Goal: Transaction & Acquisition: Purchase product/service

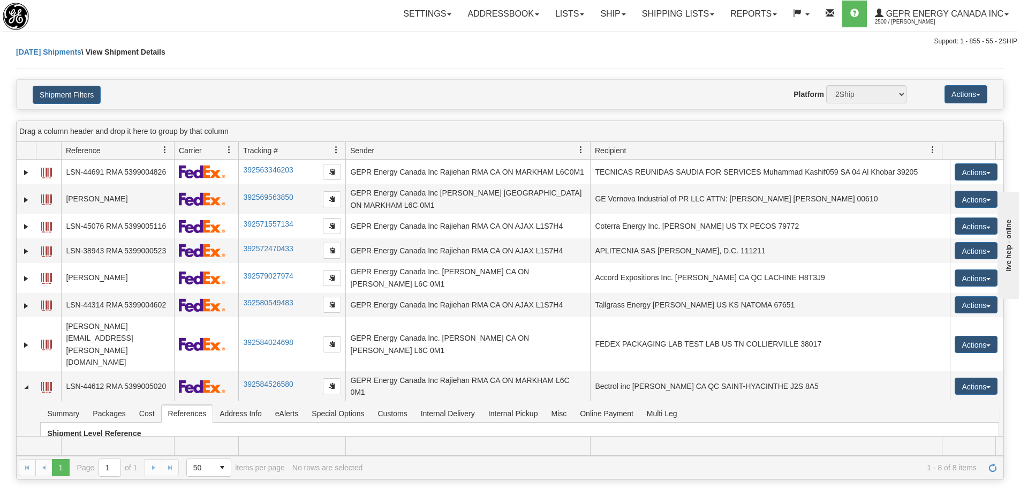
click at [644, 66] on div "Today Shipments \ View Shipment Details" at bounding box center [510, 63] width 988 height 33
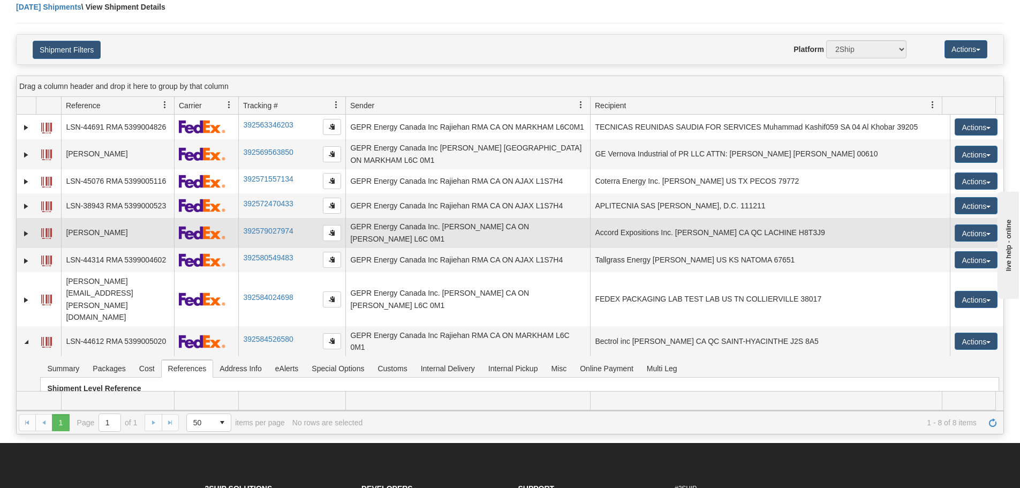
scroll to position [107, 0]
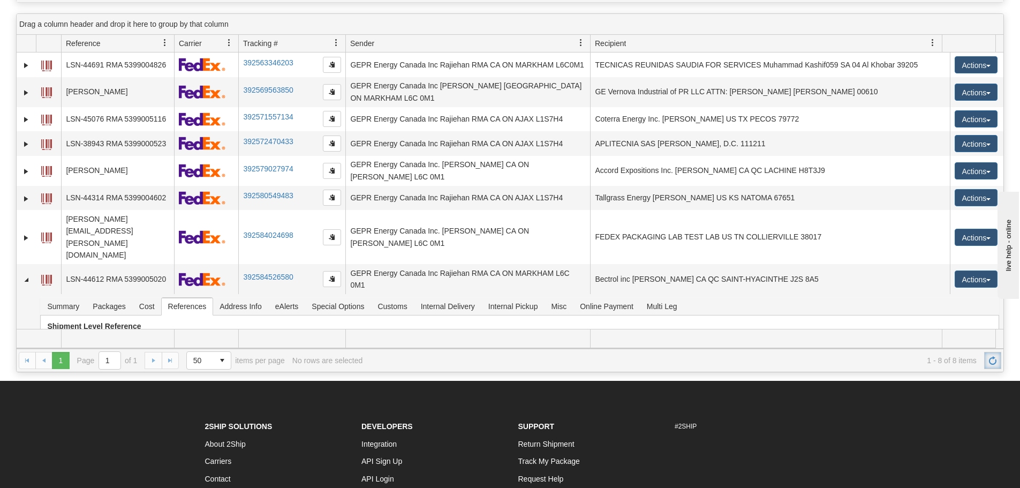
click at [998, 358] on link "Refresh" at bounding box center [992, 360] width 17 height 17
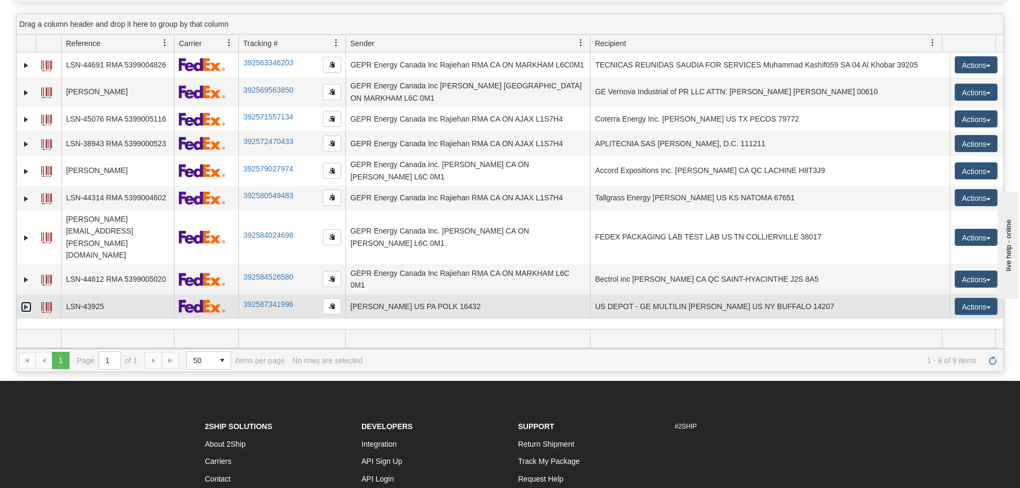
click at [28, 302] on link "Expand" at bounding box center [26, 307] width 11 height 11
click at [45, 302] on span at bounding box center [46, 307] width 11 height 11
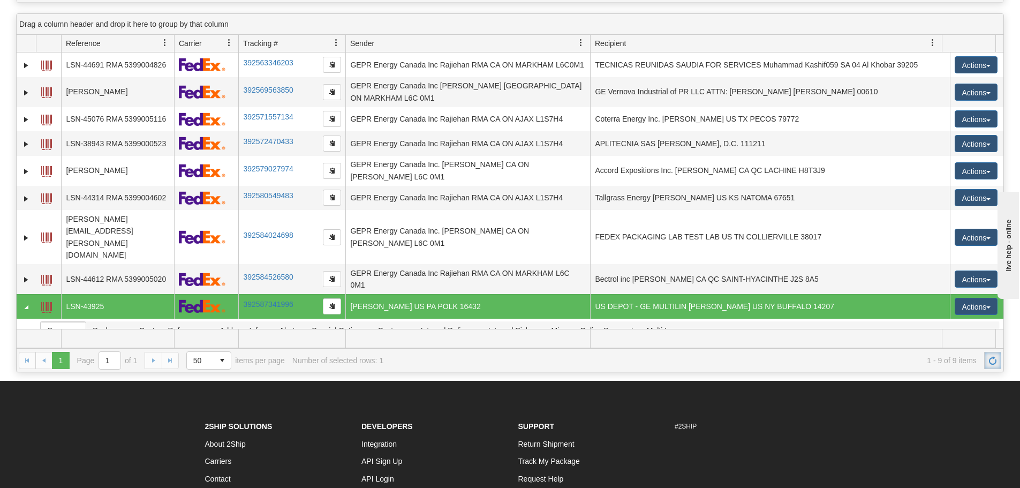
click at [996, 366] on link "Refresh" at bounding box center [992, 360] width 17 height 17
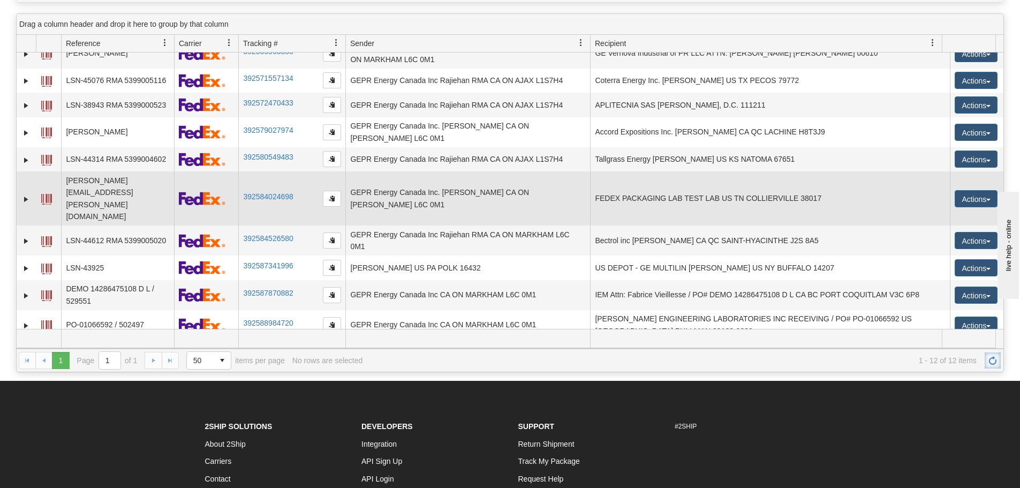
scroll to position [39, 0]
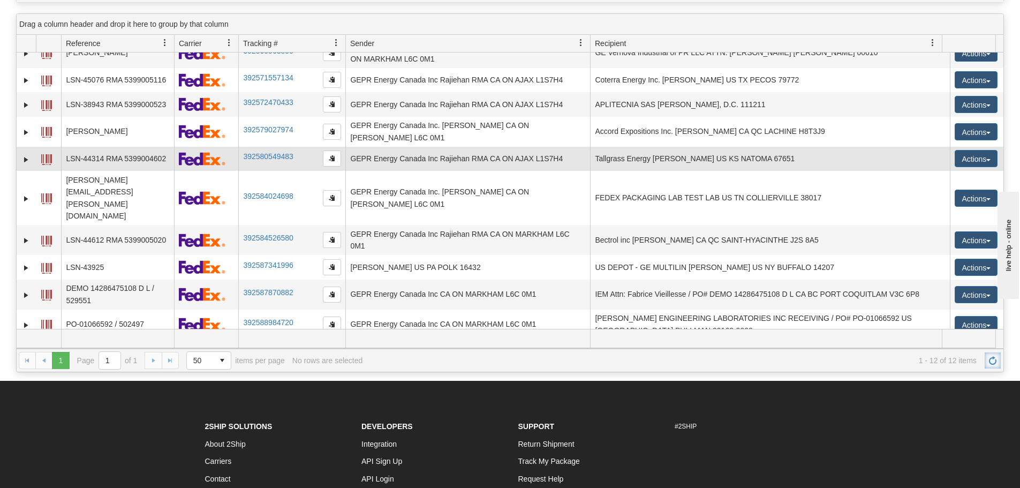
click at [476, 147] on td "GEPR Energy Canada Inc Rajiehan RMA CA ON AJAX L1S7H4" at bounding box center [467, 159] width 245 height 25
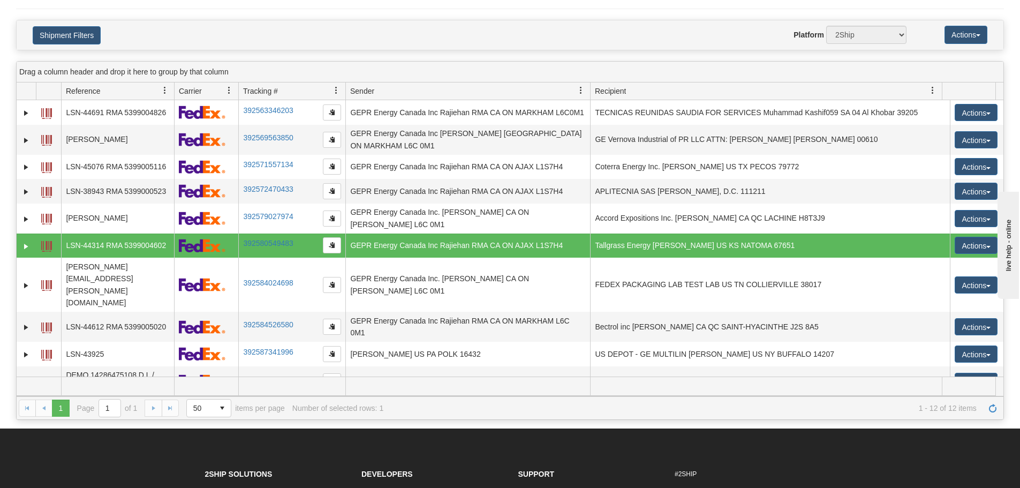
scroll to position [0, 0]
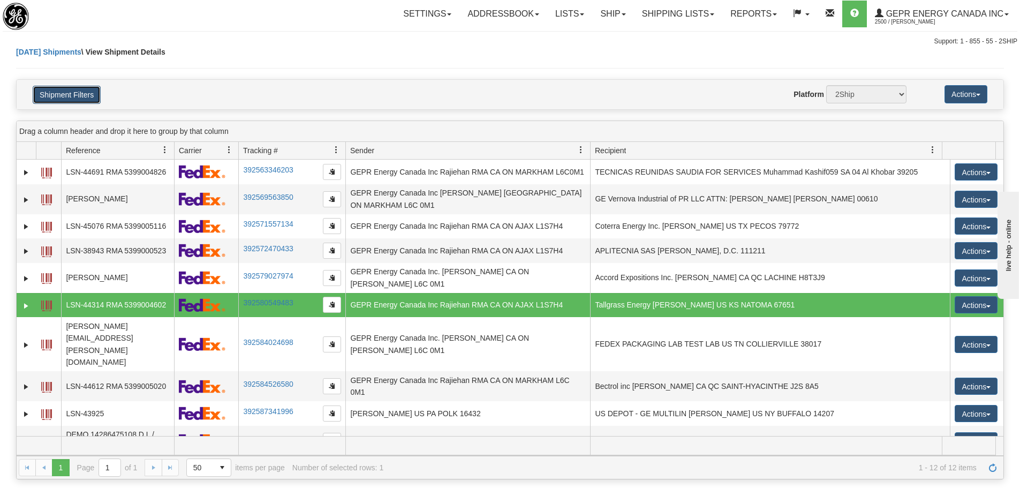
click at [94, 93] on button "Shipment Filters" at bounding box center [67, 95] width 68 height 18
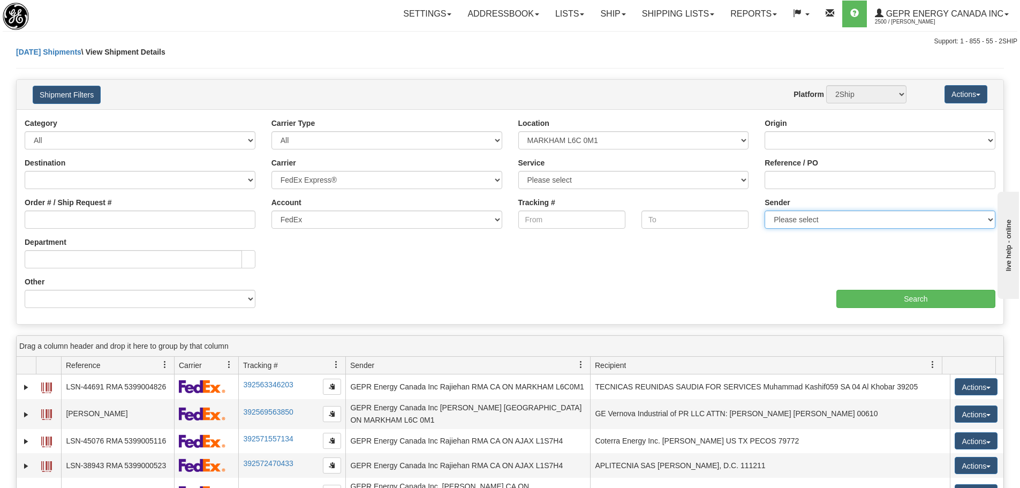
click at [806, 219] on select "Please select GEPR Energy Canada Inc , Rajiehan RMA, (CA)" at bounding box center [880, 219] width 231 height 18
select select "206864"
click at [765, 210] on select "Please select GEPR Energy Canada Inc , Rajiehan RMA, (CA)" at bounding box center [880, 219] width 231 height 18
click at [877, 308] on div "Ship Date Category All Inbound Outbound Carrier Type All Most Common Small Pack…" at bounding box center [510, 217] width 987 height 198
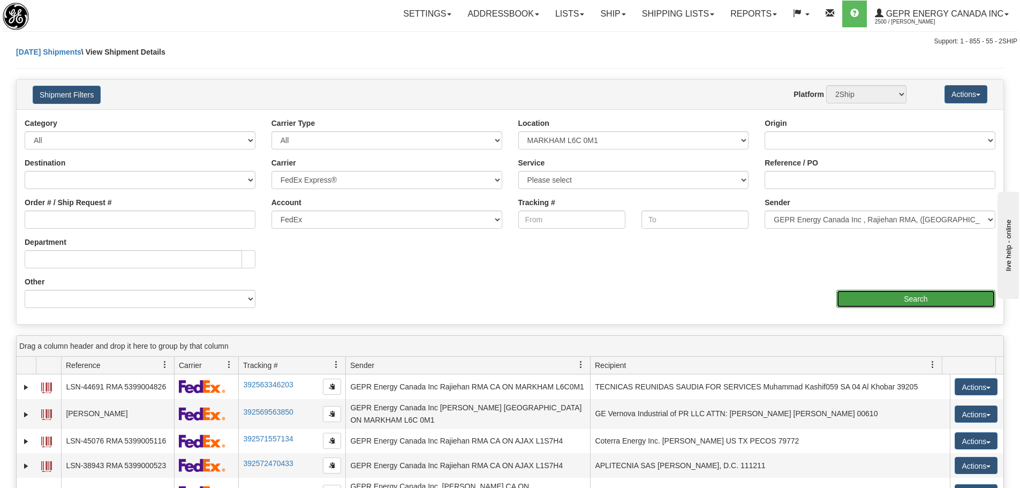
click at [884, 302] on input "Search" at bounding box center [916, 299] width 159 height 18
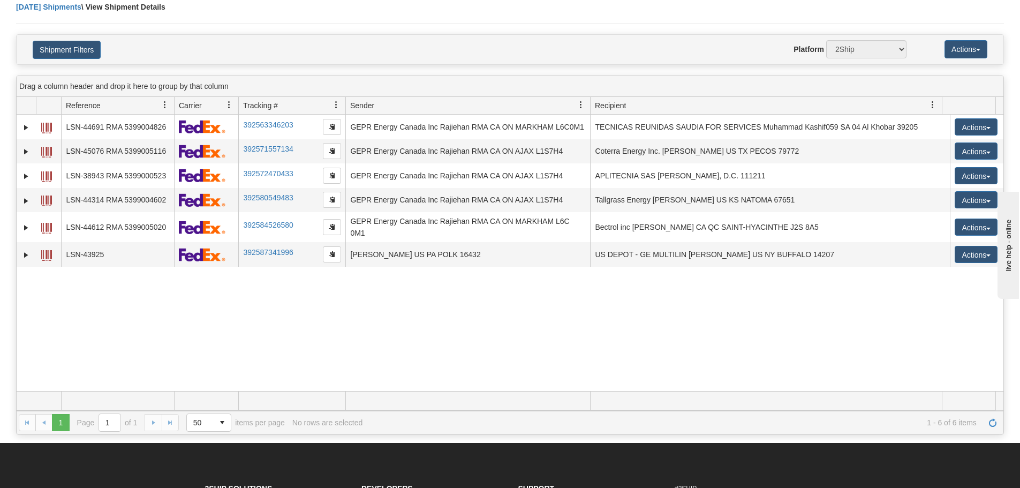
scroll to position [107, 0]
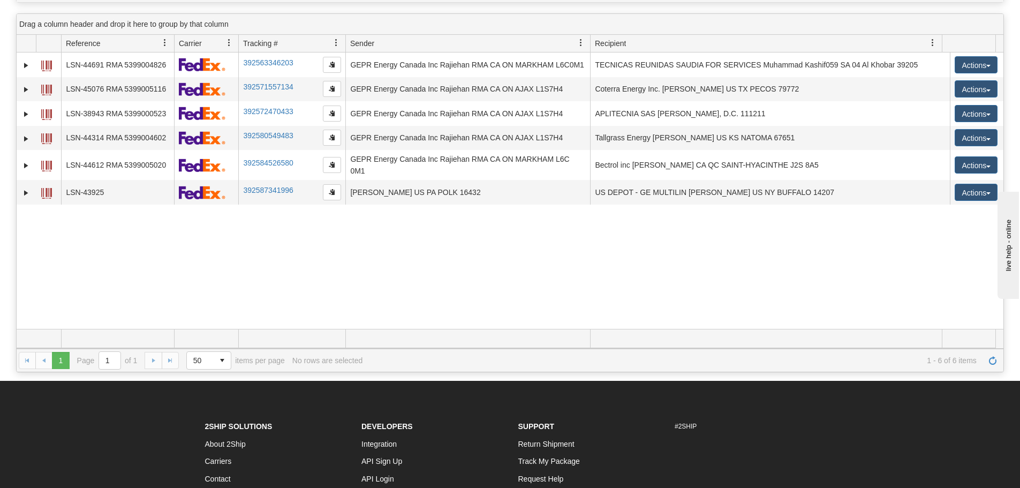
click at [389, 281] on div "31533048 2500 LSN-44691 RMA 5399004826 392563346203 08/27/2025 08/27/2025 07:54…" at bounding box center [510, 190] width 987 height 276
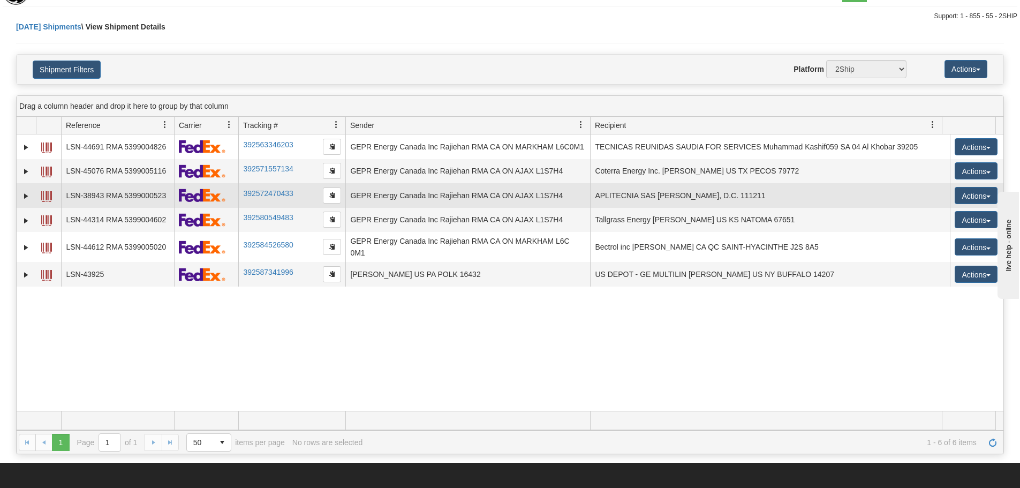
scroll to position [0, 0]
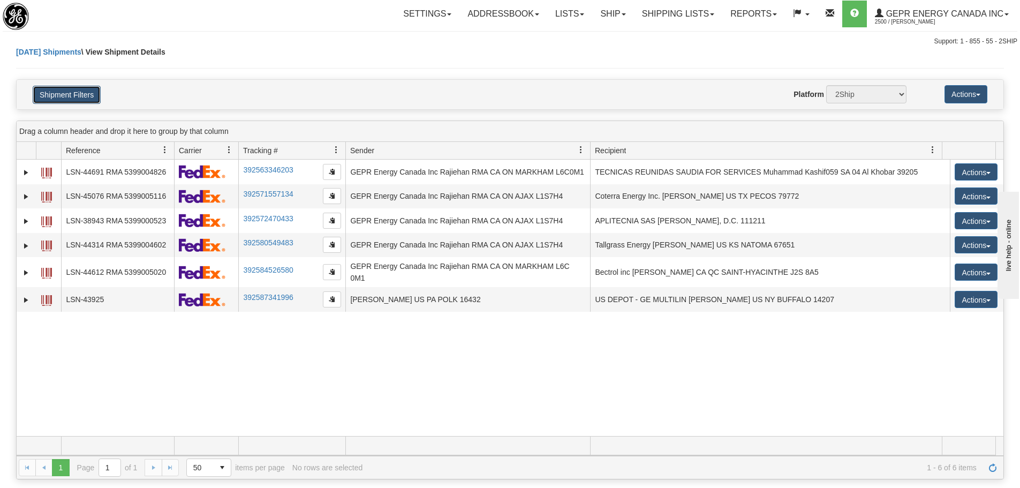
click at [71, 97] on button "Shipment Filters" at bounding box center [67, 95] width 68 height 18
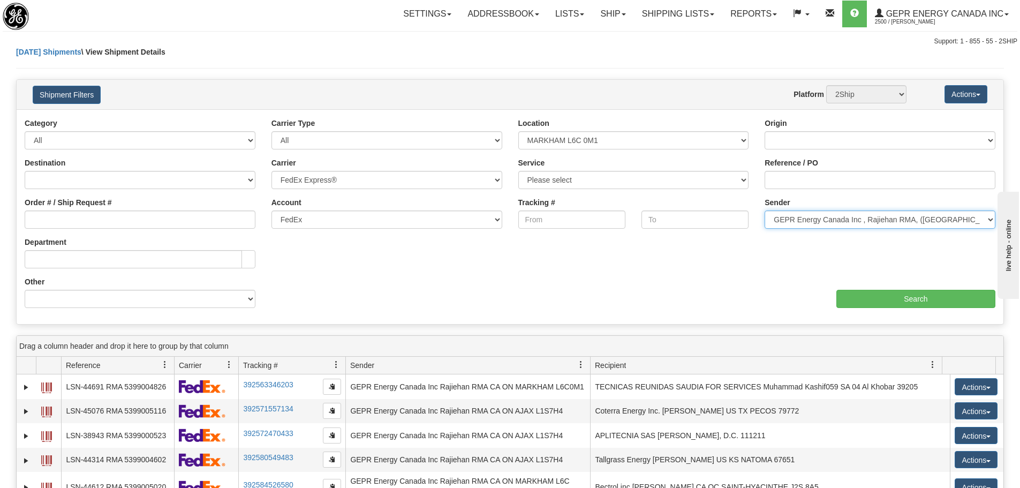
click at [783, 222] on select "Please select GEPR Energy Canada Inc , Rajiehan RMA, (CA)" at bounding box center [880, 219] width 231 height 18
click at [765, 210] on select "Please select GEPR Energy Canada Inc , Rajiehan RMA, (CA)" at bounding box center [880, 219] width 231 height 18
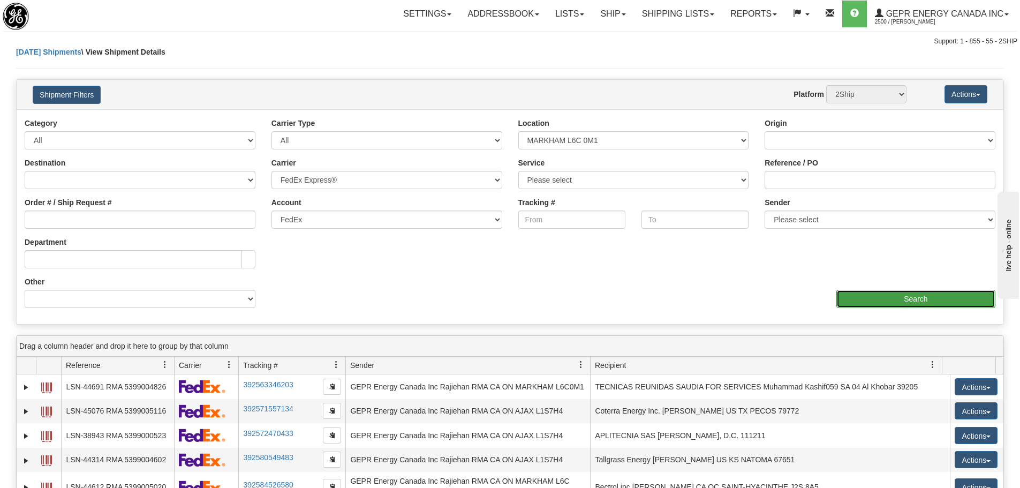
click at [841, 290] on input "Search" at bounding box center [916, 299] width 159 height 18
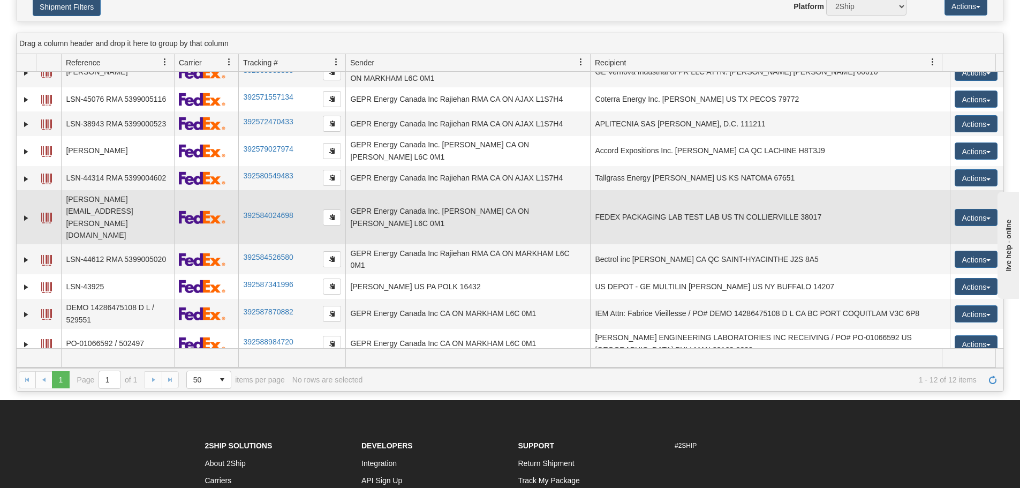
scroll to position [107, 0]
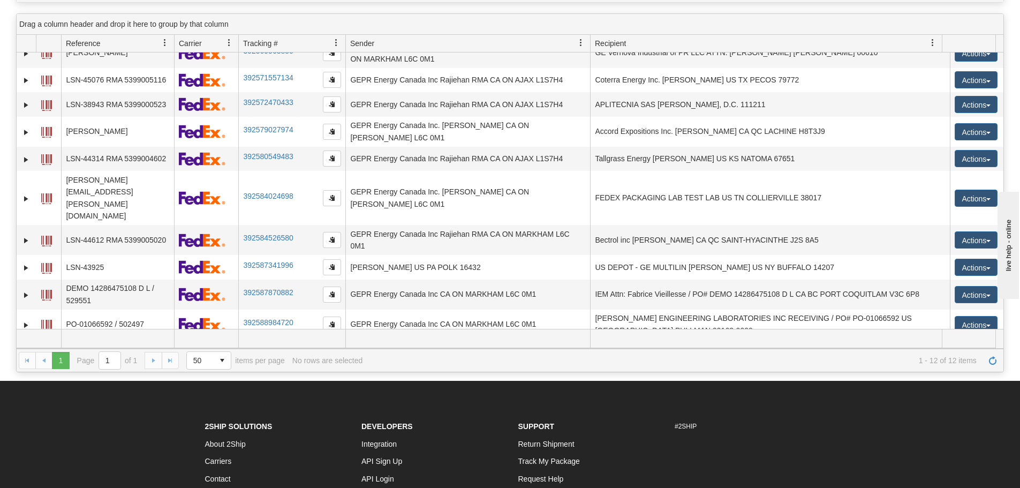
click at [29, 350] on link "Expand" at bounding box center [26, 355] width 11 height 11
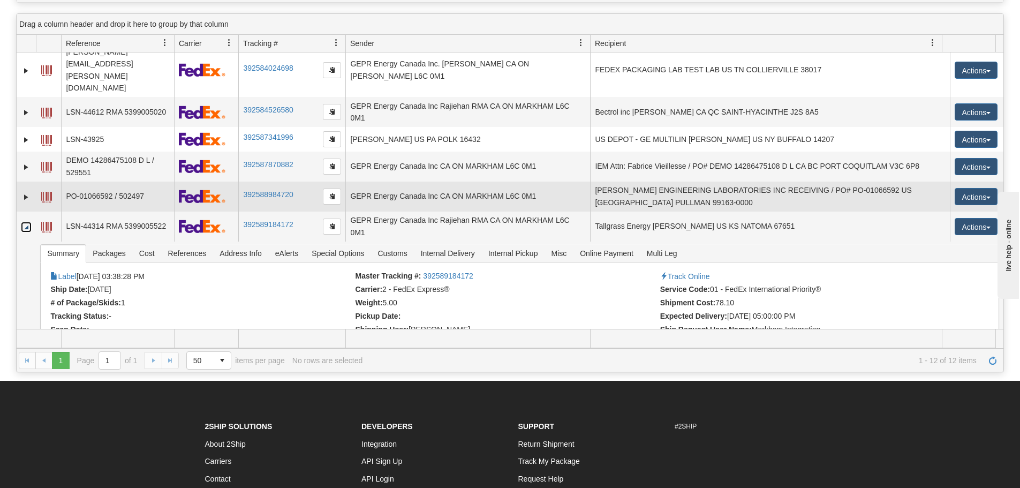
scroll to position [170, 0]
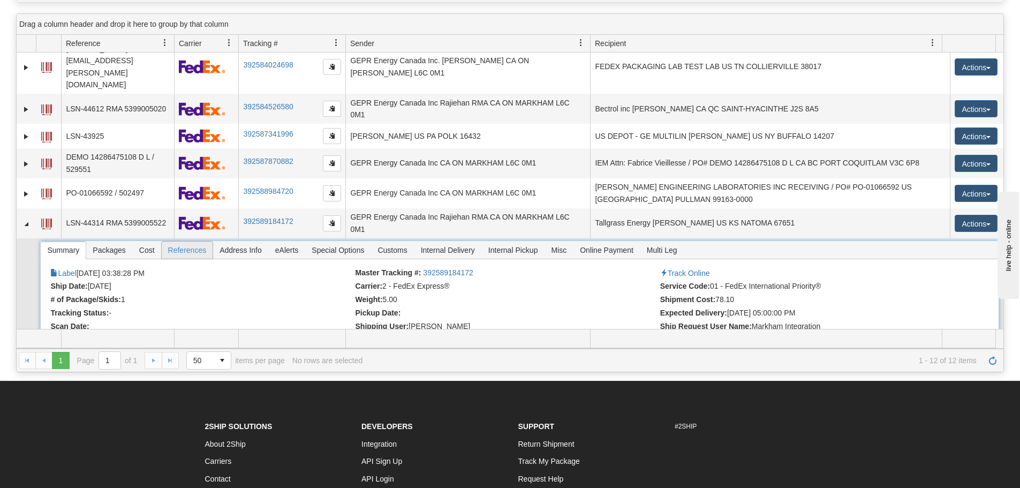
click at [195, 242] on span "References" at bounding box center [187, 250] width 51 height 17
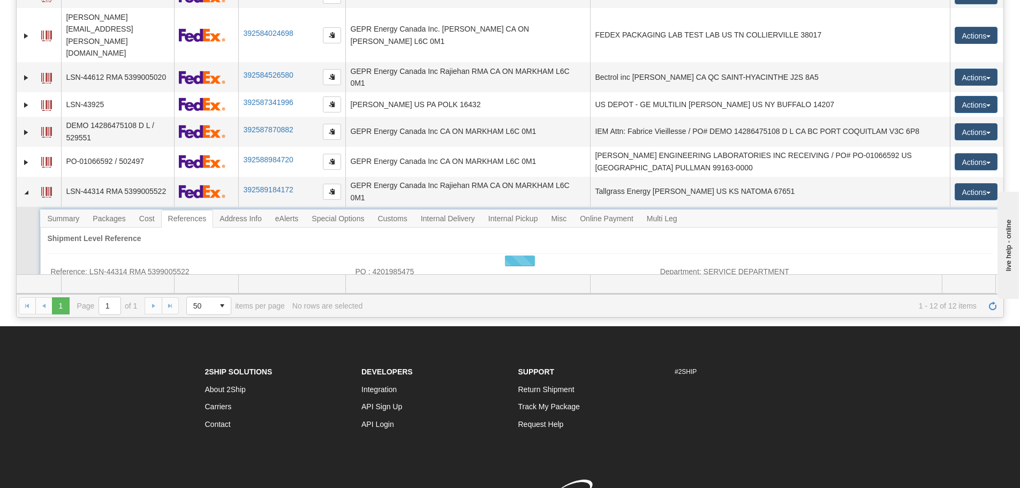
scroll to position [222, 0]
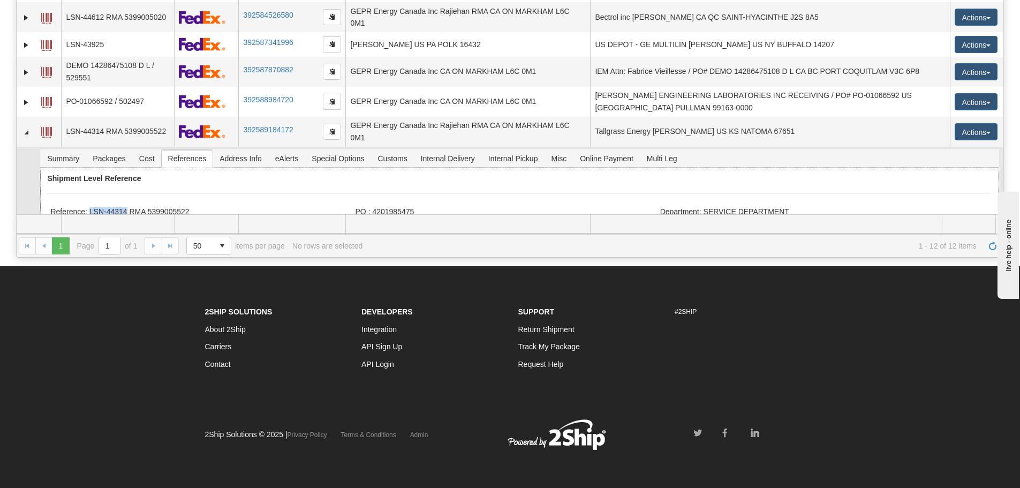
drag, startPoint x: 125, startPoint y: 172, endPoint x: 87, endPoint y: 174, distance: 38.1
click at [87, 207] on li "Reference: LSN-44314 RMA 5399005522" at bounding box center [201, 212] width 302 height 11
click at [130, 168] on div "Shipment Level Reference Reference: LSN-44314 RMA 5399005522 PO : 4201985475 De…" at bounding box center [519, 210] width 959 height 84
drag, startPoint x: 200, startPoint y: 170, endPoint x: 91, endPoint y: 173, distance: 108.7
click at [91, 207] on li "Reference: LSN-44314 RMA 5399005522" at bounding box center [201, 212] width 302 height 11
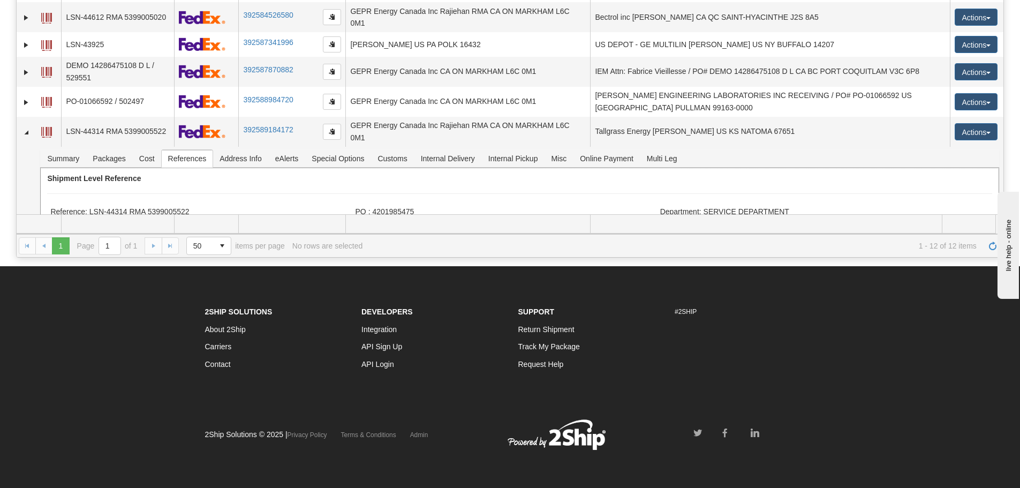
copy li "LSN-44314 RMA 5399005522"
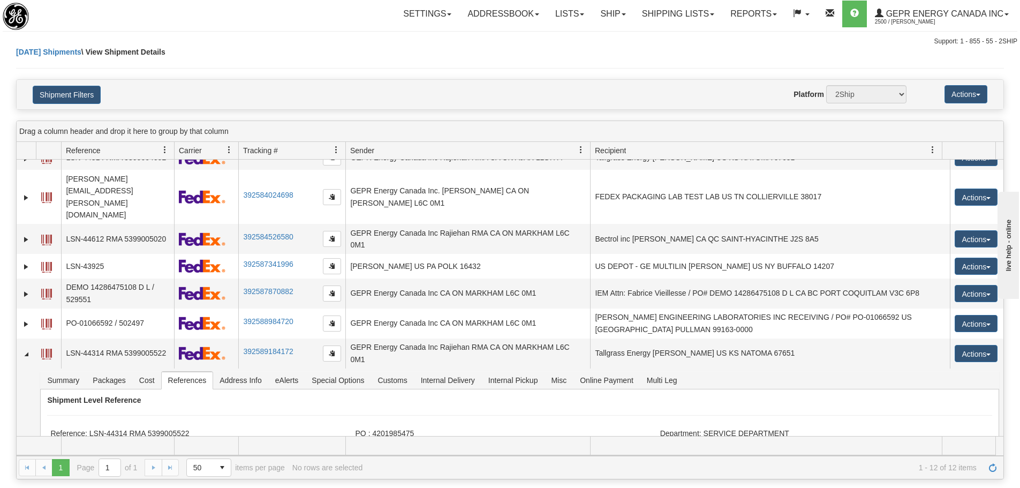
scroll to position [0, 0]
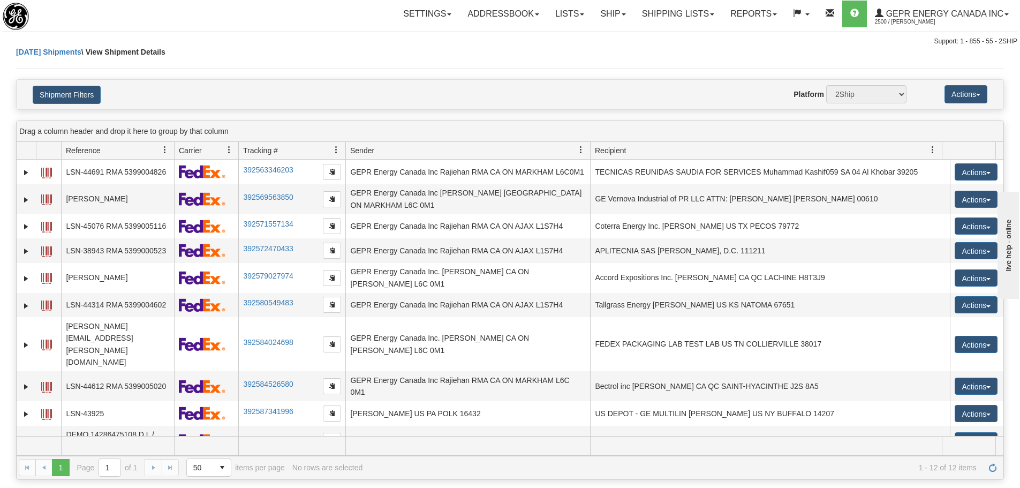
click at [219, 50] on div "Today Shipments \ View Shipment Details" at bounding box center [510, 63] width 988 height 33
click at [637, 20] on link "Shipping lists" at bounding box center [678, 14] width 88 height 27
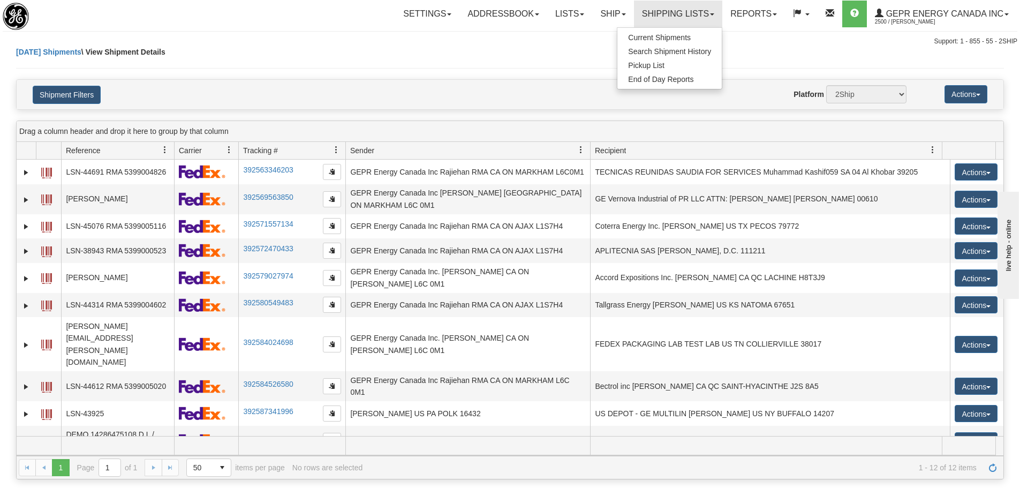
click at [228, 54] on div "Today Shipments \ View Shipment Details" at bounding box center [510, 63] width 988 height 33
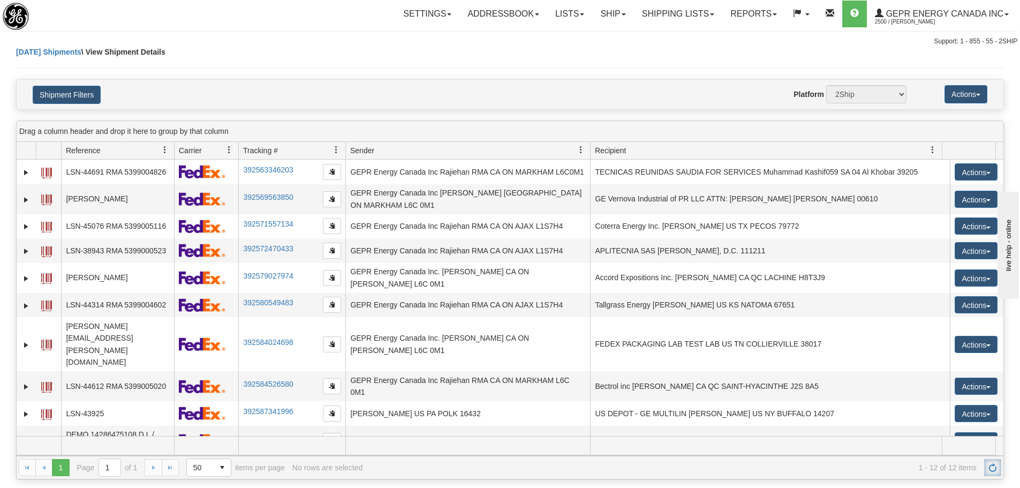
click at [998, 468] on link "Refresh" at bounding box center [992, 467] width 17 height 17
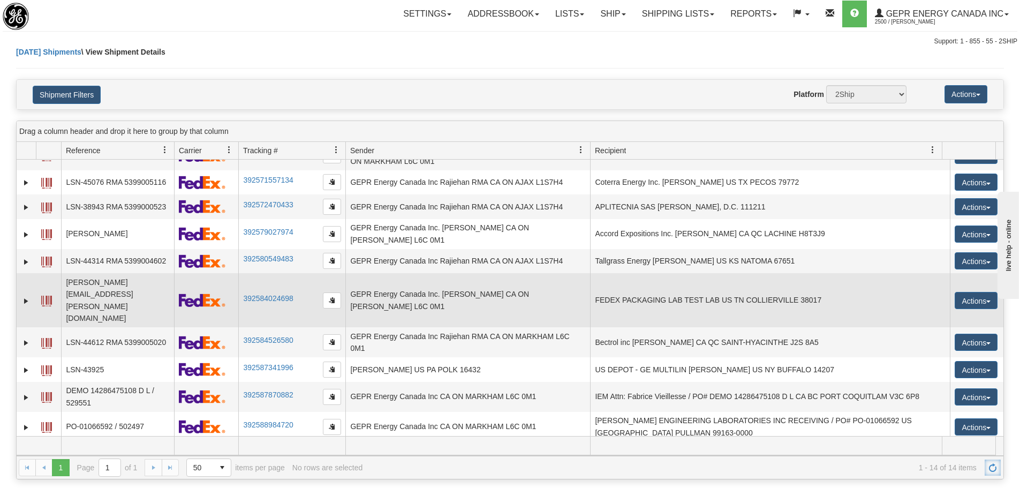
scroll to position [88, 0]
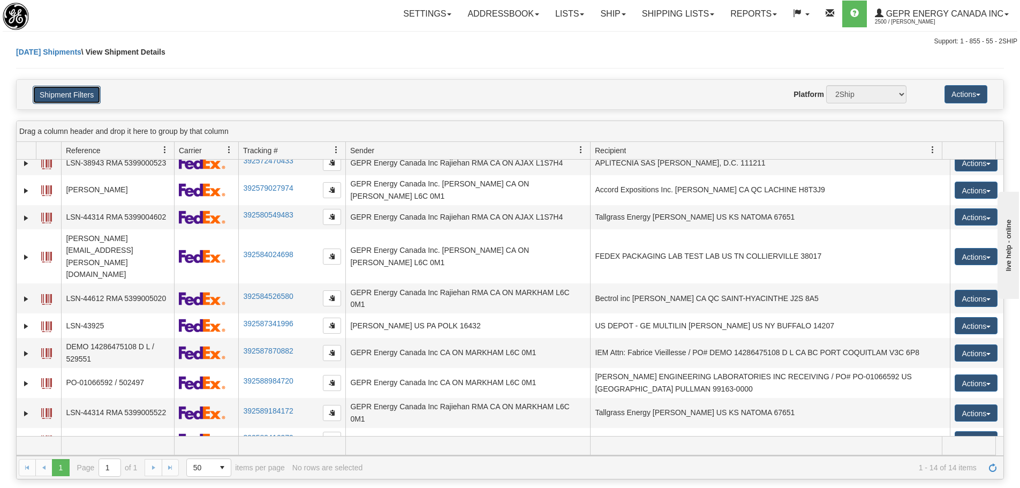
click at [89, 97] on button "Shipment Filters" at bounding box center [67, 95] width 68 height 18
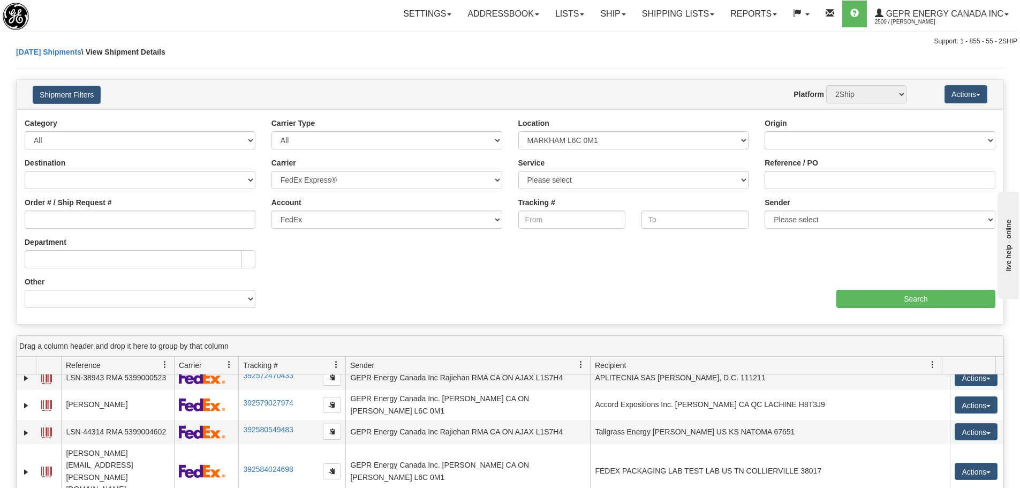
click at [824, 230] on div "Sender Please select GEPR Energy Canada Inc , Rajiehan RMA, (CA)" at bounding box center [880, 217] width 247 height 40
click at [822, 222] on select "Please select GEPR Energy Canada Inc , Rajiehan RMA, (CA)" at bounding box center [880, 219] width 231 height 18
select select "206864"
click at [765, 210] on select "Please select GEPR Energy Canada Inc , Rajiehan RMA, (CA)" at bounding box center [880, 219] width 231 height 18
click at [855, 297] on input "Search" at bounding box center [916, 299] width 159 height 18
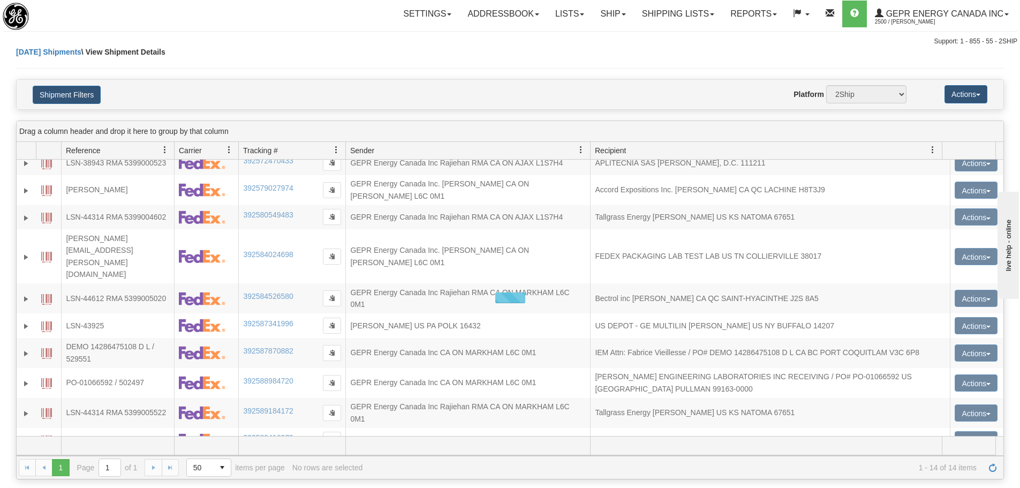
scroll to position [0, 0]
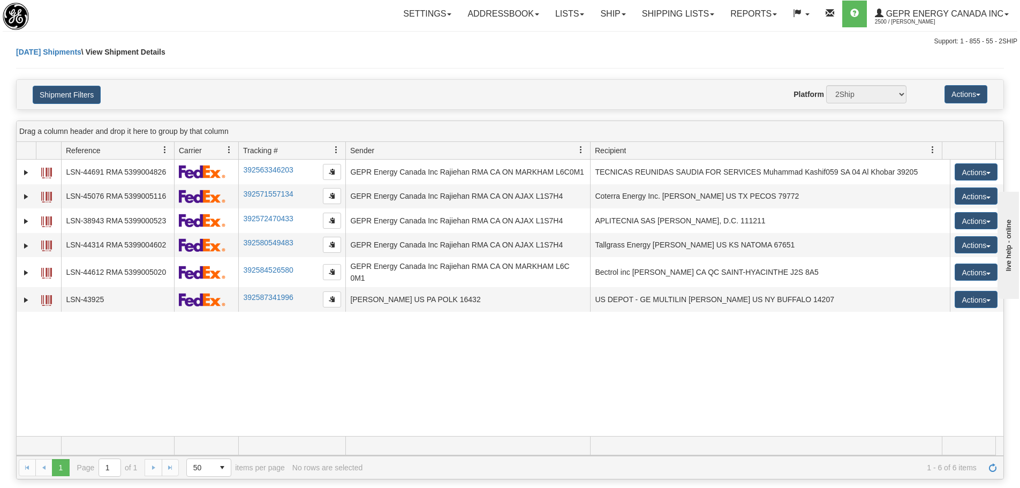
click at [494, 323] on div "31533048 2500 LSN-44691 RMA 5399004826 392563346203 08/27/2025 08/27/2025 07:54…" at bounding box center [510, 298] width 987 height 276
click at [238, 92] on div "Website Agent Nothing selected Client User Platform 2Ship Imported" at bounding box center [550, 94] width 728 height 18
click at [76, 94] on button "Shipment Filters" at bounding box center [67, 95] width 68 height 18
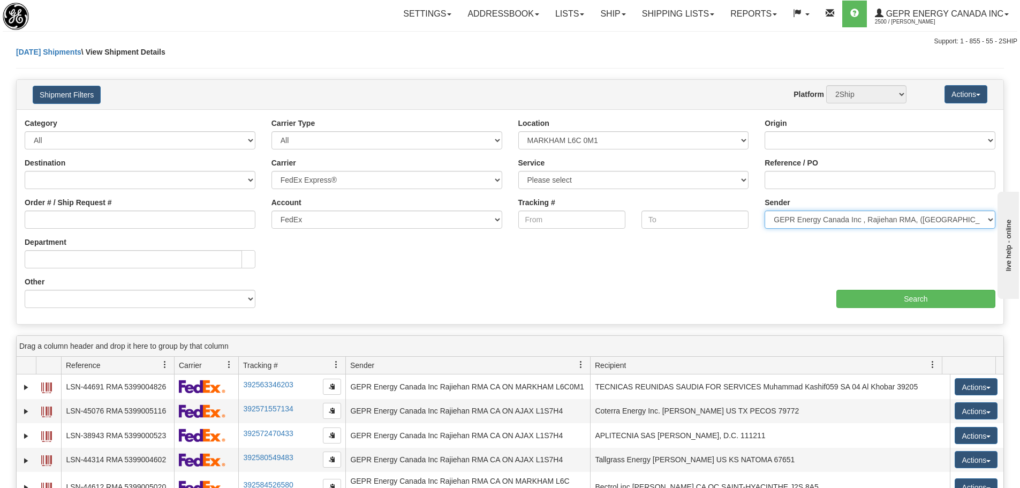
click at [772, 228] on select "Please select GEPR Energy Canada Inc , Rajiehan RMA, (CA)" at bounding box center [880, 219] width 231 height 18
select select
click at [765, 210] on select "Please select GEPR Energy Canada Inc , Rajiehan RMA, (CA)" at bounding box center [880, 219] width 231 height 18
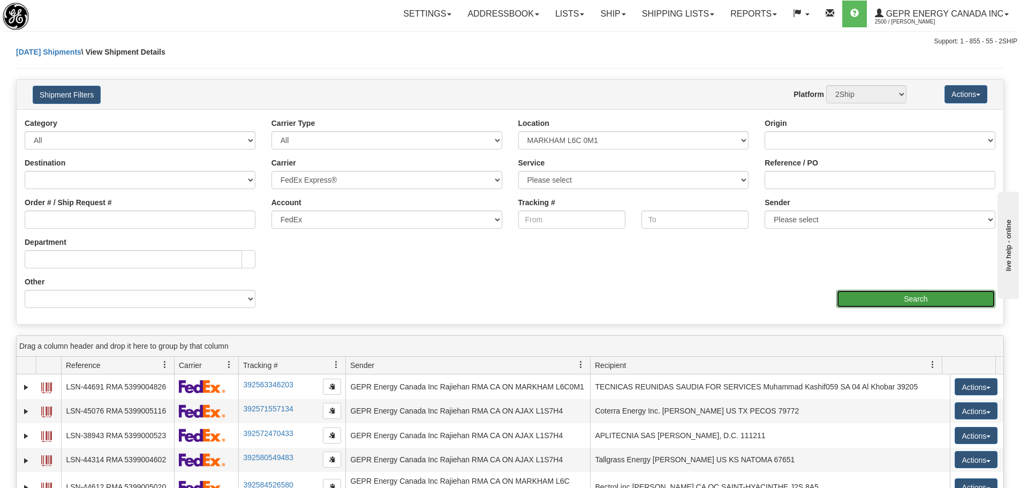
click at [873, 295] on input "Search" at bounding box center [916, 299] width 159 height 18
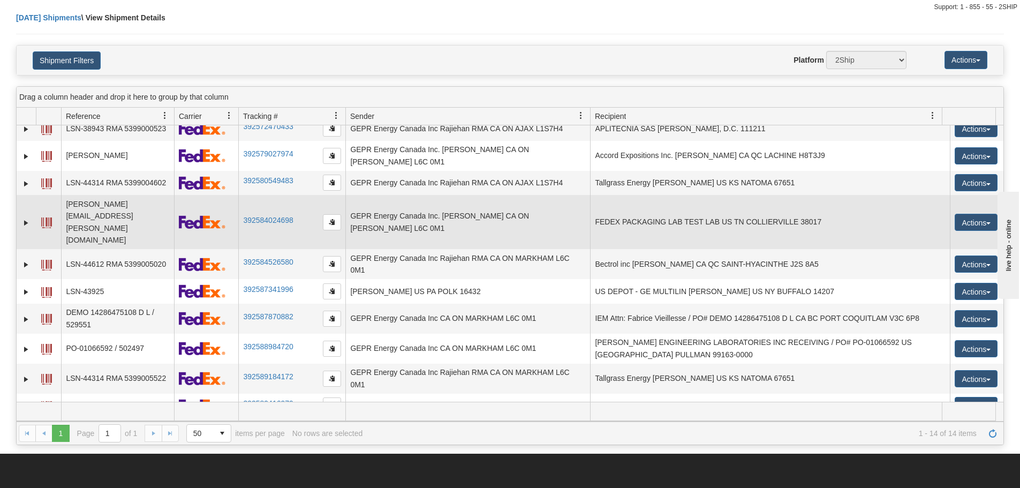
scroll to position [54, 0]
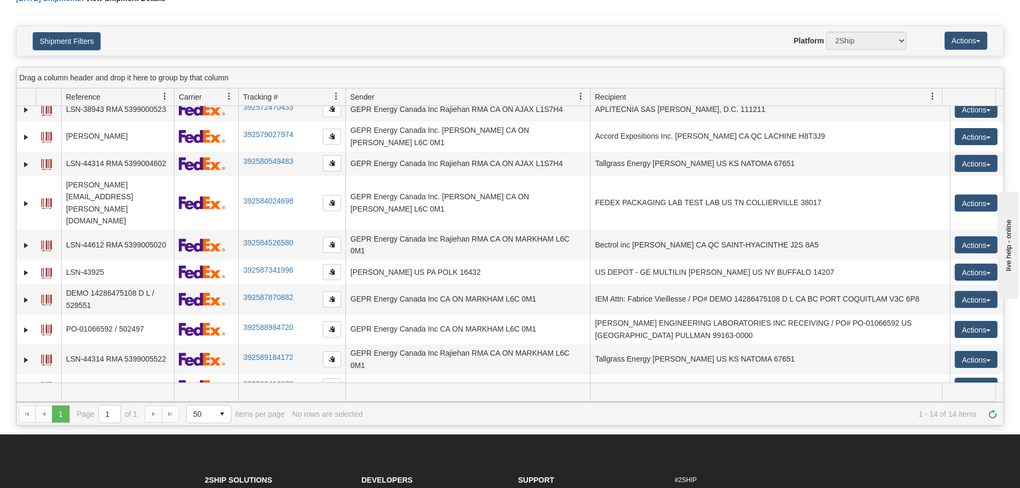
click at [30, 406] on link "Expand" at bounding box center [26, 411] width 11 height 11
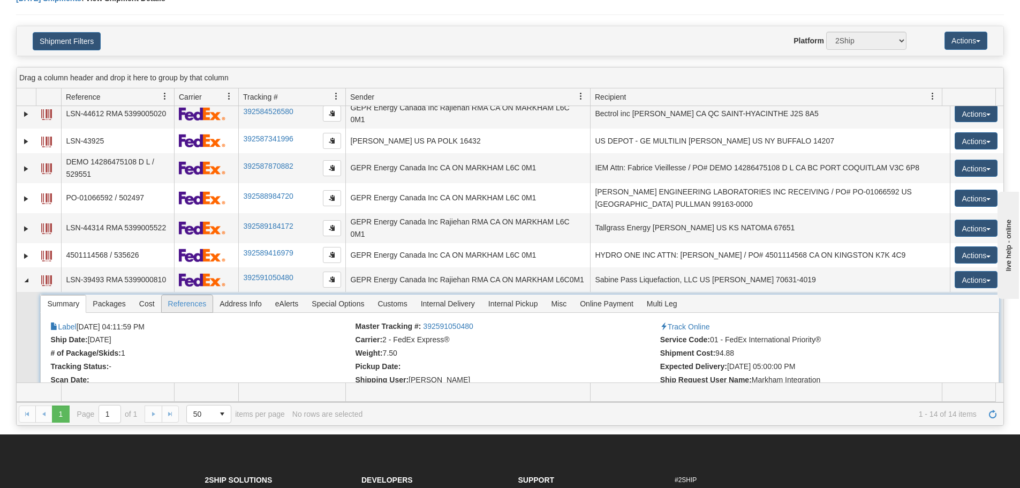
click at [190, 295] on span "References" at bounding box center [187, 303] width 51 height 17
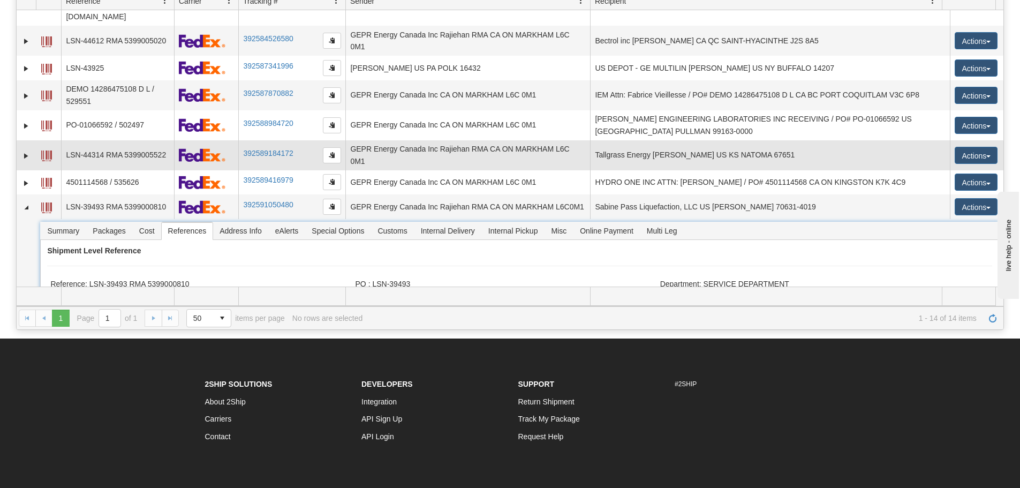
scroll to position [161, 0]
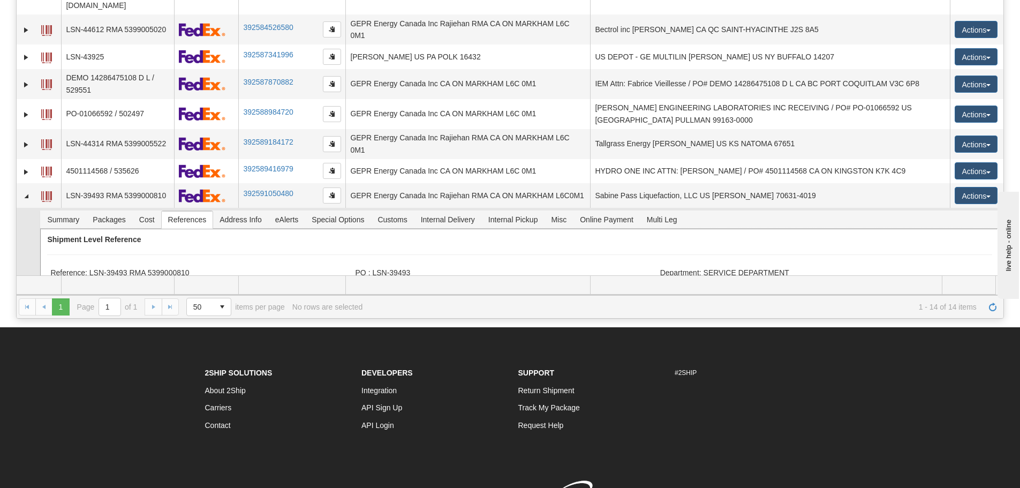
drag, startPoint x: 193, startPoint y: 238, endPoint x: 138, endPoint y: 242, distance: 55.3
click at [138, 266] on ul "Reference: LSN-39493 RMA 5399000810 PO : LSN-39493 Department: SERVICE DEPARTME…" at bounding box center [518, 266] width 936 height 0
click at [165, 229] on div "Shipment Level Reference Reference: LSN-39493 RMA 5399000810 PO : LSN-39493 Dep…" at bounding box center [519, 271] width 959 height 84
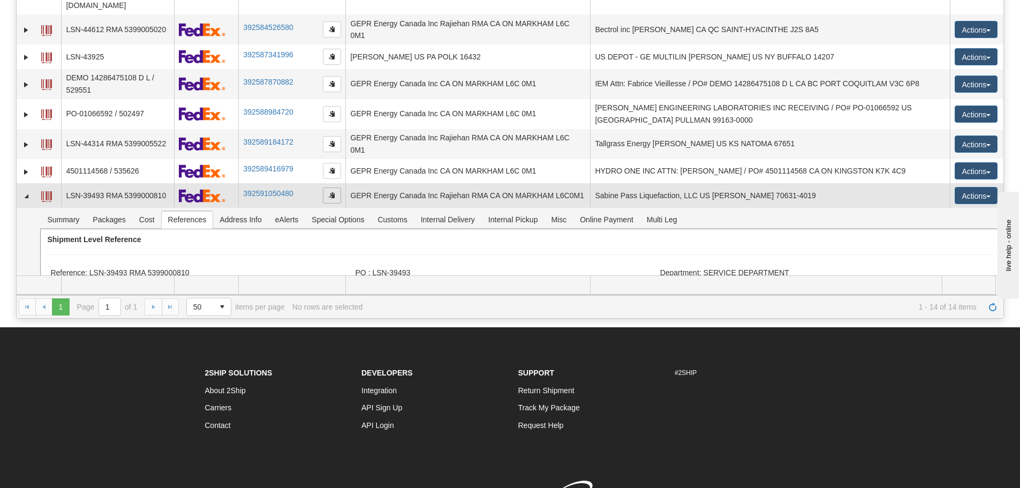
click at [330, 192] on span "button" at bounding box center [332, 195] width 6 height 6
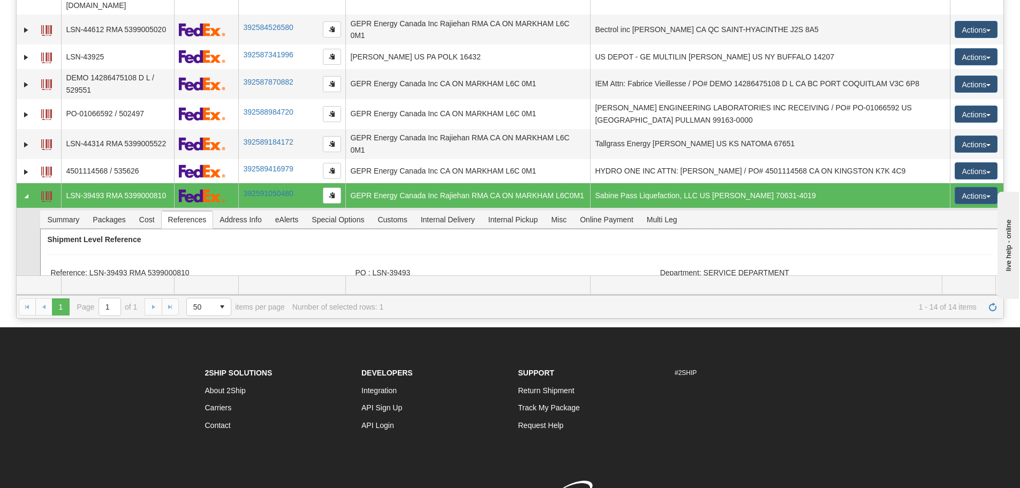
drag, startPoint x: 190, startPoint y: 229, endPoint x: 91, endPoint y: 236, distance: 99.9
click at [91, 268] on li "Reference: LSN-39493 RMA 5399000810" at bounding box center [201, 273] width 302 height 11
copy li "LSN-39493 RMA 5399000810"
drag, startPoint x: 280, startPoint y: 221, endPoint x: 255, endPoint y: 230, distance: 26.3
click at [280, 229] on div "Shipment Level Reference Reference: LSN-39493 RMA 5399000810 PO : LSN-39493 Dep…" at bounding box center [519, 271] width 959 height 84
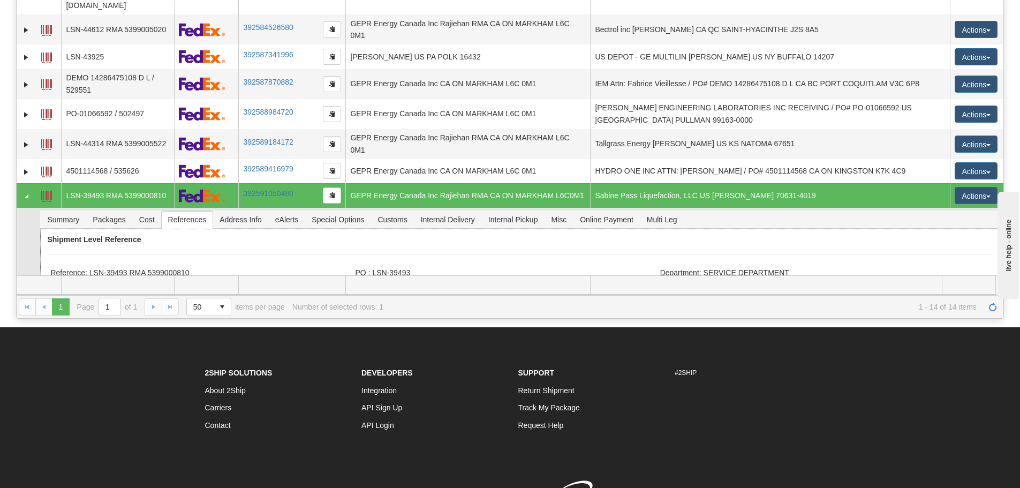
drag, startPoint x: 212, startPoint y: 237, endPoint x: 91, endPoint y: 233, distance: 121.1
click at [91, 268] on li "Reference: LSN-39493 RMA 5399000810" at bounding box center [201, 273] width 302 height 11
copy li "LSN-39493 RMA 5399000810"
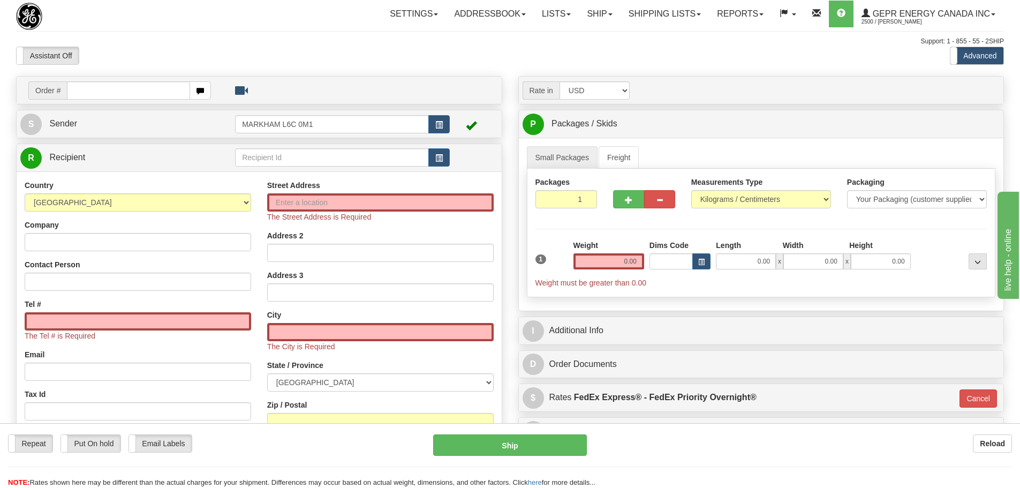
click at [85, 28] on div at bounding box center [94, 16] width 156 height 27
click at [93, 129] on link "S Sender" at bounding box center [127, 124] width 215 height 22
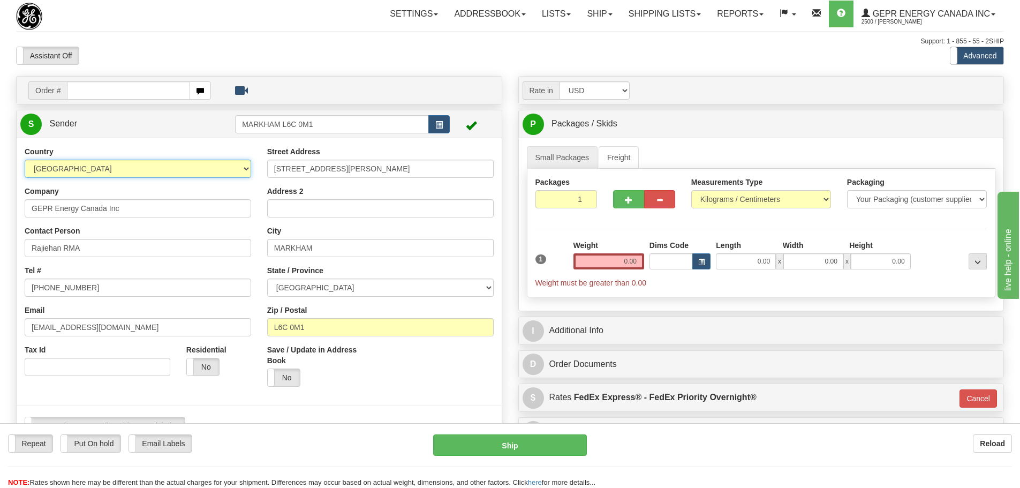
click at [131, 165] on select "[GEOGRAPHIC_DATA] [GEOGRAPHIC_DATA] [GEOGRAPHIC_DATA] [GEOGRAPHIC_DATA] [US_STA…" at bounding box center [138, 169] width 227 height 18
select select "US"
click at [25, 160] on select "[GEOGRAPHIC_DATA] [GEOGRAPHIC_DATA] [GEOGRAPHIC_DATA] [GEOGRAPHIC_DATA] [US_STA…" at bounding box center [138, 169] width 227 height 18
drag, startPoint x: 296, startPoint y: 335, endPoint x: 258, endPoint y: 330, distance: 38.4
click at [258, 330] on div "Country [GEOGRAPHIC_DATA] [GEOGRAPHIC_DATA] [GEOGRAPHIC_DATA] [GEOGRAPHIC_DATA]…" at bounding box center [259, 294] width 485 height 297
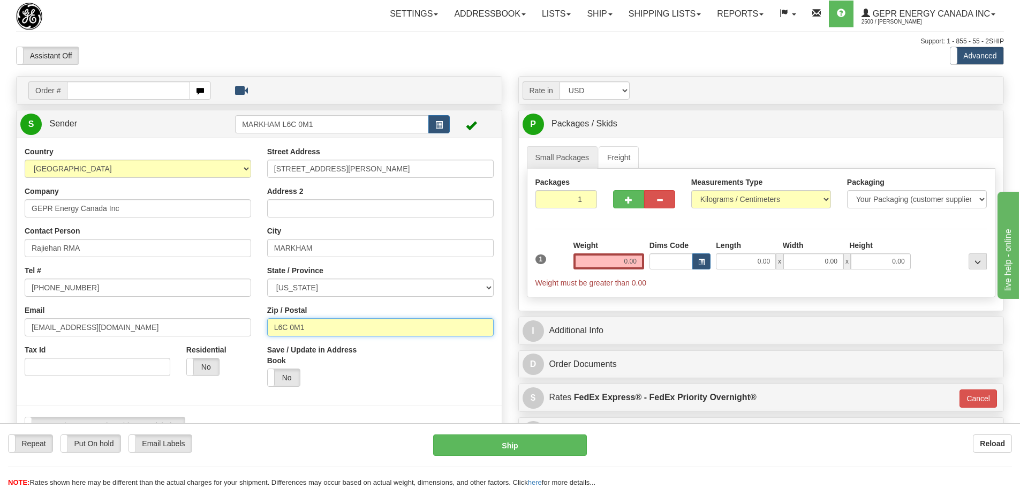
paste input "16432"
type input "16432"
click at [257, 324] on div "Country [GEOGRAPHIC_DATA] [GEOGRAPHIC_DATA] [GEOGRAPHIC_DATA] [GEOGRAPHIC_DATA]…" at bounding box center [138, 265] width 243 height 238
type input "RICEVILLE"
select select "PA"
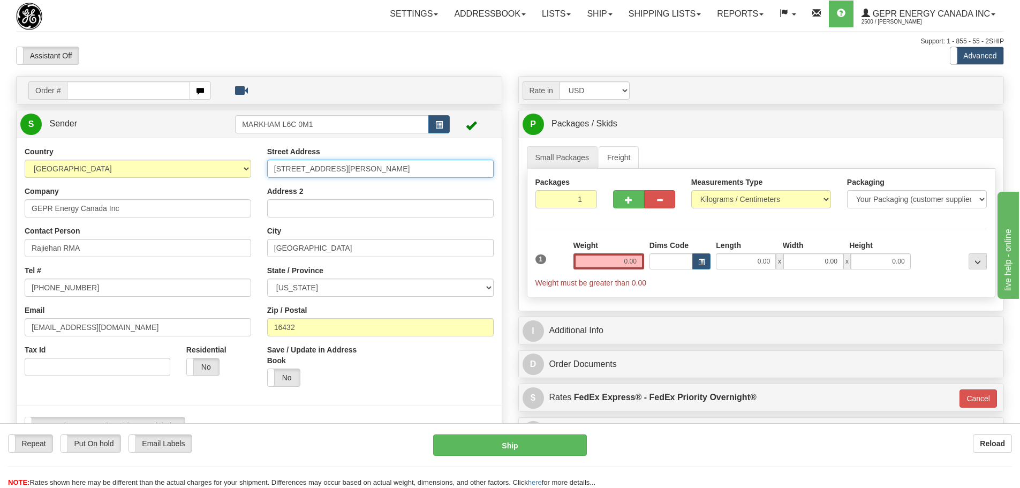
drag, startPoint x: 357, startPoint y: 172, endPoint x: 53, endPoint y: 176, distance: 303.7
click at [53, 176] on div "Country [GEOGRAPHIC_DATA] [GEOGRAPHIC_DATA] [GEOGRAPHIC_DATA] [GEOGRAPHIC_DATA]…" at bounding box center [259, 294] width 485 height 297
paste input "173 Voyten Blvd"
type input "173 Voyten Blvd"
click at [261, 52] on div "Assistant On Assistant Off Do a return Do a return" at bounding box center [217, 56] width 418 height 18
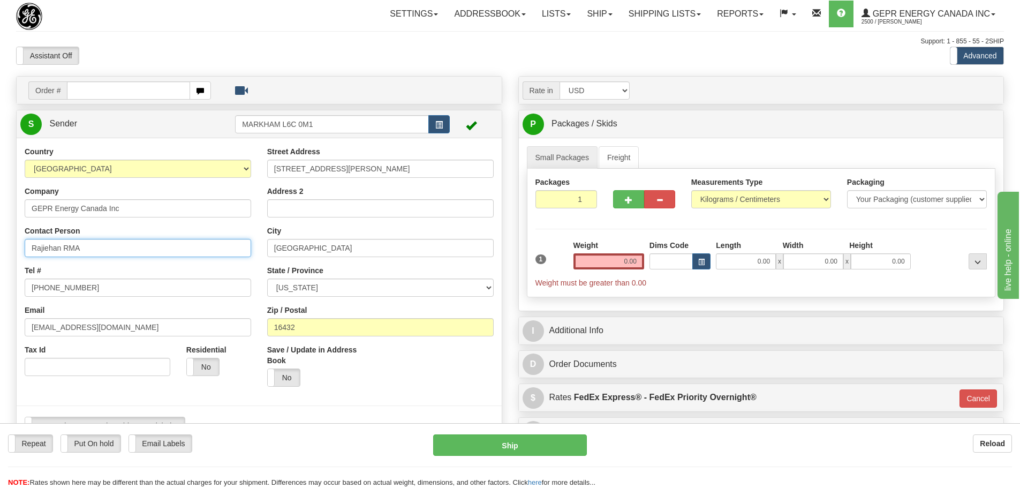
drag, startPoint x: 112, startPoint y: 252, endPoint x: -5, endPoint y: 259, distance: 117.5
click at [0, 259] on html "Training Course Close Toggle navigation Settings Shipping Preferences New Sende…" at bounding box center [510, 244] width 1020 height 488
drag, startPoint x: 92, startPoint y: 288, endPoint x: -38, endPoint y: 275, distance: 130.2
click at [0, 275] on html "Training Course Close Toggle navigation Settings Shipping Preferences New Sende…" at bounding box center [510, 244] width 1020 height 488
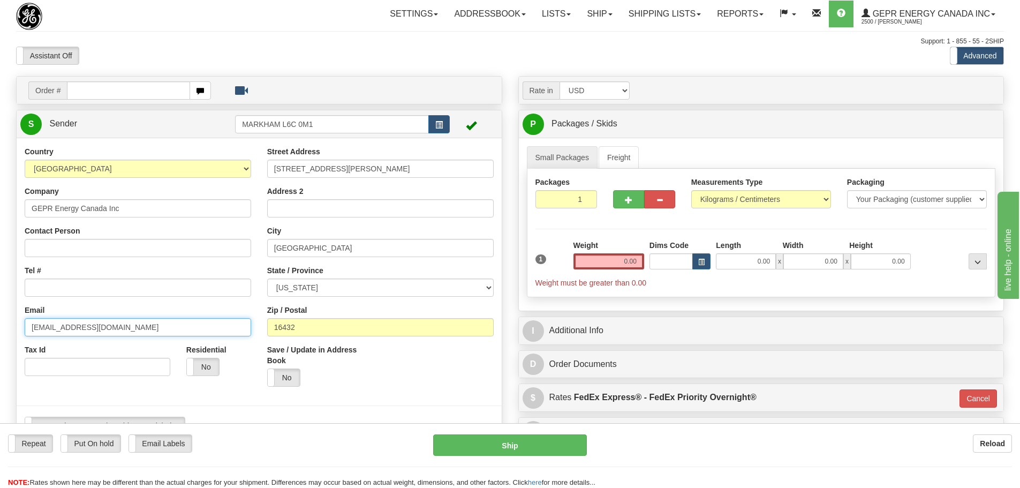
drag, startPoint x: 163, startPoint y: 323, endPoint x: -57, endPoint y: 315, distance: 219.7
click at [0, 315] on html "Training Course Close Toggle navigation Settings Shipping Preferences New Sende…" at bounding box center [510, 244] width 1020 height 488
click at [65, 261] on div "Country [GEOGRAPHIC_DATA] [GEOGRAPHIC_DATA] [GEOGRAPHIC_DATA] [GEOGRAPHIC_DATA]…" at bounding box center [138, 265] width 243 height 238
click at [55, 281] on input "Tel #" at bounding box center [138, 287] width 227 height 18
type input "1111111111"
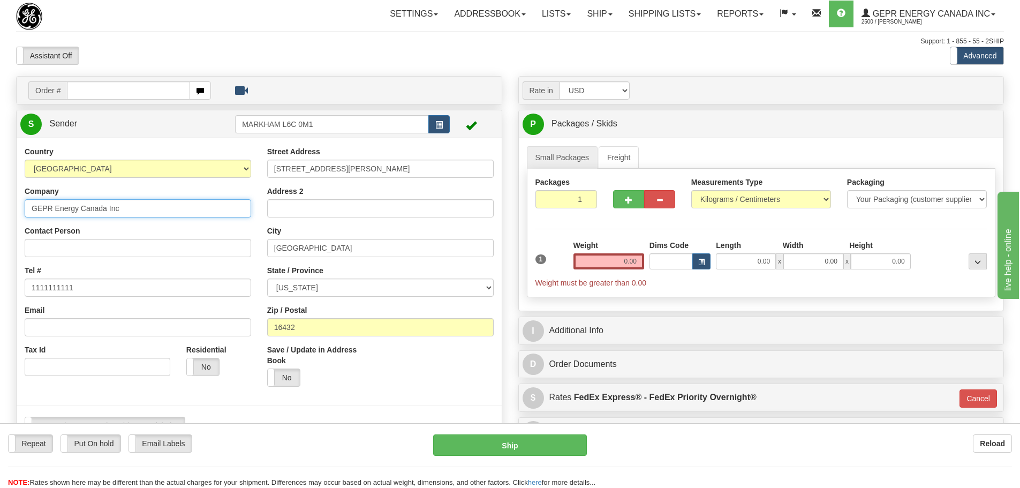
drag, startPoint x: 36, startPoint y: 216, endPoint x: -103, endPoint y: 210, distance: 139.4
click at [0, 210] on html "Training Course Close Toggle navigation Settings Shipping Preferences New Sende…" at bounding box center [510, 244] width 1020 height 488
click at [129, 205] on input "GEPR Energy Canada Inc" at bounding box center [138, 208] width 227 height 18
drag, startPoint x: 56, startPoint y: 221, endPoint x: -10, endPoint y: 223, distance: 65.9
click at [0, 223] on html "Training Course Close Toggle navigation Settings Shipping Preferences New Sende…" at bounding box center [510, 244] width 1020 height 488
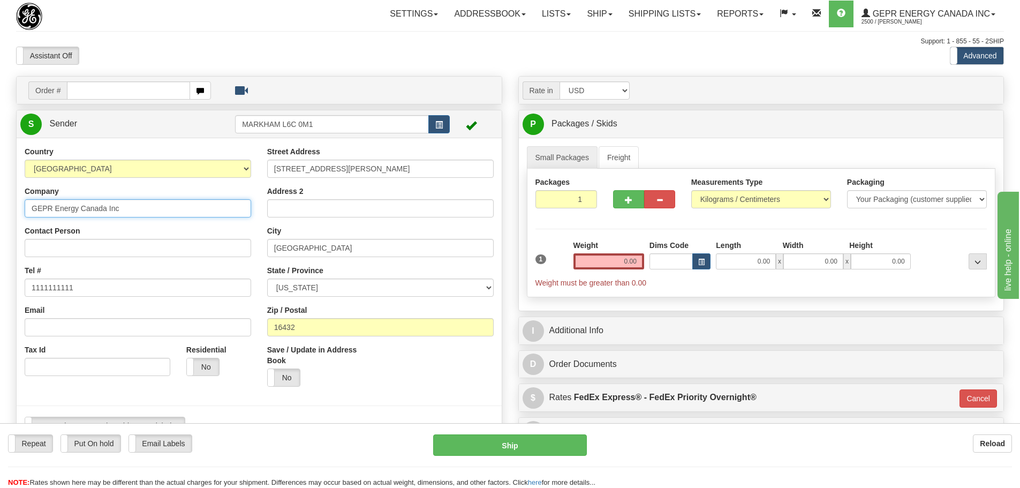
paste input "VOYTEN"
type input "VOYTEN"
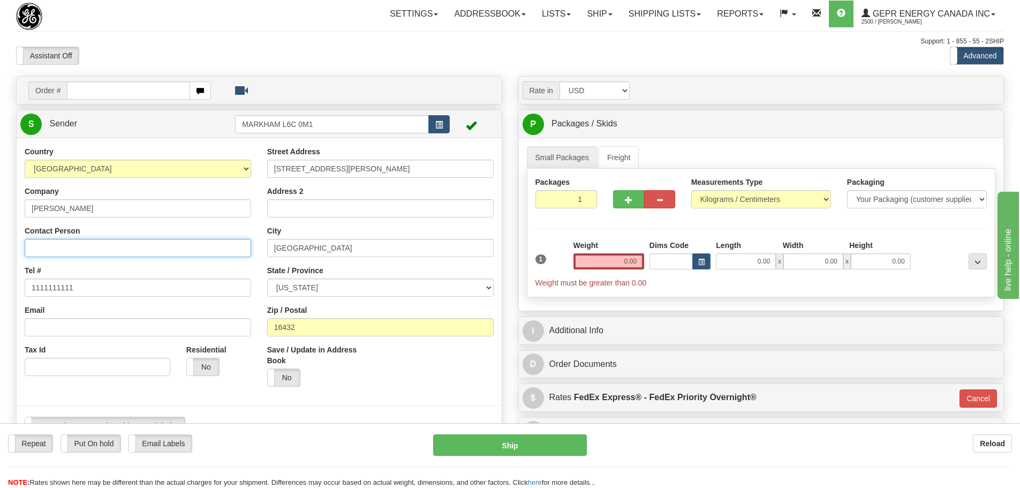
click at [117, 239] on input "Contact Person" at bounding box center [138, 248] width 227 height 18
click at [124, 233] on div "Contact Person" at bounding box center [138, 241] width 227 height 32
click at [265, 257] on div "Street Address 173 Voyten Blvd Address 2 City RICEVILLE State / Province ALABAM…" at bounding box center [380, 270] width 243 height 248
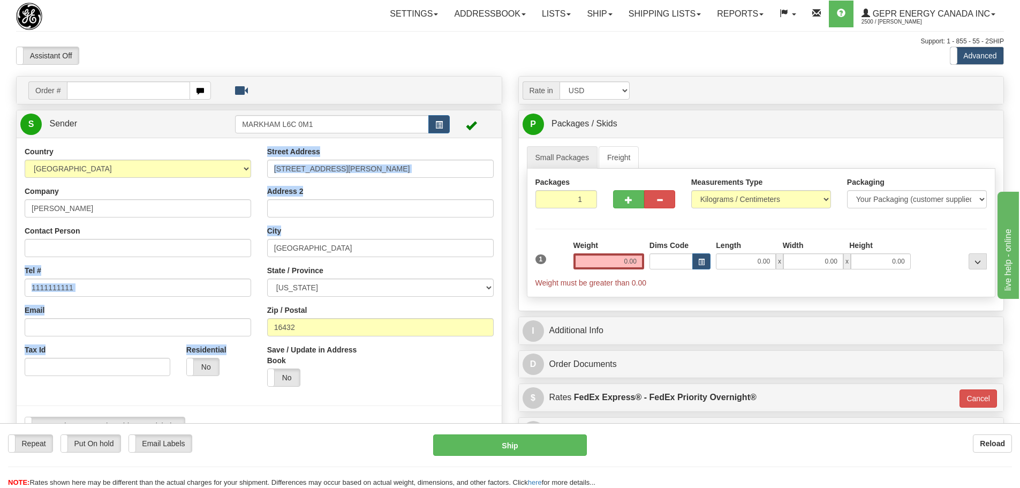
drag, startPoint x: 257, startPoint y: 246, endPoint x: 236, endPoint y: 238, distance: 22.2
click at [255, 244] on div "Country [GEOGRAPHIC_DATA] [GEOGRAPHIC_DATA] [GEOGRAPHIC_DATA] [GEOGRAPHIC_DATA]…" at bounding box center [259, 294] width 485 height 297
click at [252, 273] on div "Country [GEOGRAPHIC_DATA] [GEOGRAPHIC_DATA] [GEOGRAPHIC_DATA] [GEOGRAPHIC_DATA]…" at bounding box center [138, 265] width 243 height 238
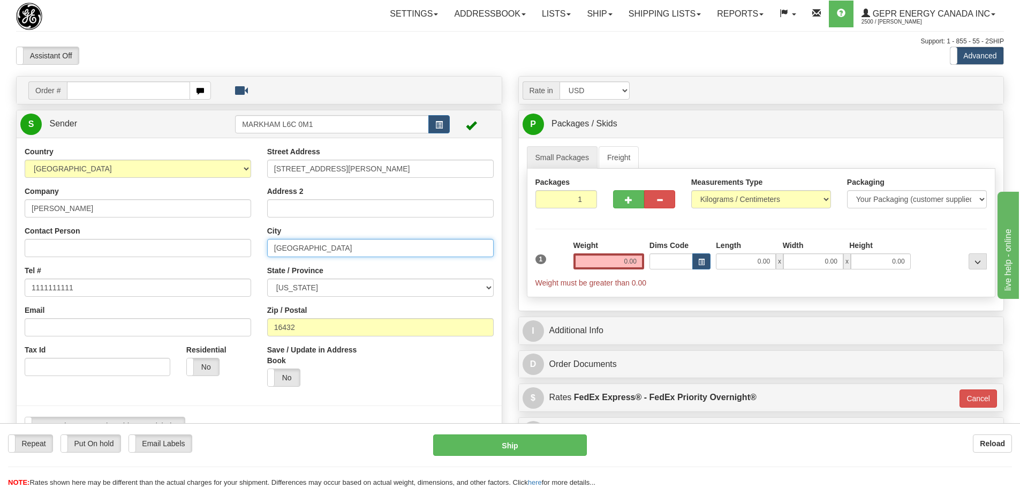
drag, startPoint x: 235, startPoint y: 248, endPoint x: 201, endPoint y: 248, distance: 33.7
click at [201, 248] on div "Country [GEOGRAPHIC_DATA] [GEOGRAPHIC_DATA] [GEOGRAPHIC_DATA] [GEOGRAPHIC_DATA]…" at bounding box center [259, 294] width 485 height 297
paste input "POLK"
type input "POLK"
click at [259, 225] on div "Street Address 173 Voyten Blvd Address 2 City POLK State / Province ALABAMA ALA…" at bounding box center [380, 270] width 243 height 248
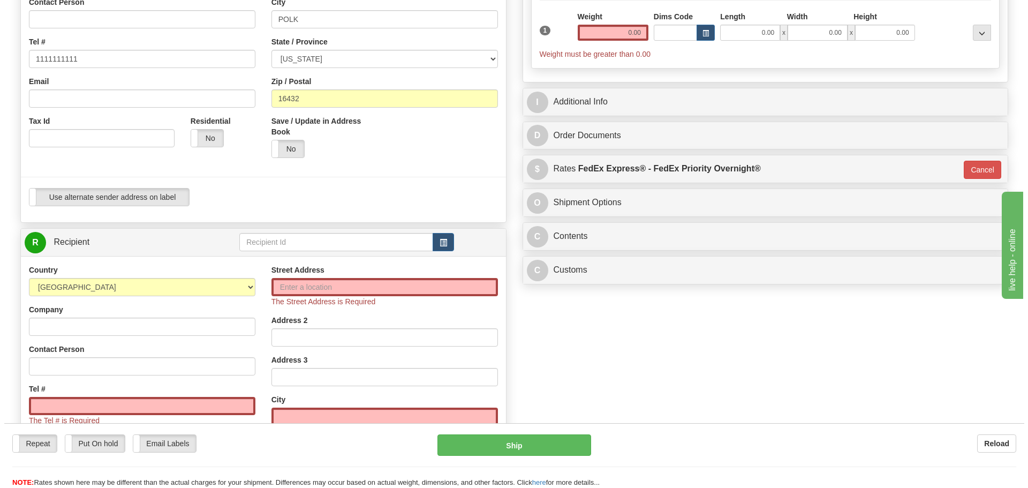
scroll to position [321, 0]
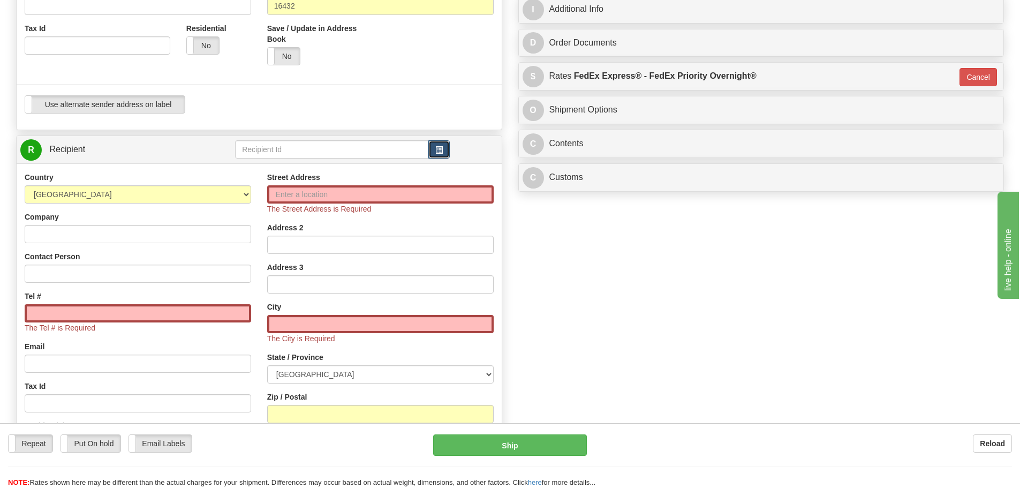
click at [435, 152] on span "button" at bounding box center [438, 150] width 7 height 7
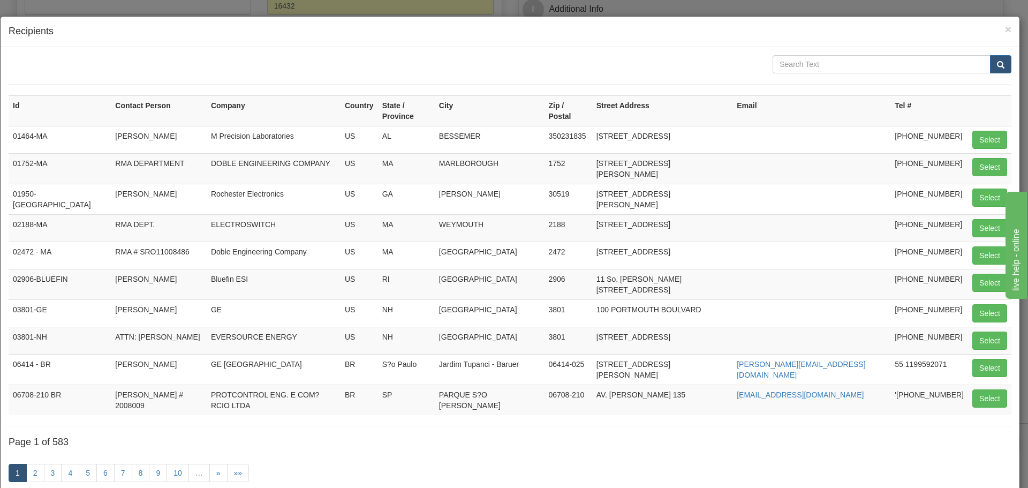
drag, startPoint x: 906, startPoint y: 49, endPoint x: 897, endPoint y: 54, distance: 10.1
click at [898, 52] on div "× Recipients Id Contact Person Company Country State / Province City Zip / Post…" at bounding box center [510, 277] width 1020 height 523
click at [895, 57] on input "text" at bounding box center [882, 64] width 218 height 18
type input "mick"
click at [997, 67] on span "submit" at bounding box center [1000, 65] width 7 height 7
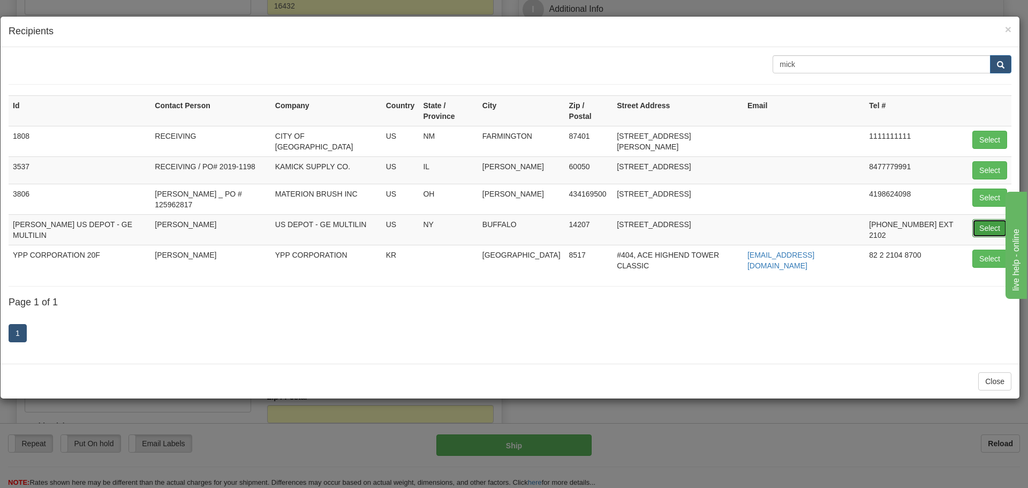
click at [985, 219] on button "Select" at bounding box center [990, 228] width 35 height 18
type input "MICK CRATO US DEPOT - GE MULTILIN"
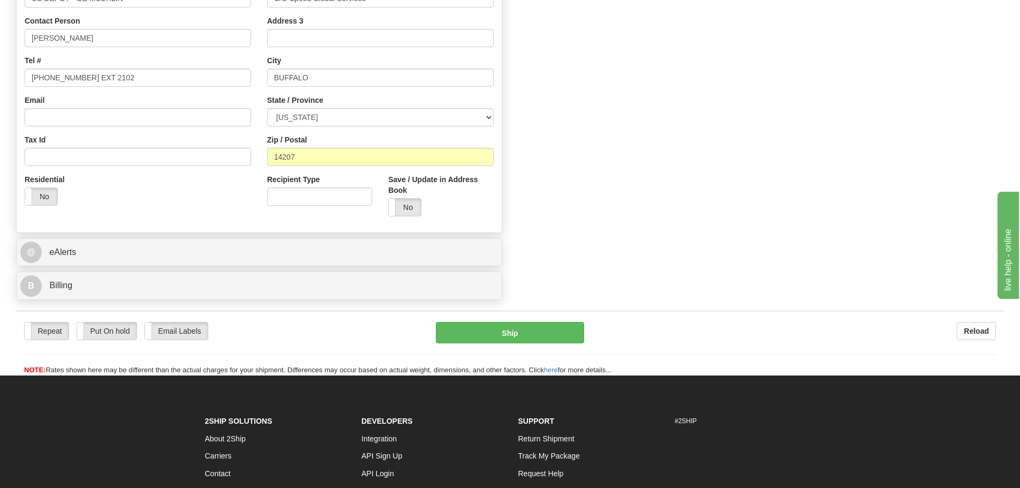
scroll to position [606, 0]
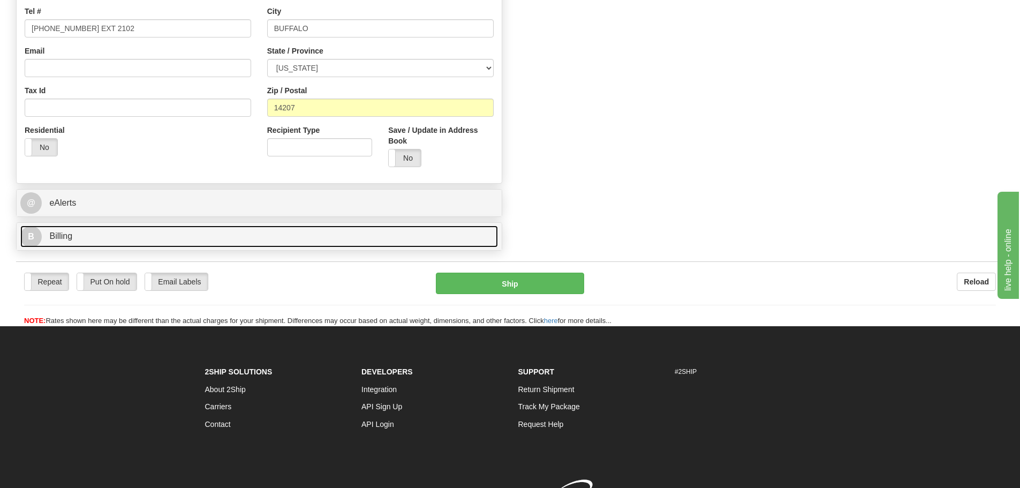
type input "0.00"
click at [274, 240] on link "B Billing" at bounding box center [259, 236] width 478 height 22
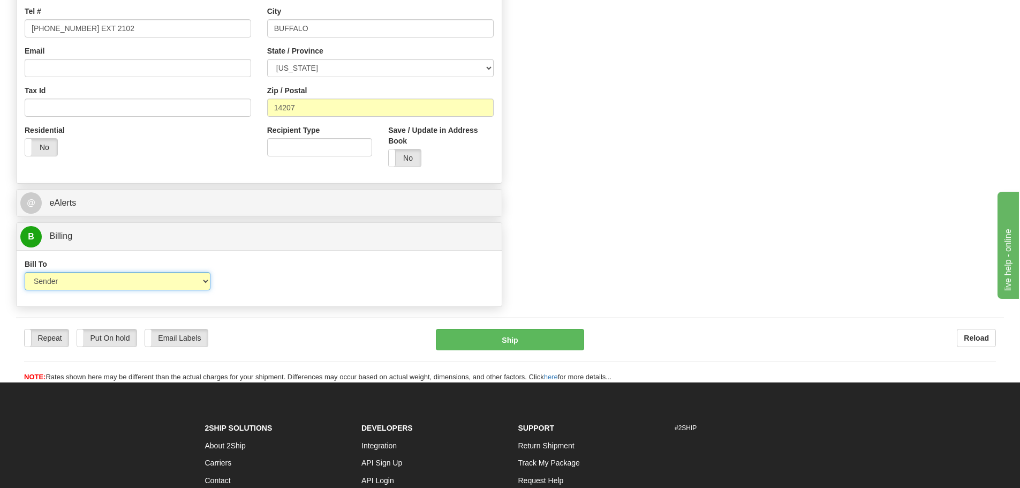
click at [103, 281] on select "Sender Recipient Third Party Collect" at bounding box center [118, 281] width 186 height 18
select select "3"
click at [25, 272] on select "Sender Recipient Third Party Collect" at bounding box center [118, 281] width 186 height 18
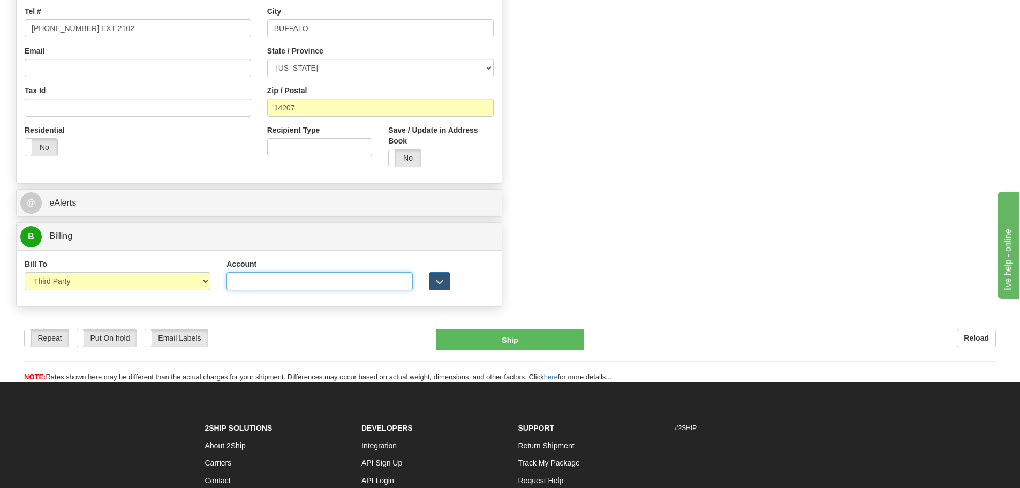
click at [258, 287] on input "Account" at bounding box center [320, 281] width 186 height 18
paste input "106650322"
type input "106650322"
click at [336, 250] on div "B Billing" at bounding box center [259, 236] width 485 height 27
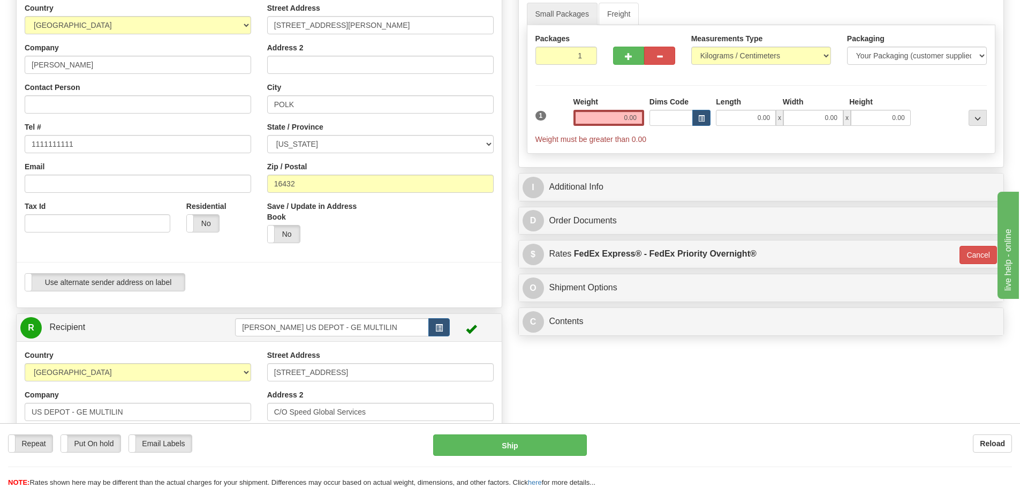
scroll to position [124, 0]
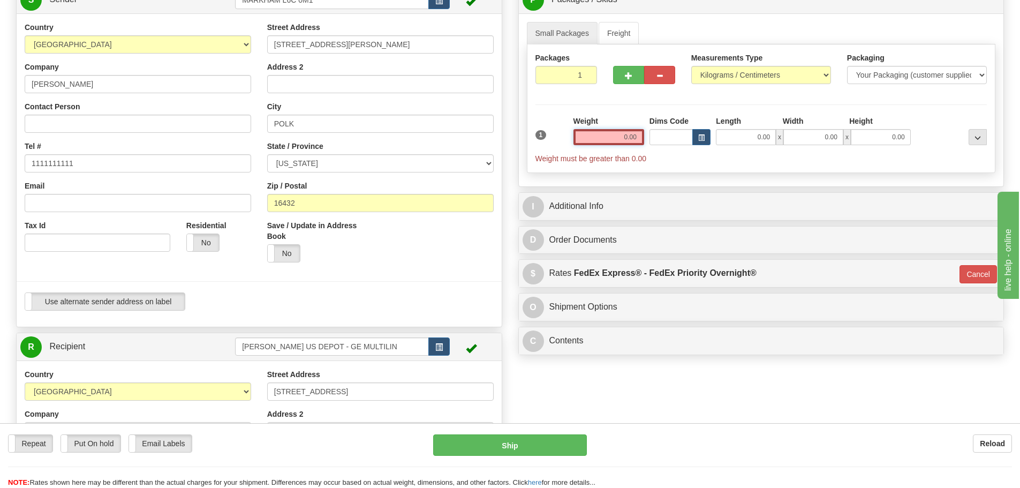
click at [625, 134] on input "0.00" at bounding box center [609, 137] width 71 height 16
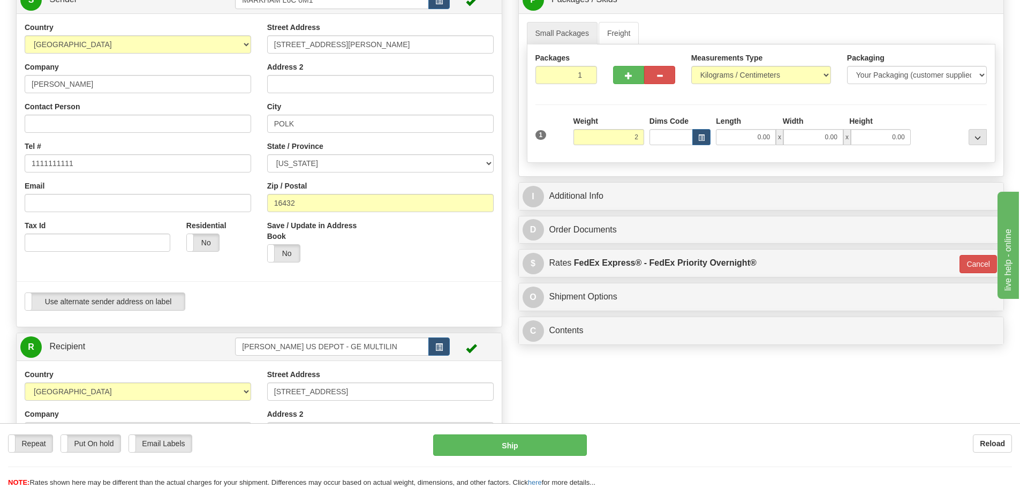
type input "2.00"
type input "01"
click at [593, 109] on div "Packages 1 1 Measurements Type" at bounding box center [761, 103] width 469 height 118
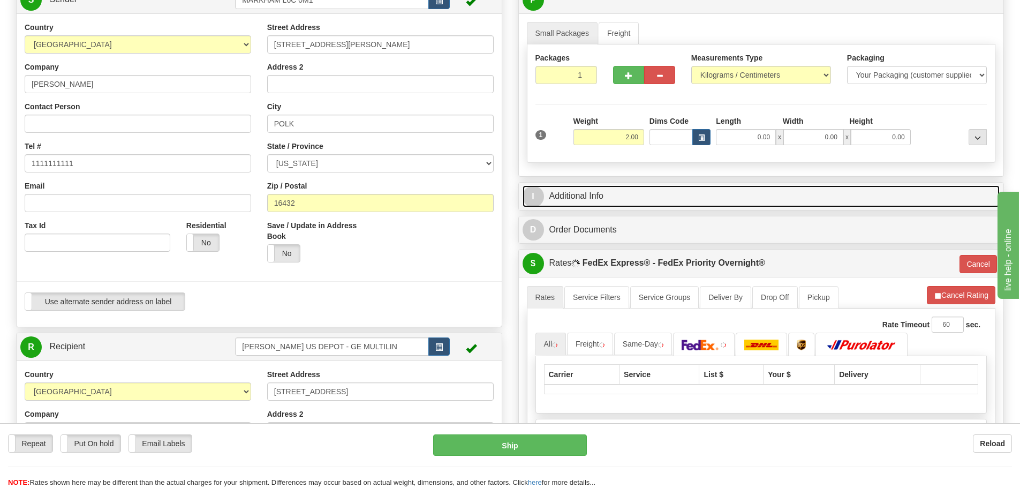
click at [592, 189] on link "I Additional Info" at bounding box center [762, 196] width 478 height 22
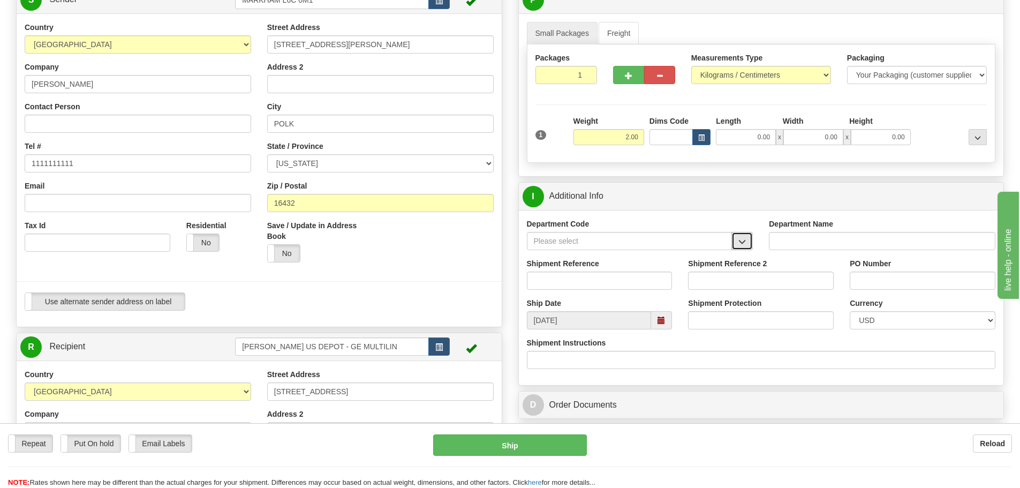
click at [749, 242] on button "button" at bounding box center [742, 241] width 21 height 18
click at [694, 260] on div "SER" at bounding box center [627, 258] width 195 height 12
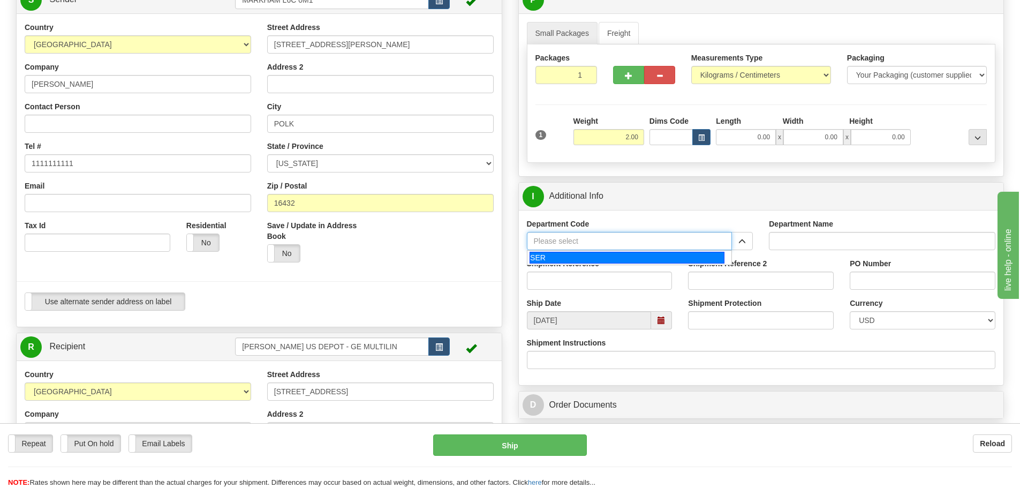
type input "SER"
type input "SERVICE DEPARTMENT"
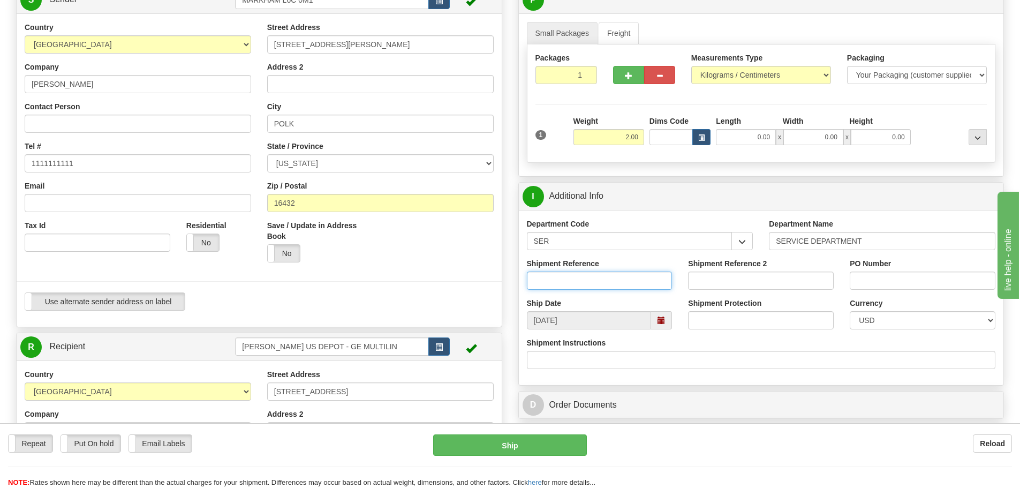
click at [562, 273] on input "Shipment Reference" at bounding box center [600, 281] width 146 height 18
paste input "LSN-43925"
type input "LSN-43925"
click at [521, 259] on div "Shipment Reference LSN-43925" at bounding box center [600, 278] width 162 height 40
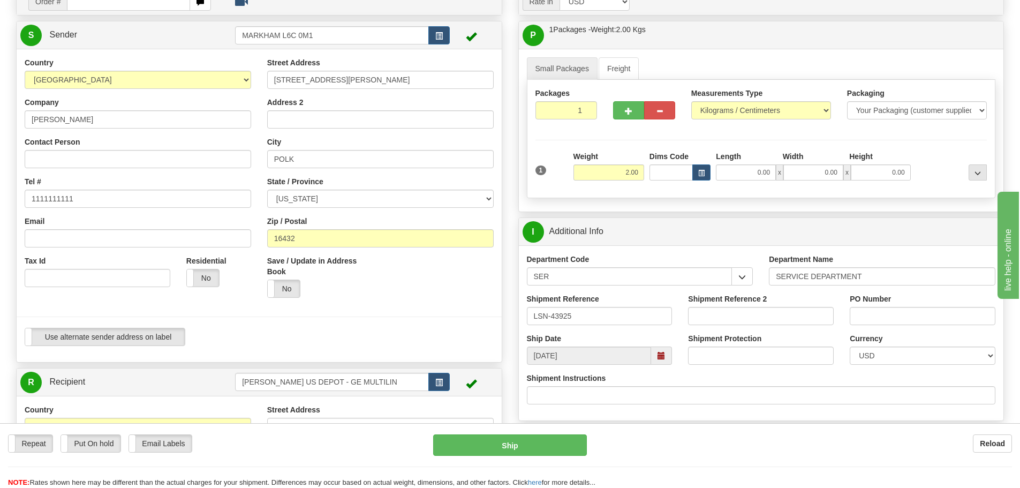
scroll to position [17, 0]
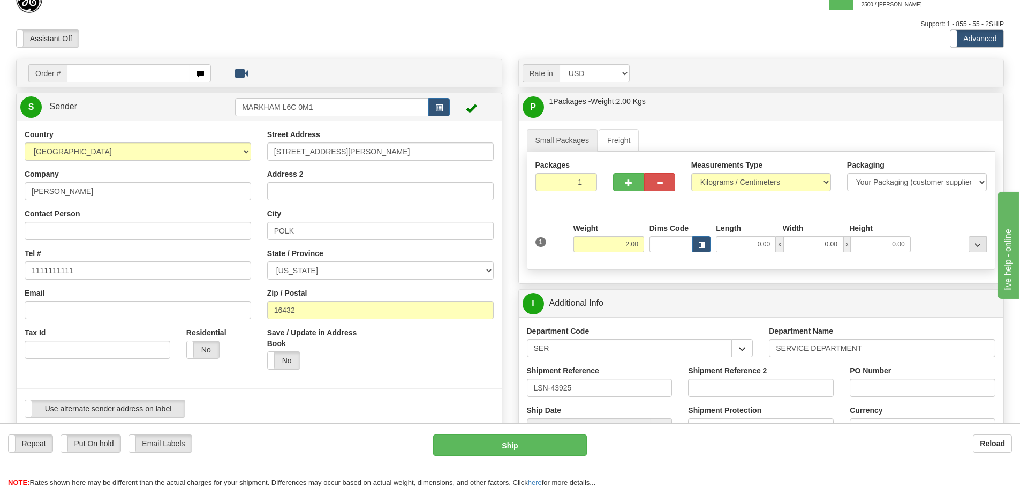
click at [711, 192] on div "Measurements Type Pounds / Inches Kilograms / Centimeters" at bounding box center [761, 180] width 156 height 40
click at [715, 185] on select "Pounds / Inches Kilograms / Centimeters" at bounding box center [761, 182] width 140 height 18
select select "0"
click at [691, 173] on select "Pounds / Inches Kilograms / Centimeters" at bounding box center [761, 182] width 140 height 18
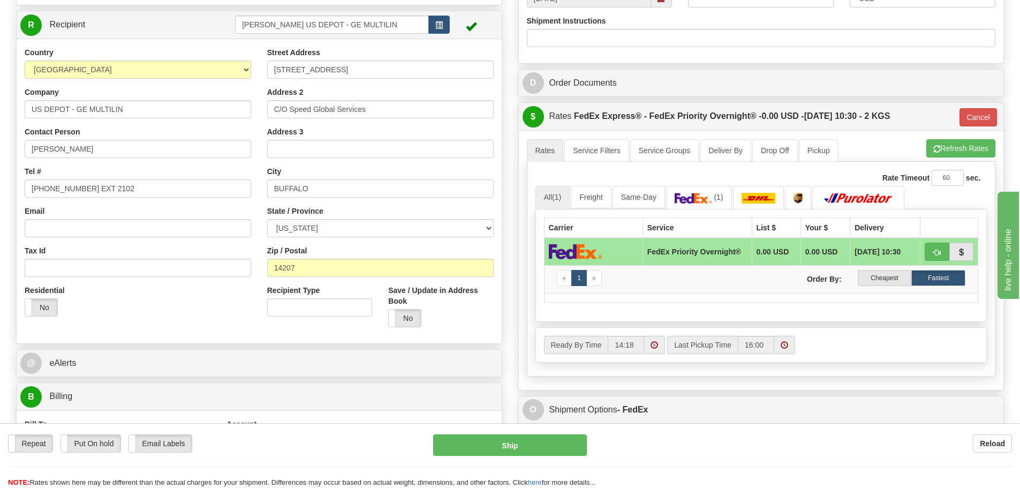
scroll to position [660, 0]
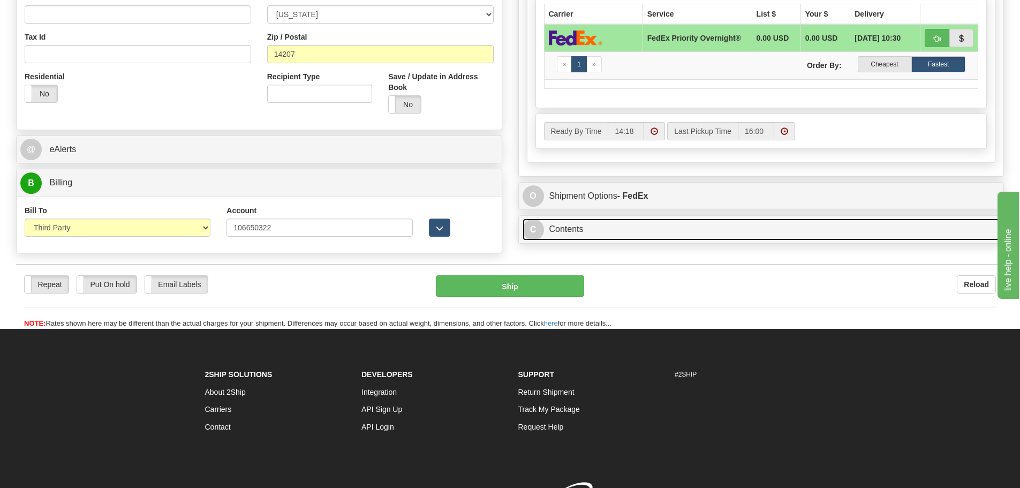
click at [674, 231] on link "C Contents" at bounding box center [762, 230] width 478 height 22
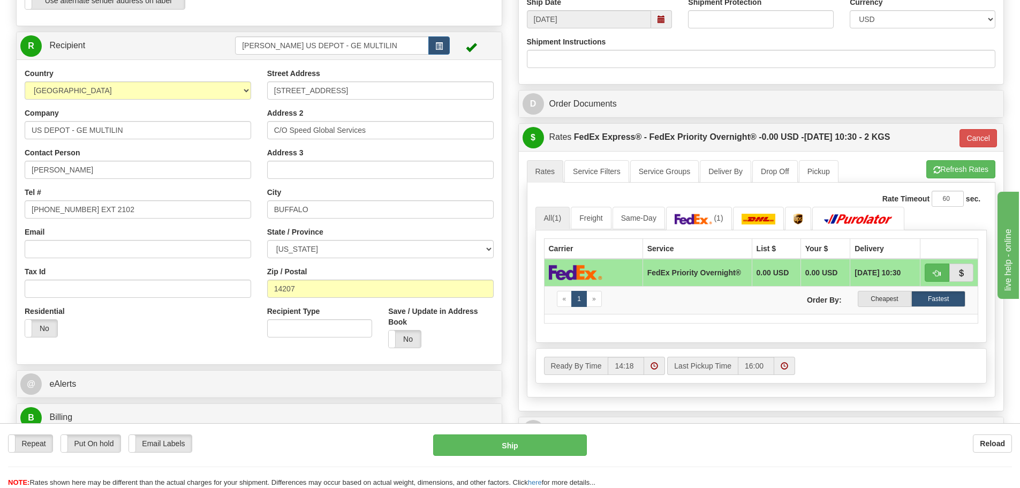
scroll to position [392, 0]
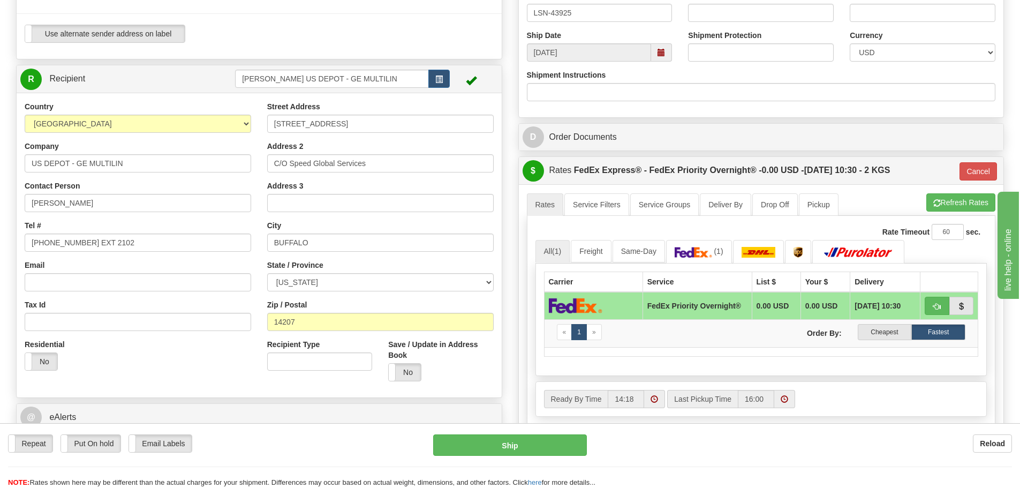
click at [504, 216] on div "Order # S Sender" at bounding box center [259, 105] width 502 height 842
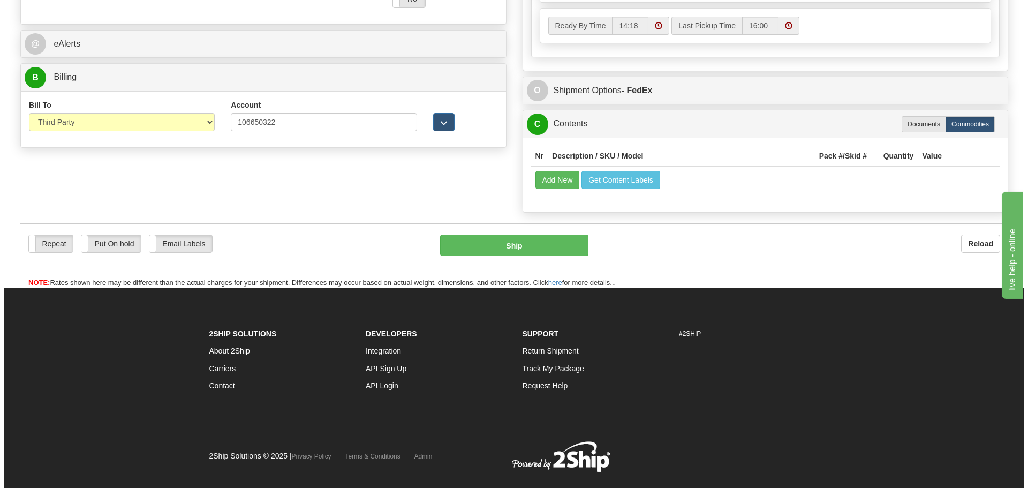
scroll to position [767, 0]
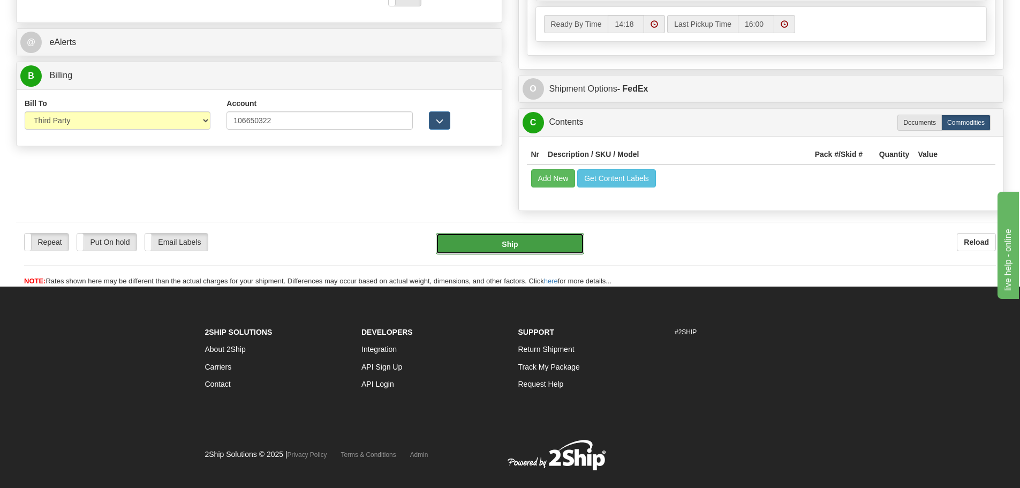
click at [526, 252] on button "Ship" at bounding box center [510, 243] width 148 height 21
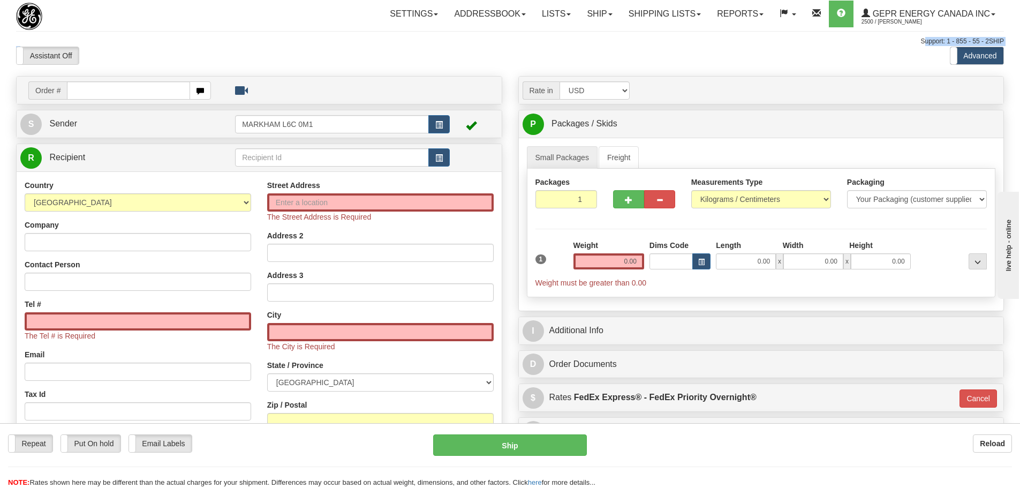
click at [159, 48] on div "Assistant On Assistant Off Do a return Do a return" at bounding box center [217, 56] width 418 height 18
click at [156, 138] on div "Order # S Sender" at bounding box center [259, 323] width 502 height 494
click at [155, 128] on link "S Sender" at bounding box center [127, 124] width 215 height 22
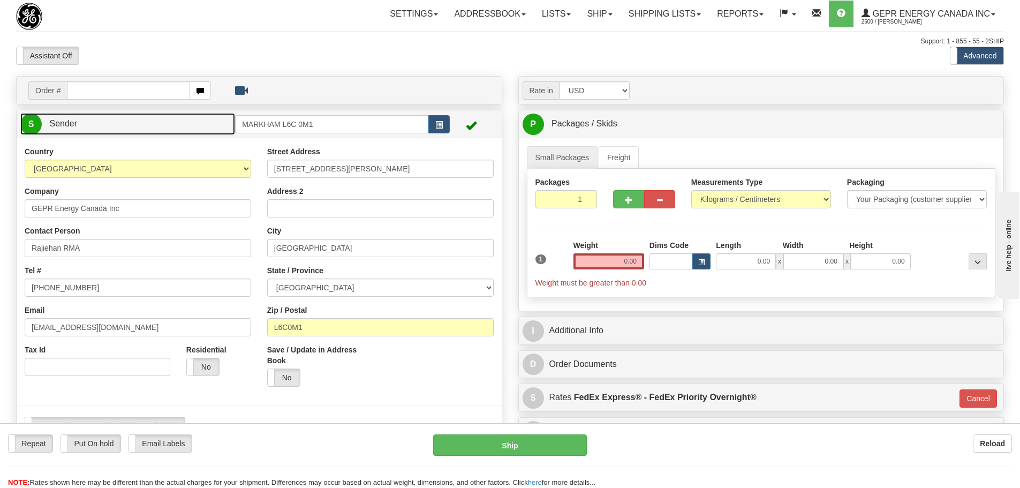
type input "MARKHAM"
select select "ON"
click at [161, 125] on link "S Sender" at bounding box center [127, 124] width 215 height 22
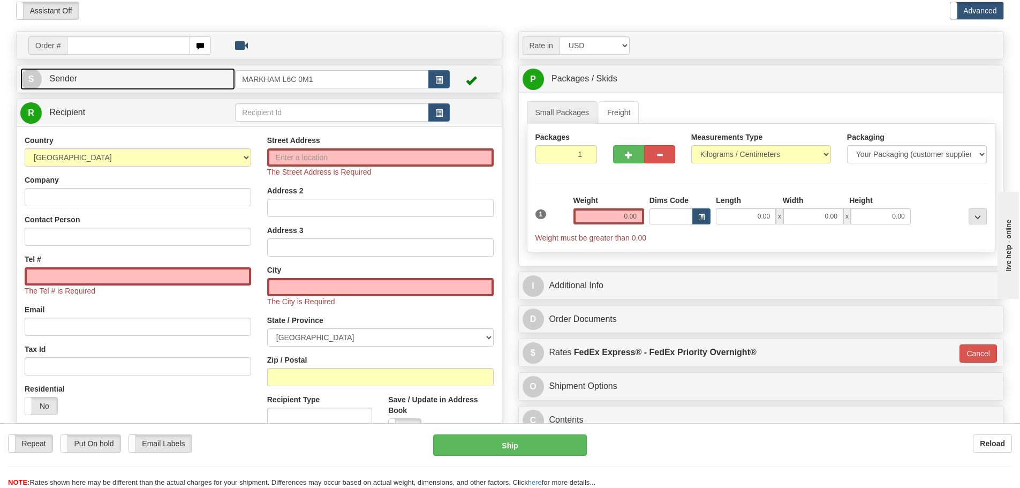
scroll to position [107, 0]
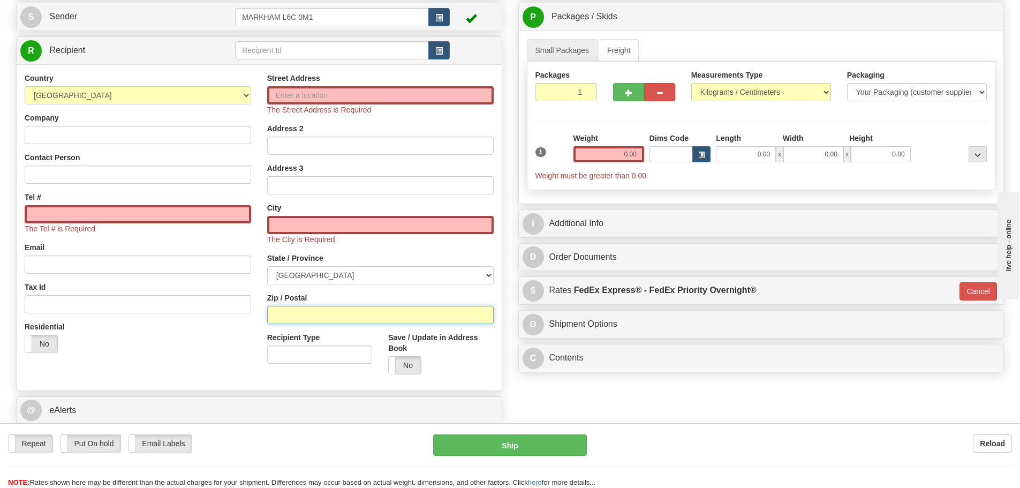
click at [281, 313] on input "Zip / Postal" at bounding box center [380, 315] width 227 height 18
paste input "P3C 1B4"
type input "P3C 1B4"
click at [261, 283] on div "Street Address The Street Address is Required Address 2 Address 3 City The City…" at bounding box center [380, 228] width 243 height 310
type input "SUDBURY"
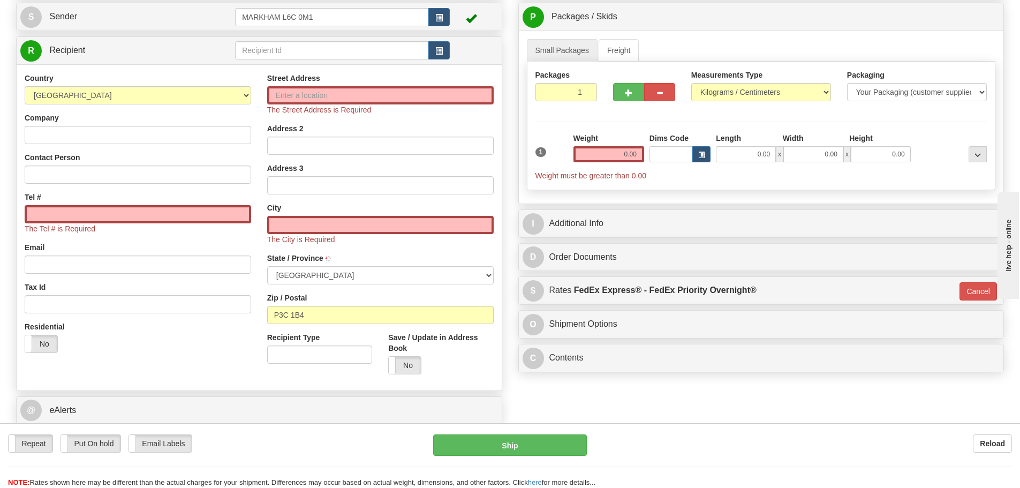
select select "ON"
click at [598, 148] on input "0.00" at bounding box center [609, 154] width 71 height 16
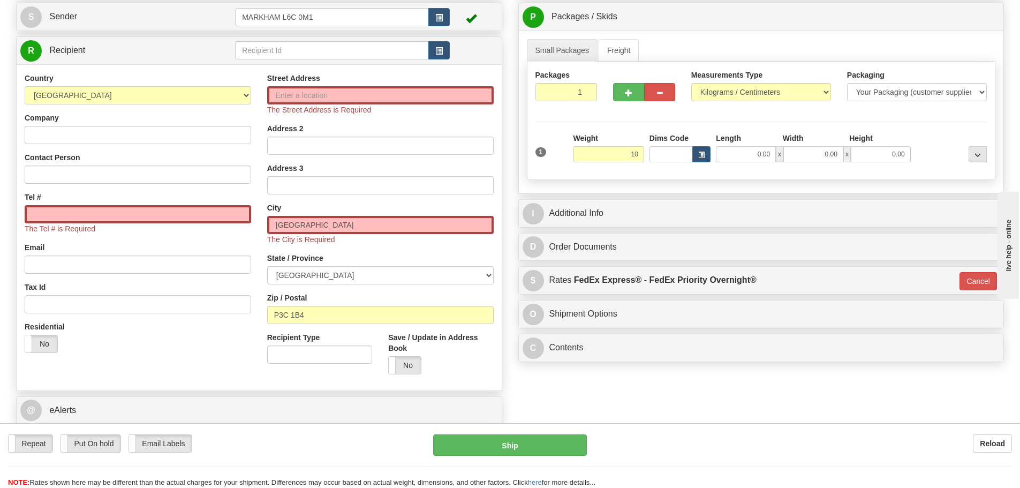
type input "10.00"
type input "01"
click at [563, 140] on div "1" at bounding box center [552, 145] width 38 height 24
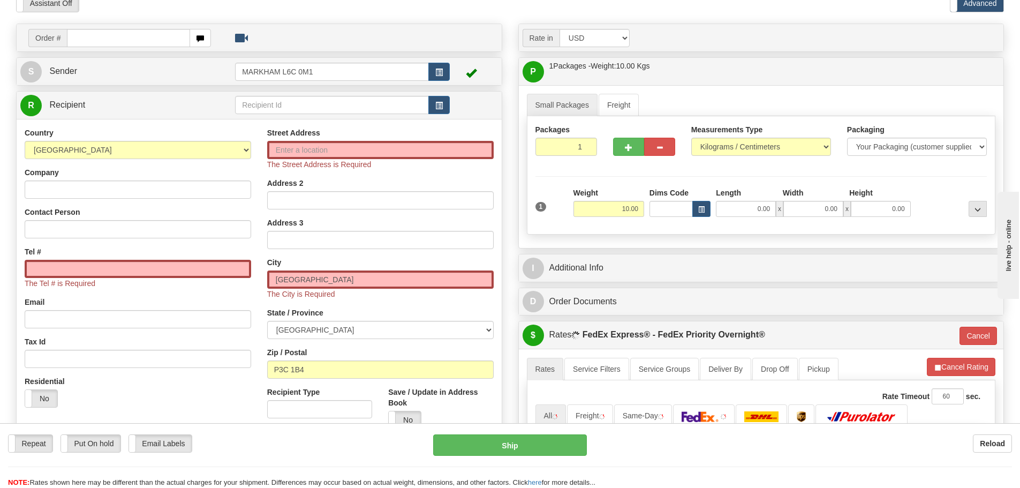
scroll to position [0, 0]
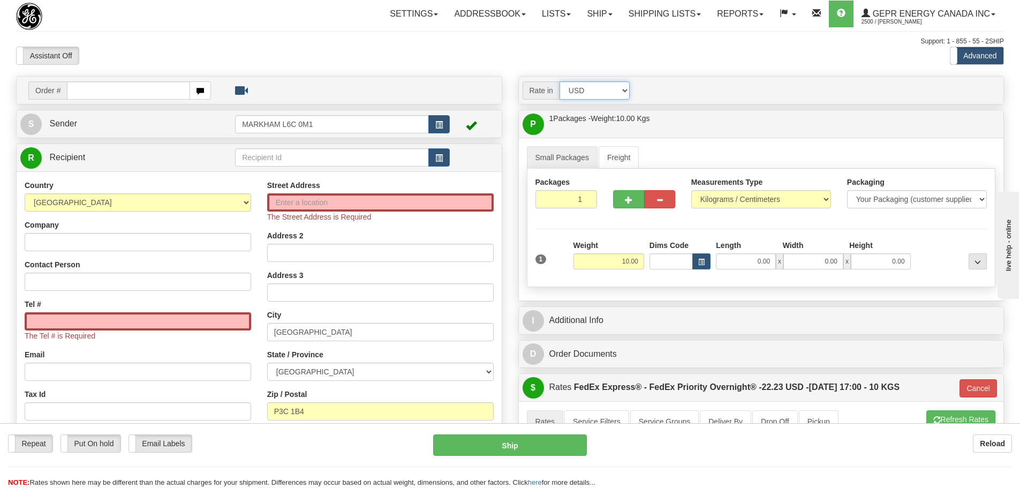
click at [607, 94] on select "Account Currency ARN AWG AUD AUS BHD BBD BFR BMD BRC BRL GBP UKL BND BGN CAD CH…" at bounding box center [595, 90] width 70 height 18
click at [611, 88] on select "Account Currency ARN AWG AUD AUS BHD BBD BFR BMD BRC BRL GBP UKL BND BGN CAD CH…" at bounding box center [595, 90] width 70 height 18
click at [626, 102] on div "Rate in Account Currency ARN AWG AUD AUS BHD BBD BFR BMD BRC BRL GBP UKL BND BG…" at bounding box center [761, 90] width 485 height 27
click at [626, 99] on select "Account Currency ARN AWG AUD AUS BHD BBD BFR BMD BRC BRL GBP UKL BND BGN CAD CH…" at bounding box center [595, 90] width 70 height 18
select select "CAD"
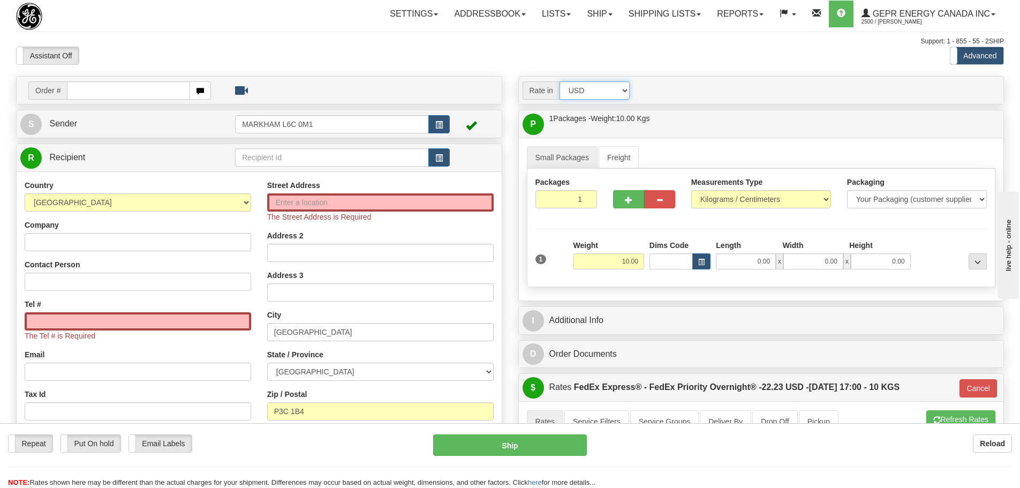
click at [560, 81] on select "Account Currency ARN AWG AUD AUS BHD BBD BFR BMD BRC BRL GBP UKL BND BGN CAD CH…" at bounding box center [595, 90] width 70 height 18
click at [643, 46] on div "Support: 1 - 855 - 55 - 2SHIP" at bounding box center [510, 41] width 988 height 9
click at [713, 178] on label "Measurements Type" at bounding box center [727, 182] width 72 height 11
click at [713, 190] on select "Pounds / Inches Kilograms / Centimeters" at bounding box center [761, 199] width 140 height 18
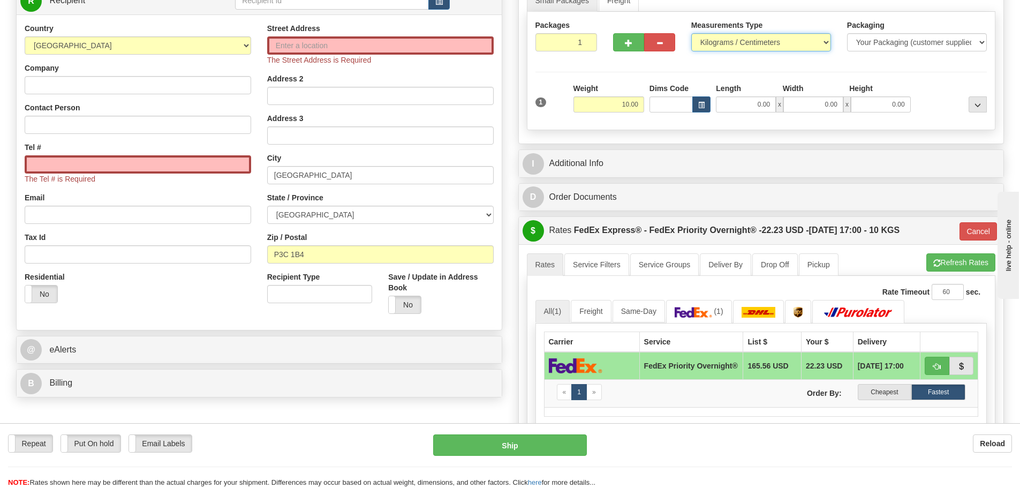
scroll to position [161, 0]
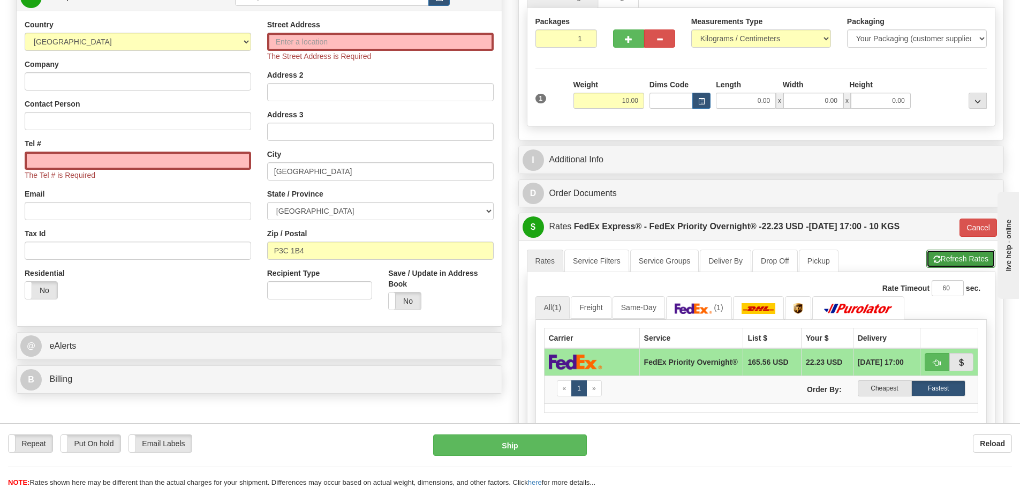
click at [970, 261] on button "Refresh Rates" at bounding box center [960, 259] width 69 height 18
type input "01"
drag, startPoint x: 314, startPoint y: 250, endPoint x: 230, endPoint y: 263, distance: 85.6
click at [228, 265] on div "Country [GEOGRAPHIC_DATA] [GEOGRAPHIC_DATA] [GEOGRAPHIC_DATA] [GEOGRAPHIC_DATA]…" at bounding box center [259, 168] width 485 height 299
paste input "74136"
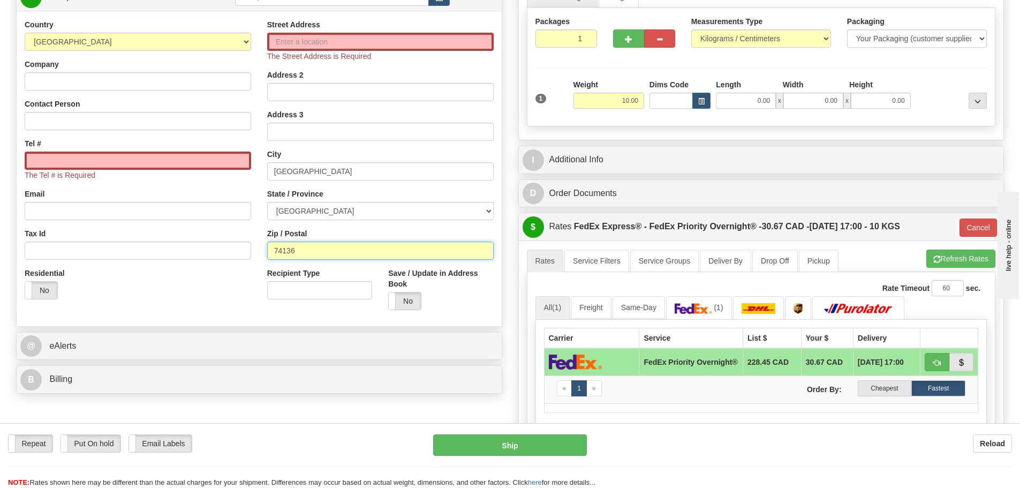
type input "74136"
click at [262, 245] on div "Street Address The Street Address is Required Address 2 Address 3 City SUDBURY …" at bounding box center [380, 168] width 243 height 299
type input "01"
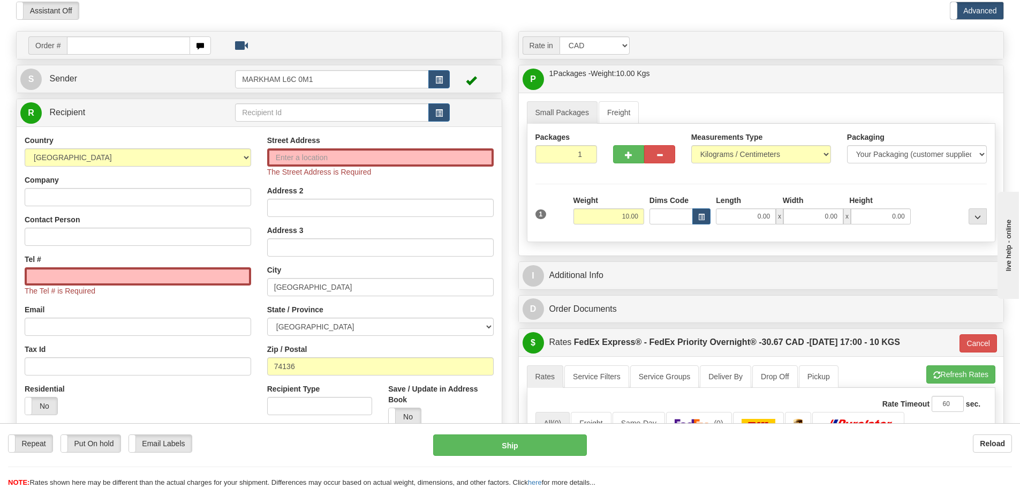
scroll to position [0, 0]
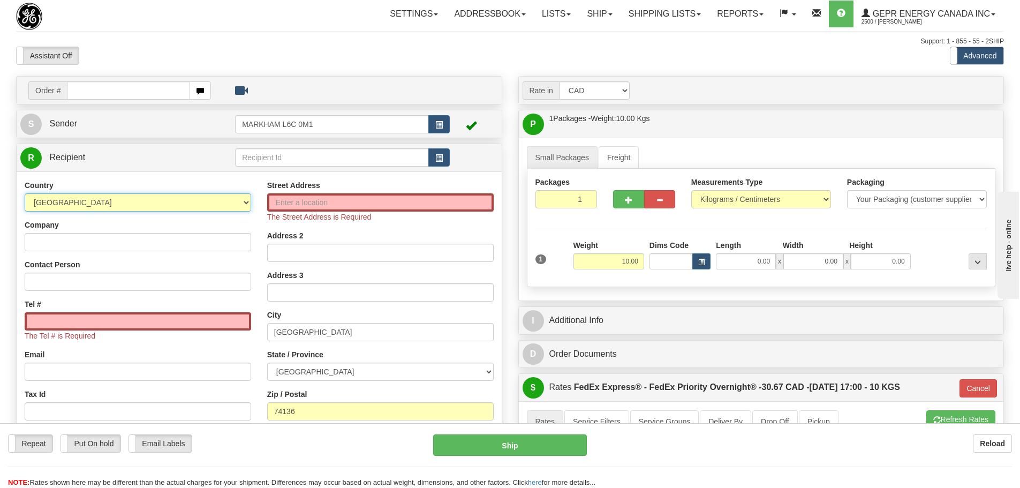
click at [144, 201] on select "AFGHANISTAN ALAND ISLANDS ALBANIA ALGERIA AMERICAN SAMOA ANDORRA ANGOLA ANGUILL…" at bounding box center [138, 202] width 227 height 18
select select "US"
click at [25, 193] on select "AFGHANISTAN ALAND ISLANDS ALBANIA ALGERIA AMERICAN SAMOA ANDORRA ANGOLA ANGUILL…" at bounding box center [138, 202] width 227 height 18
type input "01"
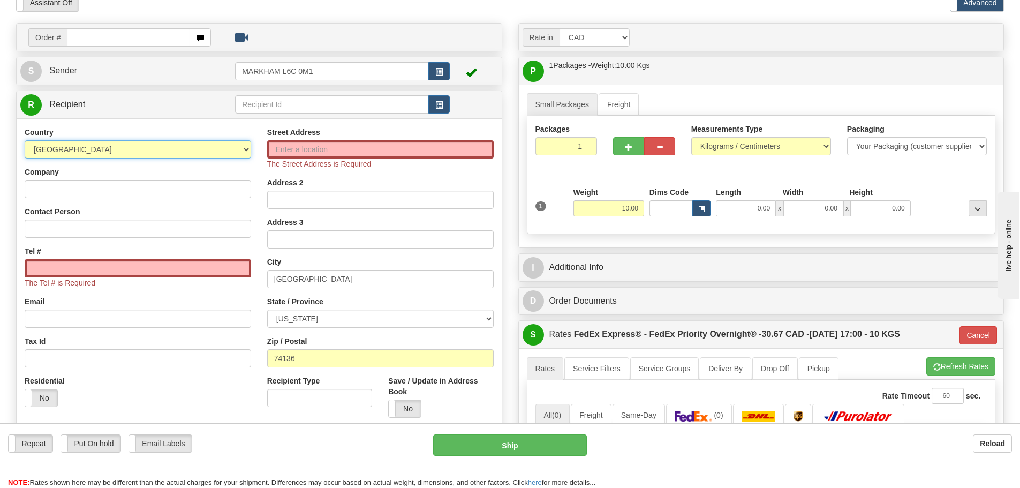
scroll to position [54, 0]
click at [315, 364] on input "74136" at bounding box center [380, 358] width 227 height 18
drag, startPoint x: 312, startPoint y: 362, endPoint x: 237, endPoint y: 363, distance: 74.4
click at [237, 363] on div "Country AFGHANISTAN ALAND ISLANDS ALBANIA ALGERIA AMERICAN SAMOA ANDORRA ANGOLA…" at bounding box center [259, 275] width 485 height 299
click at [263, 351] on div "Street Address The Street Address is Required Address 2 Address 3 City SUDBURY …" at bounding box center [380, 275] width 243 height 299
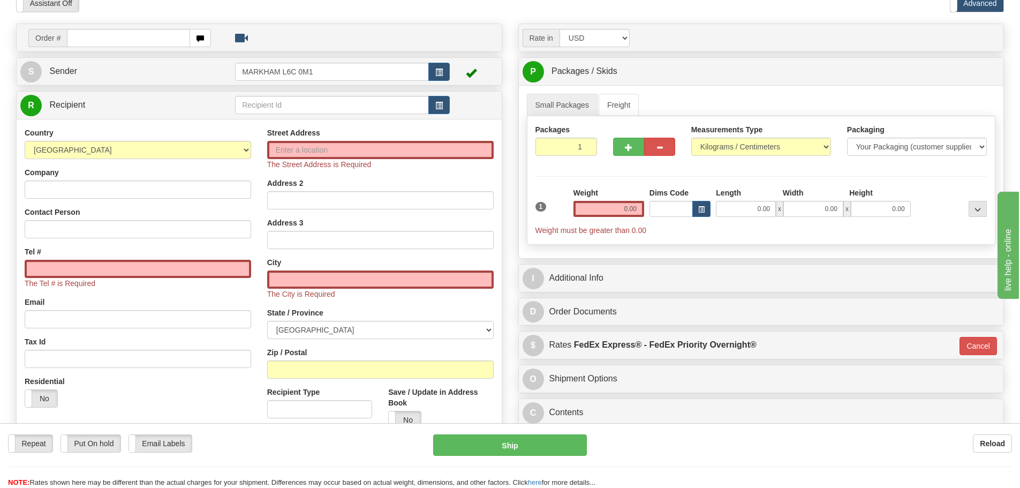
scroll to position [52, 0]
click at [120, 66] on link "S Sender" at bounding box center [127, 72] width 215 height 22
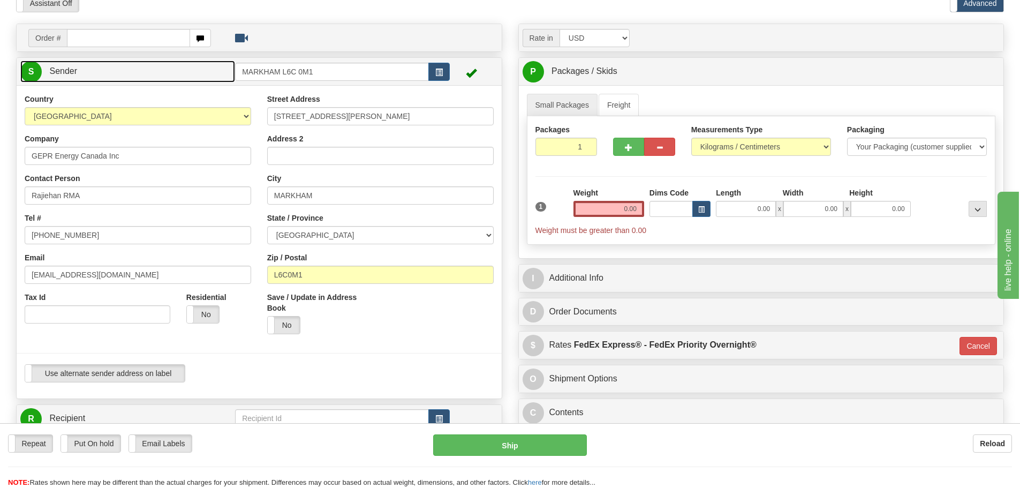
click at [120, 66] on link "S Sender" at bounding box center [127, 72] width 215 height 22
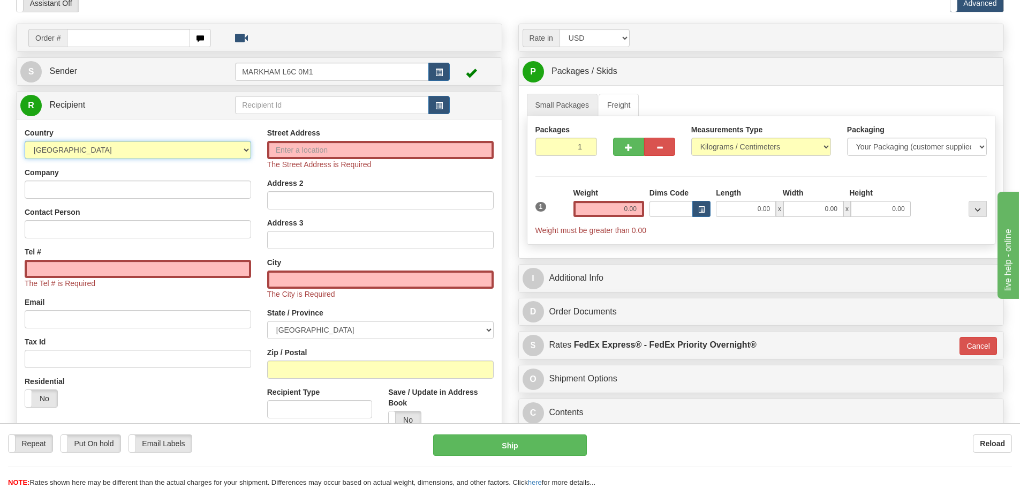
click at [134, 157] on select "[GEOGRAPHIC_DATA] [GEOGRAPHIC_DATA] [GEOGRAPHIC_DATA] [GEOGRAPHIC_DATA] [US_STA…" at bounding box center [138, 150] width 227 height 18
select select "US"
click at [25, 141] on select "[GEOGRAPHIC_DATA] [GEOGRAPHIC_DATA] [GEOGRAPHIC_DATA] [GEOGRAPHIC_DATA] [US_STA…" at bounding box center [138, 150] width 227 height 18
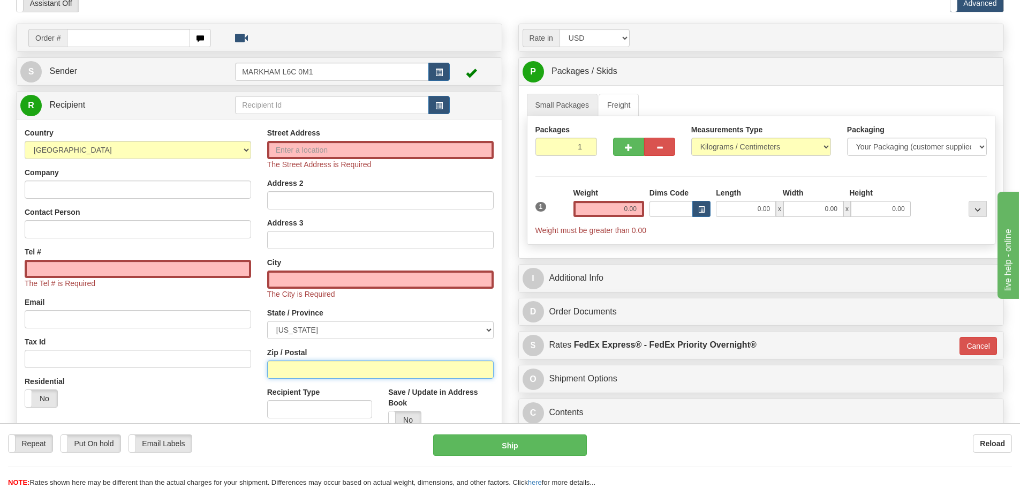
click at [322, 367] on input "Zip / Postal" at bounding box center [380, 369] width 227 height 18
paste input "74136"
type input "74136"
click at [262, 332] on div "Street Address The Street Address is Required Address 2 Address 3 City The City…" at bounding box center [380, 282] width 243 height 310
type input "TULSA"
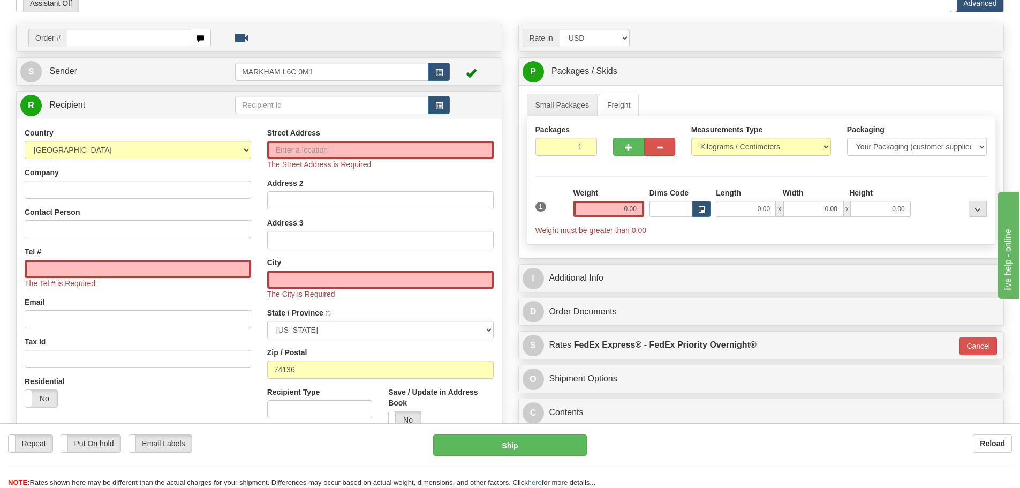
select select "OK"
click at [262, 331] on div "Street Address The Street Address is Required Address 2 Address 3 City [GEOGRAP…" at bounding box center [380, 282] width 243 height 310
click at [587, 210] on input "0.00" at bounding box center [609, 209] width 71 height 16
type input "0.00"
click at [610, 212] on input "0.00" at bounding box center [609, 209] width 71 height 16
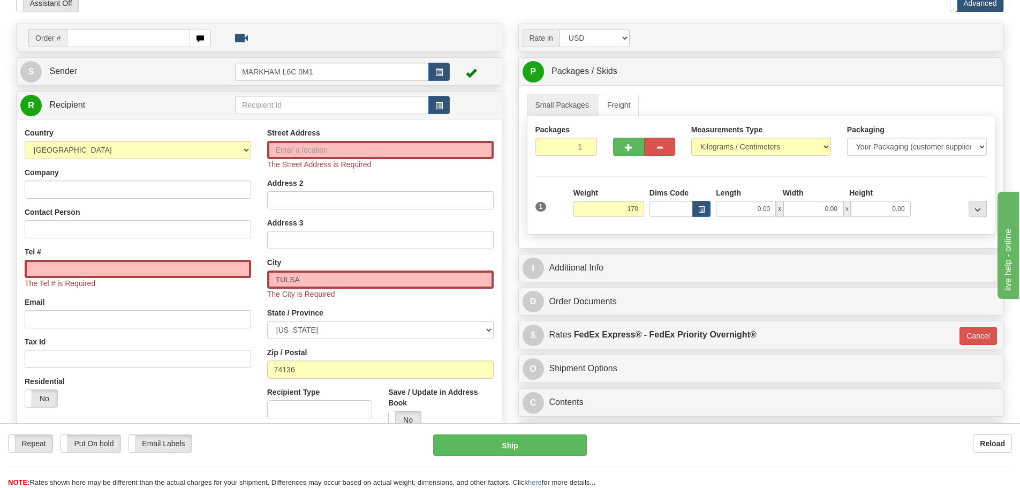
type input "170.00"
type input "01"
click at [616, 190] on div "Weight 170.00" at bounding box center [609, 201] width 71 height 29
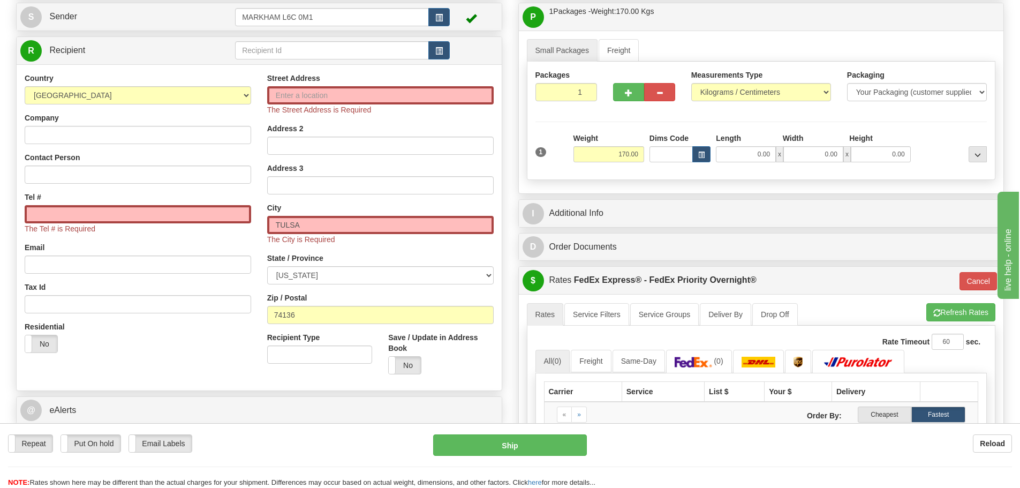
scroll to position [106, 0]
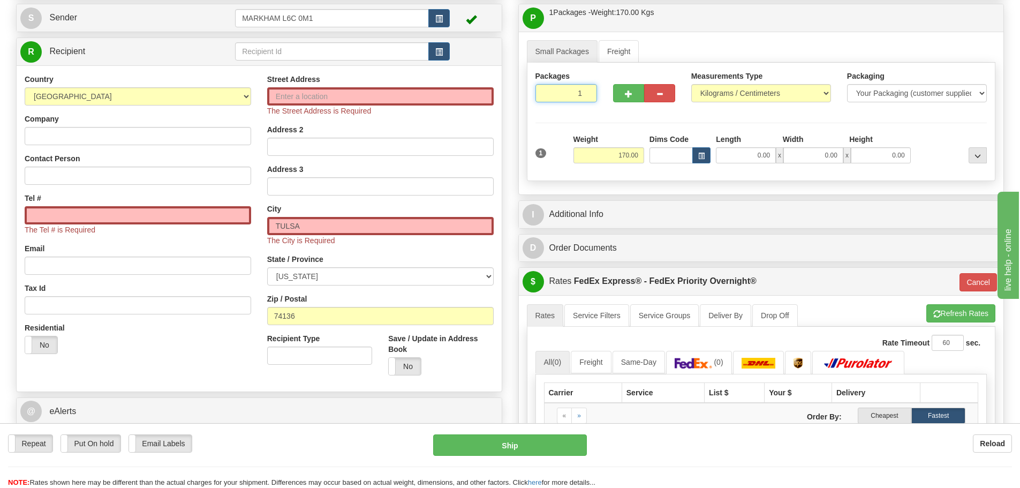
drag, startPoint x: 575, startPoint y: 96, endPoint x: 581, endPoint y: 99, distance: 7.2
click at [581, 99] on input "1" at bounding box center [567, 93] width 62 height 18
type input "17"
click at [610, 124] on div "Packages 17 1 Measurements Type" at bounding box center [761, 122] width 469 height 118
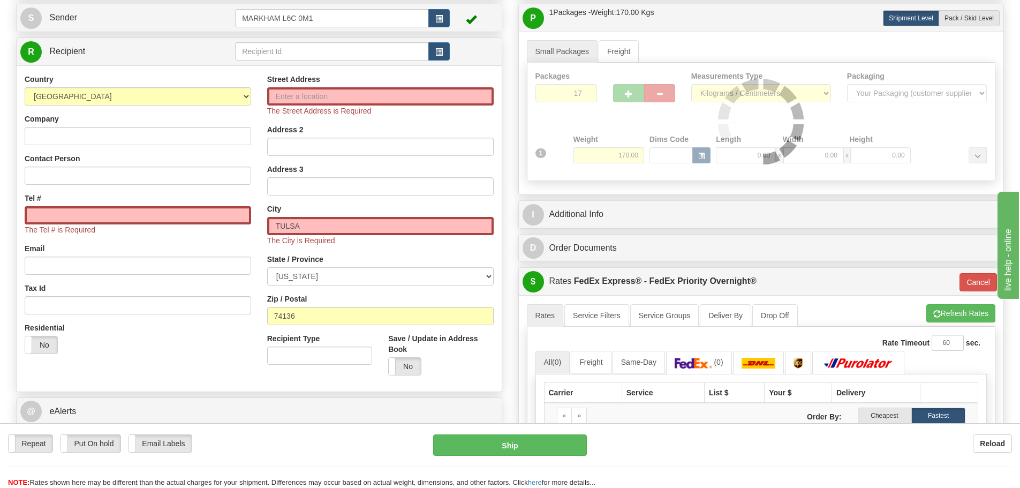
type input "01"
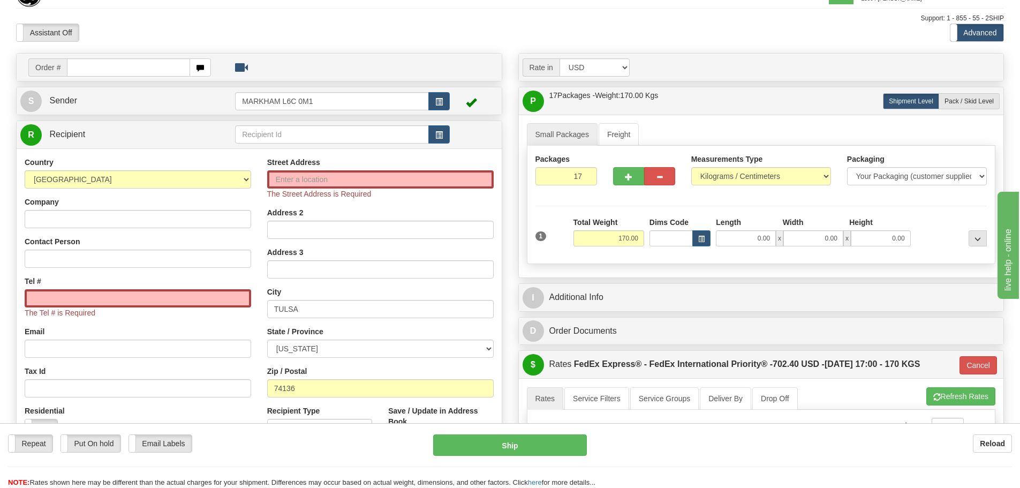
scroll to position [0, 0]
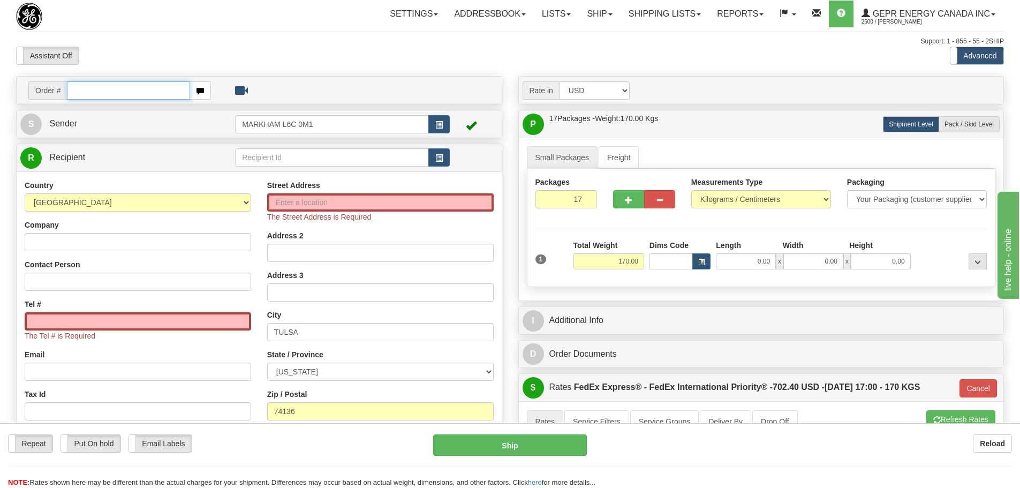
click at [145, 89] on input "text" at bounding box center [128, 90] width 123 height 18
paste input "86686906"
type input "86686906"
click at [157, 40] on body "Training Course Close Toggle navigation Settings Shipping Preferences New Recip…" at bounding box center [510, 244] width 1020 height 488
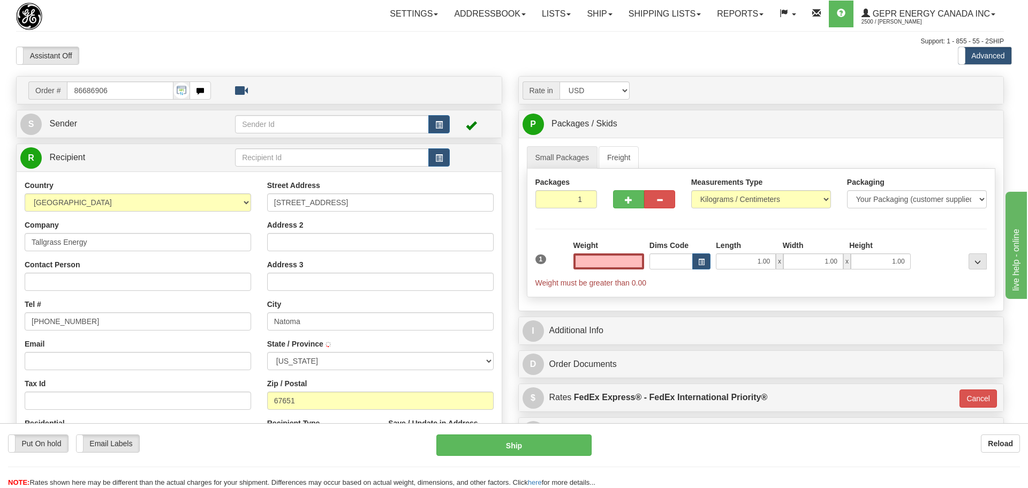
type input "NATOMA"
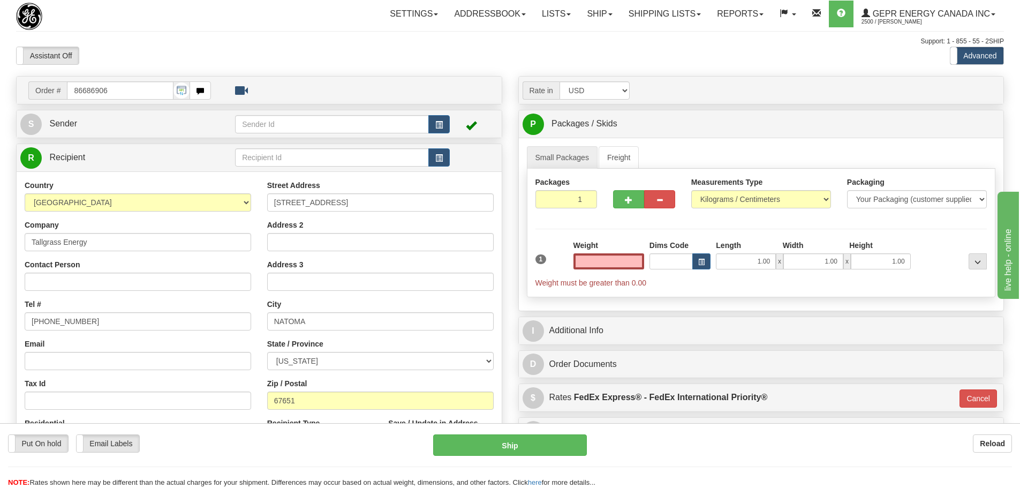
type input "0.00"
click at [184, 127] on link "S Sender" at bounding box center [127, 124] width 215 height 22
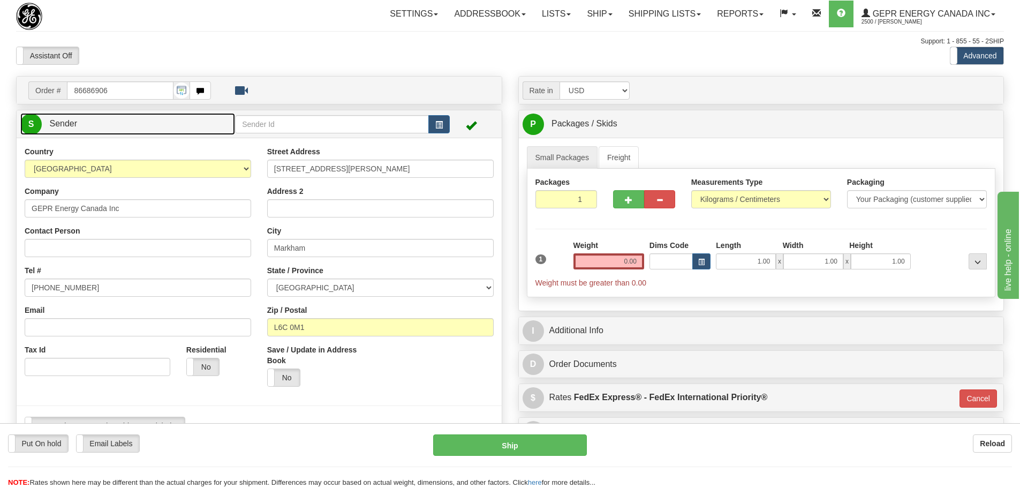
type input "MARKHAM"
click at [184, 121] on link "S Sender" at bounding box center [127, 124] width 215 height 22
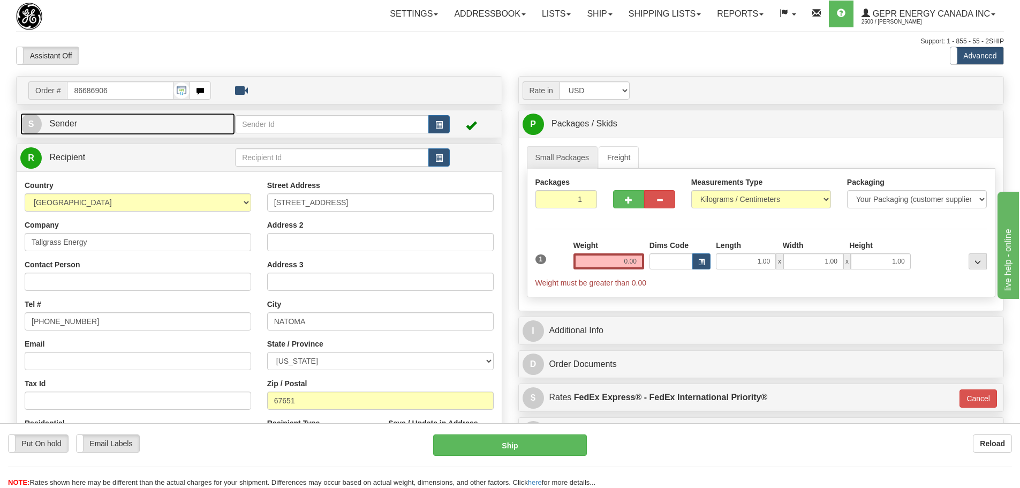
click at [185, 115] on link "S Sender" at bounding box center [127, 124] width 215 height 22
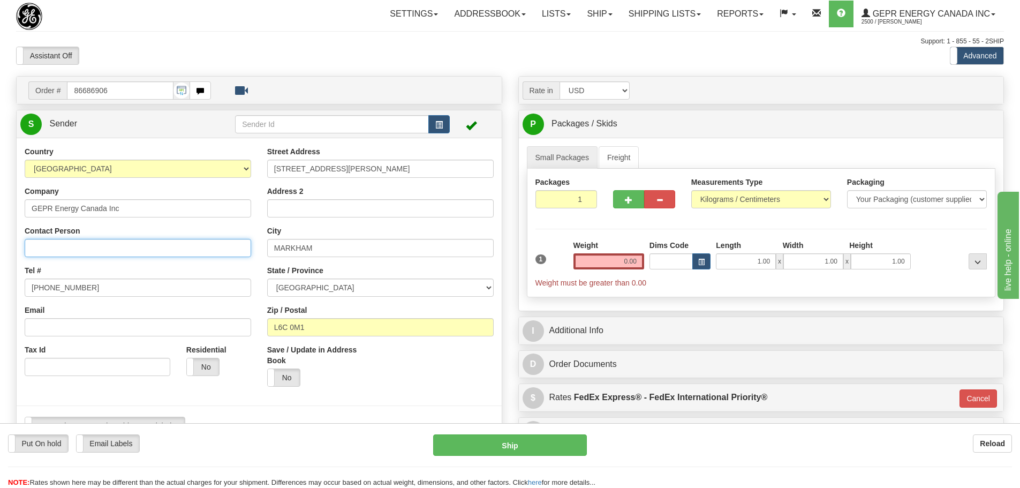
click at [137, 250] on input "Contact Person" at bounding box center [138, 248] width 227 height 18
type input "Rajiehan RMA"
click at [126, 274] on div "Tel # (779)7960565" at bounding box center [138, 281] width 227 height 32
click at [127, 279] on input "[PHONE_NUMBER]" at bounding box center [138, 287] width 227 height 18
drag, startPoint x: 128, startPoint y: 279, endPoint x: 24, endPoint y: 300, distance: 106.0
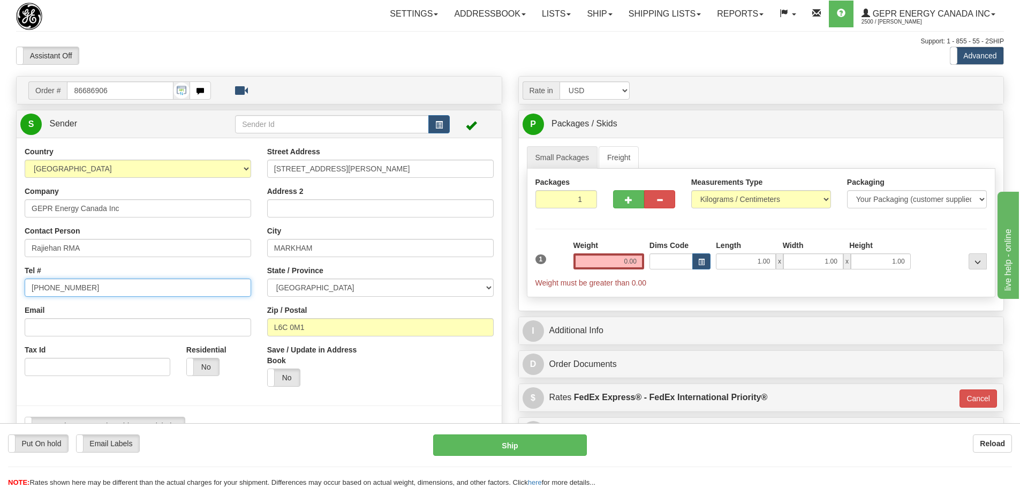
click at [24, 300] on div "Country AFGHANISTAN ALAND ISLANDS ALBANIA ALGERIA AMERICAN SAMOA ANDORRA ANGOLA…" at bounding box center [138, 265] width 243 height 238
click at [62, 288] on input "Tel #" at bounding box center [138, 287] width 227 height 18
click at [40, 326] on input "Email" at bounding box center [138, 327] width 227 height 18
click at [47, 321] on input "Email" at bounding box center [138, 327] width 227 height 18
paste input "[EMAIL_ADDRESS][DOMAIN_NAME]"
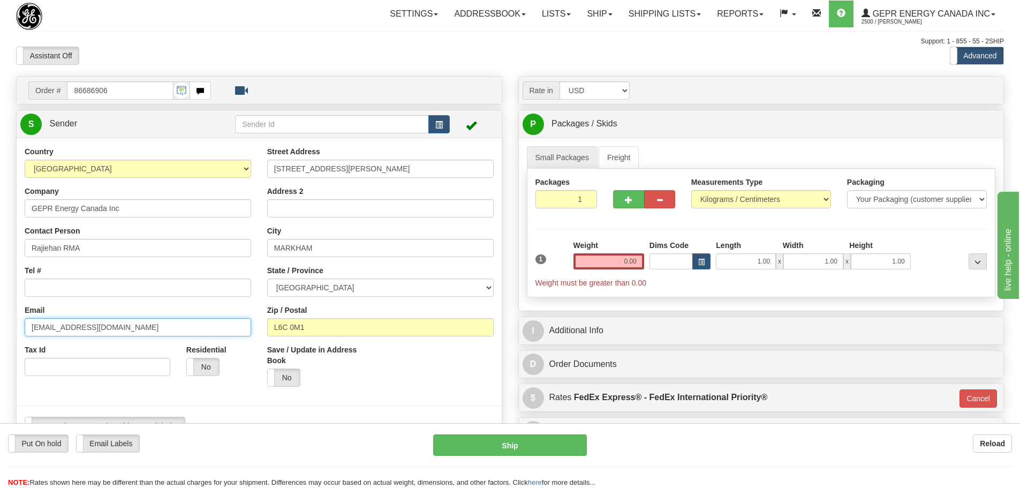
type input "[EMAIL_ADDRESS][DOMAIN_NAME]"
click at [68, 277] on div "Tel #" at bounding box center [138, 281] width 227 height 32
drag, startPoint x: 65, startPoint y: 289, endPoint x: 5, endPoint y: 291, distance: 59.5
click at [65, 290] on input "Tel #" at bounding box center [138, 287] width 227 height 18
click at [33, 283] on input "Tel #" at bounding box center [138, 287] width 227 height 18
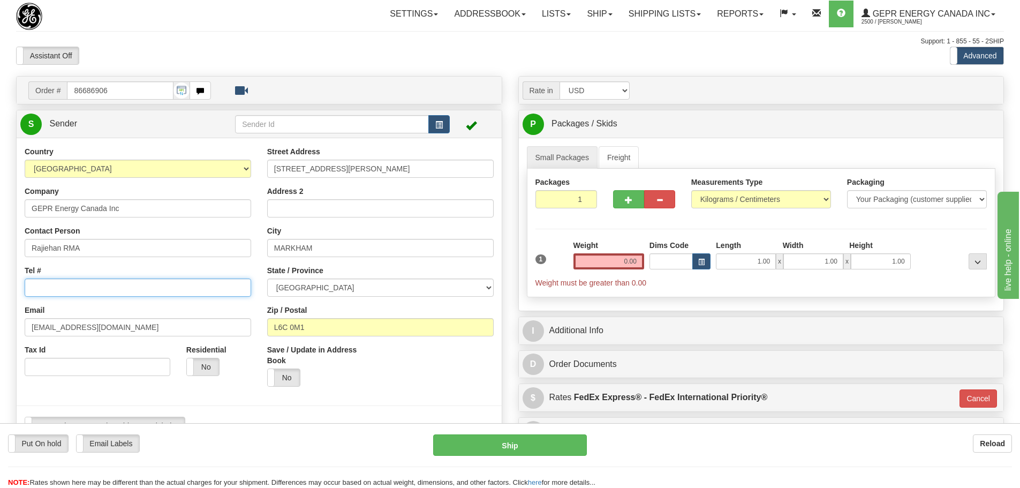
paste input "[PHONE_NUMBER]"
type input "[PHONE_NUMBER]"
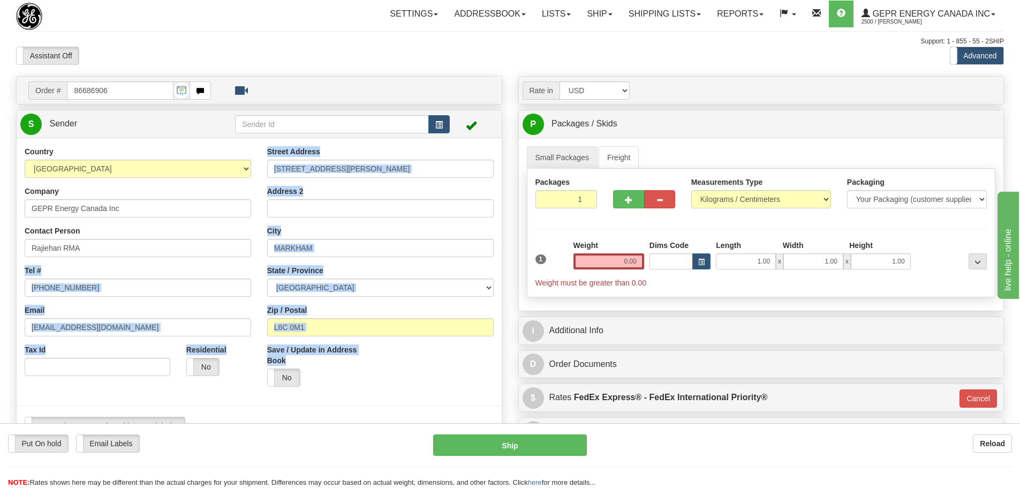
click at [17, 257] on div "Country AFGHANISTAN ALAND ISLANDS ALBANIA ALGERIA AMERICAN SAMOA ANDORRA ANGOLA…" at bounding box center [259, 294] width 485 height 297
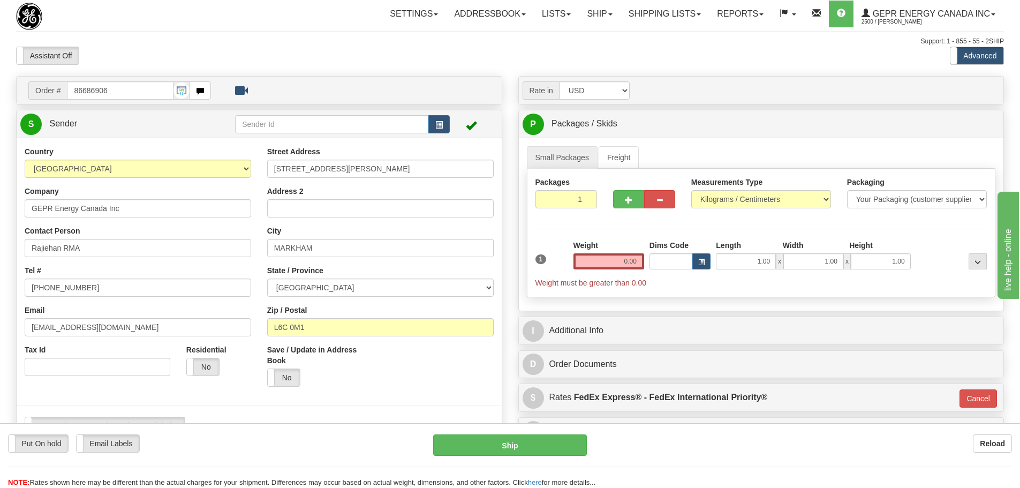
click at [16, 257] on div at bounding box center [259, 281] width 501 height 270
click at [296, 378] on label "No" at bounding box center [284, 377] width 32 height 17
drag, startPoint x: 123, startPoint y: 88, endPoint x: 48, endPoint y: 99, distance: 75.7
click at [48, 99] on div "Order # 86686906" at bounding box center [119, 90] width 183 height 18
click at [110, 97] on input "86686906" at bounding box center [120, 90] width 107 height 18
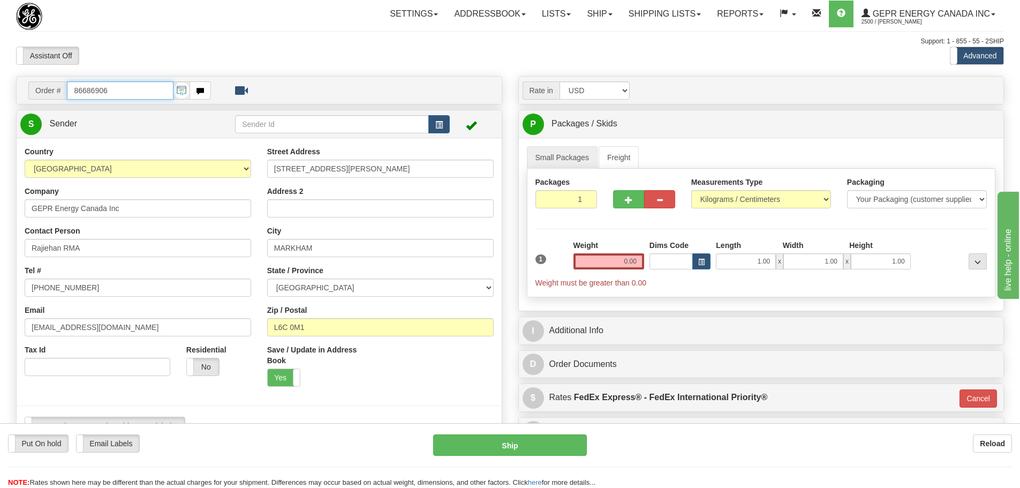
drag, startPoint x: 109, startPoint y: 95, endPoint x: 72, endPoint y: 99, distance: 36.7
click at [72, 99] on input "86686906" at bounding box center [120, 90] width 107 height 18
click at [327, 70] on div "Toggle navigation Settings Shipping Preferences Fields Preferences New" at bounding box center [510, 458] width 1020 height 917
click at [509, 63] on div "Assistant On Assistant Off Do a return Do a return Previous Next Standard Advan…" at bounding box center [510, 56] width 1004 height 18
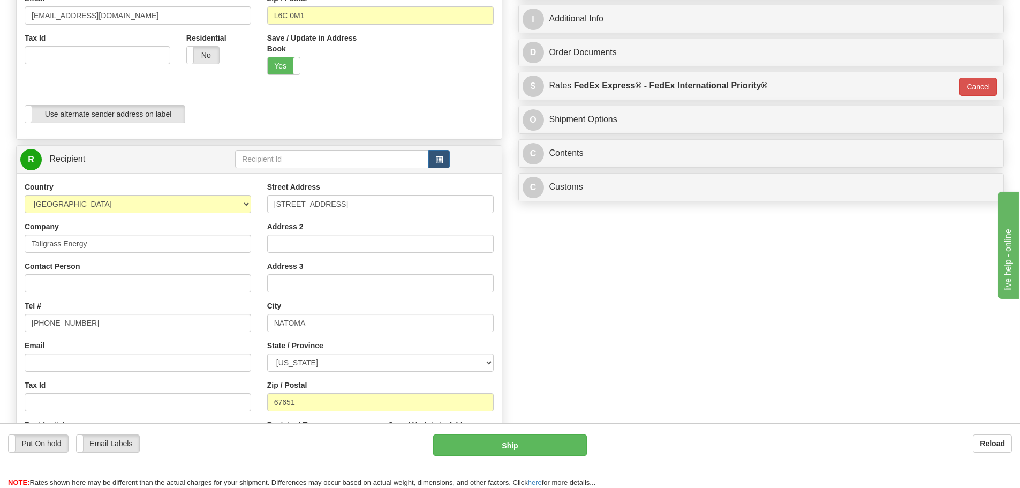
scroll to position [321, 0]
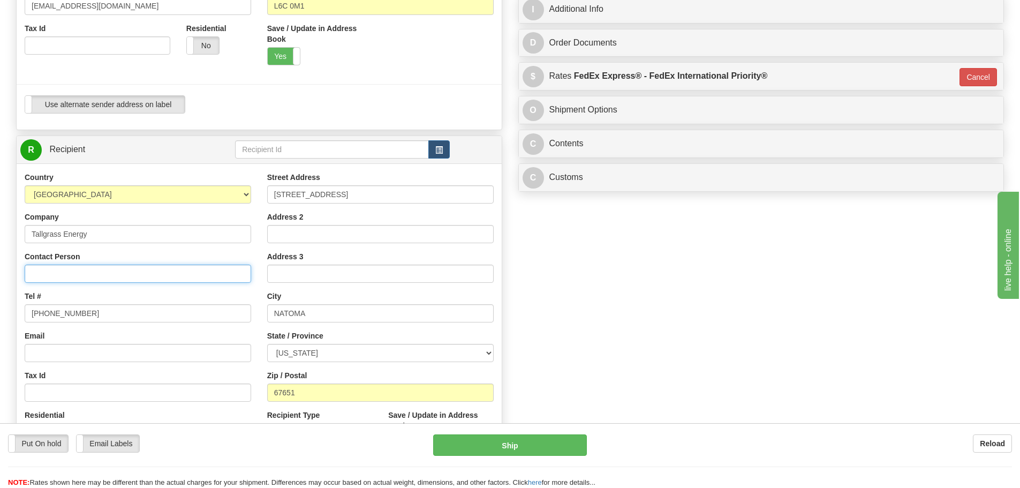
click at [36, 276] on input "Contact Person" at bounding box center [138, 274] width 227 height 18
paste input "Jesse Lyle"
type input "Jesse Lyle"
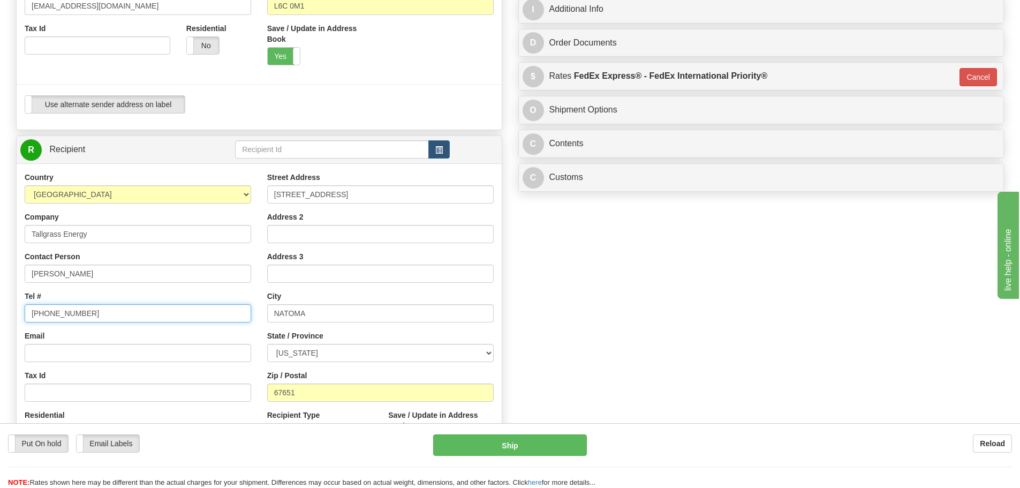
drag, startPoint x: 95, startPoint y: 313, endPoint x: -71, endPoint y: 310, distance: 166.6
drag, startPoint x: 61, startPoint y: 318, endPoint x: 62, endPoint y: 324, distance: 6.0
click at [61, 318] on input "Tel #" at bounding box center [138, 313] width 227 height 18
type input "1111111111"
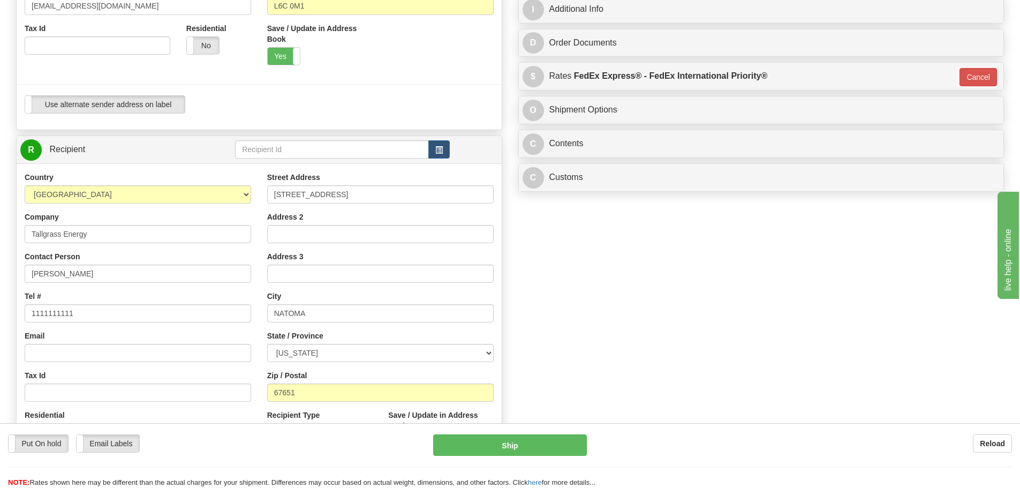
click at [572, 209] on div "Order # 86686906 S Sender" at bounding box center [510, 148] width 1004 height 786
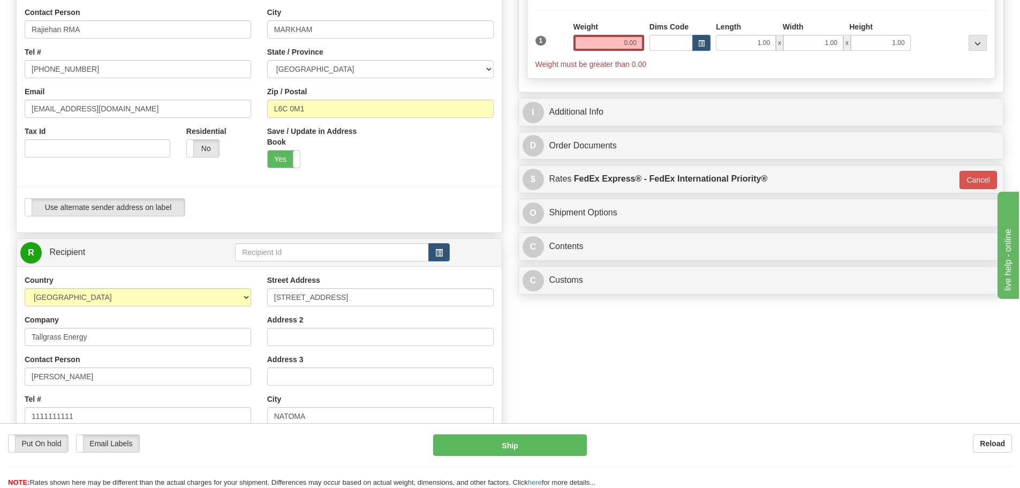
scroll to position [161, 0]
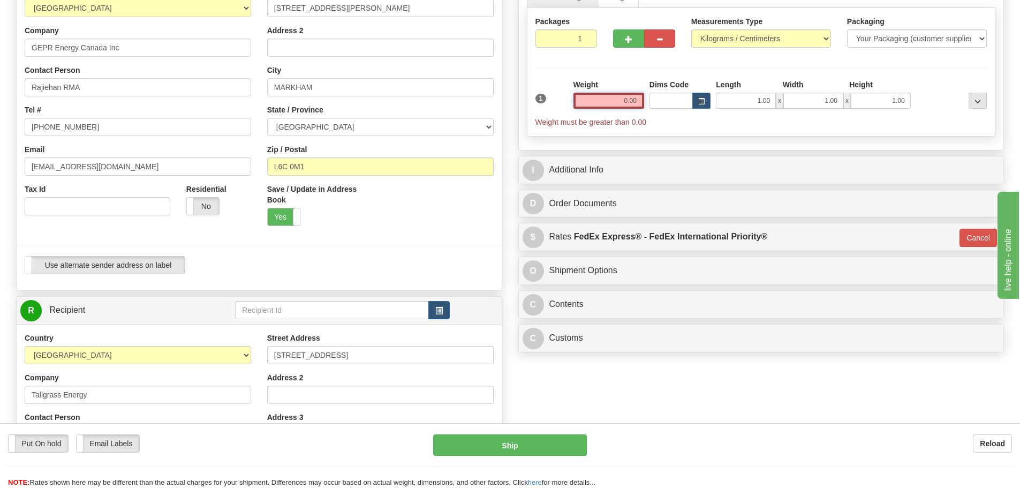
click at [631, 104] on input "0.00" at bounding box center [609, 101] width 71 height 16
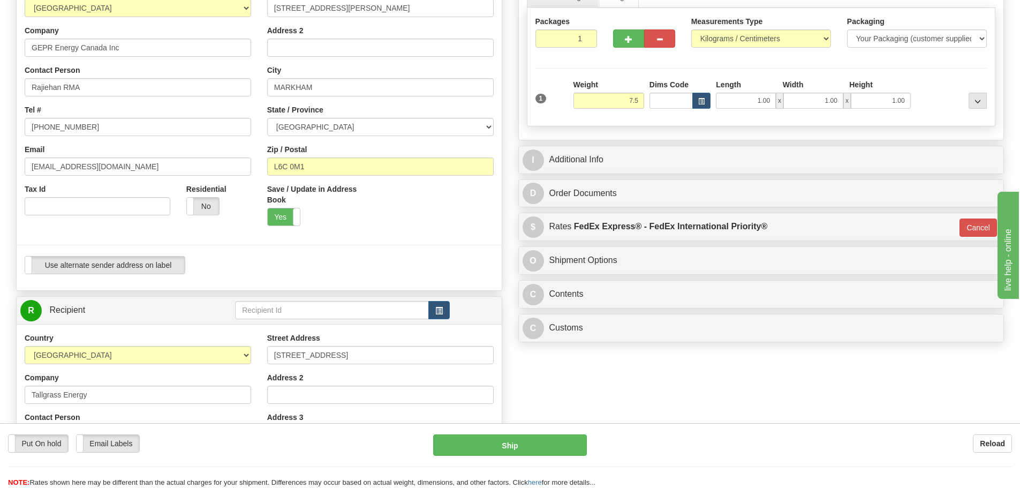
type input "7.50"
type input "01"
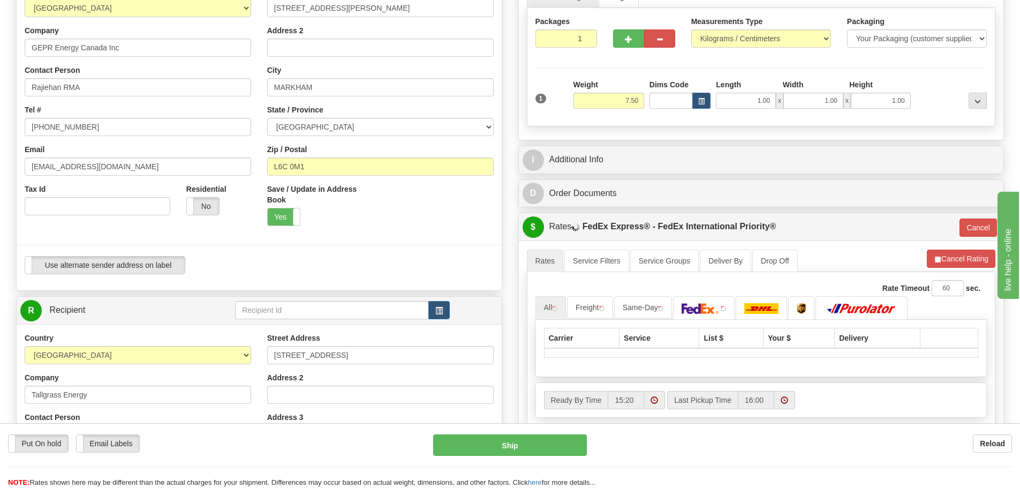
click at [619, 71] on div "Packages 1 1 Measurements Type" at bounding box center [761, 67] width 469 height 118
drag, startPoint x: 621, startPoint y: 100, endPoint x: 662, endPoint y: 99, distance: 41.8
click at [662, 99] on div "1 Weight 7.50 Dims Code 1.00" at bounding box center [761, 98] width 457 height 38
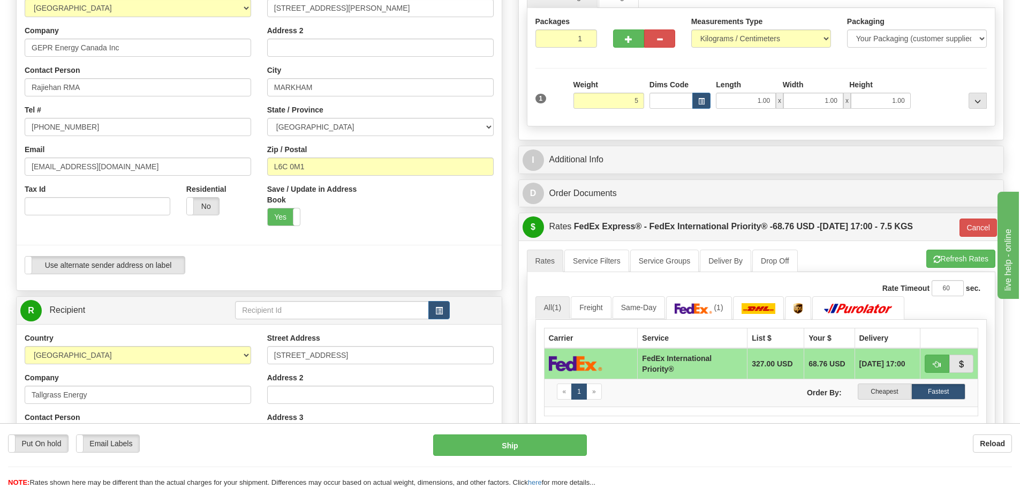
type input "5.00"
type input "01"
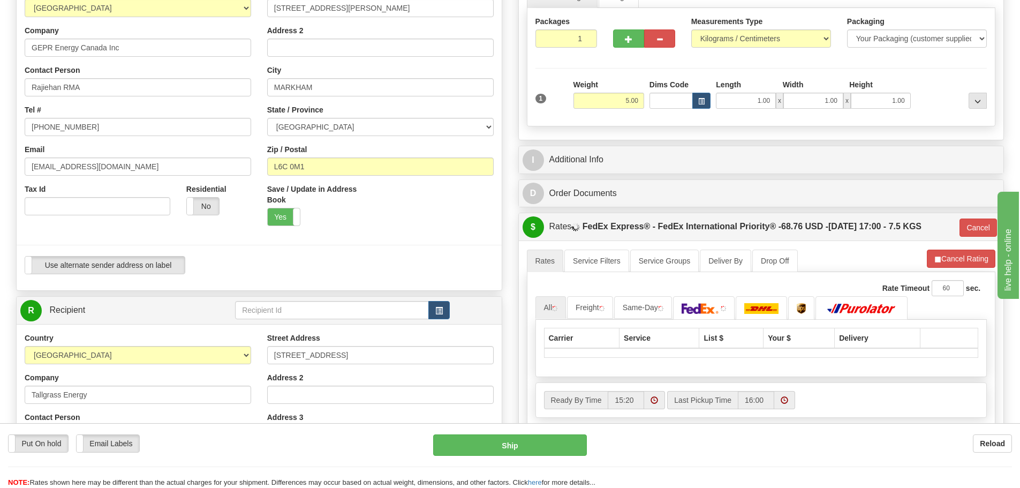
click at [640, 77] on div "Packages 1 1 Measurements Type" at bounding box center [761, 67] width 469 height 118
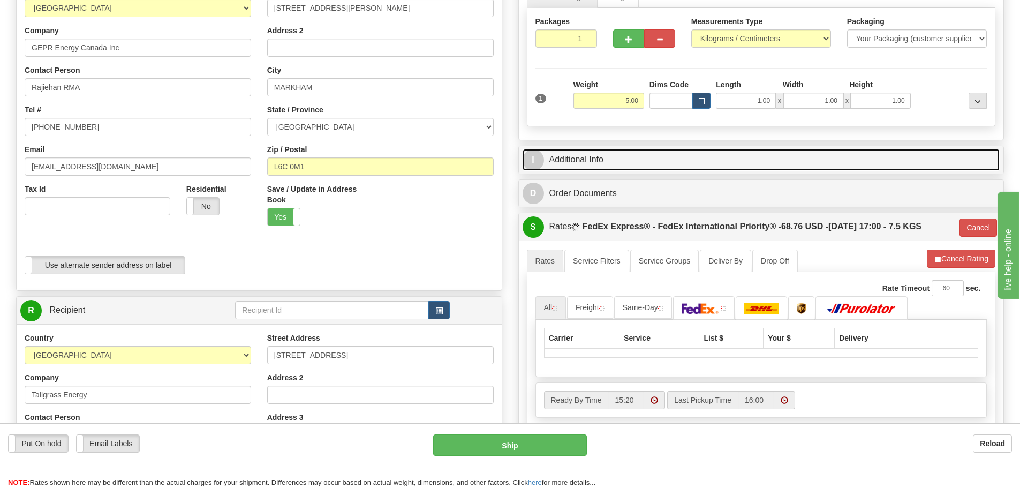
click at [636, 162] on link "I Additional Info" at bounding box center [762, 160] width 478 height 22
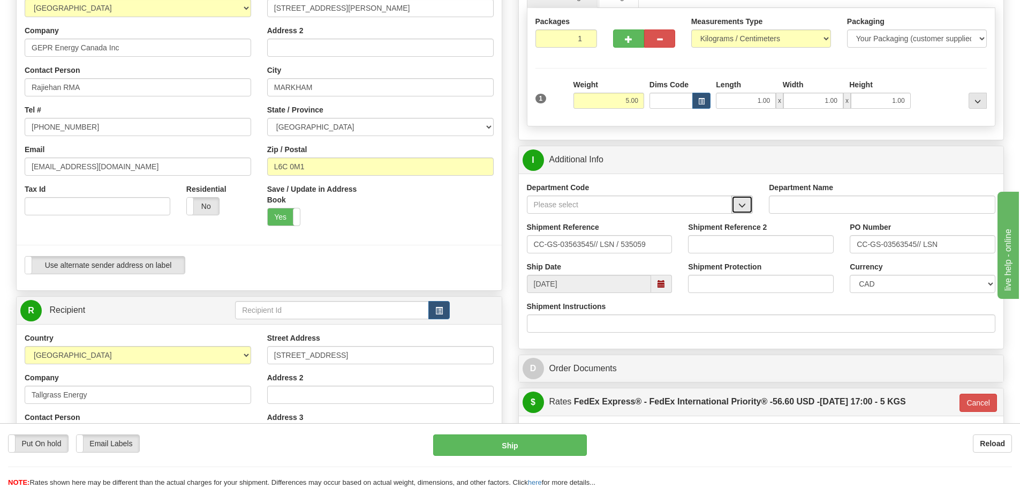
click at [743, 196] on button "button" at bounding box center [742, 204] width 21 height 18
click at [674, 217] on div "SER" at bounding box center [627, 221] width 195 height 12
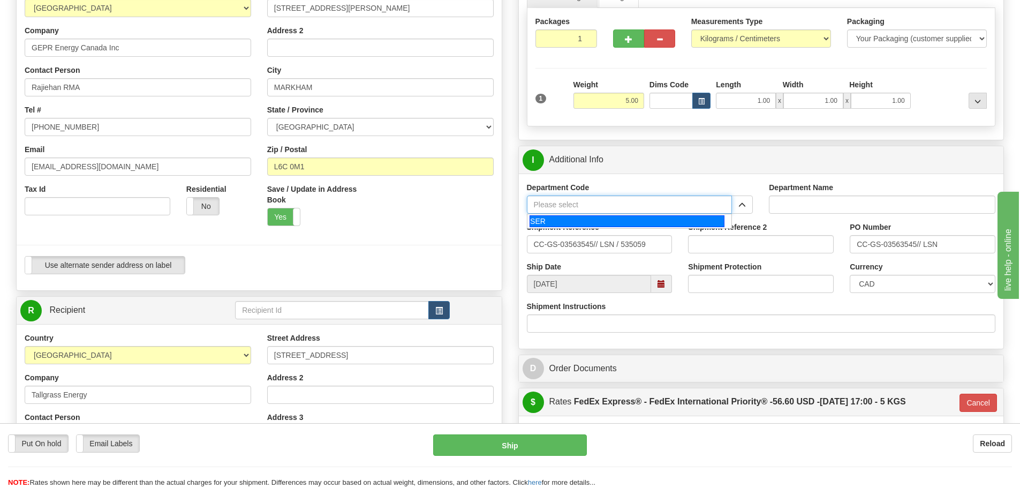
type input "SER"
type input "SERVICE DEPARTMENT"
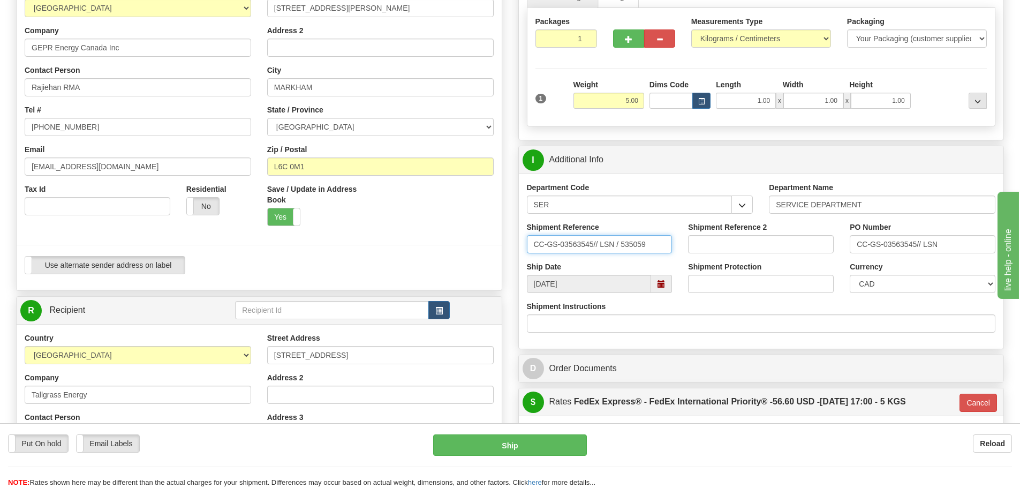
click at [652, 237] on input "CC-GS-03563545// LSN / 535059" at bounding box center [600, 244] width 146 height 18
drag, startPoint x: 653, startPoint y: 242, endPoint x: 338, endPoint y: 228, distance: 315.2
paste input "LSN-44314"
click at [594, 247] on input "LSN-44314" at bounding box center [600, 244] width 146 height 18
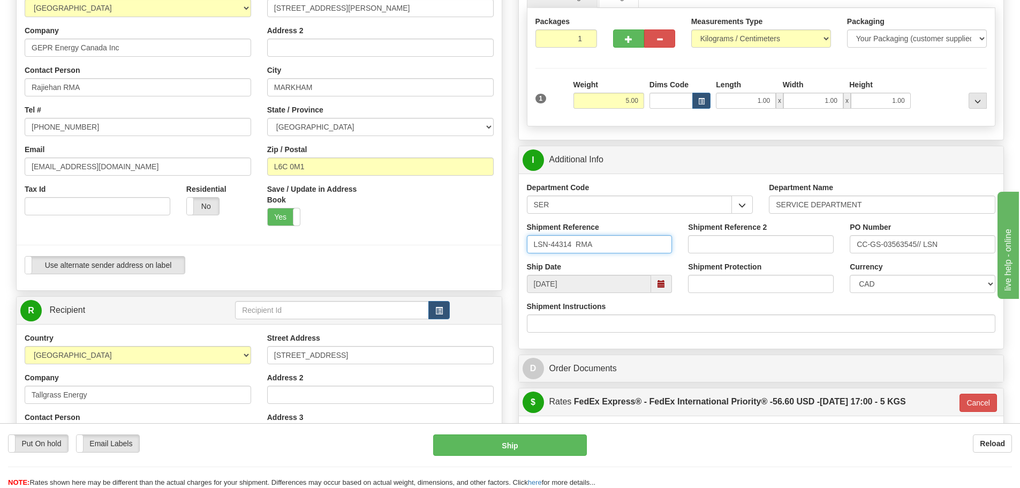
paste input "5399005522"
type input "LSN-44314 RMA 5399005522"
drag, startPoint x: 952, startPoint y: 242, endPoint x: 700, endPoint y: 258, distance: 252.2
click at [702, 256] on div "Shipment Reference LSN-44314 RMA 5399005522 Shipment Reference 2 PO Number CC-G…" at bounding box center [761, 242] width 485 height 40
click at [959, 245] on input "CC-GS-03563545// LSN" at bounding box center [923, 244] width 146 height 18
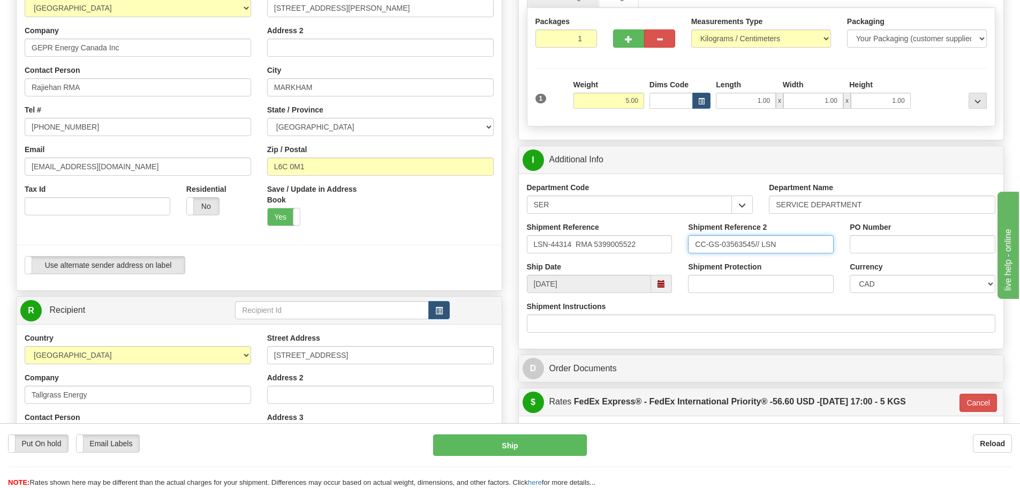
type input "CC-GS-03563545// LSN"
click at [877, 243] on input "PO Number" at bounding box center [923, 244] width 146 height 18
paste input "4201985475"
type input "4201985475"
drag, startPoint x: 653, startPoint y: 242, endPoint x: 416, endPoint y: 229, distance: 237.6
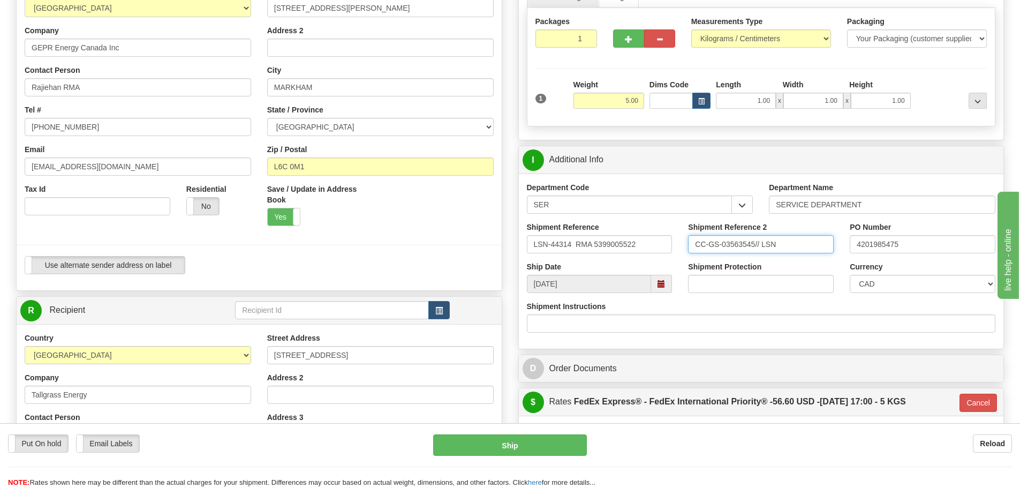
click at [877, 279] on select "CAD USD EUR ZAR RON ANG ARN AUD AUS AWG BBD BFR BGN BHD BMD BND BRC BRL CHP CKZ…" at bounding box center [923, 284] width 146 height 18
select select "1"
click at [850, 275] on select "CAD USD EUR ZAR RON ANG ARN AUD AUS AWG BBD BFR BGN BHD BMD BND BRC BRL CHP CKZ…" at bounding box center [923, 284] width 146 height 18
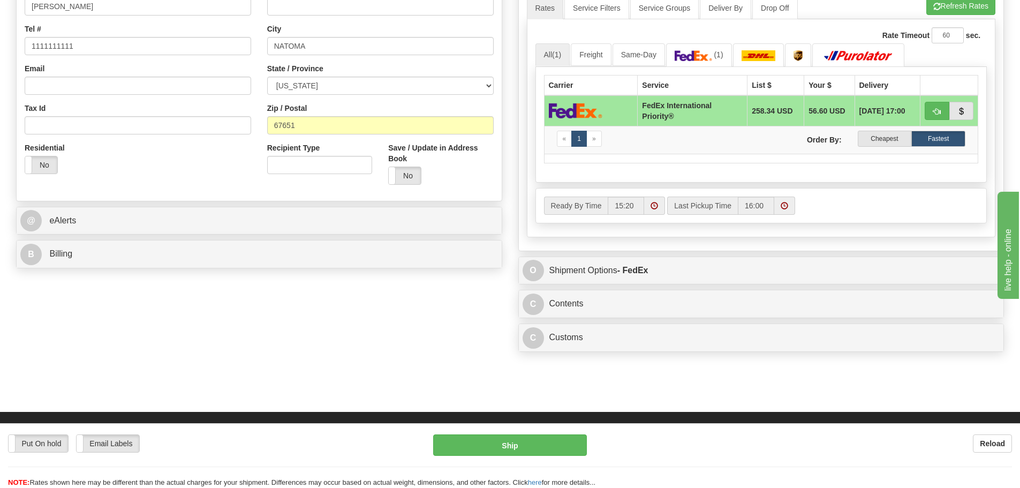
scroll to position [589, 0]
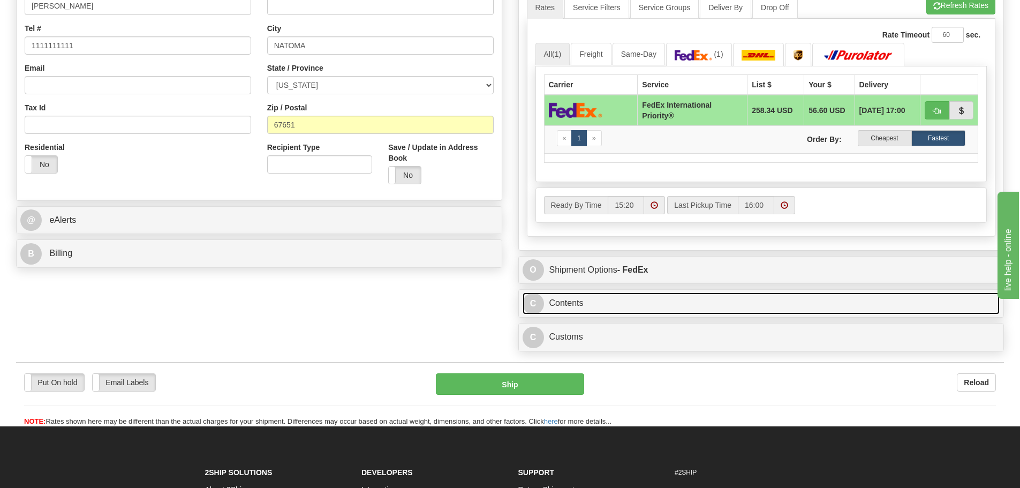
click at [591, 305] on link "C Contents" at bounding box center [762, 303] width 478 height 22
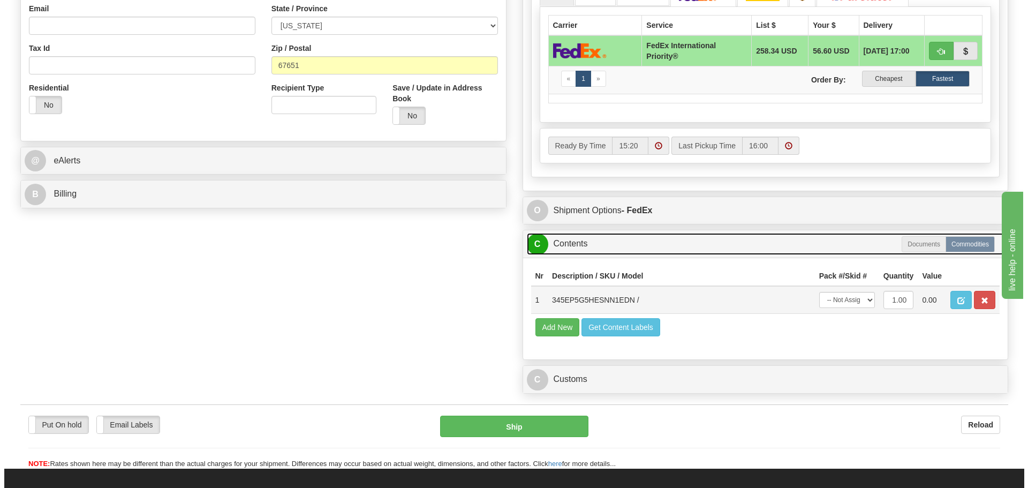
scroll to position [696, 0]
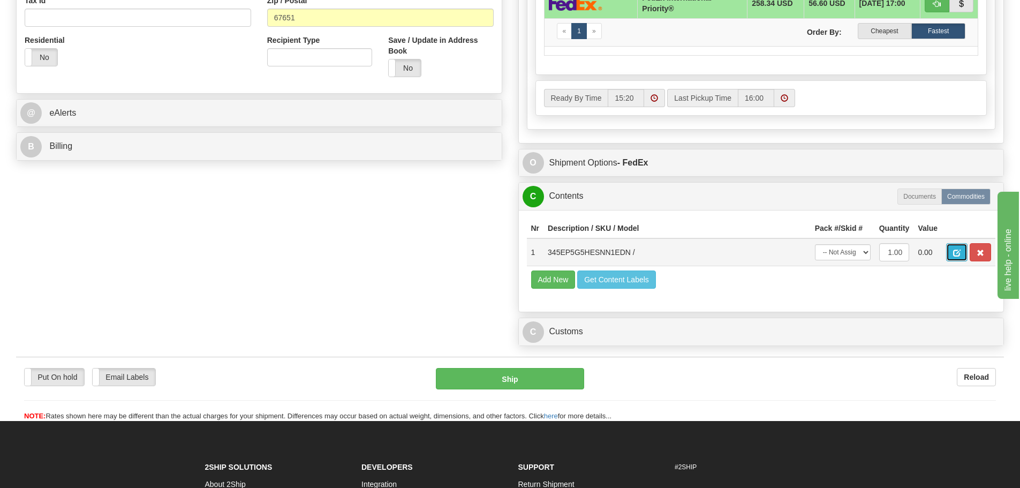
click at [965, 247] on button "button" at bounding box center [956, 252] width 21 height 18
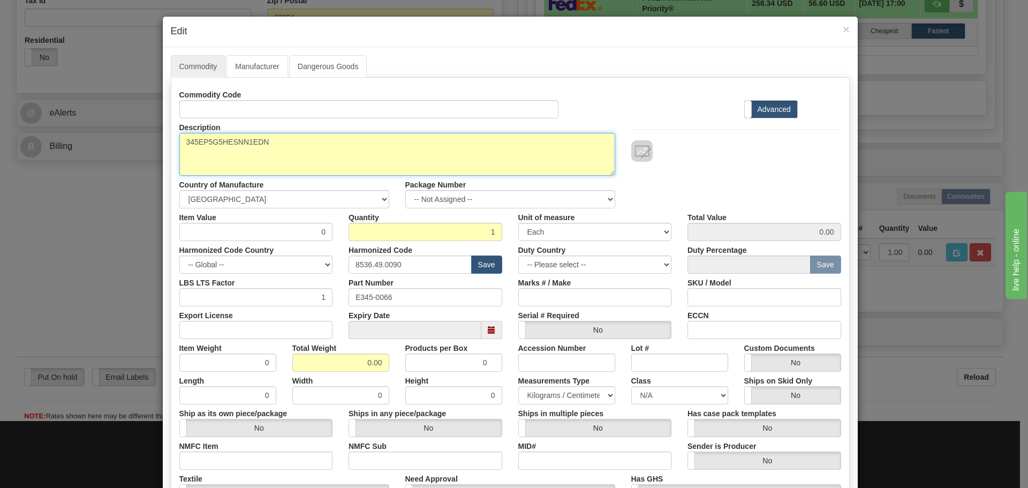
drag, startPoint x: 322, startPoint y: 138, endPoint x: 150, endPoint y: 132, distance: 172.0
click at [150, 132] on div "× Edit Commodity Manufacturer Dangerous Goods Commodity Code Standard Advanced …" at bounding box center [514, 244] width 1028 height 488
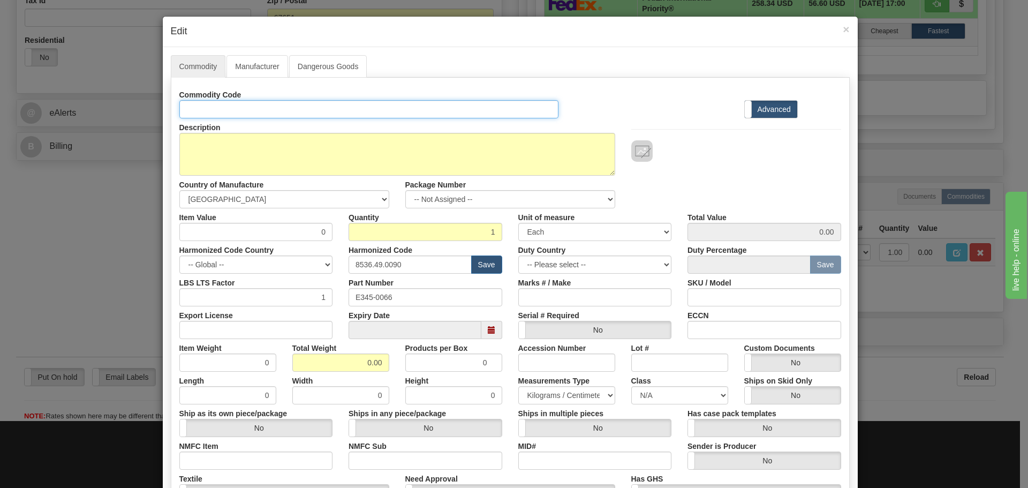
click at [235, 117] on input "Id" at bounding box center [369, 109] width 380 height 18
paste input "345EP5G5HESNN1EDN"
type input "345EP5G5HESNN1EDN"
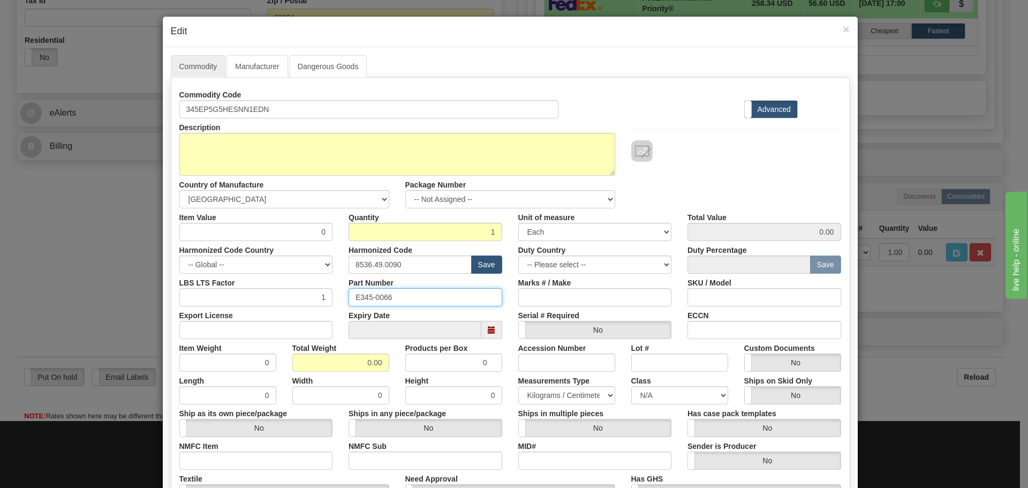
drag, startPoint x: 332, startPoint y: 302, endPoint x: 289, endPoint y: 305, distance: 43.0
click at [289, 305] on div "LBS LTS Factor 1 Part Number E345-0066 Marks # / Make SKU / Model" at bounding box center [510, 290] width 678 height 33
paste input "345EP5G5HESNN1EDN"
type input "345EP5G5HESNN1EDN"
drag, startPoint x: 408, startPoint y: 266, endPoint x: 292, endPoint y: 268, distance: 115.7
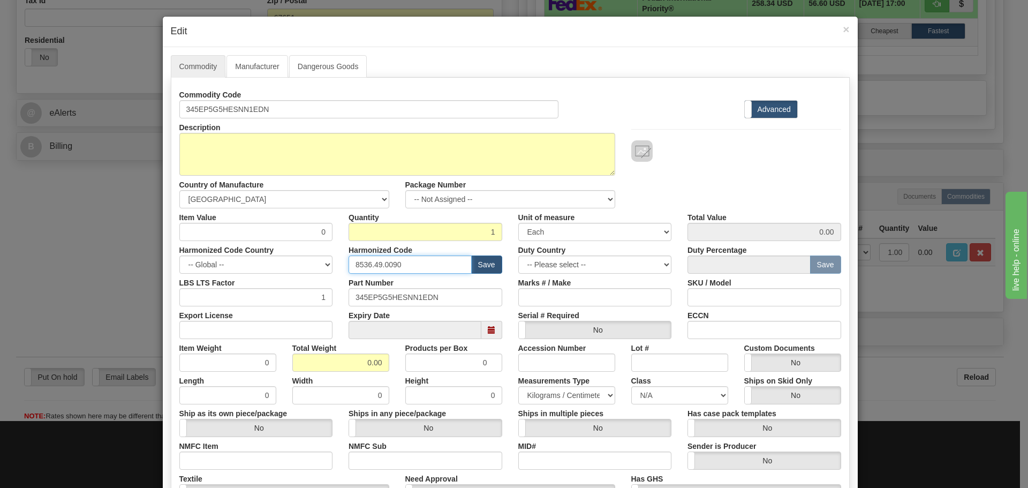
click at [292, 268] on div "Harmonized Code Country -- Global -- AFGHANISTAN ALAND ISLANDS ALBANIA ALGERIA …" at bounding box center [510, 257] width 678 height 33
click at [387, 263] on input "text" at bounding box center [410, 264] width 123 height 18
type input "8537.10.9070"
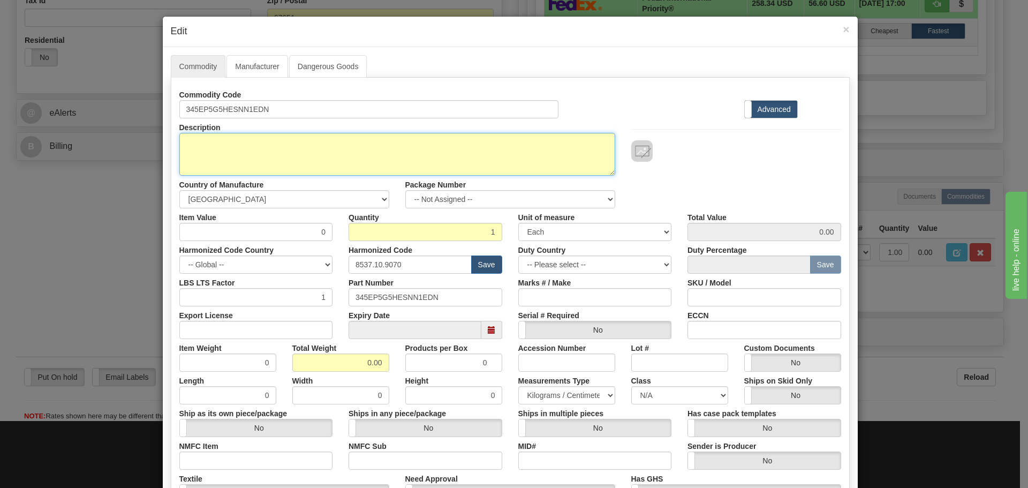
click at [277, 147] on textarea "345EP5G5HESNN1EDN" at bounding box center [397, 154] width 436 height 43
click at [231, 146] on textarea "345EP5G5HESNN1EDN" at bounding box center [397, 154] width 436 height 43
paste textarea "345 - Transformer Protection Relay"
type textarea "345 - Transformer Protection Relay"
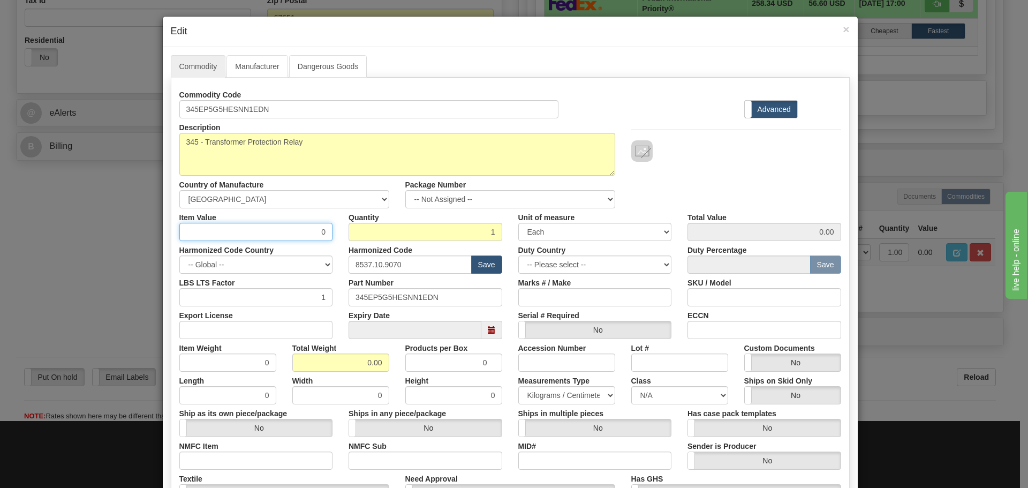
click at [332, 224] on div "Item Value 0" at bounding box center [256, 224] width 170 height 33
type input "75"
type input "75.00"
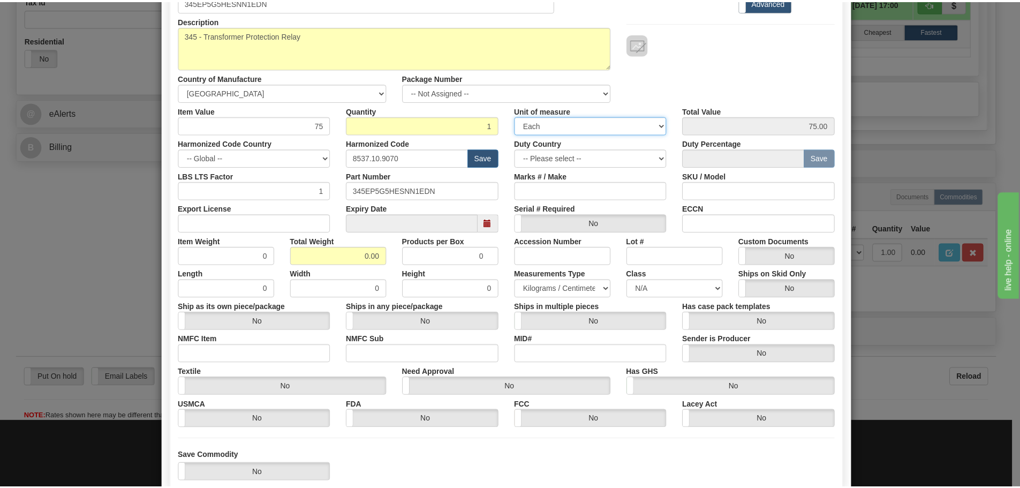
scroll to position [161, 0]
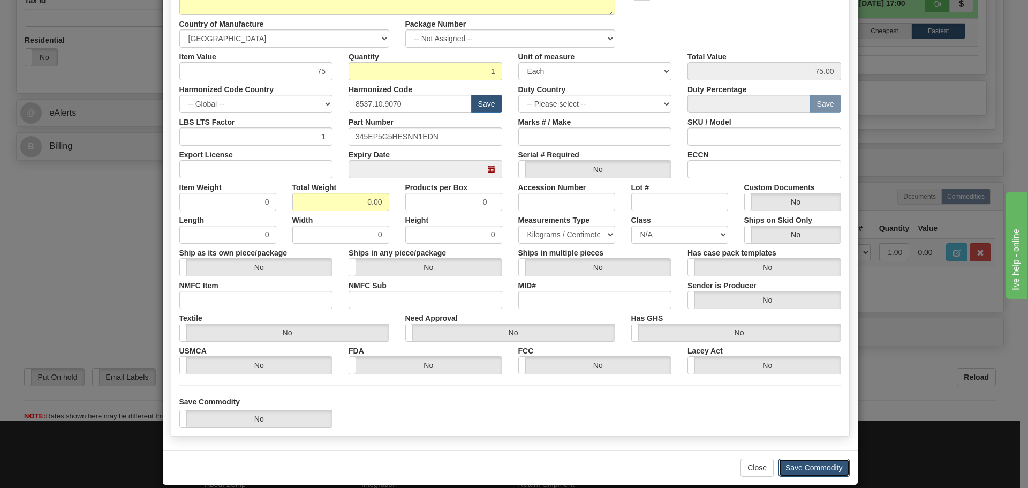
click at [790, 460] on button "Save Commodity" at bounding box center [814, 467] width 71 height 18
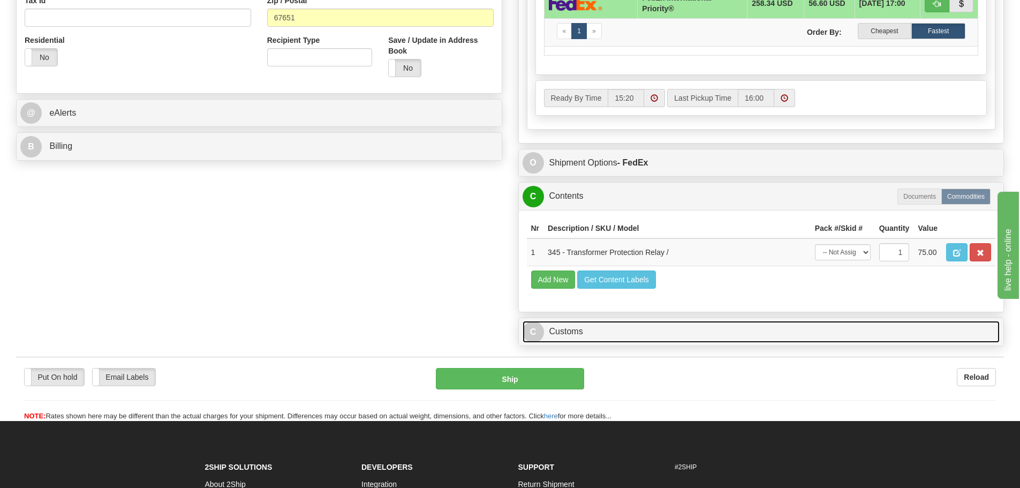
click at [641, 332] on link "C Customs" at bounding box center [762, 332] width 478 height 22
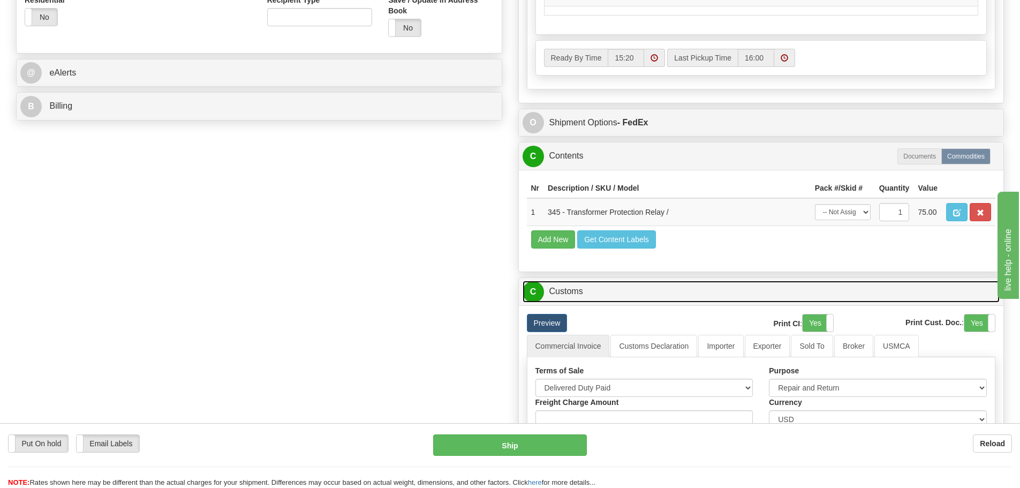
scroll to position [803, 0]
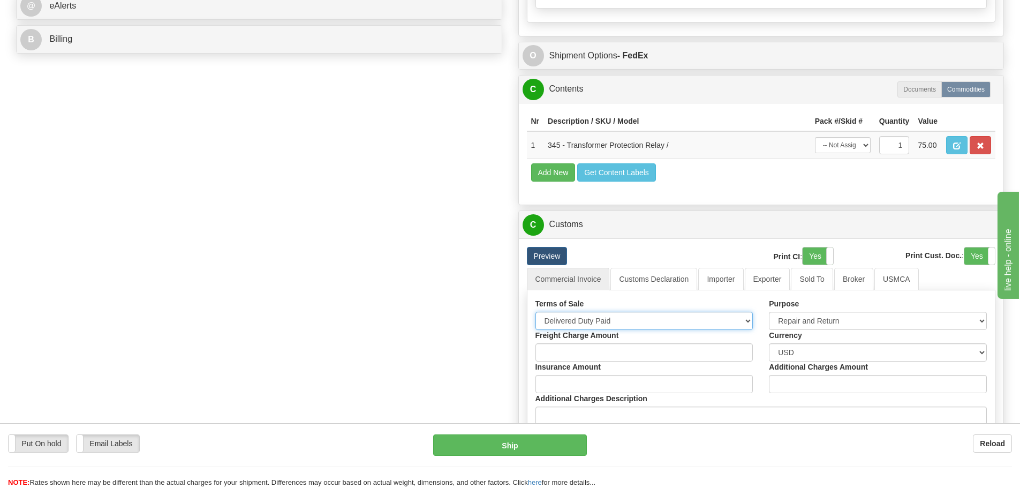
click at [597, 326] on select "Free Carrier Free On Board Ex Works Delivered Duty Unpaid Delivered Duty Paid C…" at bounding box center [645, 321] width 218 height 18
select select "7"
click at [536, 312] on select "Free Carrier Free On Board Ex Works Delivered Duty Unpaid Delivered Duty Paid C…" at bounding box center [645, 321] width 218 height 18
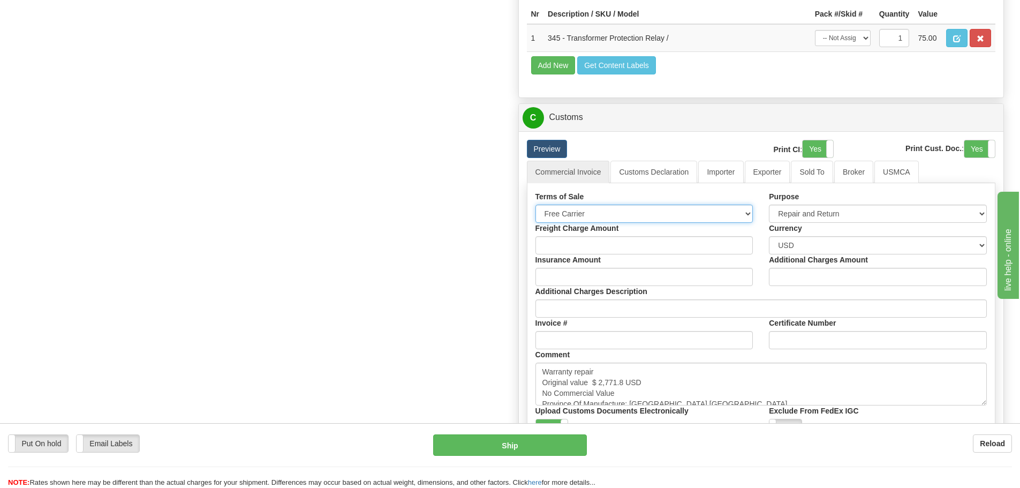
scroll to position [964, 0]
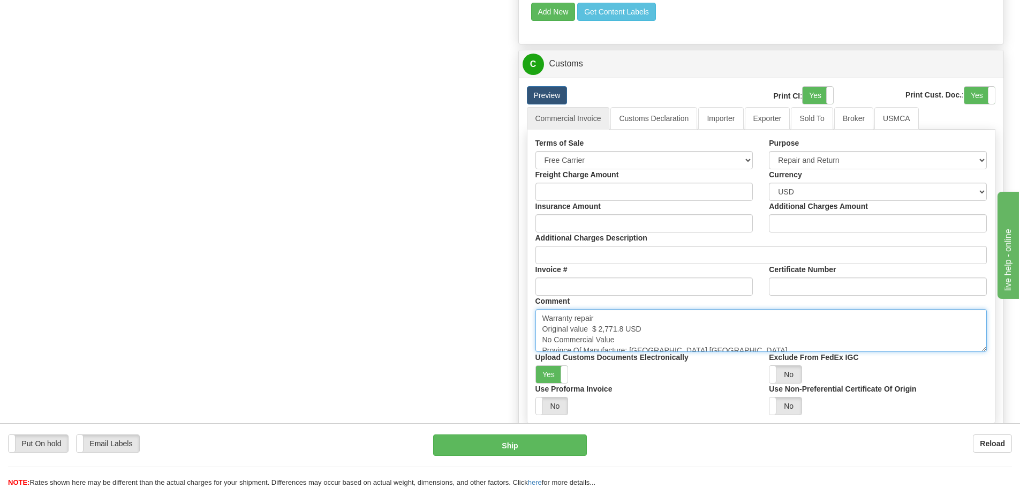
drag, startPoint x: 626, startPoint y: 326, endPoint x: 592, endPoint y: 327, distance: 33.2
click at [592, 327] on textarea "Warranty repair Original value $ 2,771.8 USD No Commercial Value Province Of Ma…" at bounding box center [762, 330] width 452 height 43
paste textarea "3,109.32"
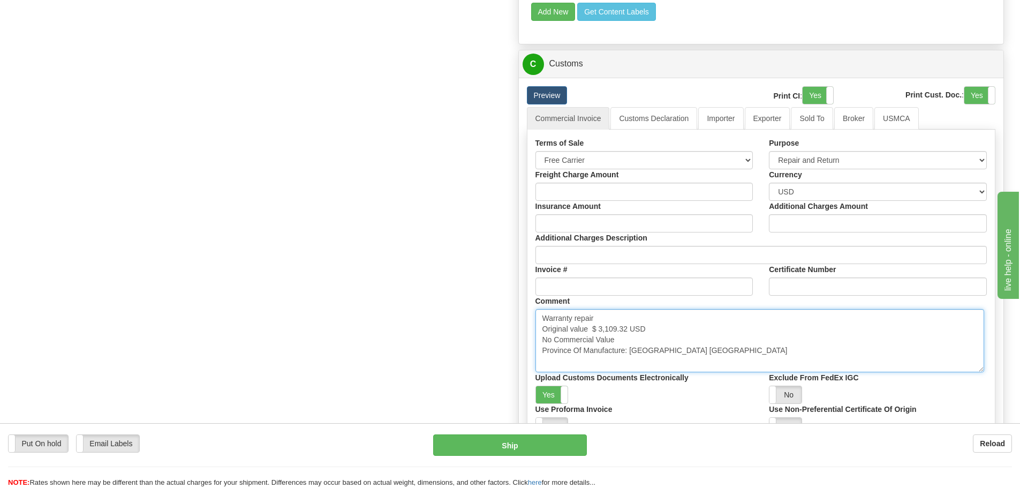
drag, startPoint x: 983, startPoint y: 349, endPoint x: 980, endPoint y: 369, distance: 20.5
click at [980, 369] on textarea "Warranty repair Original value $ 2,771.8 USD No Commercial Value Province Of Ma…" at bounding box center [760, 340] width 449 height 63
click at [867, 359] on textarea "Warranty repair Original value $ 2,771.8 USD No Commercial Value Province Of Ma…" at bounding box center [760, 340] width 449 height 63
type textarea "Warranty repair Original value $ 3,109.32 USD No Commercial Value Province Of M…"
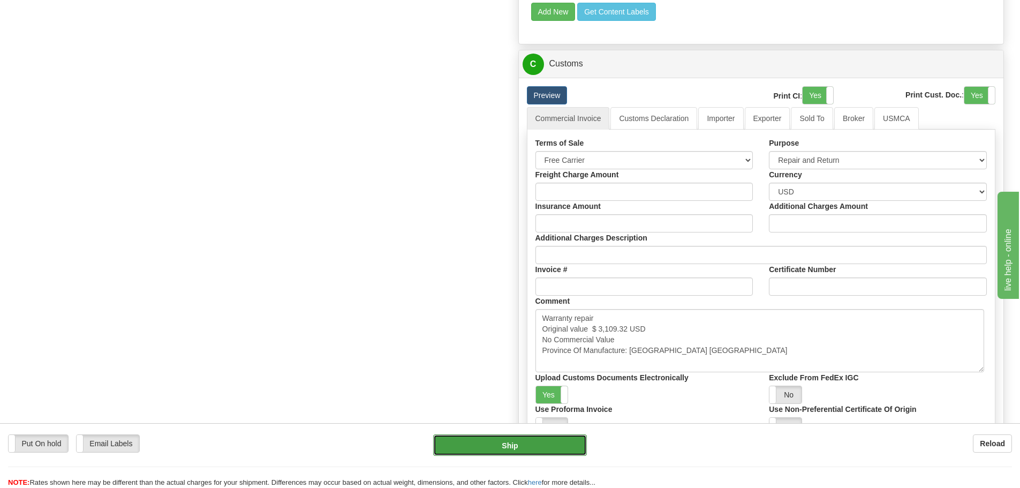
click at [478, 438] on button "Ship" at bounding box center [510, 444] width 154 height 21
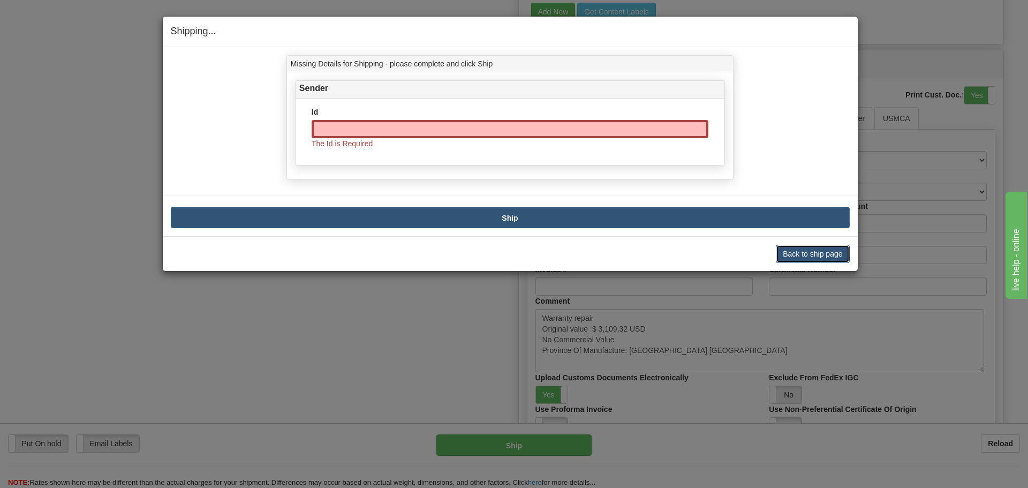
click at [790, 253] on button "Back to ship page" at bounding box center [812, 254] width 73 height 18
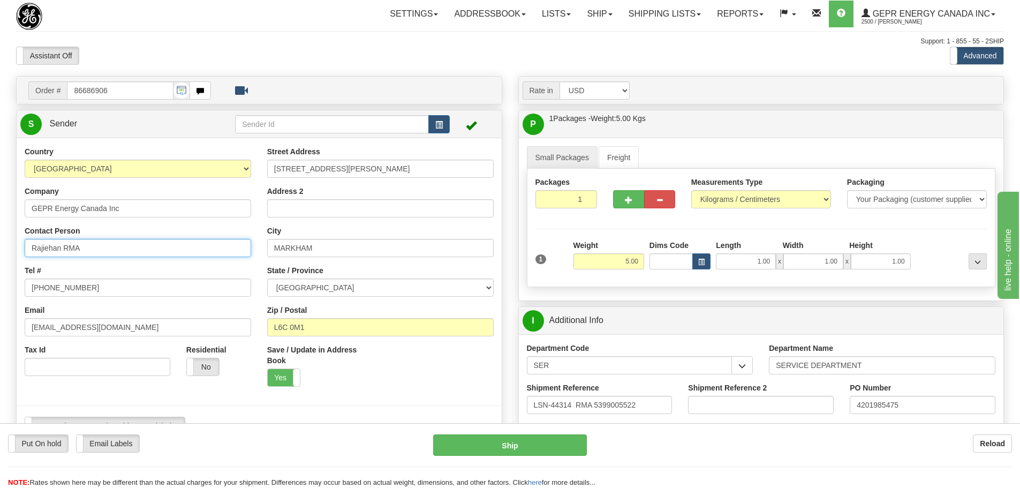
drag, startPoint x: 104, startPoint y: 247, endPoint x: -1, endPoint y: 257, distance: 105.5
click at [0, 257] on html "Training Course Close Toggle navigation Settings Shipping Preferences New Sende…" at bounding box center [510, 244] width 1020 height 488
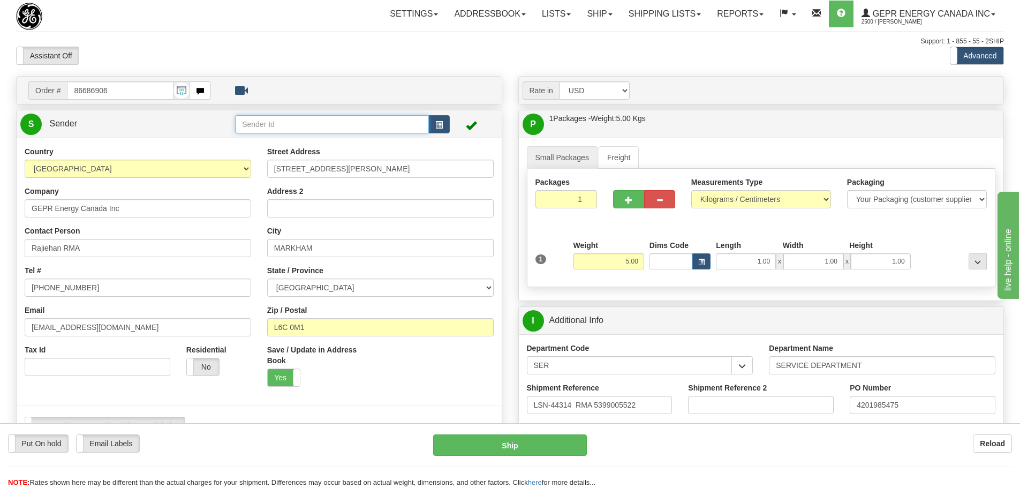
click at [284, 127] on input "text" at bounding box center [332, 124] width 194 height 18
paste input "Rajiehan RMA"
type input "Rajiehan RMA"
click at [345, 59] on div "Assistant On Assistant Off Do a return Do a return" at bounding box center [217, 56] width 418 height 18
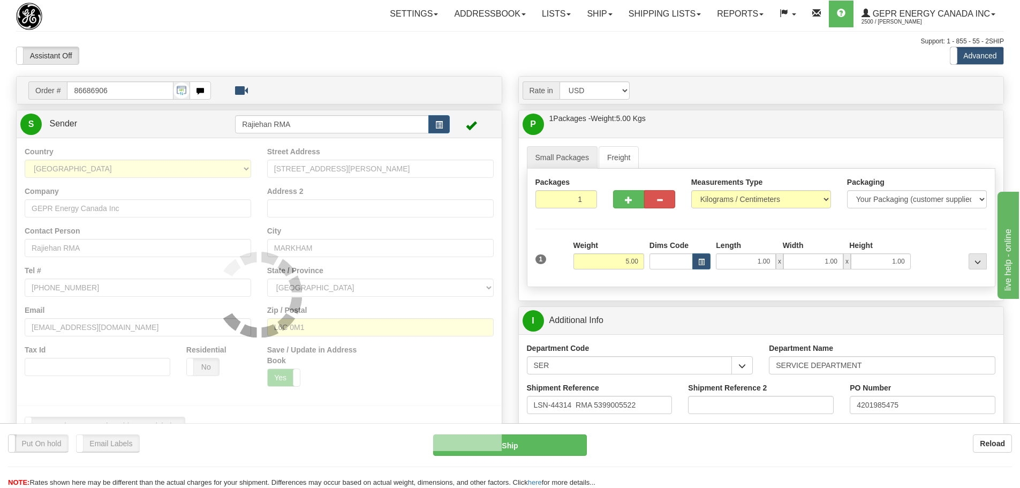
select select "0"
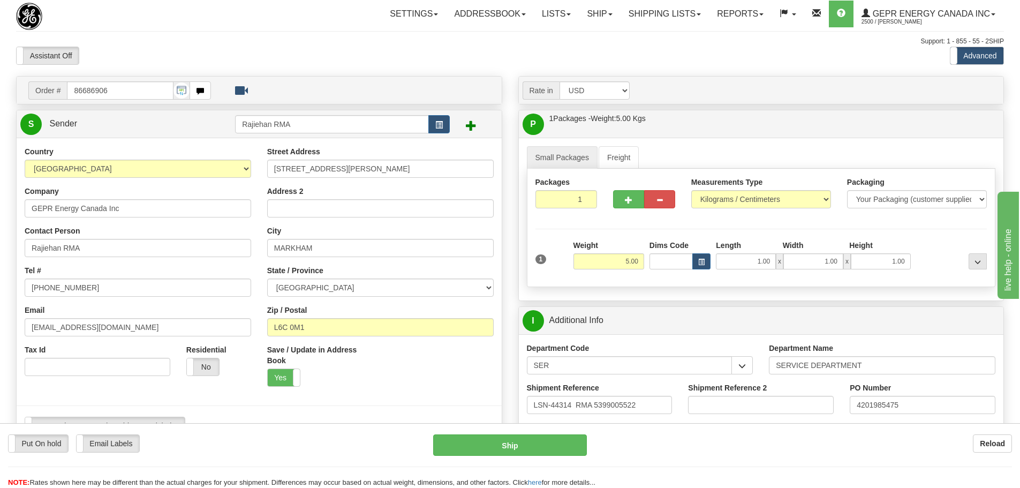
type input "01"
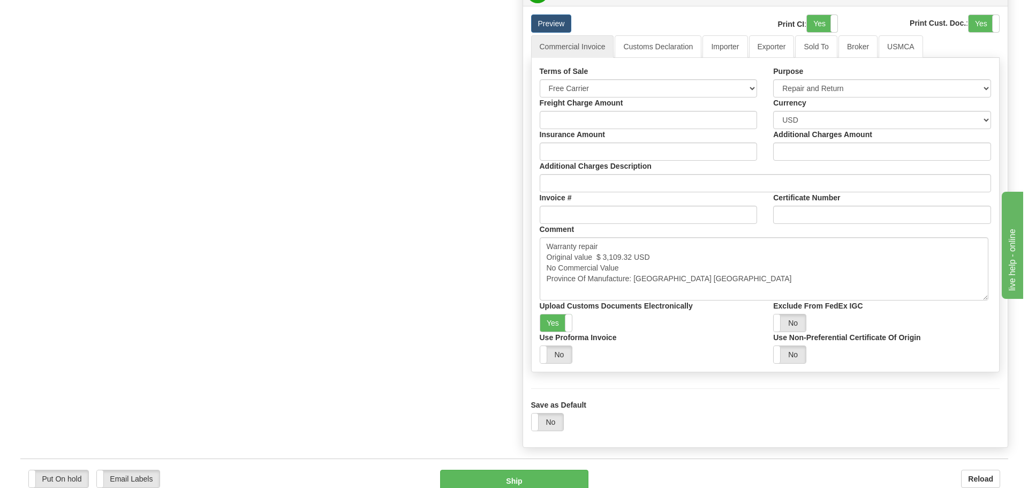
scroll to position [1079, 0]
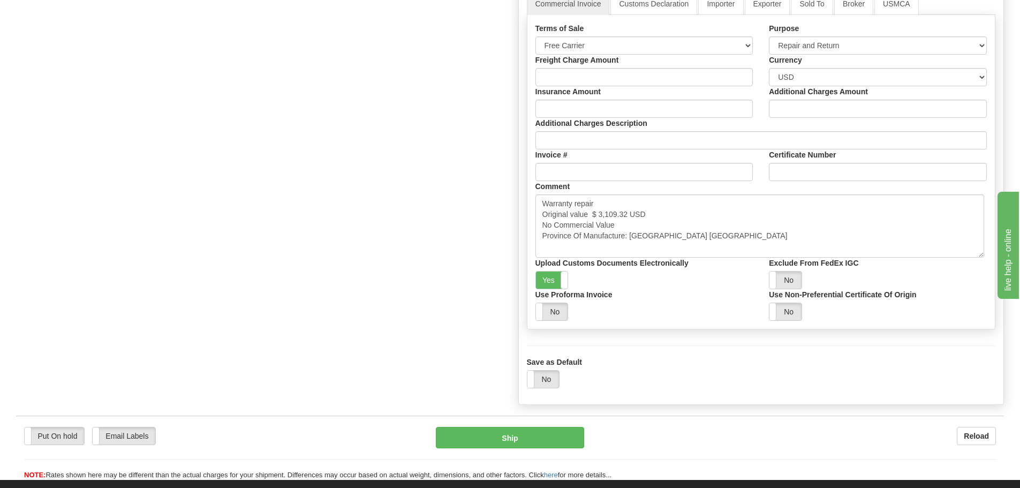
click at [486, 449] on div "Put On hold Put On hold Email Labels Email Labels Edit Reload Ship" at bounding box center [510, 454] width 988 height 54
click at [486, 439] on button "Ship" at bounding box center [510, 437] width 148 height 21
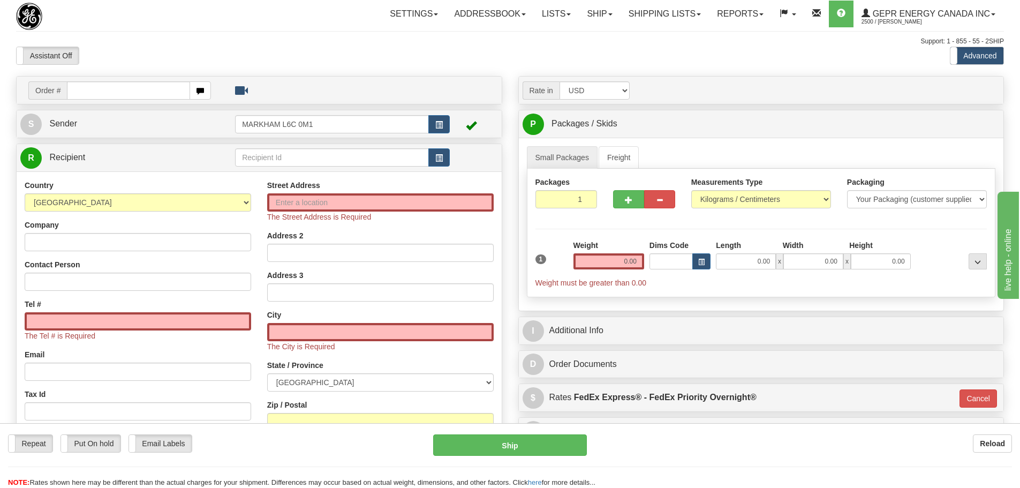
click at [200, 42] on div "Support: 1 - 855 - 55 - 2SHIP" at bounding box center [510, 41] width 988 height 9
click at [116, 79] on div "Order #" at bounding box center [259, 90] width 485 height 27
click at [115, 81] on input "text" at bounding box center [128, 90] width 123 height 18
paste input "86686913"
type input "86686913"
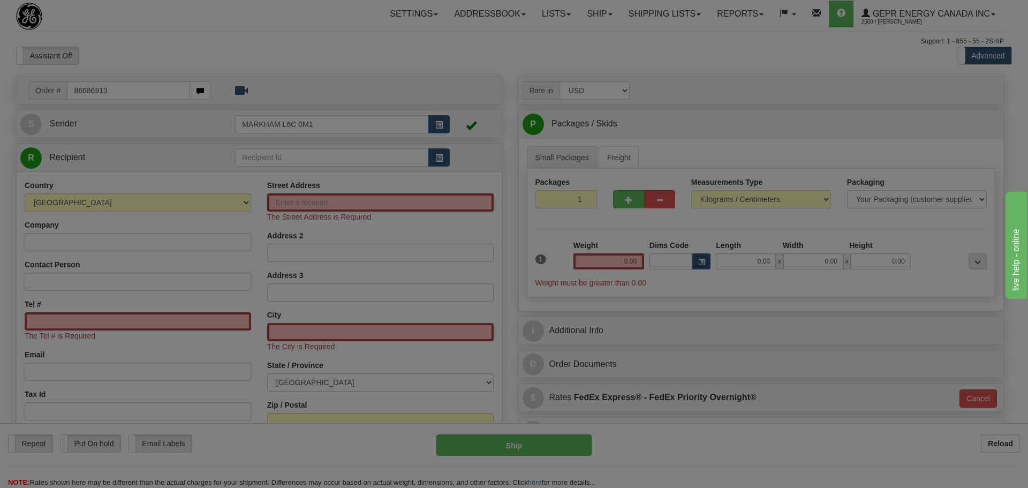
click at [134, 39] on body "Training Course Close Toggle navigation Settings Shipping Preferences New Recip…" at bounding box center [514, 244] width 1028 height 488
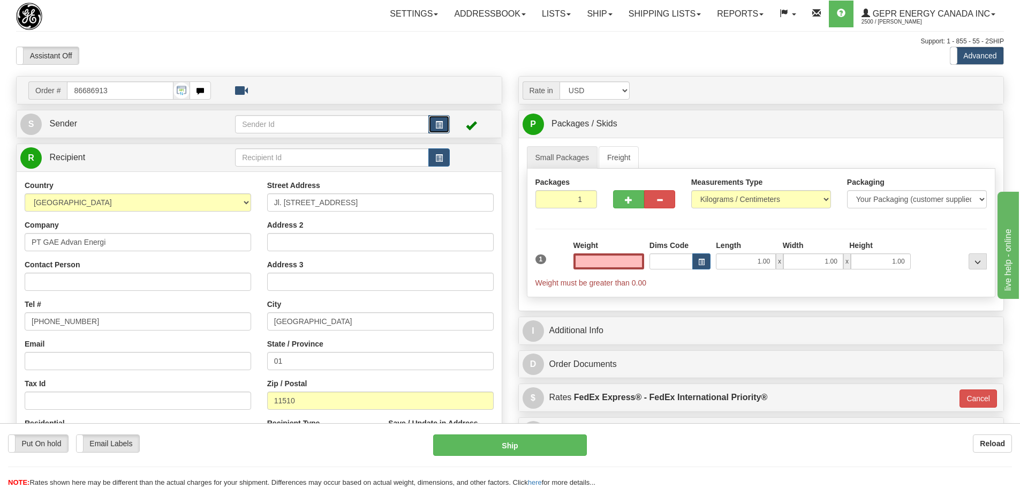
type input "0.00"
click at [445, 119] on button "button" at bounding box center [438, 124] width 21 height 18
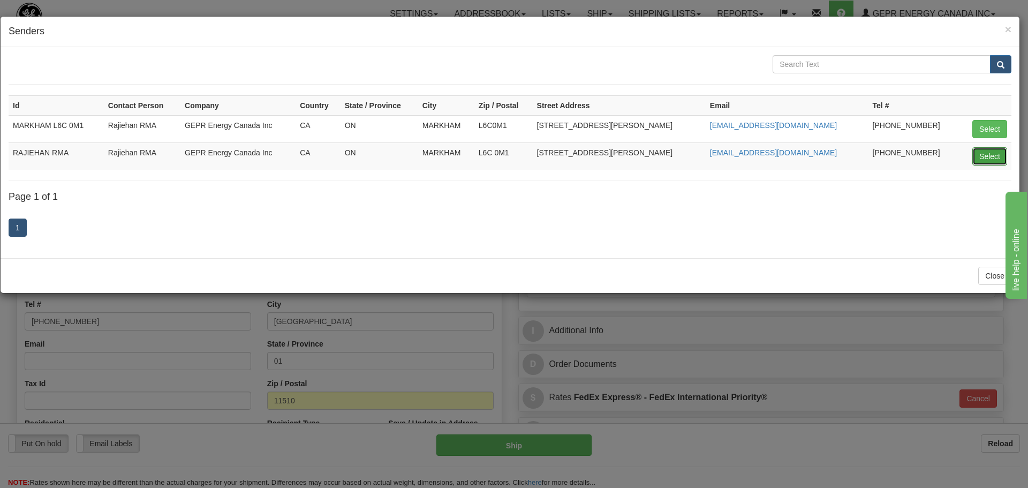
click at [978, 154] on button "Select" at bounding box center [990, 156] width 35 height 18
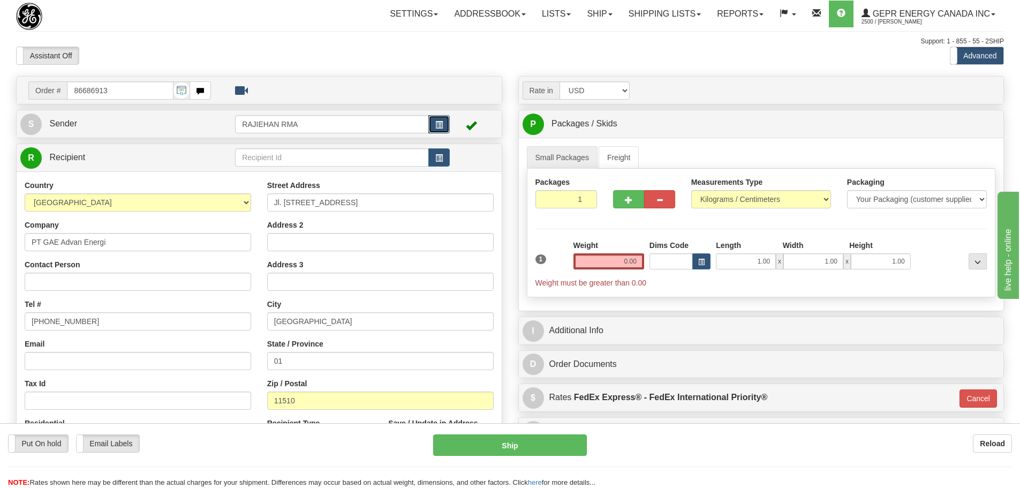
click at [443, 127] on span "button" at bounding box center [438, 125] width 7 height 7
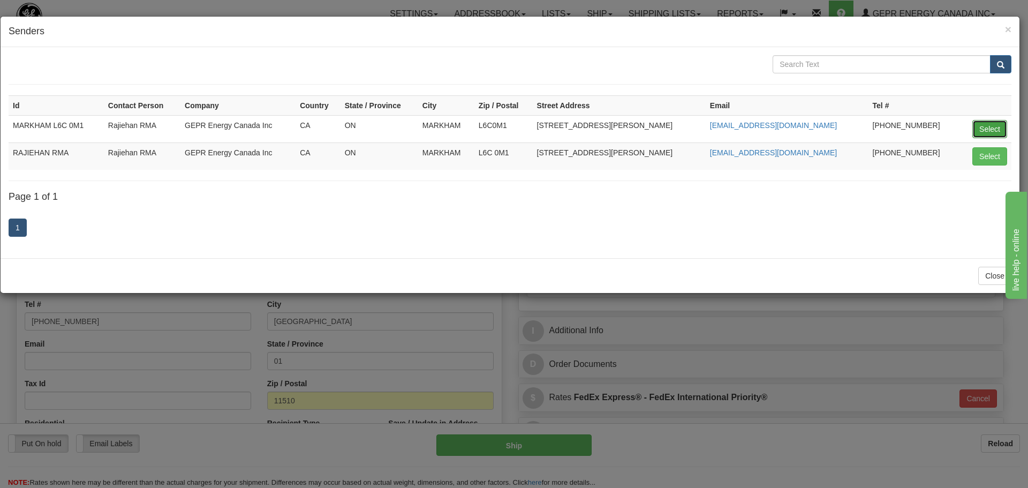
click at [981, 127] on button "Select" at bounding box center [990, 129] width 35 height 18
type input "MARKHAM L6C 0M1"
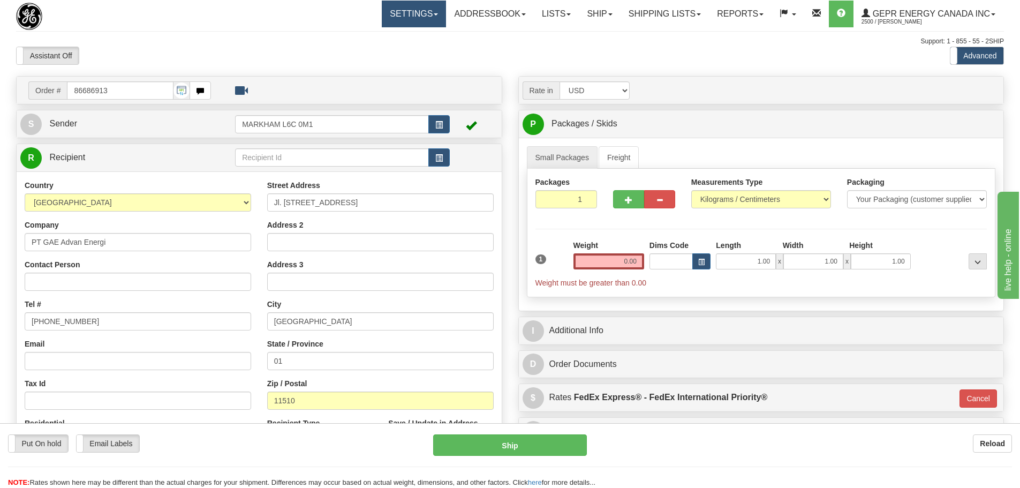
click at [431, 15] on link "Settings" at bounding box center [414, 14] width 64 height 27
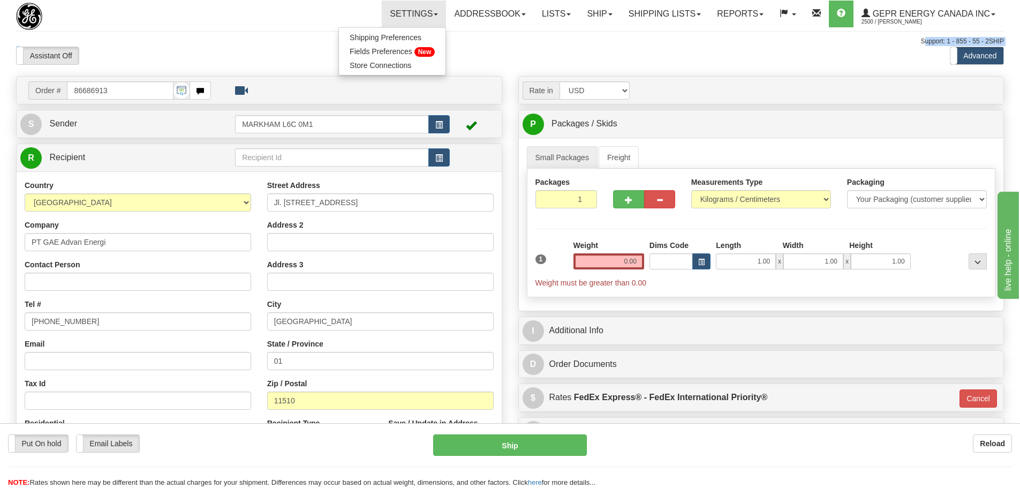
click at [506, 46] on div "Toggle navigation Settings Shipping Preferences Fields Preferences New" at bounding box center [510, 302] width 1020 height 604
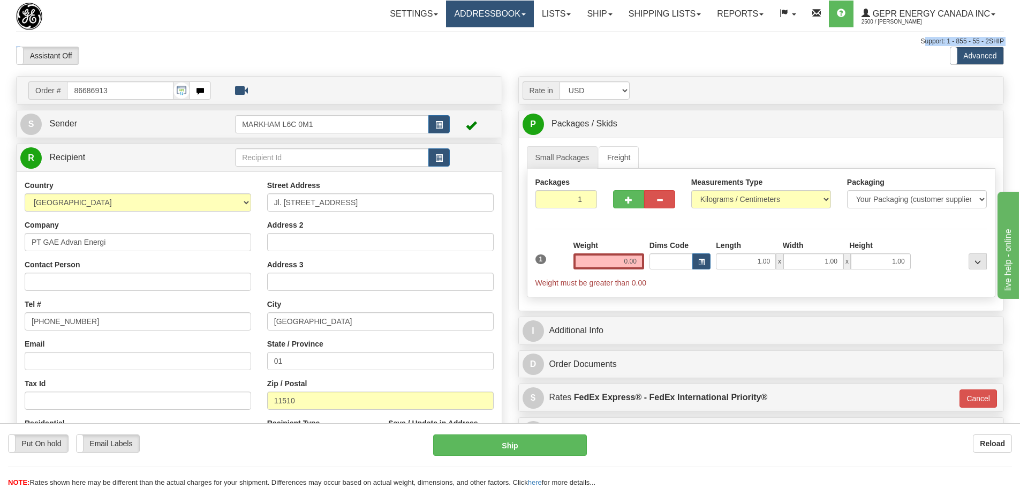
click at [504, 12] on link "Addressbook" at bounding box center [490, 14] width 88 height 27
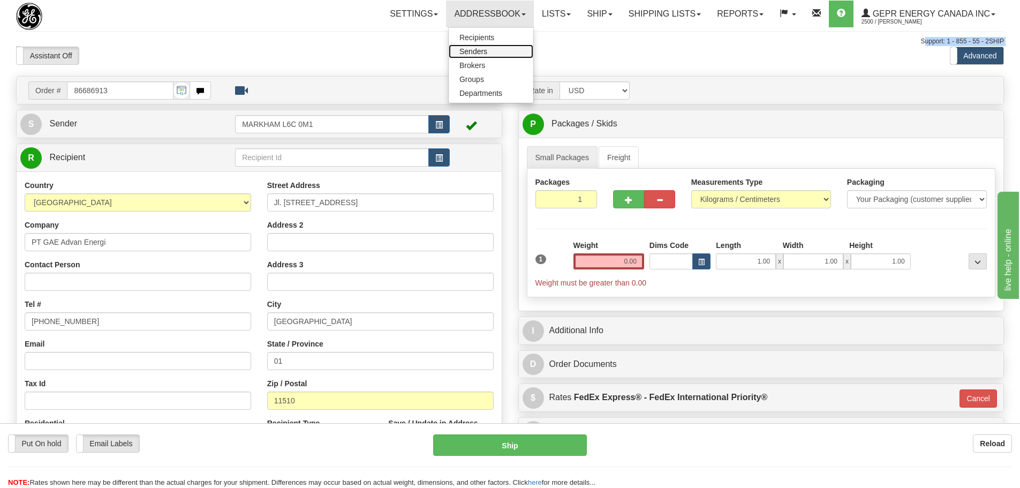
click at [479, 51] on link "Senders" at bounding box center [491, 51] width 85 height 14
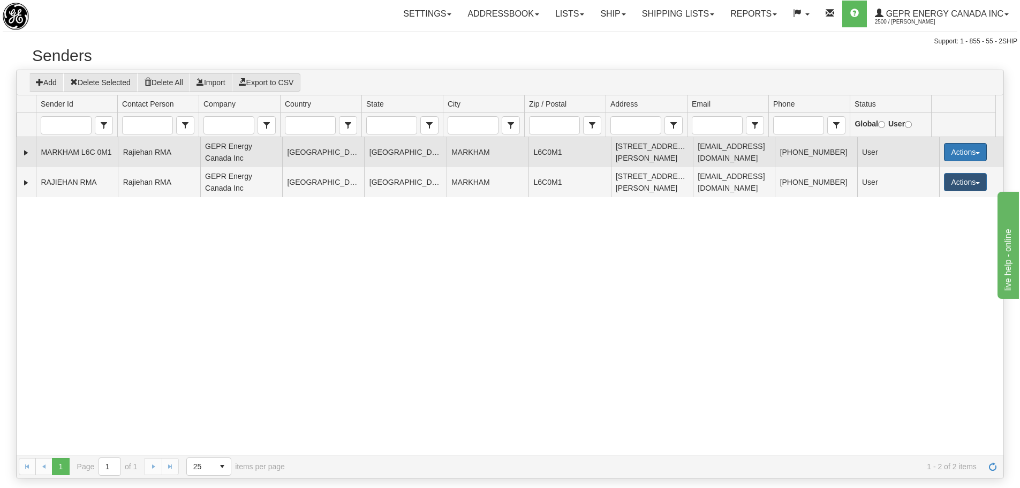
drag, startPoint x: 969, startPoint y: 167, endPoint x: 971, endPoint y: 158, distance: 9.4
click at [971, 158] on tbody "206864 MARKHAM L6C 0M1 [GEOGRAPHIC_DATA] RMA GEPR Energy [GEOGRAPHIC_DATA] Inc …" at bounding box center [510, 167] width 987 height 60
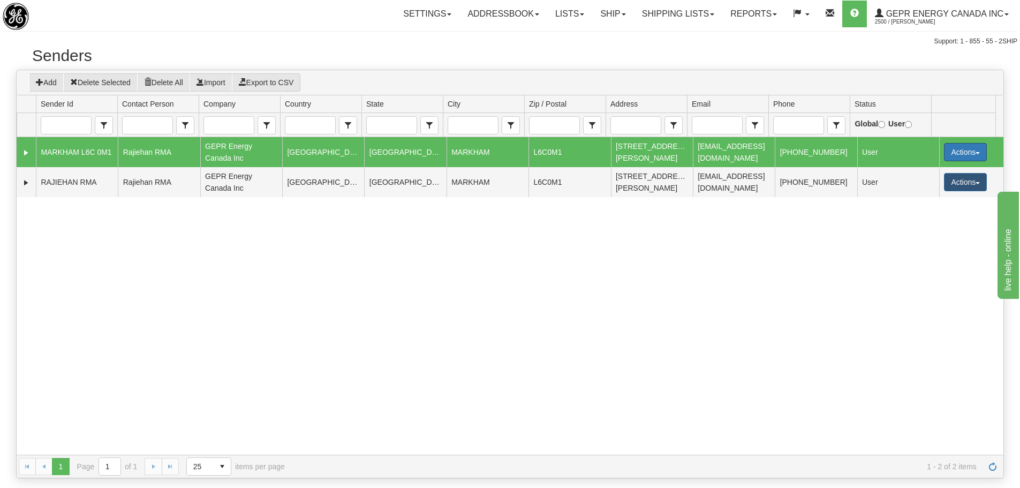
click at [973, 150] on button "Actions" at bounding box center [965, 152] width 43 height 18
click at [931, 186] on link "Delete" at bounding box center [944, 186] width 86 height 14
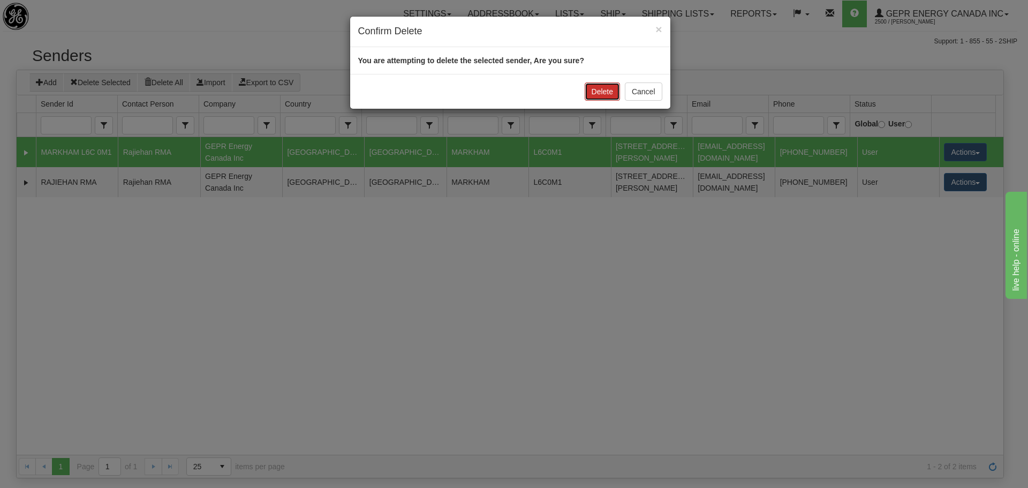
click at [608, 86] on button "Delete" at bounding box center [602, 91] width 35 height 18
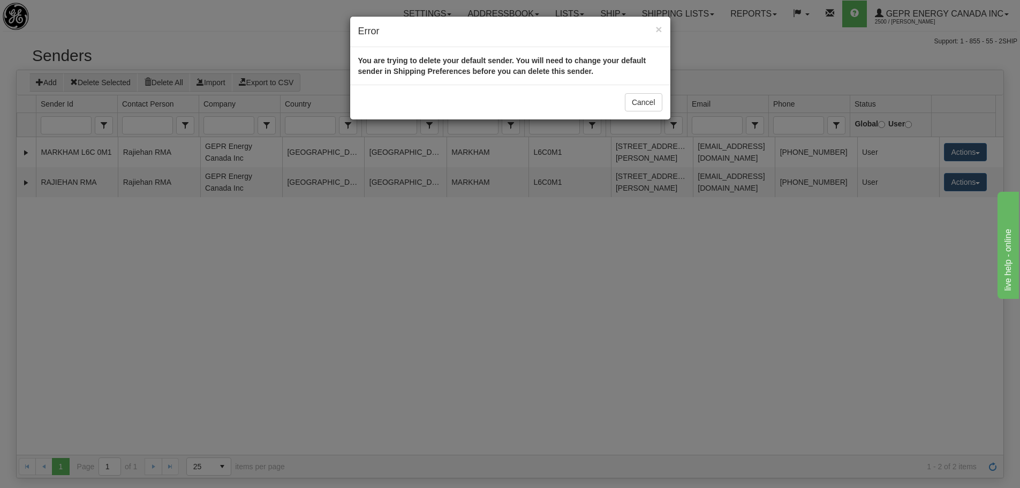
click at [629, 91] on div "Cancel" at bounding box center [510, 102] width 320 height 35
click at [643, 94] on button "Cancel" at bounding box center [643, 102] width 37 height 18
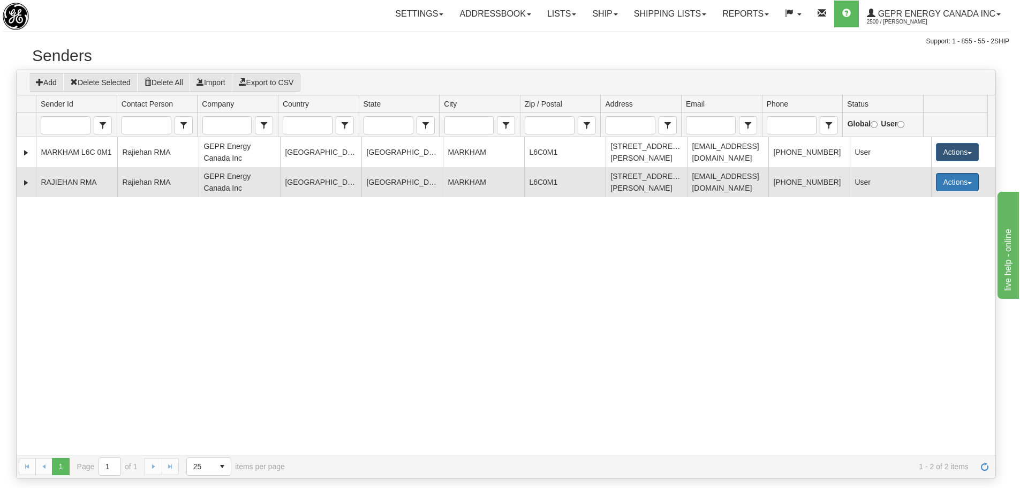
click at [968, 183] on span "button" at bounding box center [970, 183] width 4 height 2
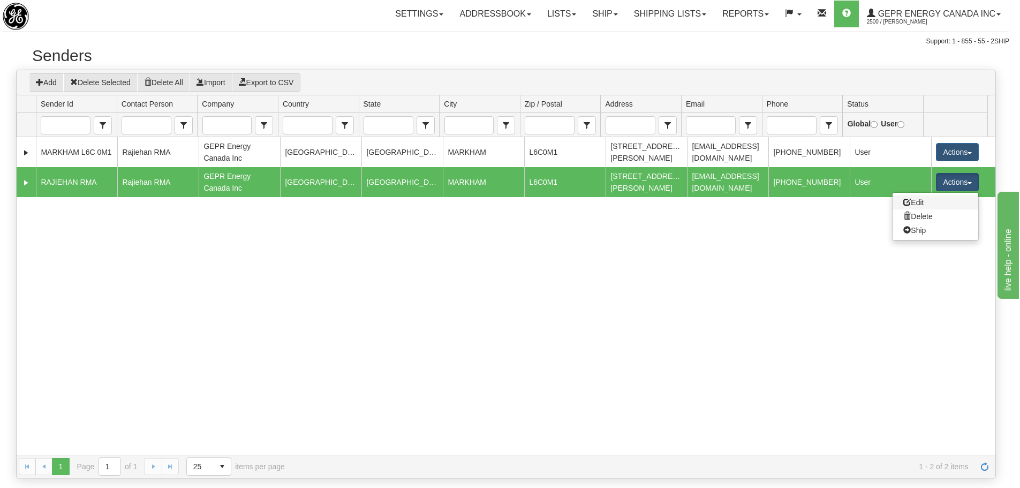
click at [916, 207] on link "Edit" at bounding box center [936, 202] width 86 height 14
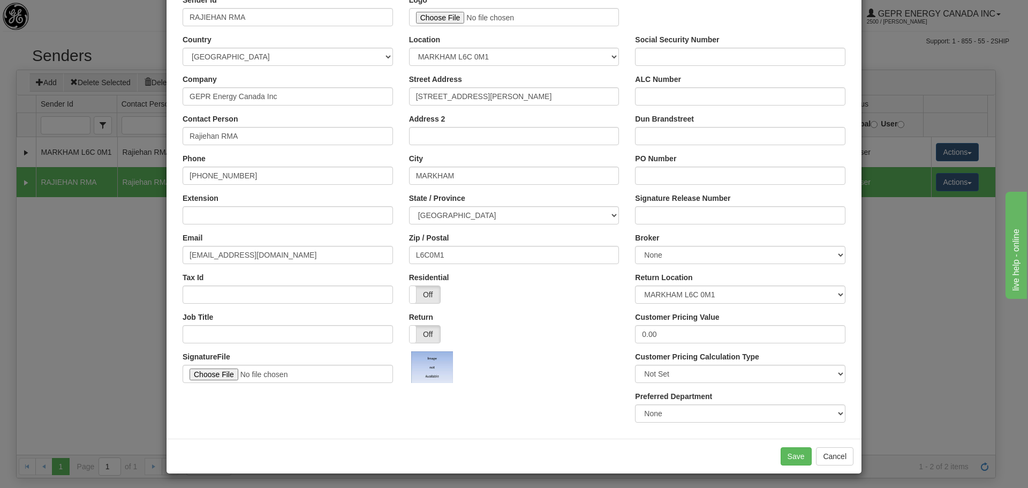
scroll to position [63, 0]
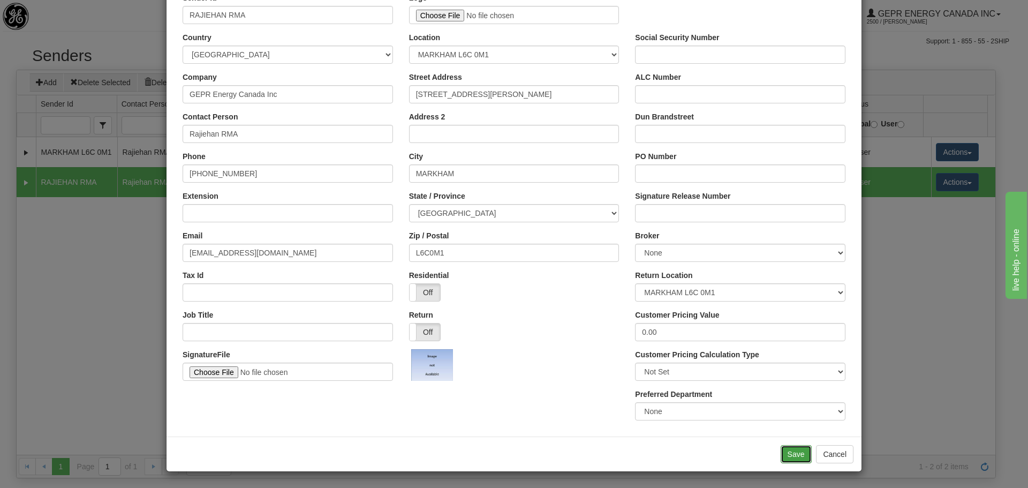
click at [794, 452] on button "Save" at bounding box center [796, 454] width 31 height 18
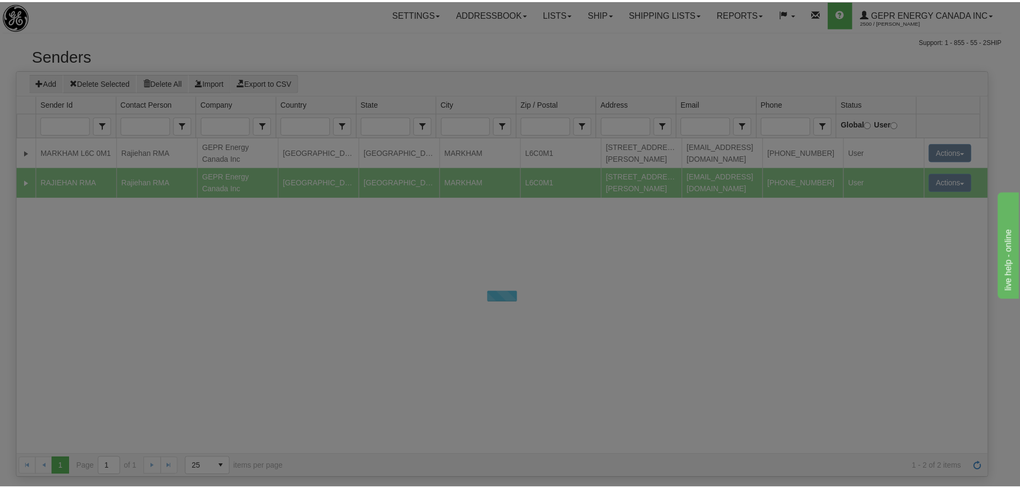
scroll to position [0, 0]
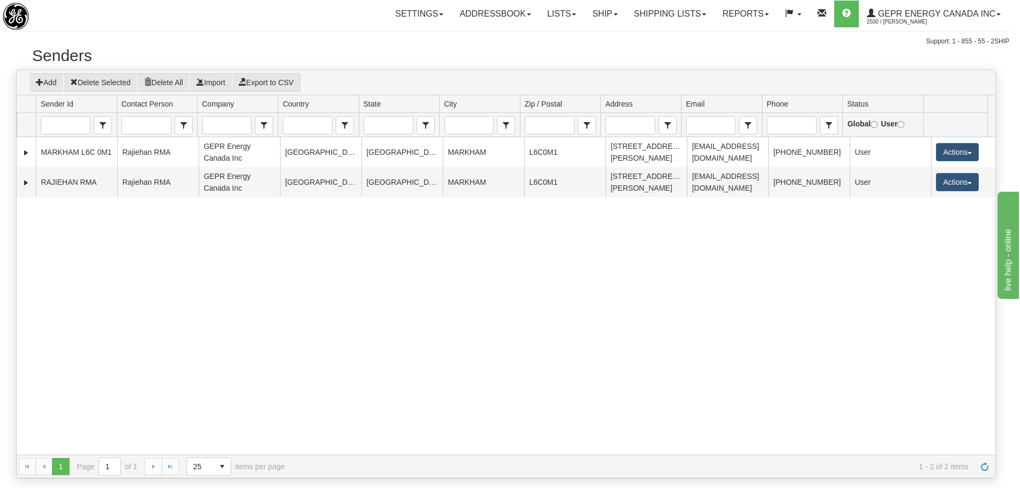
click at [668, 278] on div "206864 MARKHAM L6C 0M1 [GEOGRAPHIC_DATA] RMA GEPR Energy [GEOGRAPHIC_DATA] Inc …" at bounding box center [506, 296] width 979 height 318
click at [449, 54] on h2 "Senders" at bounding box center [506, 56] width 948 height 18
click at [421, 8] on link "Settings" at bounding box center [419, 14] width 64 height 27
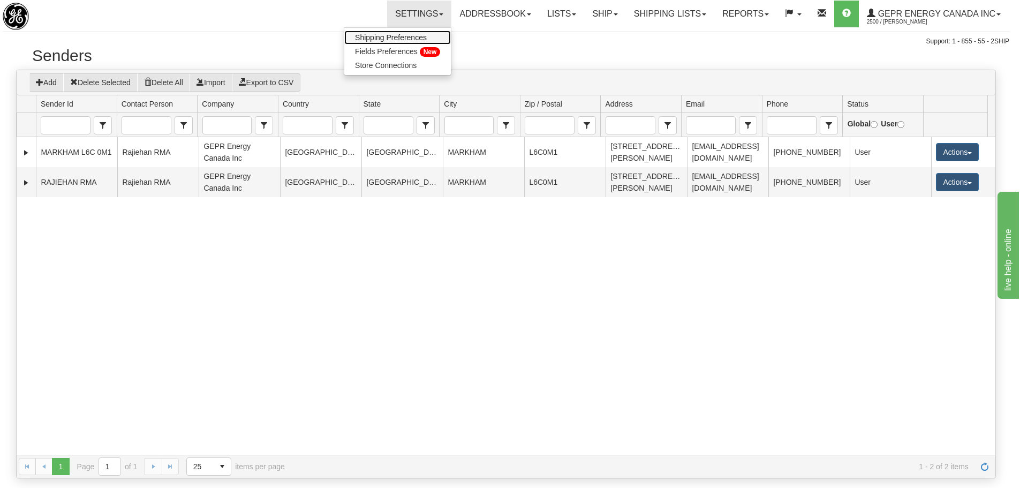
click at [376, 35] on span "Shipping Preferences" at bounding box center [391, 37] width 72 height 9
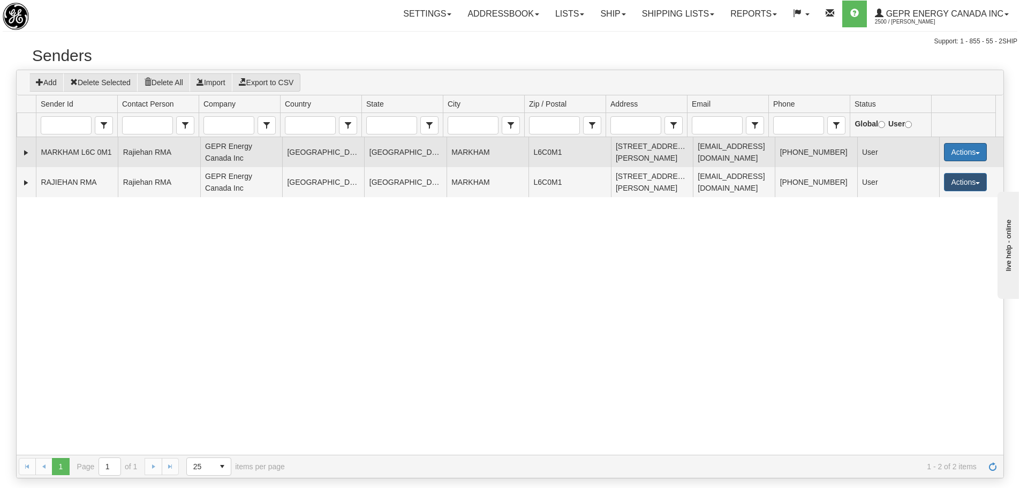
click at [969, 152] on button "Actions" at bounding box center [965, 152] width 43 height 18
click at [926, 183] on link "Delete" at bounding box center [944, 186] width 86 height 14
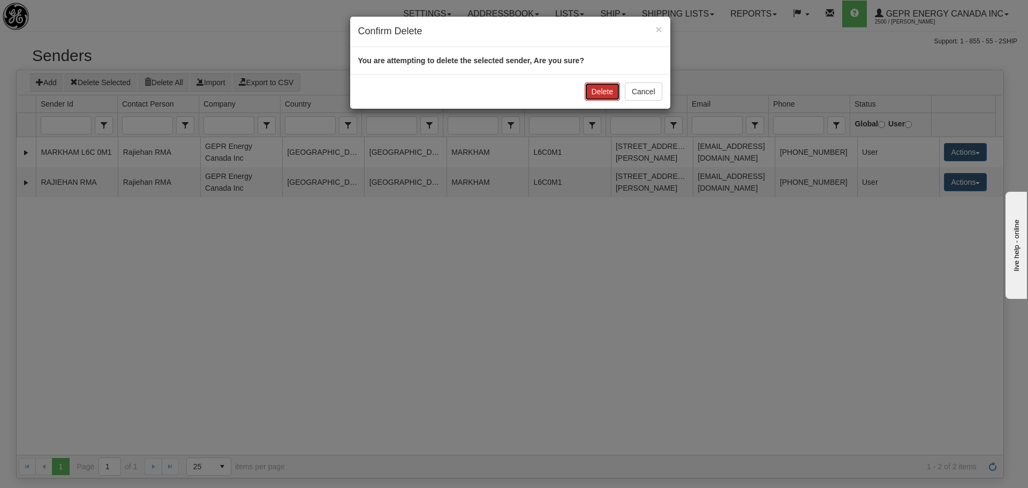
click at [602, 91] on button "Delete" at bounding box center [602, 91] width 35 height 18
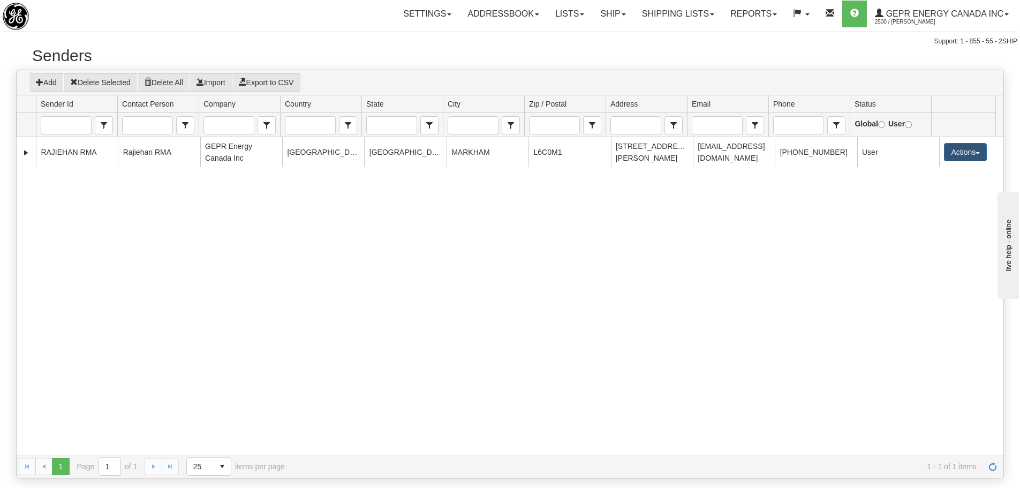
click at [499, 223] on div "210221 RAJIEHAN RMA Rajiehan RMA GEPR Energy Canada Inc [GEOGRAPHIC_DATA] [GEOG…" at bounding box center [510, 296] width 987 height 318
click at [353, 39] on div "Support: 1 - 855 - 55 - 2SHIP" at bounding box center [510, 41] width 1015 height 9
click at [395, 22] on link "Settings" at bounding box center [427, 14] width 64 height 27
click at [320, 20] on div "Settings Shipping Preferences Fields Preferences New Store Connections Addressb…" at bounding box center [598, 14] width 837 height 27
click at [174, 40] on div "Support: 1 - 855 - 55 - 2SHIP" at bounding box center [510, 41] width 1015 height 9
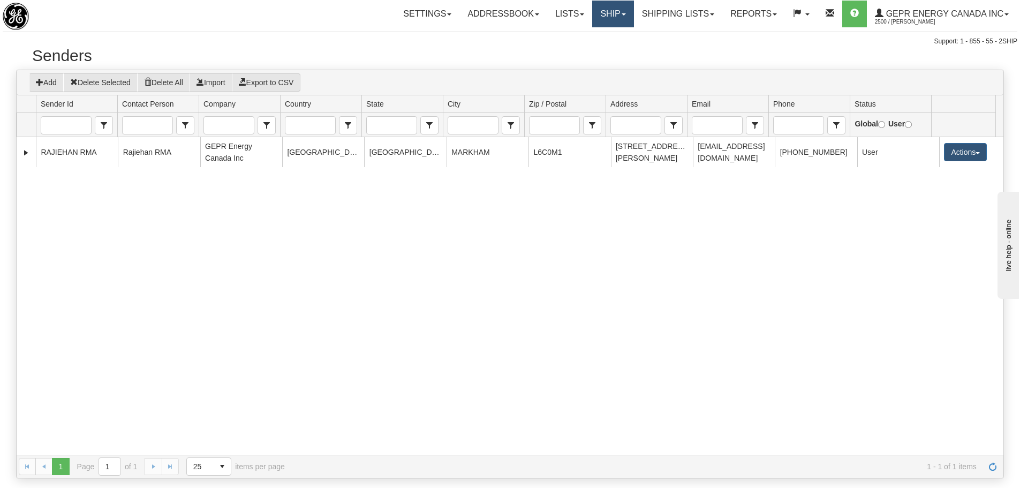
click at [607, 18] on link "Ship" at bounding box center [612, 14] width 41 height 27
click at [579, 40] on span "Ship Screen" at bounding box center [567, 37] width 41 height 9
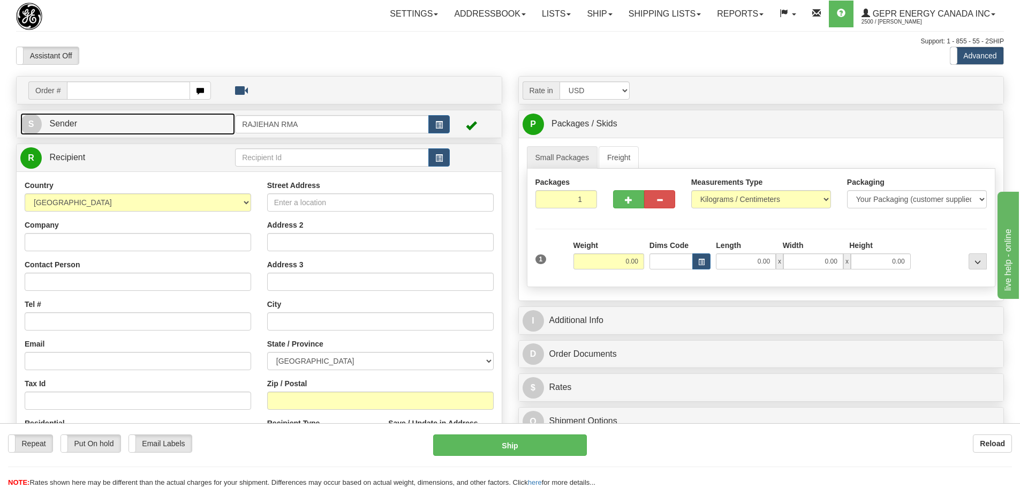
click at [131, 119] on link "S Sender" at bounding box center [127, 124] width 215 height 22
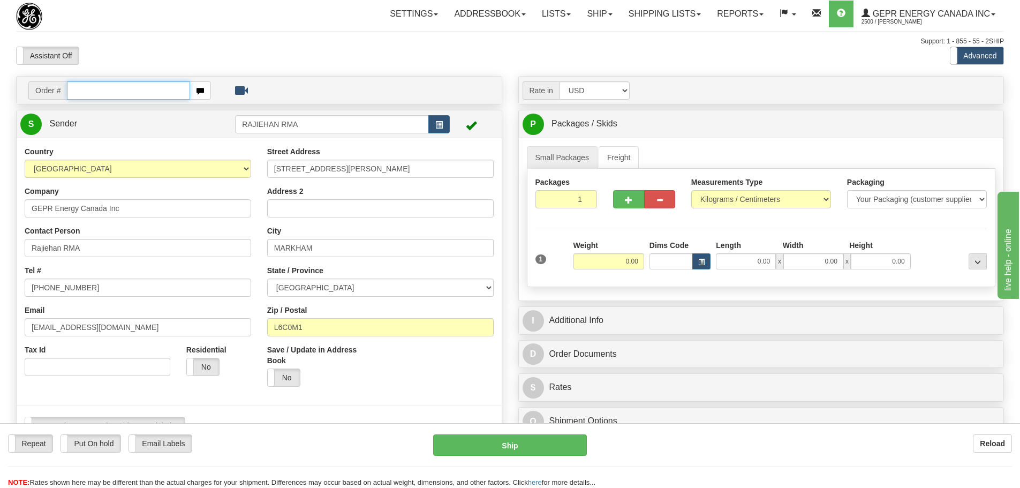
click at [127, 91] on input "text" at bounding box center [128, 90] width 123 height 18
paste input "86686913"
type input "86686913"
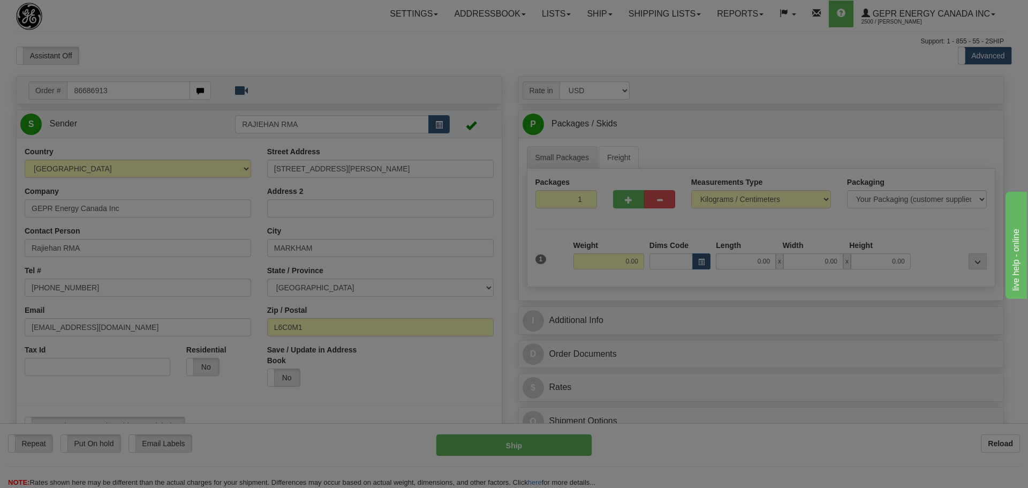
click at [138, 57] on body "Training Course Close Toggle navigation Settings Shipping Preferences New Recip…" at bounding box center [514, 244] width 1028 height 488
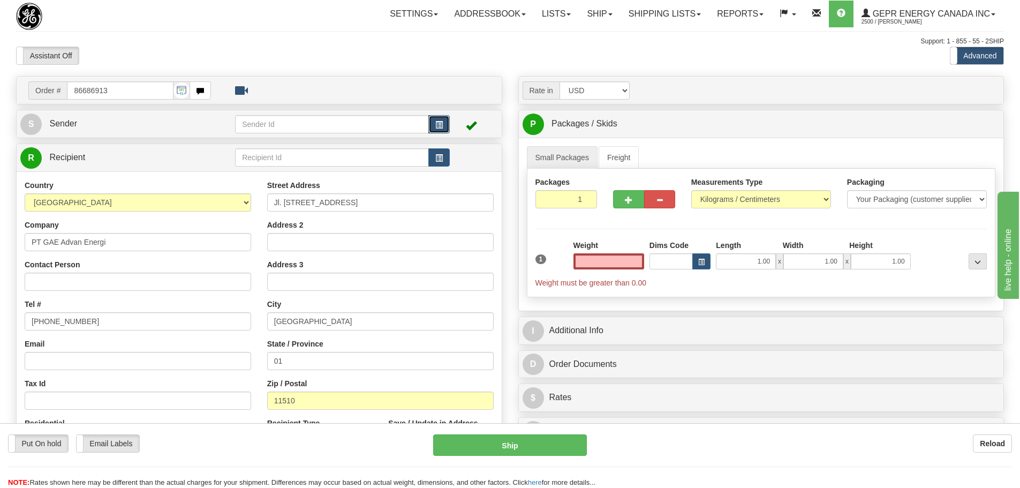
type input "0.00"
click at [437, 118] on button "button" at bounding box center [438, 124] width 21 height 18
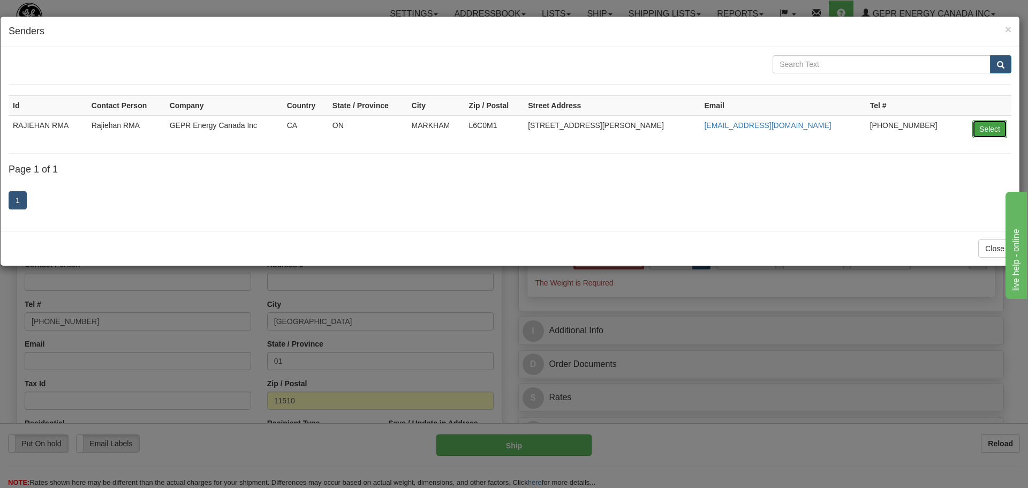
click at [974, 127] on button "Select" at bounding box center [990, 129] width 35 height 18
type input "RAJIEHAN RMA"
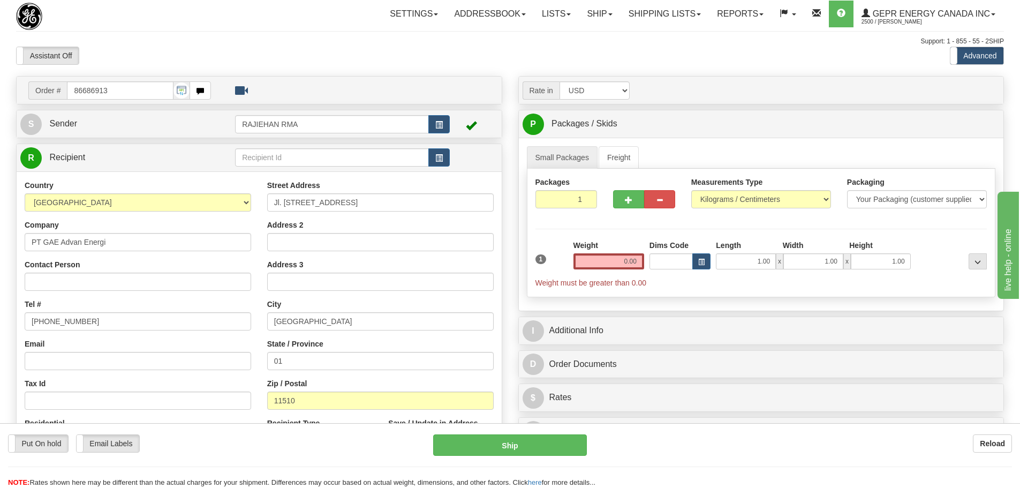
click at [381, 63] on div "Assistant On Assistant Off Do a return Do a return" at bounding box center [217, 56] width 418 height 18
click at [439, 126] on span "button" at bounding box center [438, 125] width 7 height 7
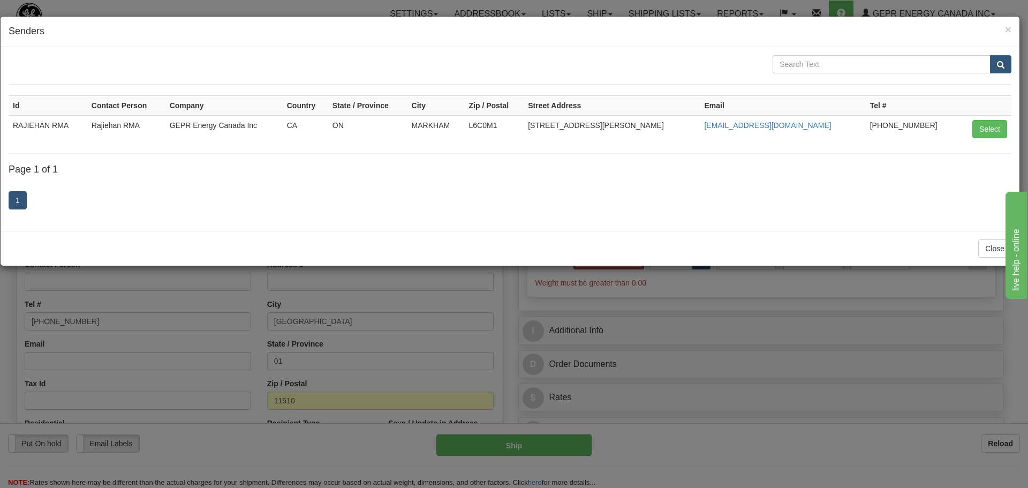
click at [472, 191] on div "1" at bounding box center [510, 201] width 1003 height 42
click at [1009, 25] on span "×" at bounding box center [1008, 29] width 6 height 12
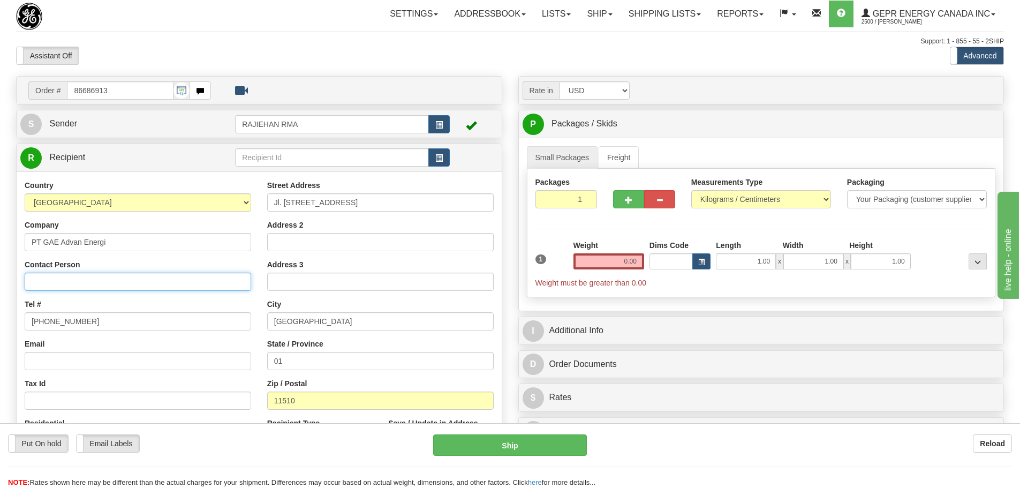
click at [34, 273] on input "Contact Person" at bounding box center [138, 282] width 227 height 18
paste input "Sian Lie"
type input "Sian Lie"
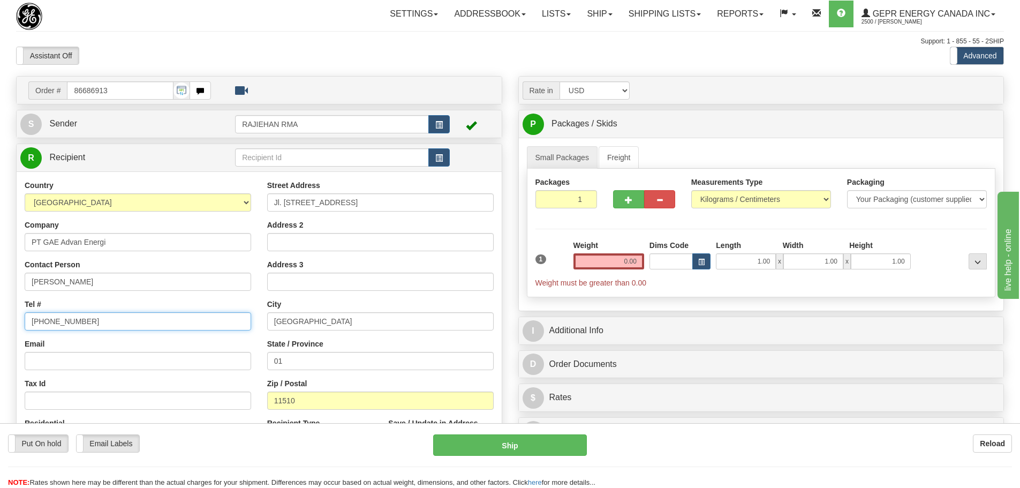
drag, startPoint x: 104, startPoint y: 314, endPoint x: -96, endPoint y: 309, distance: 200.4
click at [0, 309] on html "Training Course Close Toggle navigation Settings Shipping Preferences New Sende…" at bounding box center [510, 244] width 1020 height 488
paste input "+62 21 56551010"
type input "+62 21 56551010"
click at [69, 293] on div "Country AFGHANISTAN ALAND ISLANDS ALBANIA ALGERIA AMERICAN SAMOA ANDORRA ANGOLA…" at bounding box center [138, 318] width 243 height 277
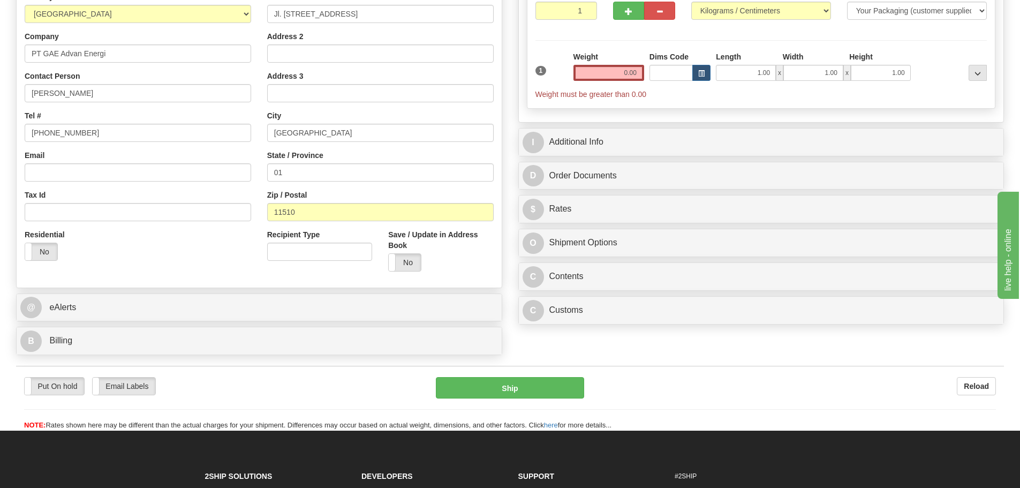
scroll to position [214, 0]
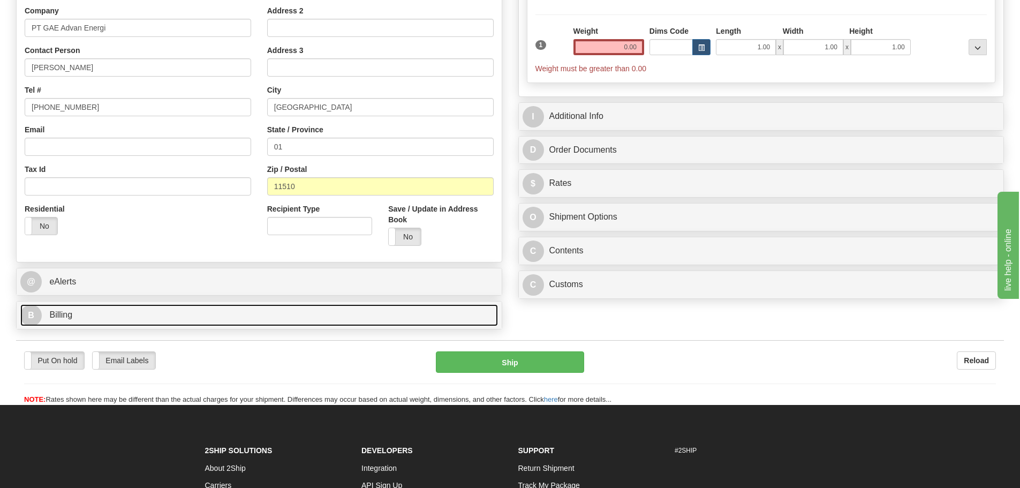
click at [177, 308] on link "B Billing" at bounding box center [259, 315] width 478 height 22
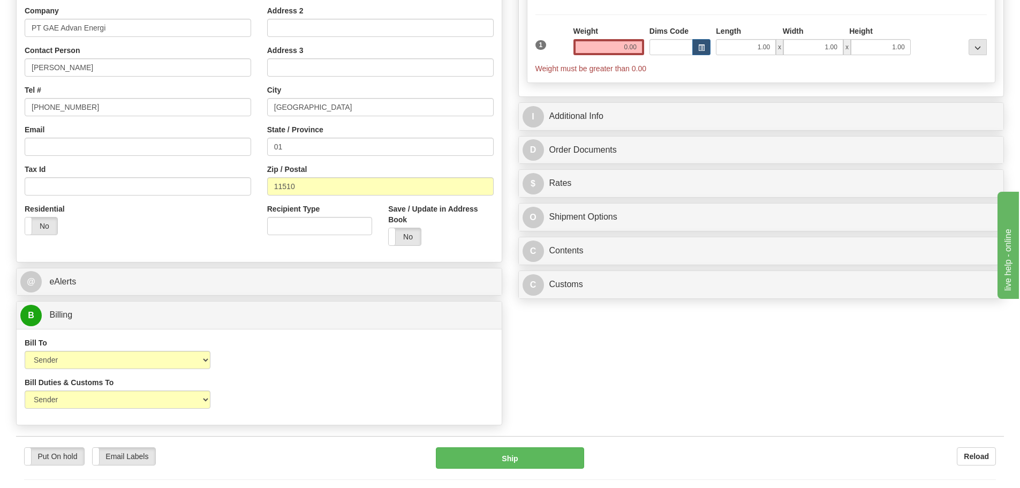
click at [170, 327] on div "B Billing" at bounding box center [259, 315] width 485 height 27
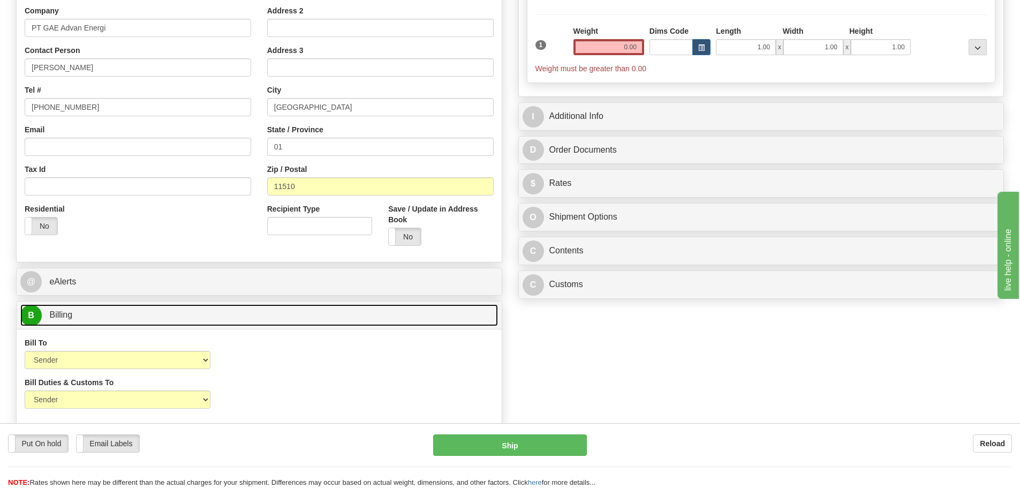
click at [176, 312] on link "B Billing" at bounding box center [259, 315] width 478 height 22
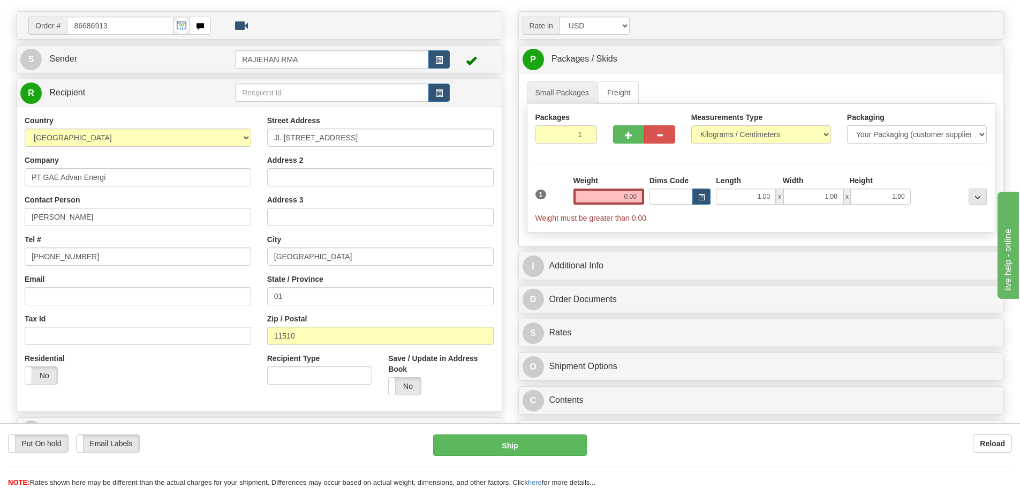
scroll to position [54, 0]
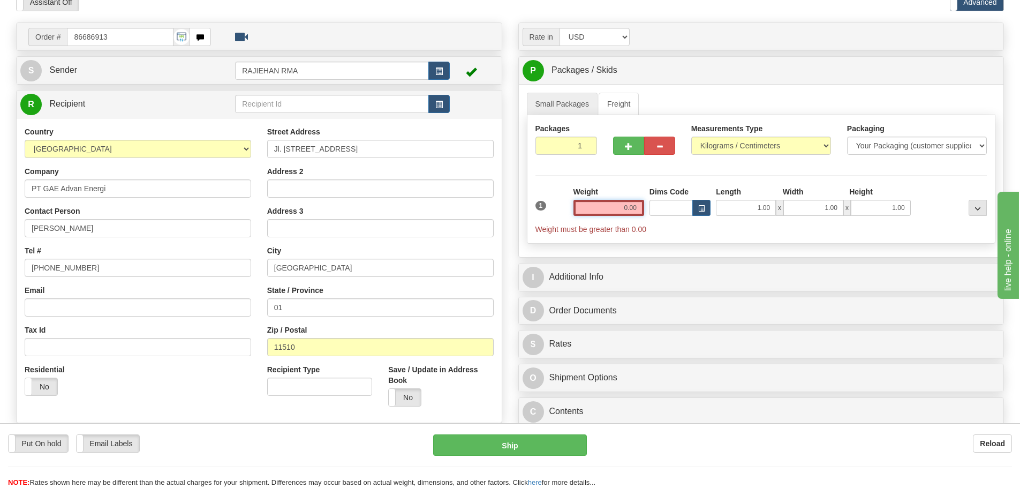
click at [599, 207] on input "0.00" at bounding box center [609, 208] width 71 height 16
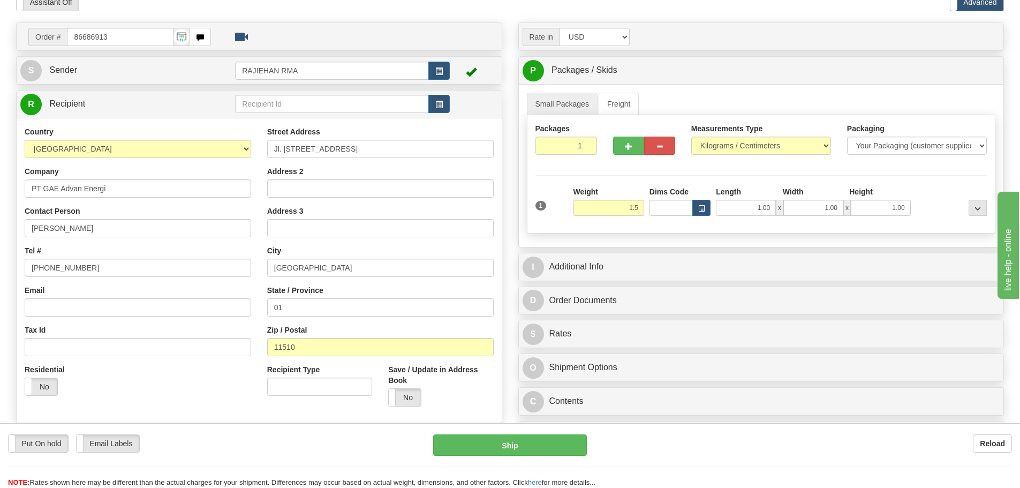
type input "1.50"
click at [631, 179] on div "Packages 1 1 Measurements Type" at bounding box center [761, 174] width 469 height 118
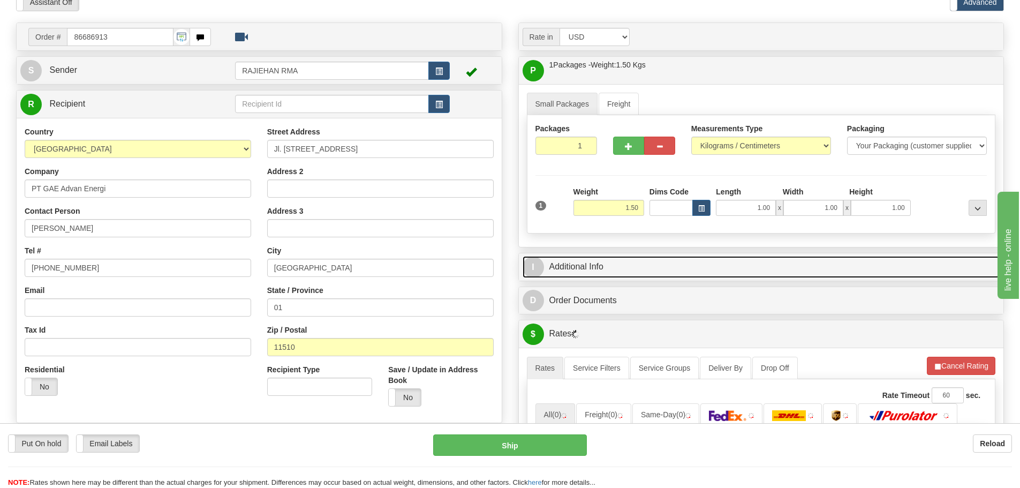
click at [638, 257] on link "I Additional Info" at bounding box center [762, 267] width 478 height 22
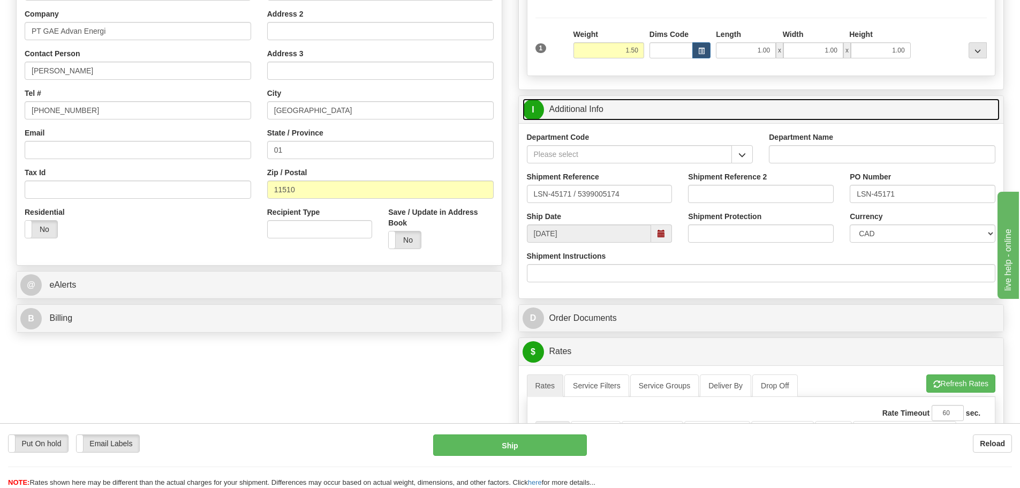
scroll to position [214, 0]
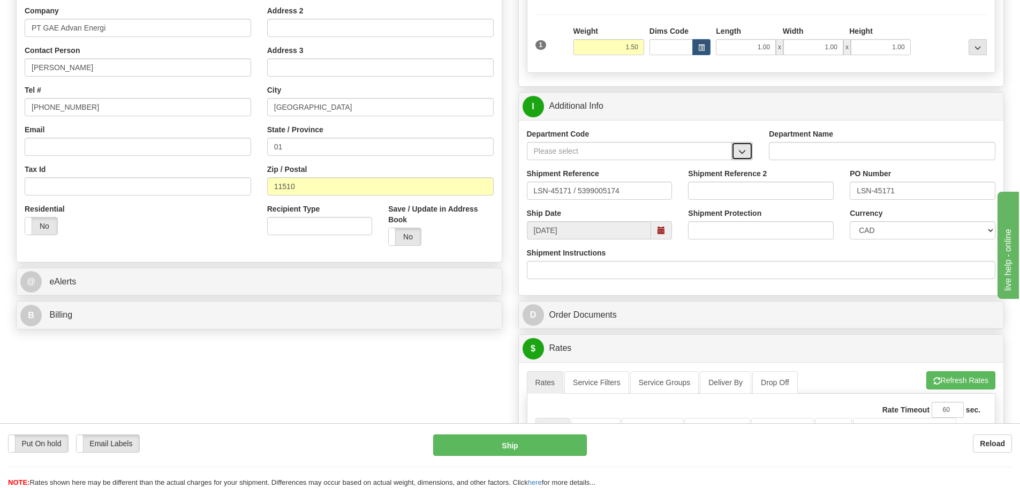
click at [747, 157] on button "button" at bounding box center [742, 151] width 21 height 18
click at [678, 162] on div "SER" at bounding box center [627, 168] width 195 height 12
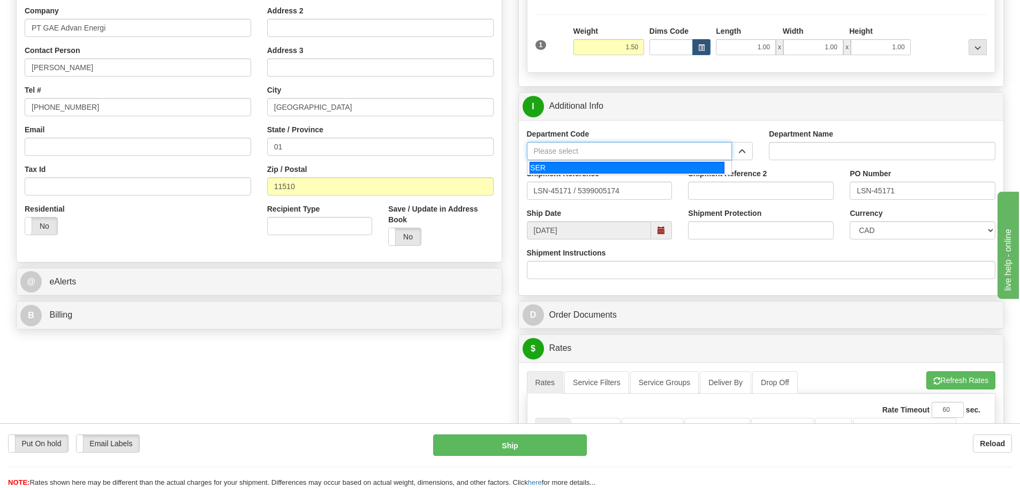
type input "SER"
type input "SERVICE DEPARTMENT"
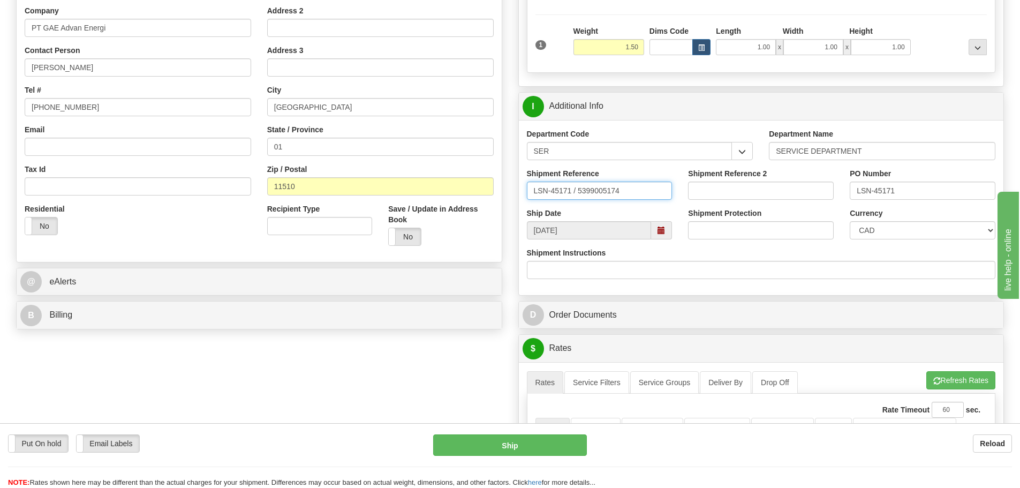
drag, startPoint x: 574, startPoint y: 191, endPoint x: 576, endPoint y: 198, distance: 7.3
click at [576, 198] on input "LSN-45171 / 5399005174" at bounding box center [600, 191] width 146 height 18
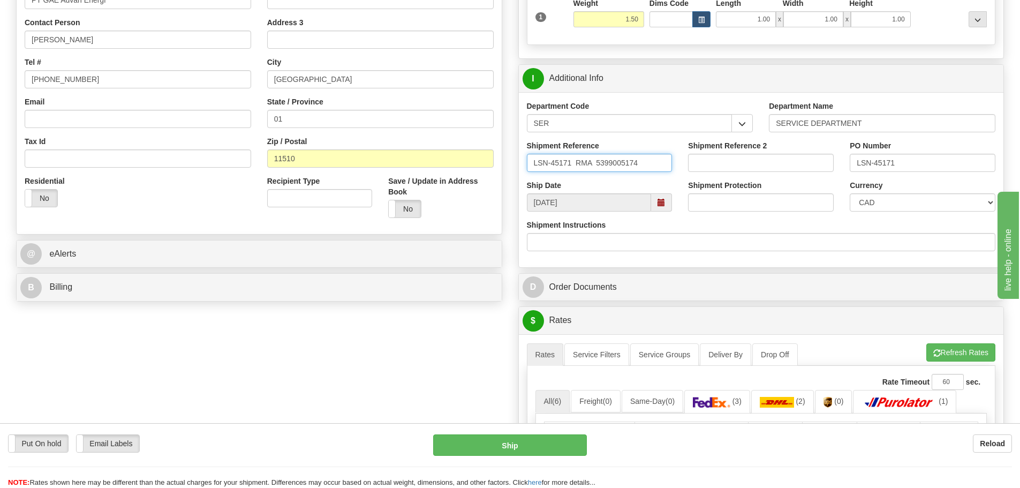
scroll to position [268, 0]
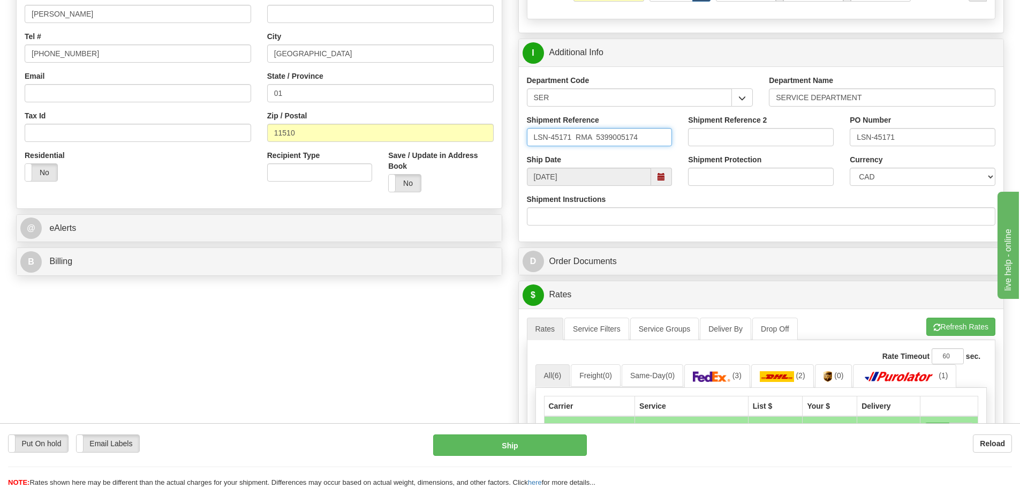
type input "LSN-45171 RMA 5399005174"
click at [875, 178] on select "CAD USD EUR ZAR RON ANG ARN AUD AUS AWG BBD BFR BGN BHD BMD BND BRC BRL CHP CKZ…" at bounding box center [923, 177] width 146 height 18
select select "1"
click at [850, 168] on select "CAD USD EUR ZAR RON ANG ARN AUD AUS AWG BBD BFR BGN BHD BMD BND BRC BRL CHP CKZ…" at bounding box center [923, 177] width 146 height 18
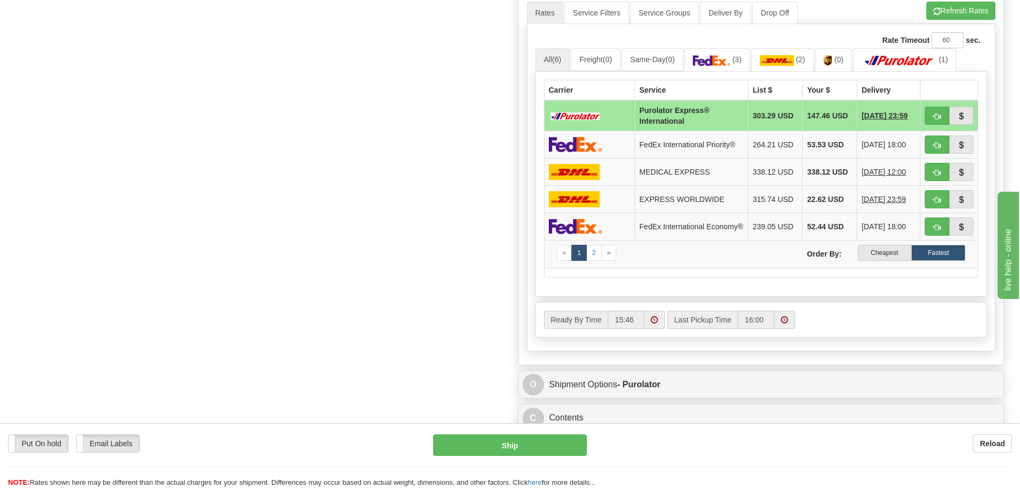
scroll to position [589, 0]
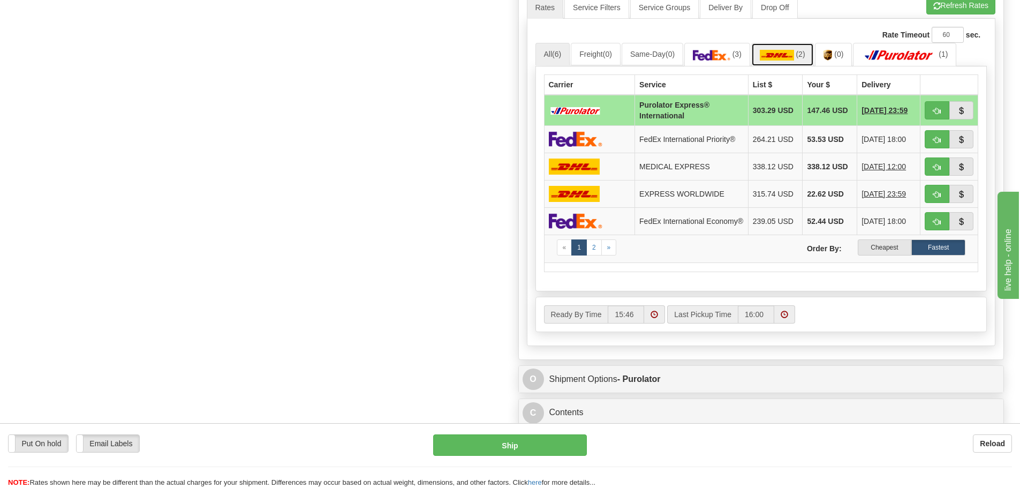
click at [775, 58] on img at bounding box center [777, 55] width 34 height 11
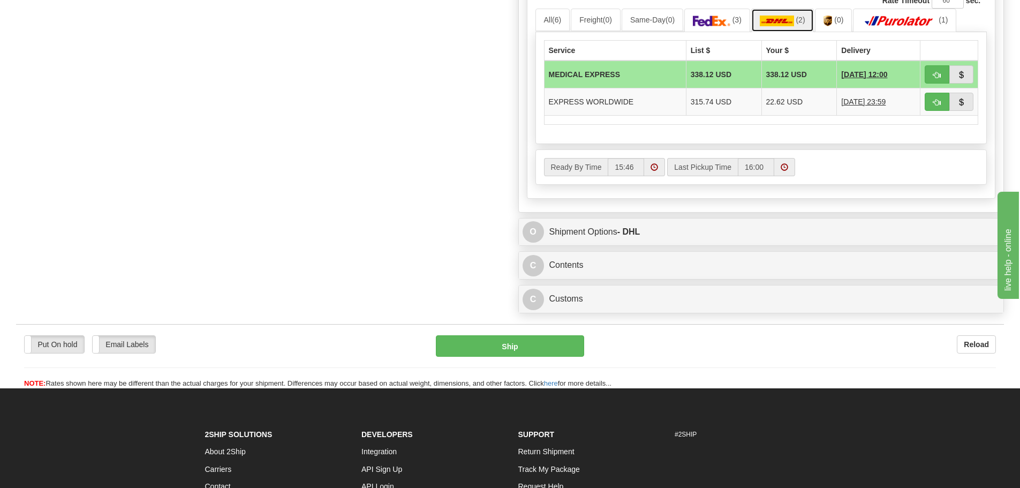
scroll to position [643, 0]
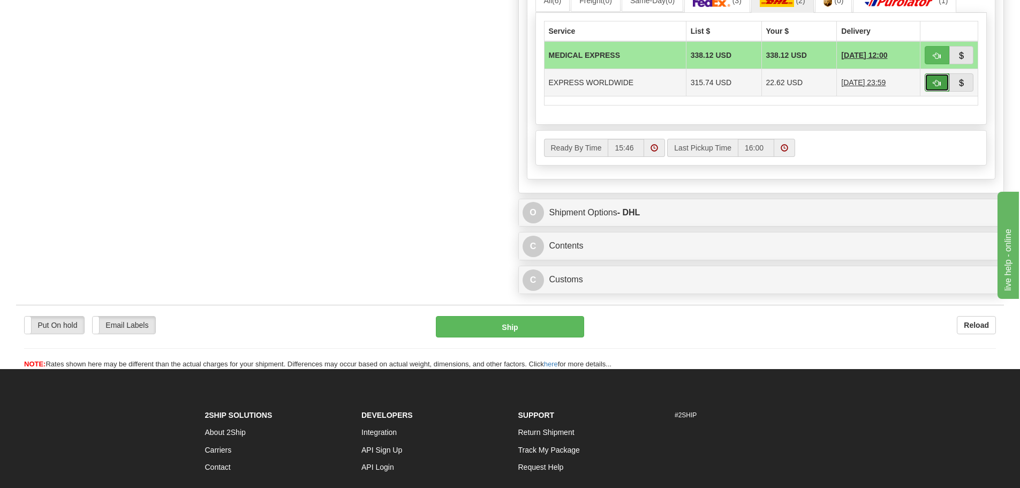
click at [933, 84] on span "button" at bounding box center [936, 83] width 7 height 7
type input "P"
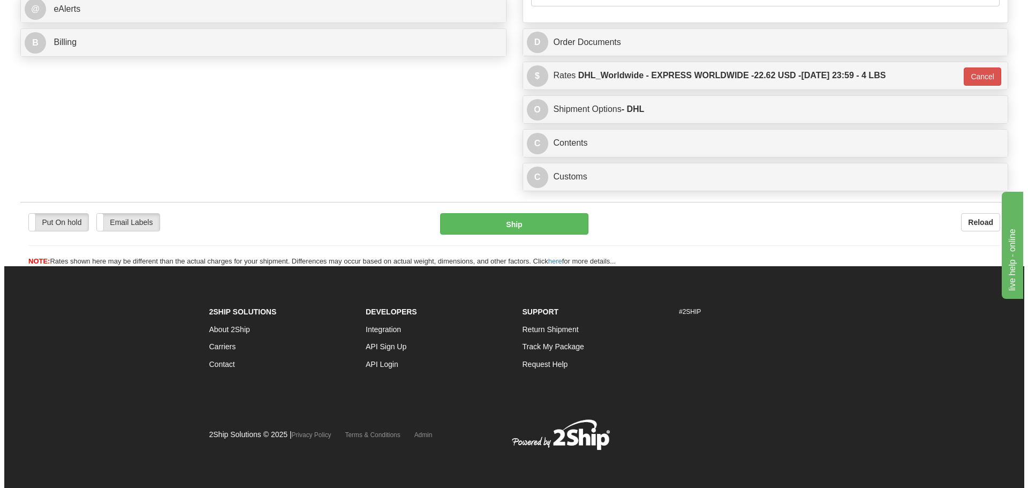
scroll to position [487, 0]
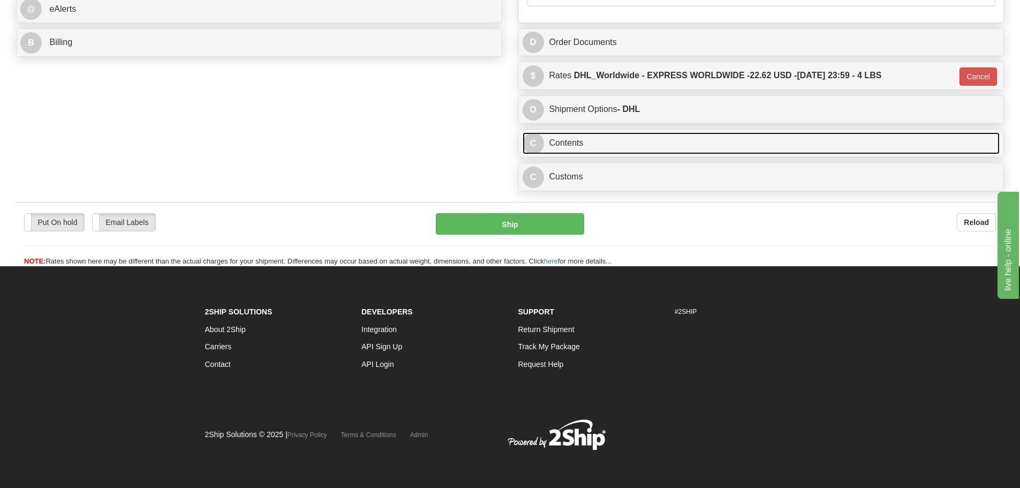
click at [635, 153] on link "C Contents" at bounding box center [762, 143] width 478 height 22
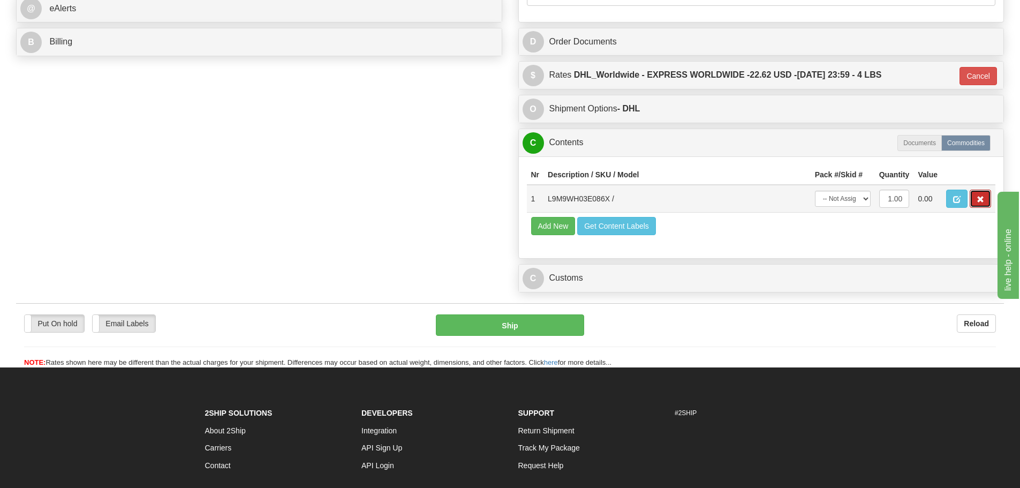
click at [982, 205] on button "button" at bounding box center [980, 199] width 21 height 18
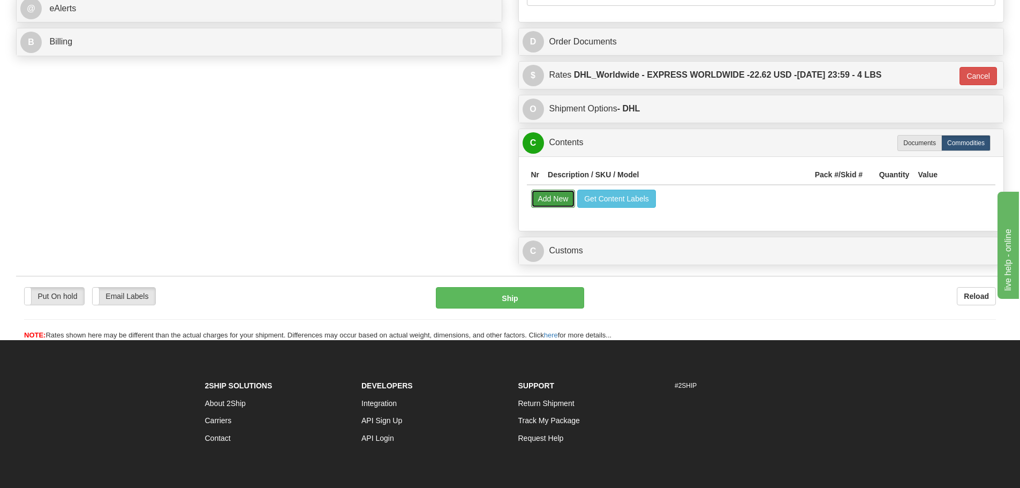
click at [568, 205] on button "Add New" at bounding box center [553, 199] width 44 height 18
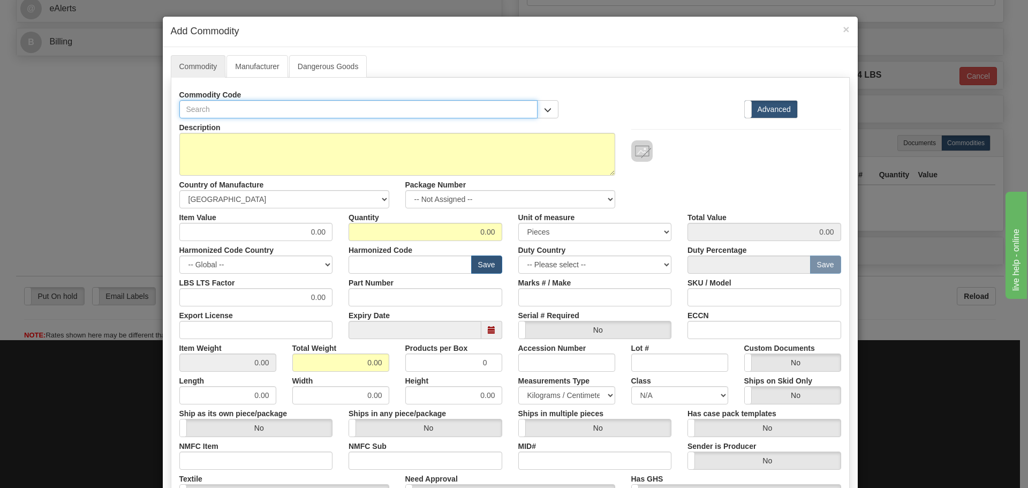
click at [198, 107] on input "text" at bounding box center [358, 109] width 359 height 18
paste input "L9M-9WH-03E-086X"
type input "L9M-9WH-03E-086X"
click at [397, 292] on input "Part Number" at bounding box center [426, 297] width 154 height 18
paste input "L9M-9WH-03E-086X"
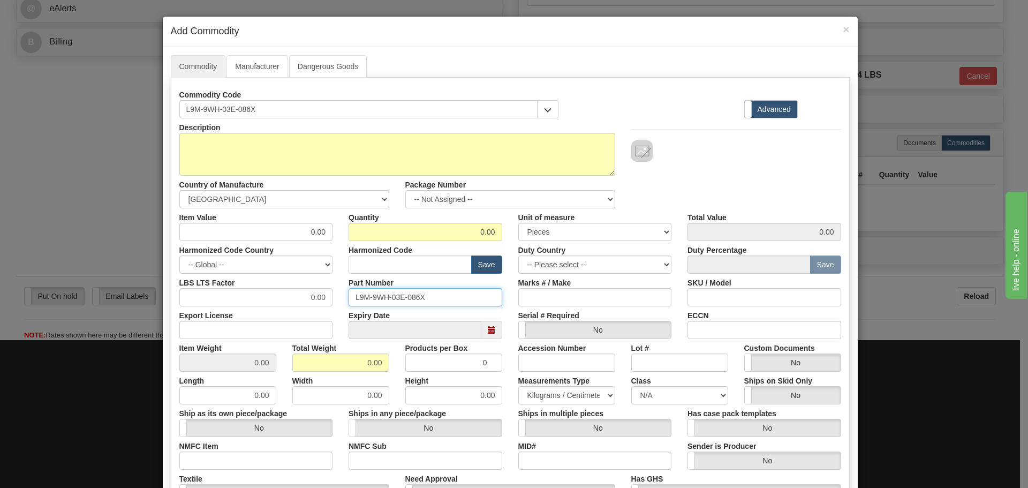
type input "L9M-9WH-03E-086X"
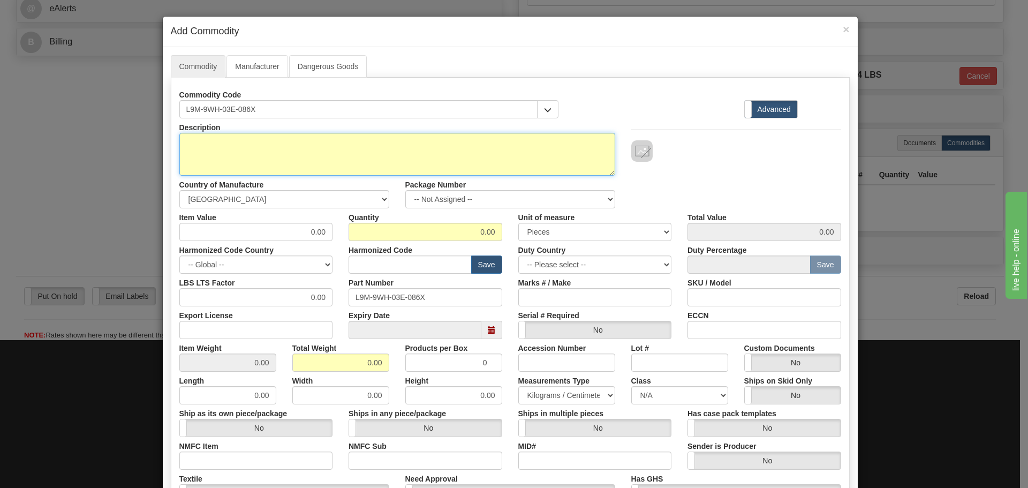
click at [225, 156] on textarea "Description" at bounding box center [397, 154] width 436 height 43
paste textarea "L90 UR CPU"
type textarea "L90 UR CPU"
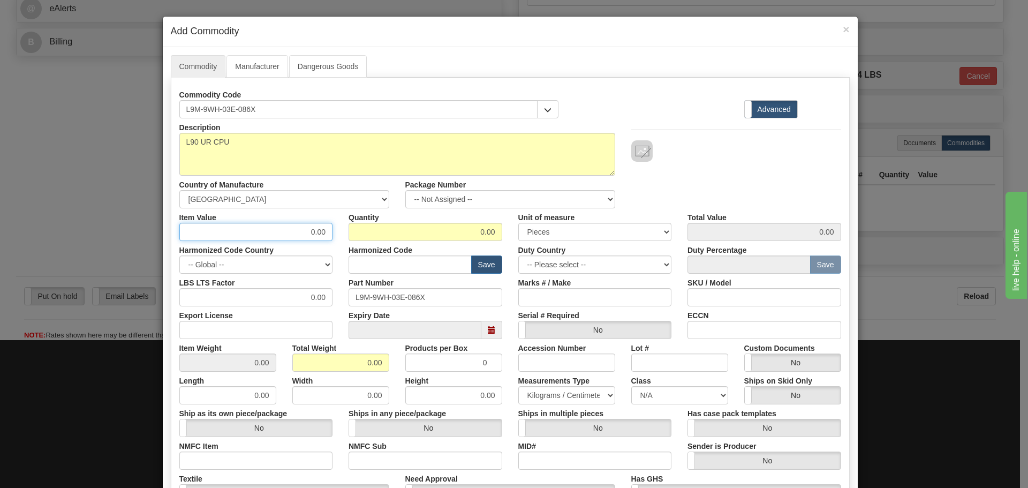
drag, startPoint x: 296, startPoint y: 228, endPoint x: 337, endPoint y: 237, distance: 42.2
click at [337, 237] on div "Item Value 0.00 Quantity 0.00 Unit of measure 3 Thousand Square Inches Adjustme…" at bounding box center [510, 224] width 678 height 33
type input "75"
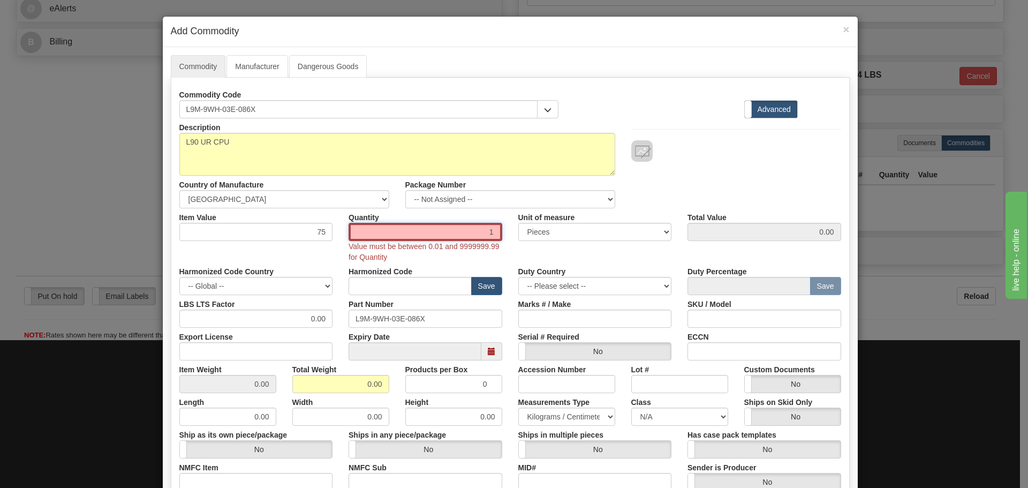
type input "1"
type input "75.00"
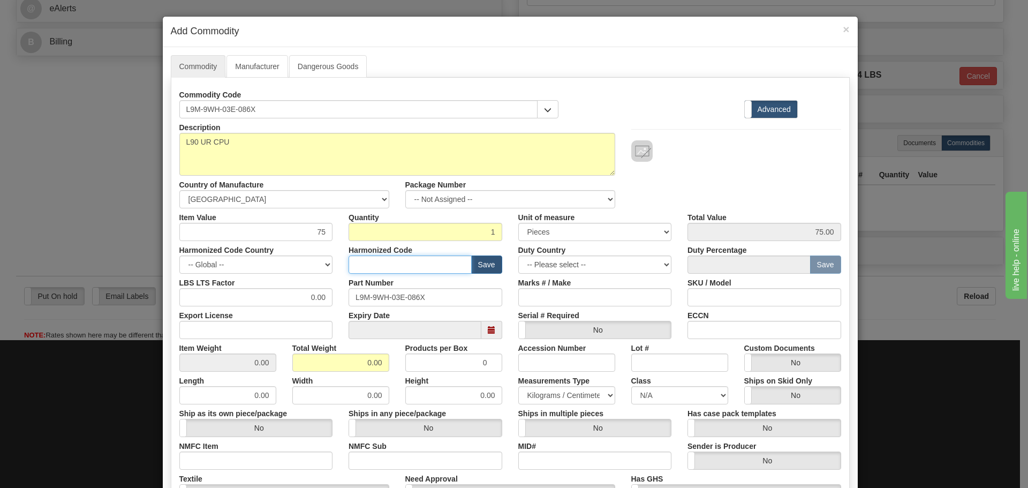
click at [389, 269] on input "text" at bounding box center [410, 264] width 123 height 18
type input "8536.49.0080"
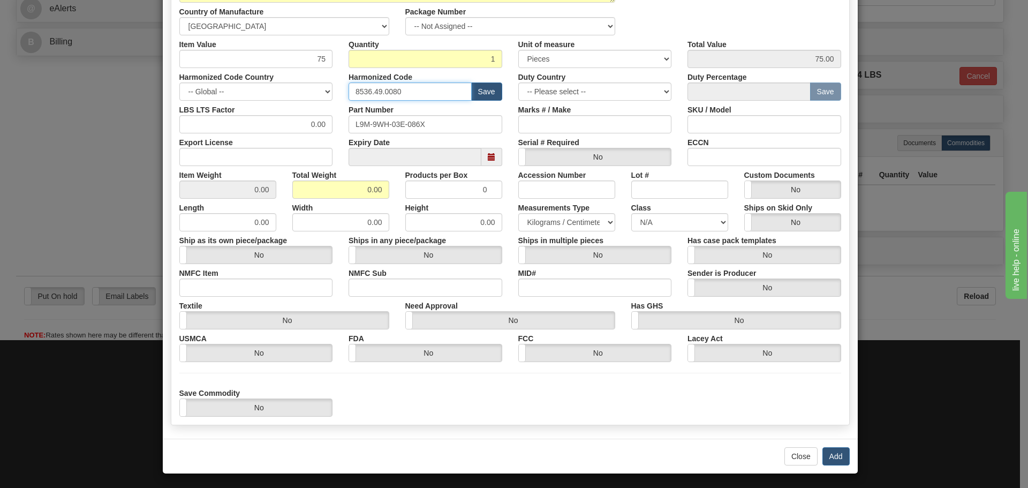
scroll to position [175, 0]
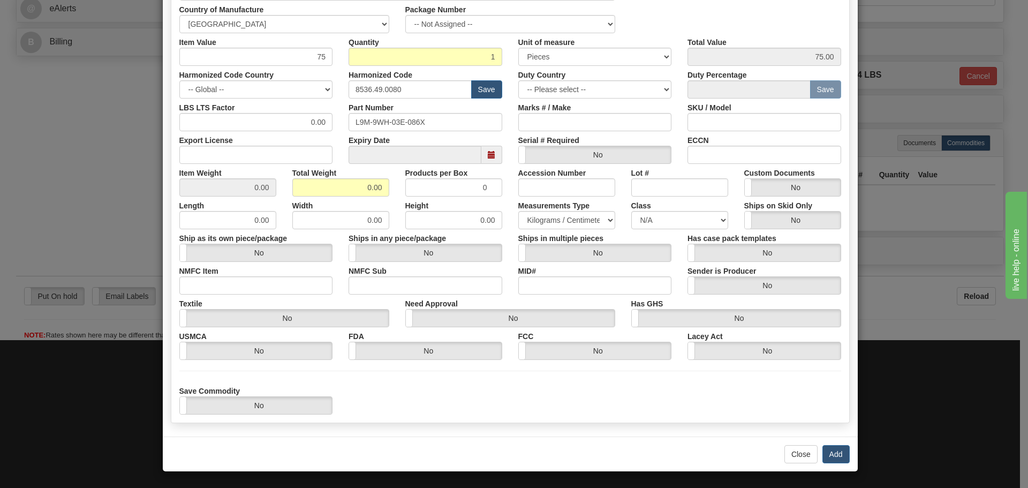
click at [829, 471] on div "× Add Commodity Commodity Manufacturer Dangerous Goods Commodity Code L9M-9WH-0…" at bounding box center [510, 156] width 696 height 631
click at [842, 450] on button "Add" at bounding box center [836, 454] width 27 height 18
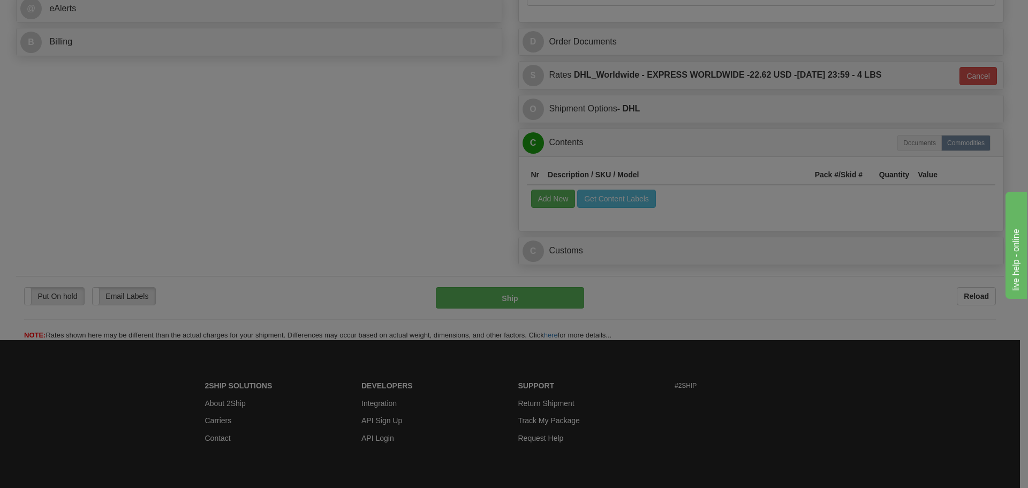
scroll to position [0, 0]
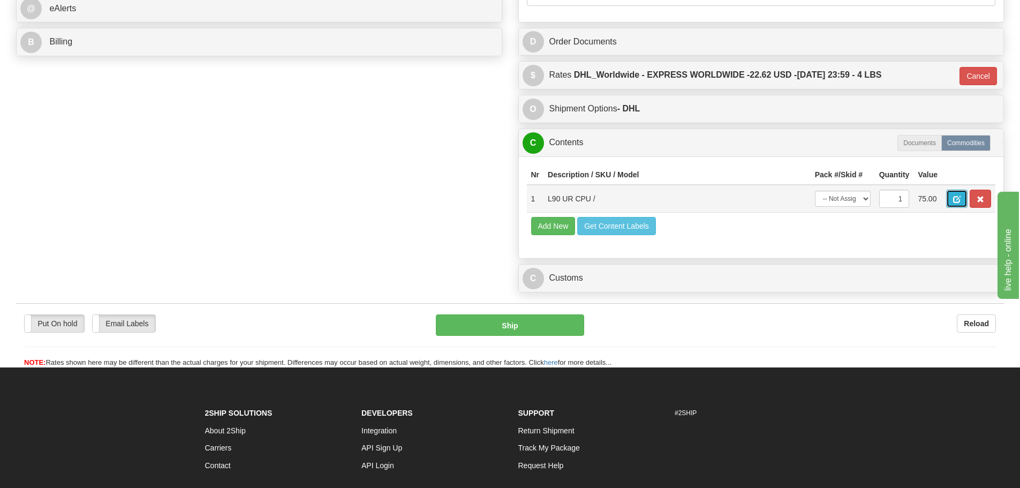
click at [951, 208] on button "button" at bounding box center [956, 199] width 21 height 18
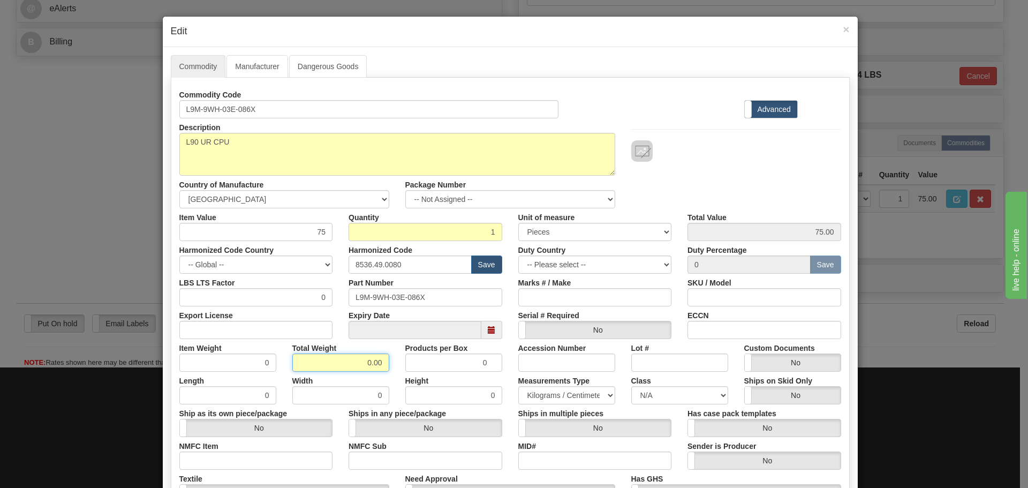
drag, startPoint x: 327, startPoint y: 356, endPoint x: 405, endPoint y: 374, distance: 80.7
click at [405, 374] on div "Commodity Code L9M-9WH-03E-086X Standard Advanced Description L90 UR CPU Countr…" at bounding box center [510, 310] width 662 height 449
type input "1.5"
type input "1.5000"
click at [349, 318] on label "Expiry Date" at bounding box center [369, 313] width 41 height 14
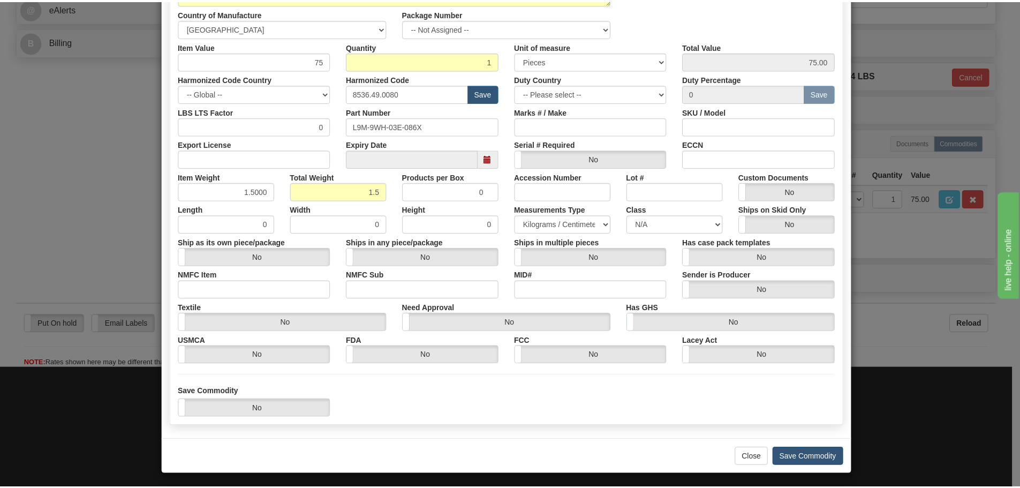
scroll to position [174, 0]
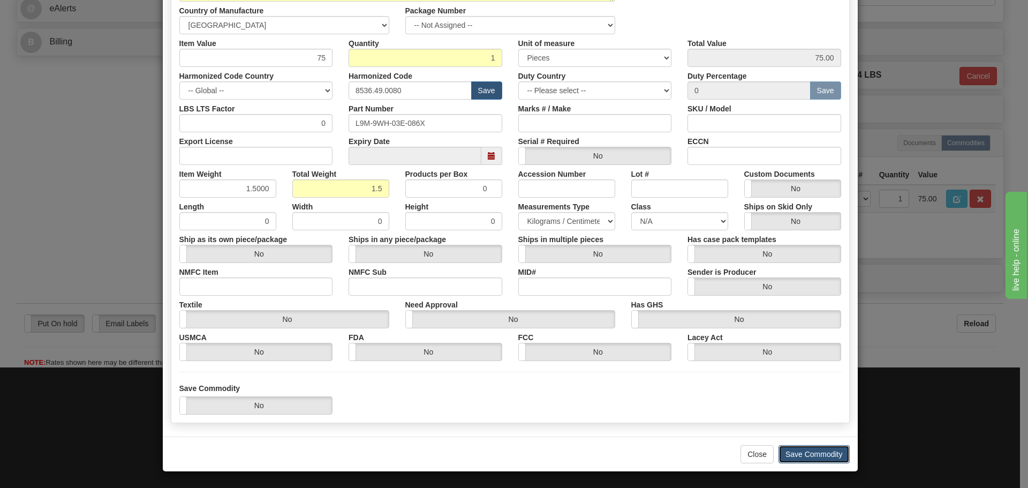
click at [834, 453] on button "Save Commodity" at bounding box center [814, 454] width 71 height 18
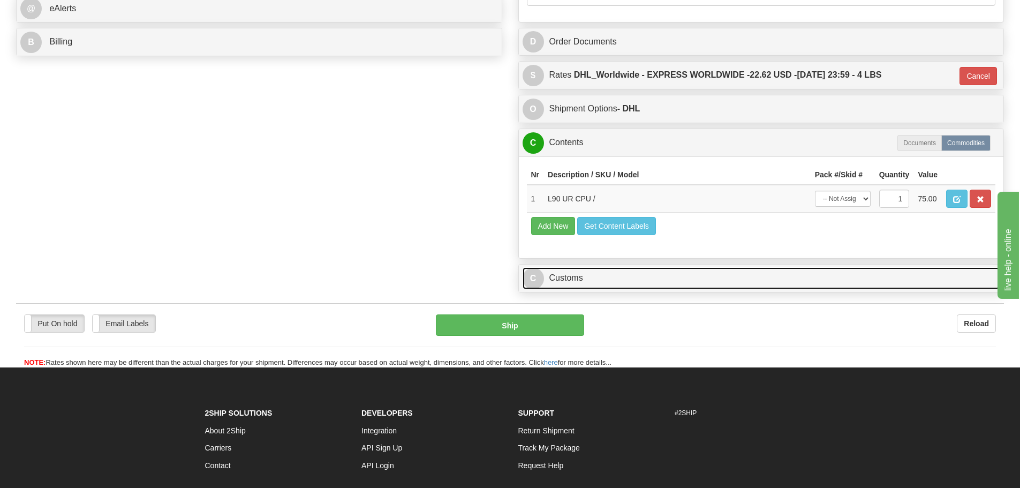
click at [614, 273] on link "C Customs" at bounding box center [762, 278] width 478 height 22
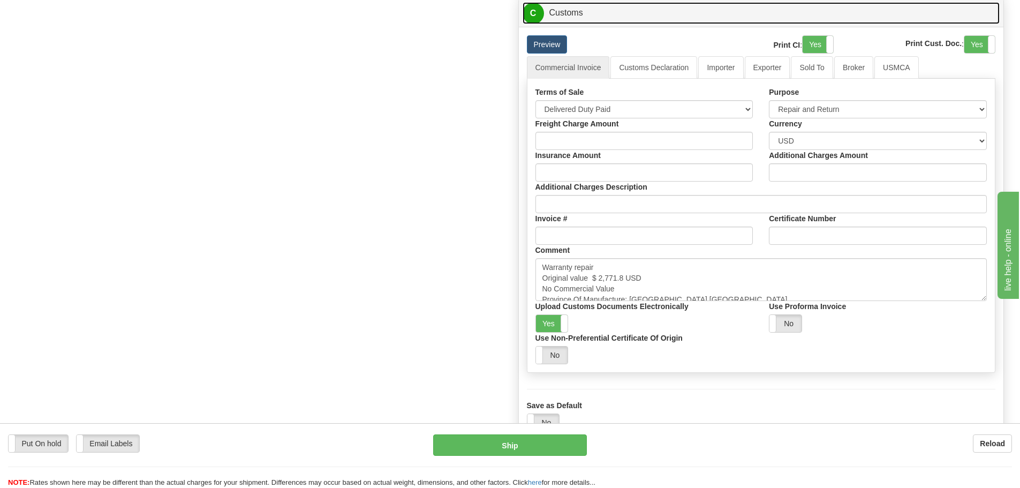
scroll to position [755, 0]
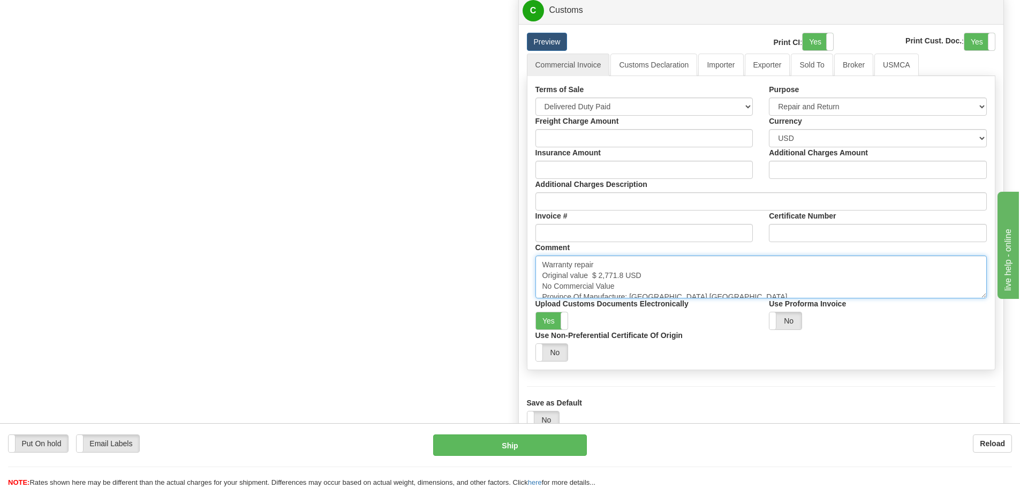
click at [687, 280] on textarea "Warranty repair Original value $ 2,771.8 USD No Commercial Value Province Of Ma…" at bounding box center [762, 276] width 452 height 43
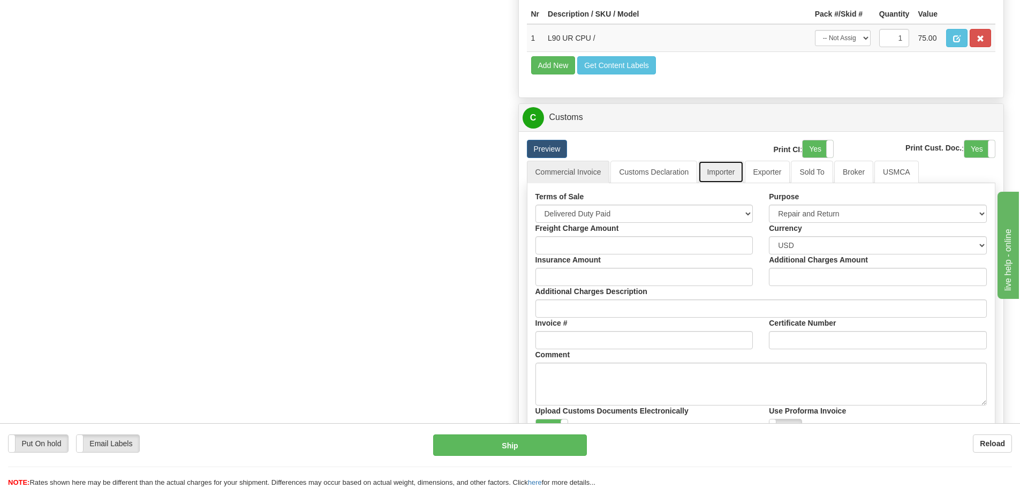
click at [724, 172] on link "Importer" at bounding box center [720, 172] width 45 height 22
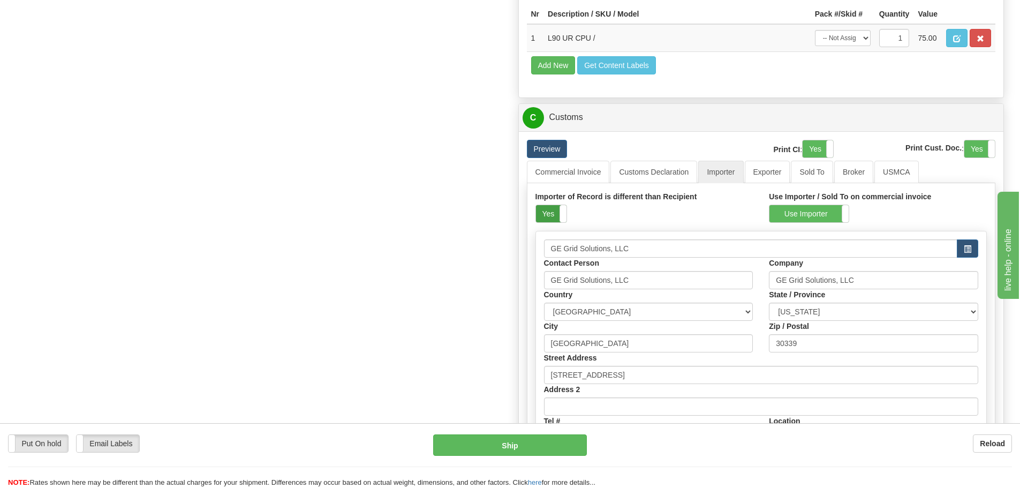
click at [553, 217] on label "Yes" at bounding box center [551, 213] width 31 height 17
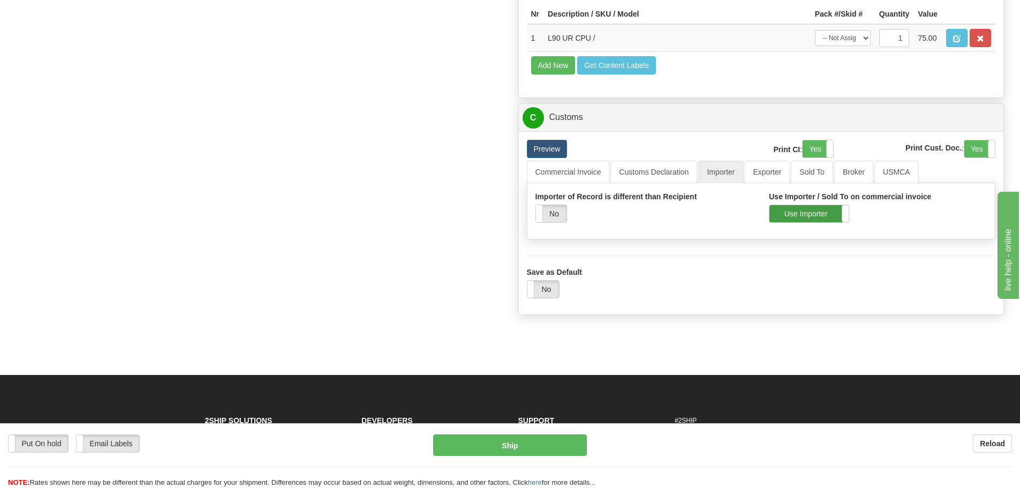
click at [785, 222] on label "Use Importer" at bounding box center [809, 213] width 79 height 17
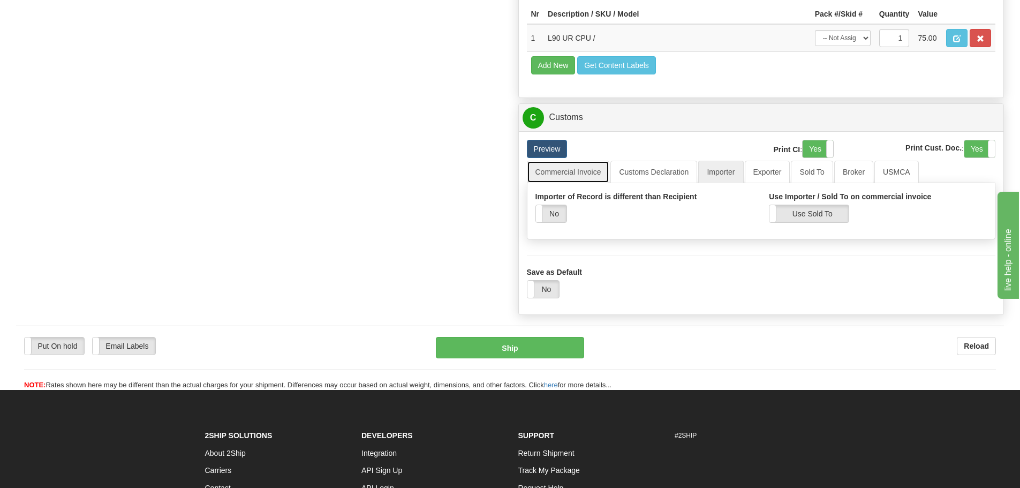
click at [585, 169] on link "Commercial Invoice" at bounding box center [568, 172] width 83 height 22
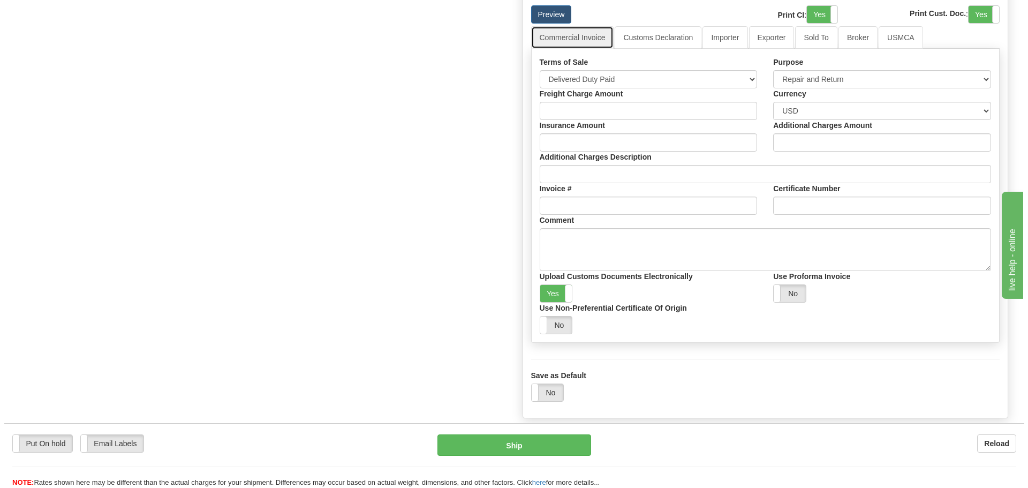
scroll to position [809, 0]
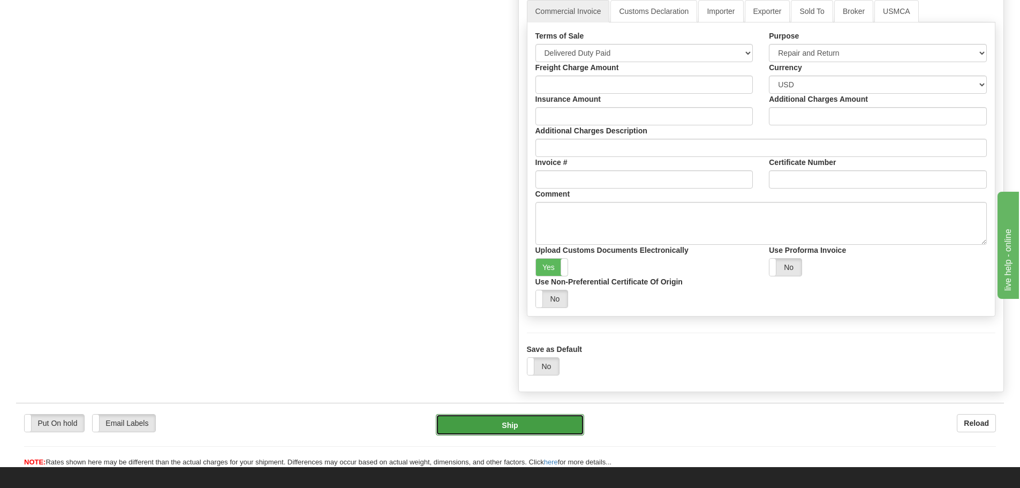
click at [471, 433] on button "Ship" at bounding box center [510, 424] width 148 height 21
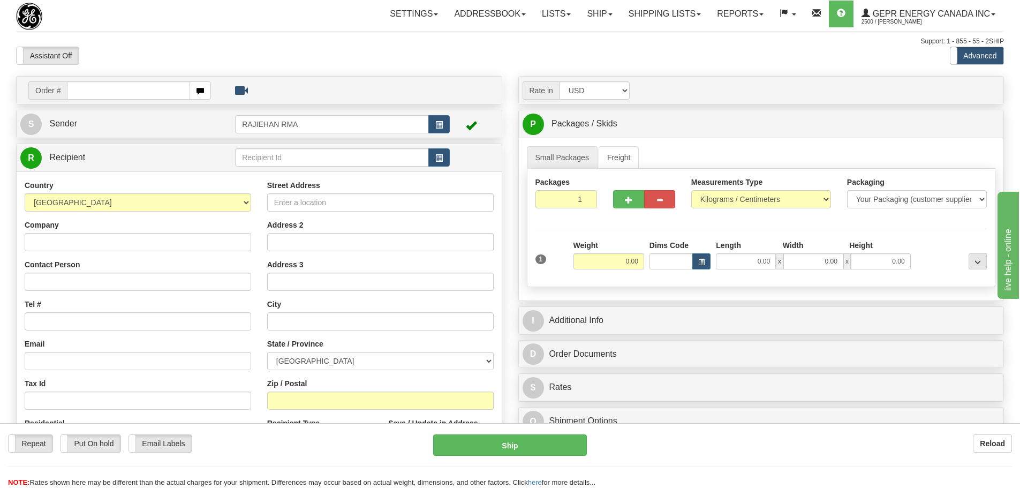
click at [309, 26] on div "Toggle navigation Settings Shipping Preferences Fields Preferences New" at bounding box center [510, 302] width 1020 height 604
click at [220, 9] on div "Settings Shipping Preferences Fields Preferences New Store Connections Addressb…" at bounding box center [596, 14] width 815 height 27
click at [109, 85] on input "text" at bounding box center [128, 90] width 123 height 18
paste input "86686923"
type input "86686923"
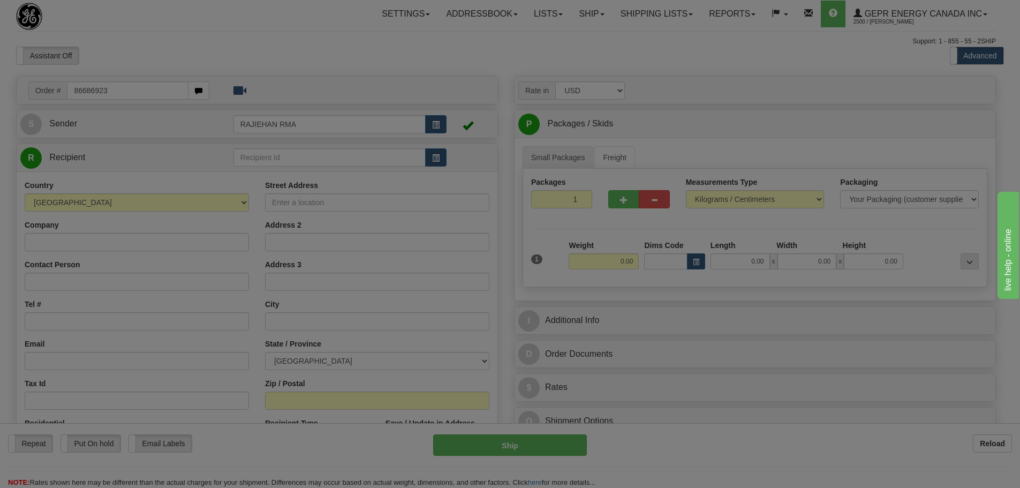
click at [125, 44] on body "Training Course Close Toggle navigation Settings Shipping Preferences New Recip…" at bounding box center [510, 244] width 1020 height 488
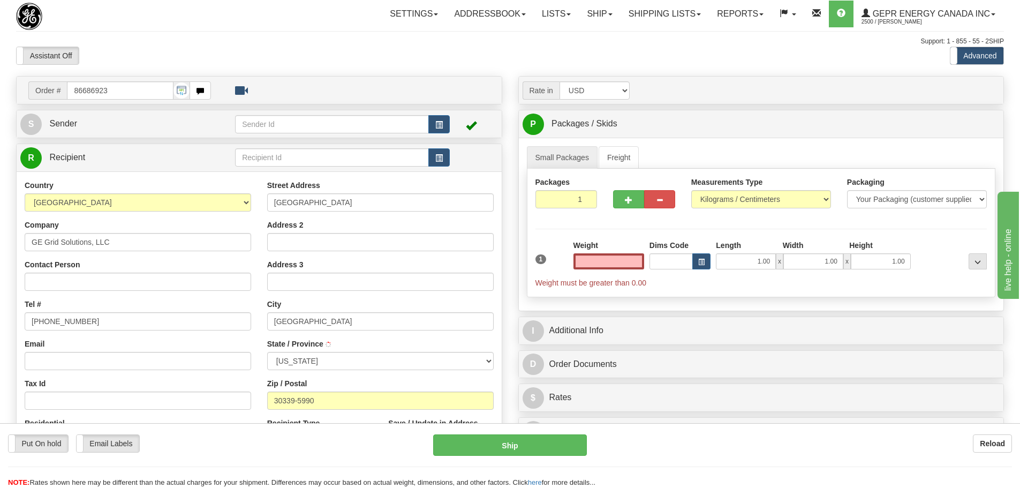
type input "[GEOGRAPHIC_DATA]"
type input "0.00"
click at [434, 125] on button "button" at bounding box center [438, 124] width 21 height 18
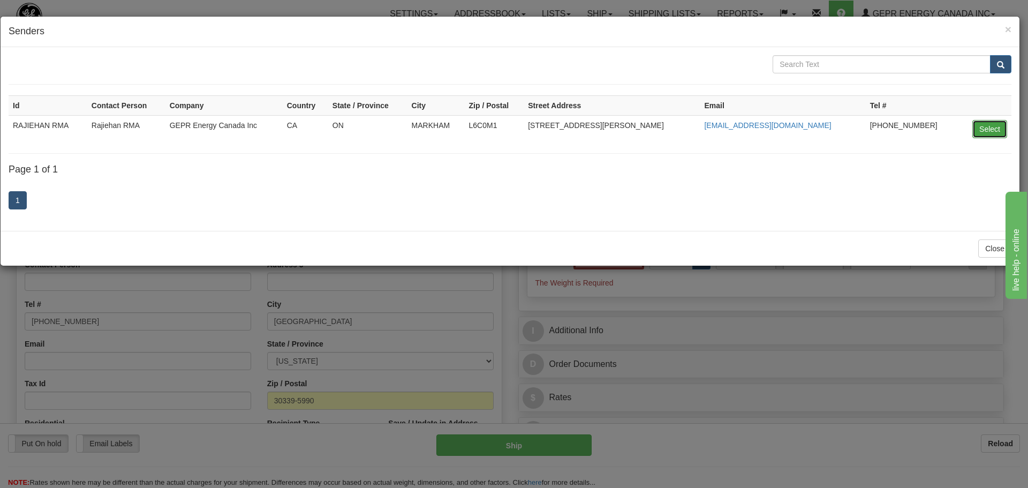
click at [980, 125] on button "Select" at bounding box center [990, 129] width 35 height 18
type input "RAJIEHAN RMA"
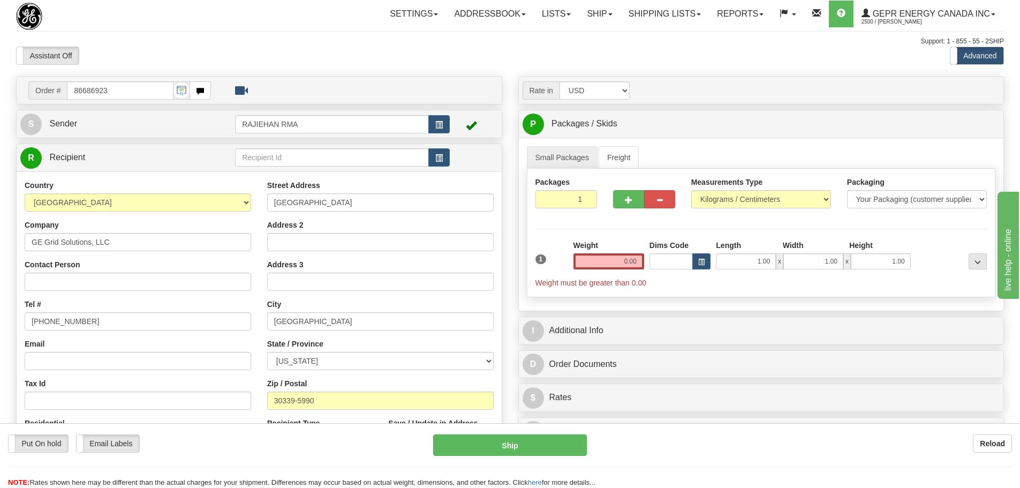
click at [380, 92] on div at bounding box center [358, 87] width 278 height 13
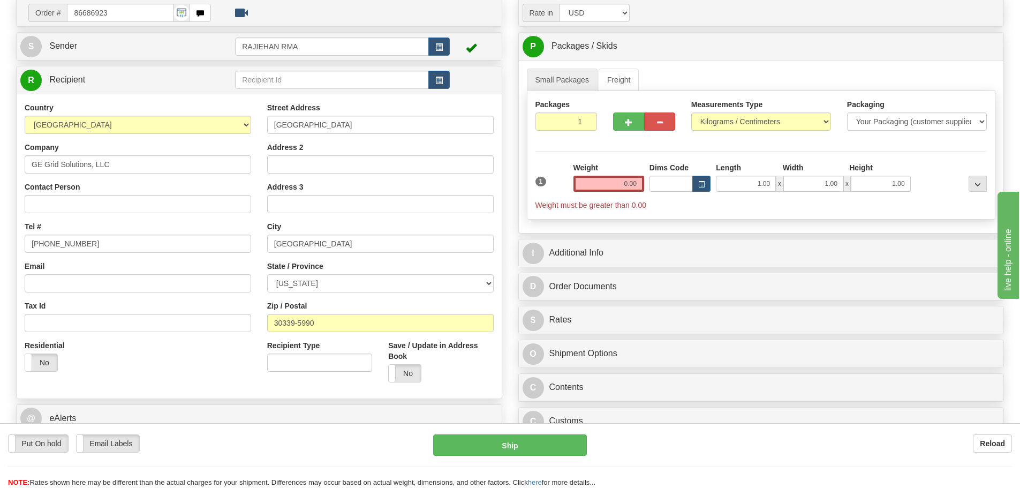
scroll to position [107, 0]
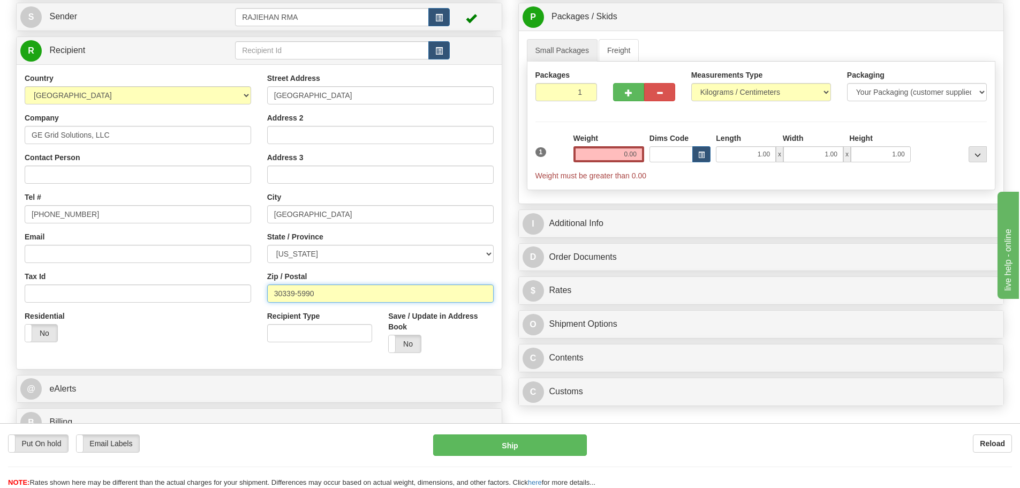
drag, startPoint x: 362, startPoint y: 296, endPoint x: 226, endPoint y: 290, distance: 136.2
click at [226, 291] on div "Country AFGHANISTAN ALAND ISLANDS ALBANIA ALGERIA AMERICAN SAMOA ANDORRA ANGOLA…" at bounding box center [259, 217] width 485 height 288
paste input "70631-4019"
type input "70631-4019"
click at [257, 269] on div "Country AFGHANISTAN ALAND ISLANDS ALBANIA ALGERIA AMERICAN SAMOA ANDORRA ANGOLA…" at bounding box center [138, 211] width 243 height 277
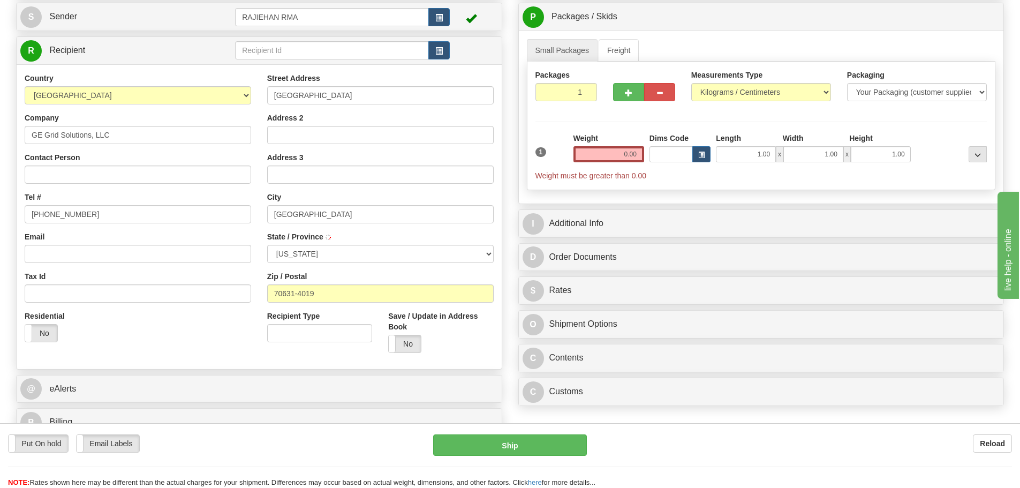
type input "CAMERON"
select select "LA"
drag, startPoint x: 260, startPoint y: 96, endPoint x: 231, endPoint y: 98, distance: 28.4
click at [231, 98] on div "Country AFGHANISTAN ALAND ISLANDS ALBANIA ALGERIA AMERICAN SAMOA ANDORRA ANGOLA…" at bounding box center [259, 217] width 485 height 288
paste input "9243 Gulfbeach Hw"
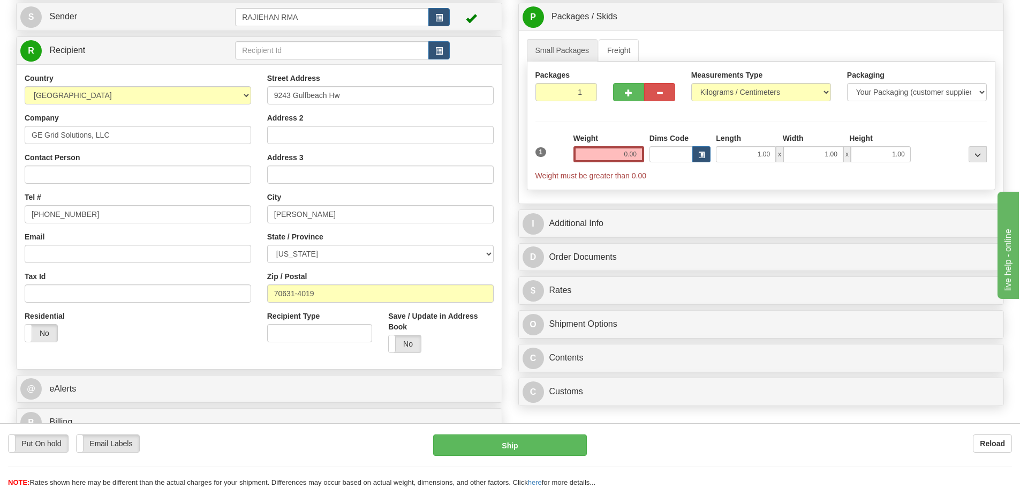
click at [240, 74] on div "Country AFGHANISTAN ALAND ISLANDS ALBANIA ALGERIA AMERICAN SAMOA ANDORRA ANGOLA…" at bounding box center [138, 89] width 227 height 32
drag, startPoint x: 331, startPoint y: 100, endPoint x: 155, endPoint y: 113, distance: 176.2
click at [155, 113] on div "Country AFGHANISTAN ALAND ISLANDS ALBANIA ALGERIA AMERICAN SAMOA ANDORRA ANGOLA…" at bounding box center [259, 217] width 485 height 288
paste input "Mile Marker No. 2 at Highway 82 - Cheniere W/H"
type input "Mile Marker No. 2 at Highway 82 - Cheniere W/H"
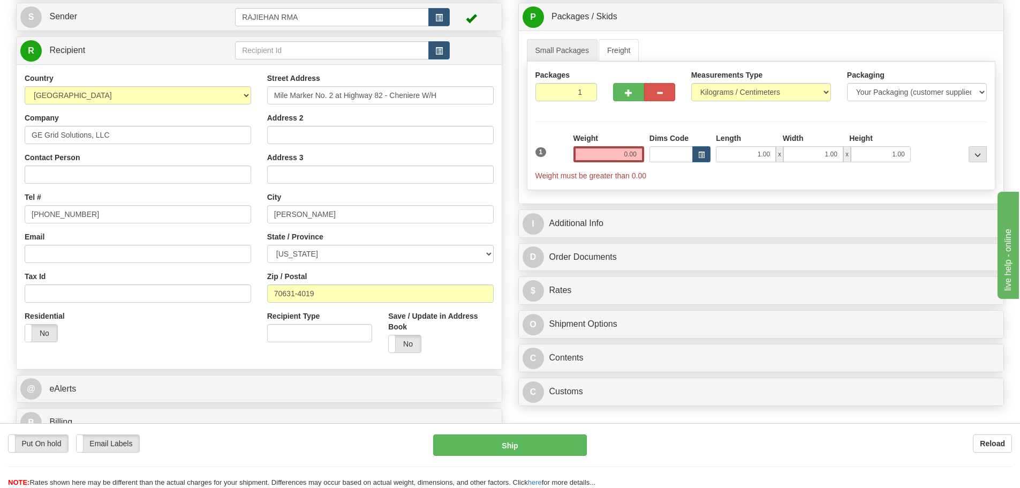
click at [217, 111] on div "Country AFGHANISTAN ALAND ISLANDS ALBANIA ALGERIA AMERICAN SAMOA ANDORRA ANGOLA…" at bounding box center [138, 211] width 243 height 277
click at [290, 138] on input "Address 2" at bounding box center [380, 135] width 227 height 18
paste input "Gate 2C"
type input "Gate 2C"
click at [262, 117] on div "Street Address Mile Marker No. 2 at Highway 82 - Cheniere W/H Address 2 Gate 2C…" at bounding box center [380, 217] width 243 height 288
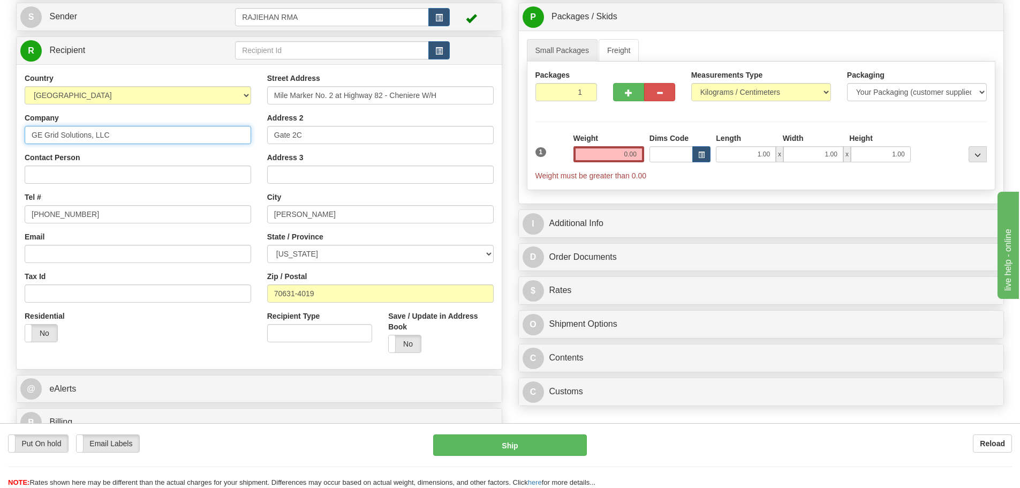
drag, startPoint x: 143, startPoint y: 130, endPoint x: -102, endPoint y: 149, distance: 245.5
click at [0, 149] on html "Training Course Close Toggle navigation Settings Shipping Preferences New Sende…" at bounding box center [510, 137] width 1020 height 488
paste input "Sabine Pass Liquefaction"
type input "Sabine Pass Liquefaction, LLC"
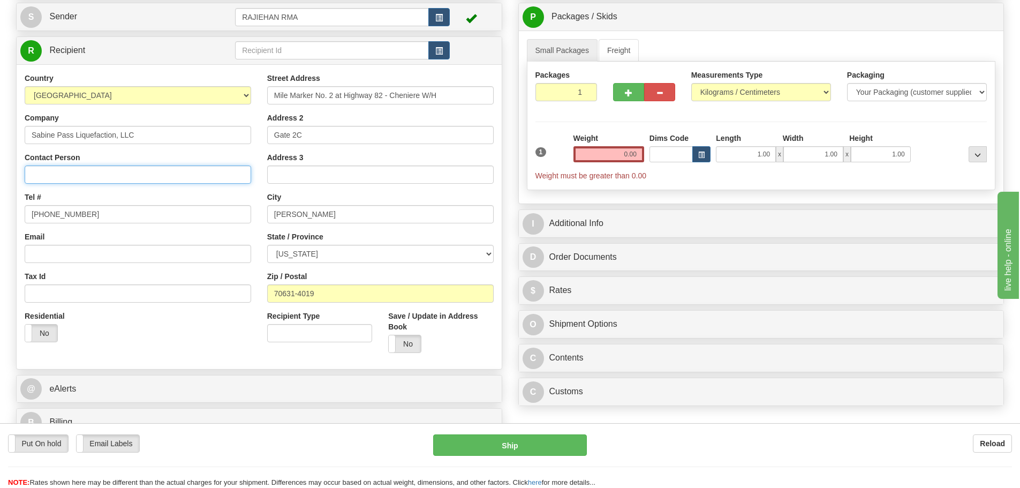
click at [104, 174] on input "Contact Person" at bounding box center [138, 174] width 227 height 18
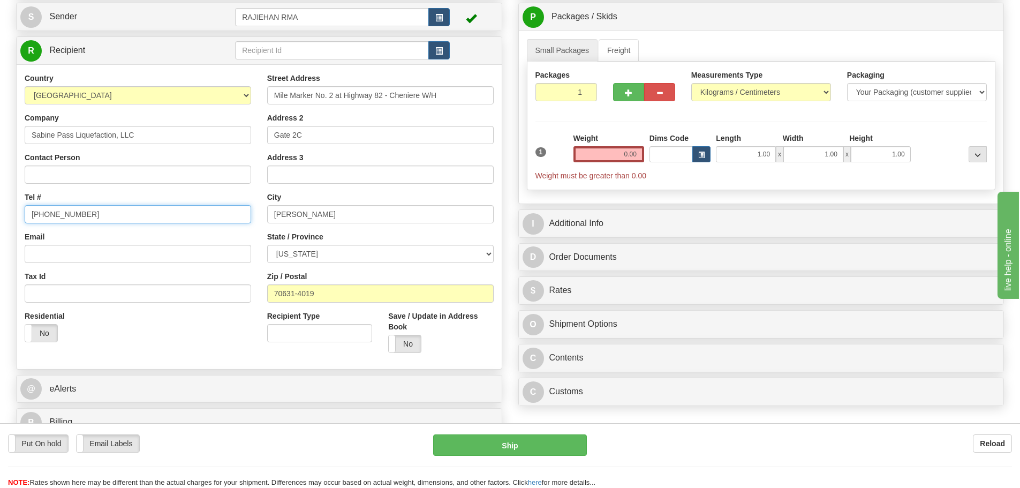
click at [69, 206] on input "(779)7960565" at bounding box center [138, 214] width 227 height 18
drag, startPoint x: 92, startPoint y: 208, endPoint x: -28, endPoint y: 217, distance: 120.3
click at [0, 217] on html "Training Course Close Toggle navigation Settings Shipping Preferences New Sende…" at bounding box center [510, 137] width 1020 height 488
type input "1111111111"
click at [512, 146] on div "Rate in Account Currency ARN AWG AUD AUS BHD BBD BFR BMD BRC BRL GBP UKL BND BG…" at bounding box center [761, 190] width 502 height 442
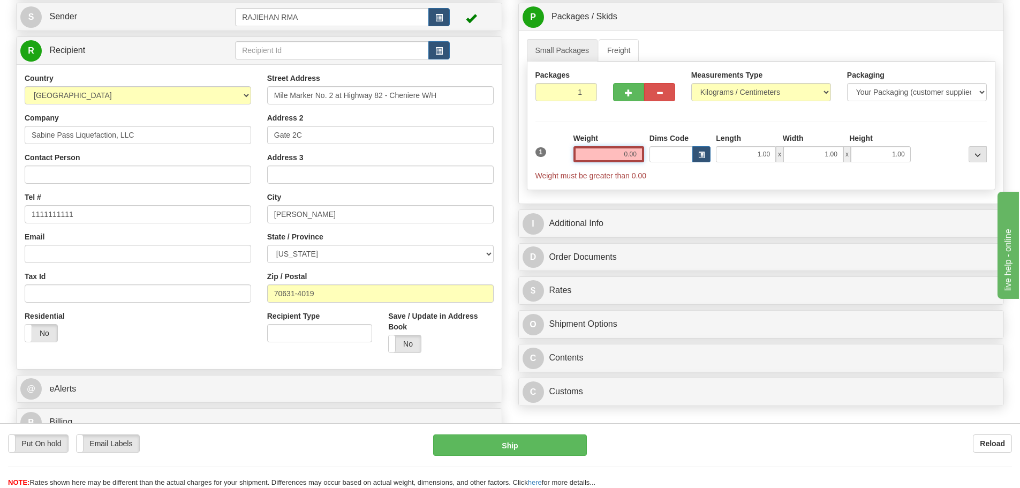
click at [607, 153] on input "0.00" at bounding box center [609, 154] width 71 height 16
click at [607, 153] on input "text" at bounding box center [609, 154] width 71 height 16
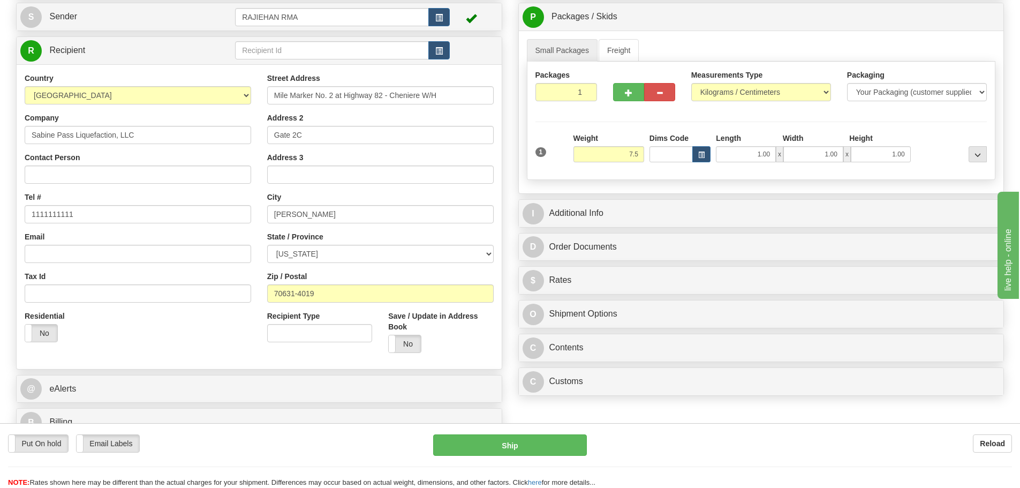
type input "7.50"
click at [626, 128] on div "Packages 1 1 Measurements Type" at bounding box center [761, 121] width 469 height 118
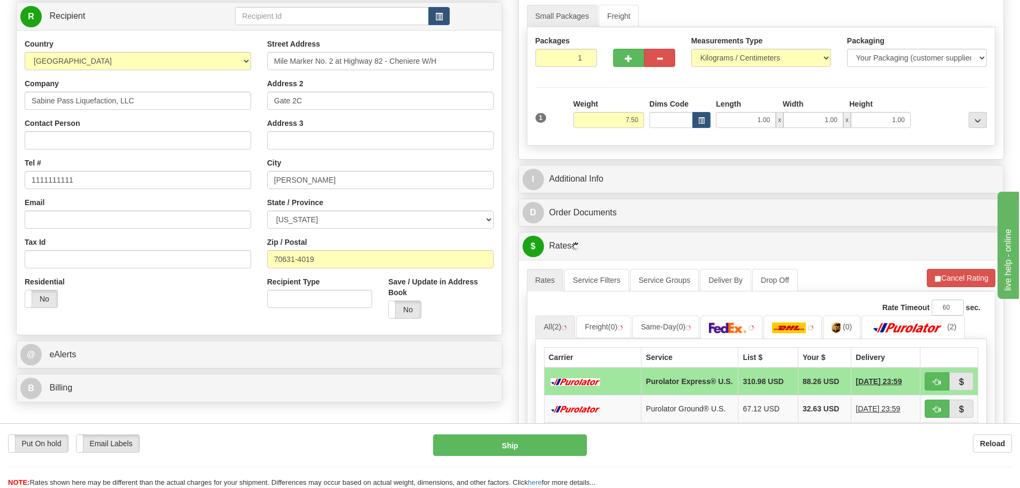
scroll to position [161, 0]
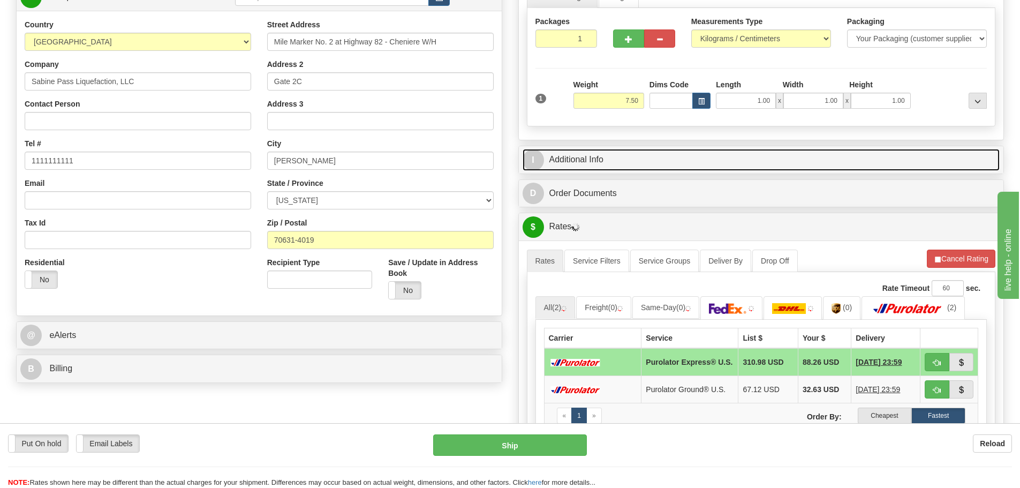
click at [654, 160] on link "I Additional Info" at bounding box center [762, 160] width 478 height 22
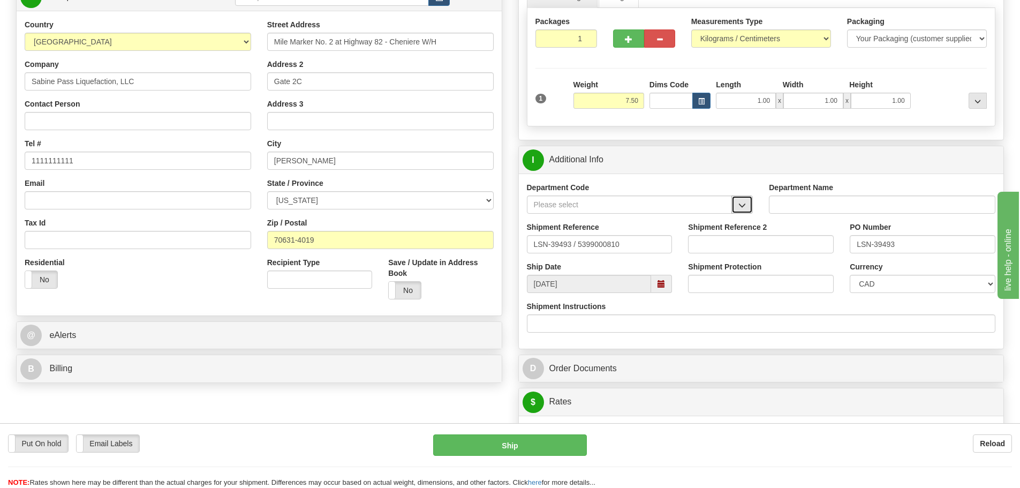
click at [749, 209] on button "button" at bounding box center [742, 204] width 21 height 18
click at [681, 216] on div "SER" at bounding box center [627, 221] width 195 height 12
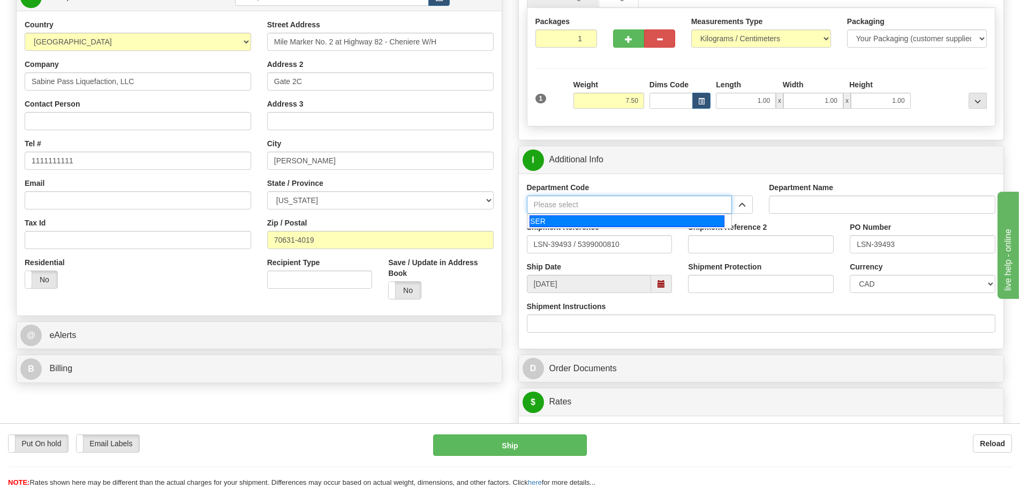
type input "SER"
type input "SERVICE DEPARTMENT"
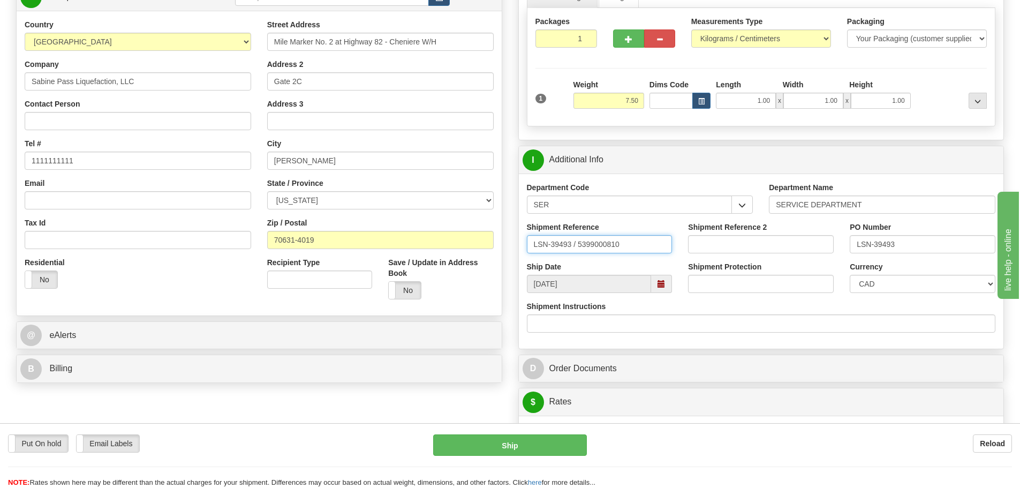
drag, startPoint x: 574, startPoint y: 250, endPoint x: 577, endPoint y: 256, distance: 7.4
click at [577, 256] on div "Shipment Reference LSN-39493 / 5399000810" at bounding box center [600, 242] width 162 height 40
type input "LSN-39493 RMA 5399000810"
click at [864, 285] on select "CAD USD EUR ZAR RON ANG ARN AUD AUS AWG BBD BFR BGN BHD BMD BND BRC BRL CHP CKZ…" at bounding box center [923, 284] width 146 height 18
select select "1"
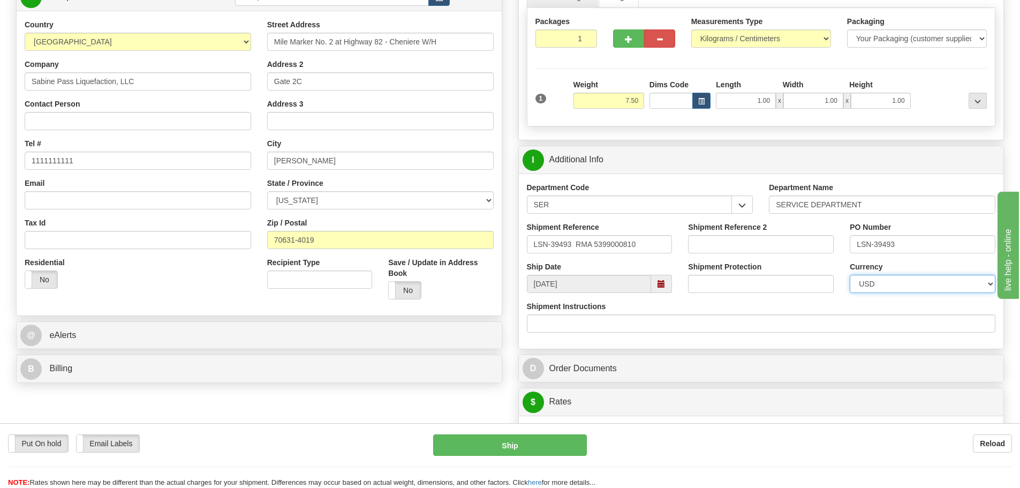
click at [850, 275] on select "CAD USD EUR ZAR RON ANG ARN AUD AUS AWG BBD BFR BGN BHD BMD BND BRC BRL CHP CKZ…" at bounding box center [923, 284] width 146 height 18
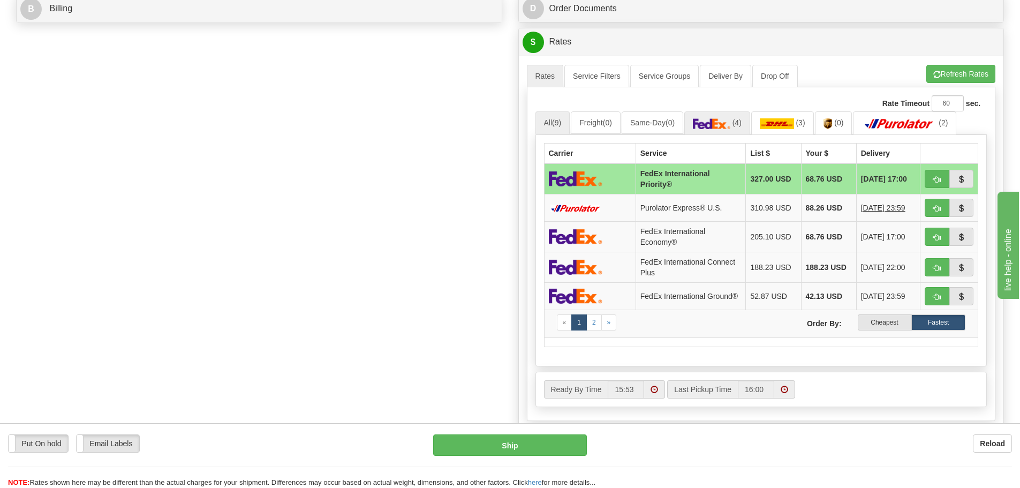
scroll to position [536, 0]
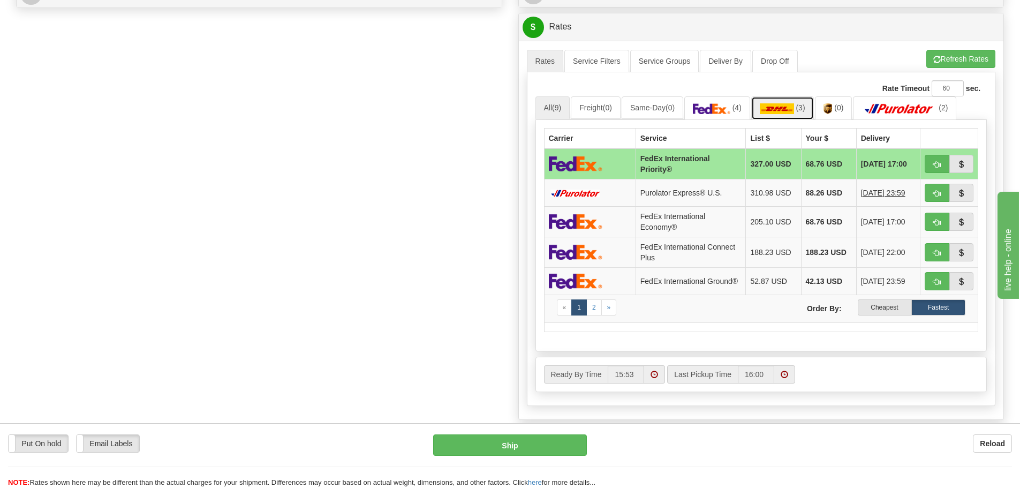
click at [789, 107] on img at bounding box center [777, 108] width 34 height 11
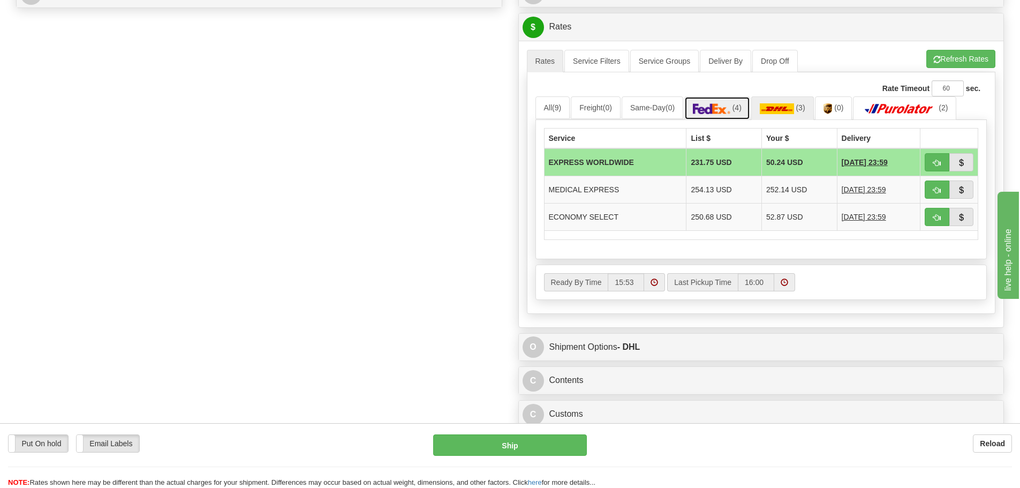
click at [746, 100] on link "(4)" at bounding box center [717, 107] width 66 height 23
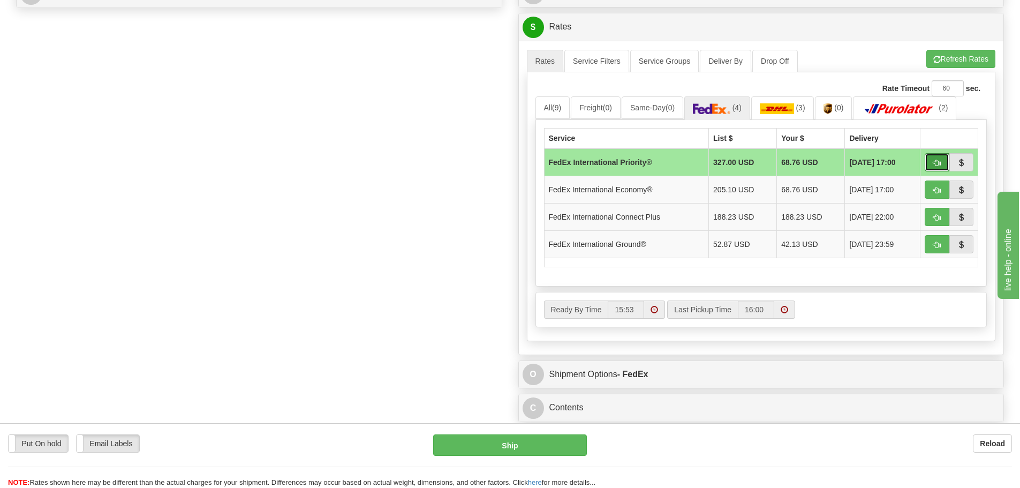
click at [939, 165] on span "button" at bounding box center [936, 163] width 7 height 7
type input "01"
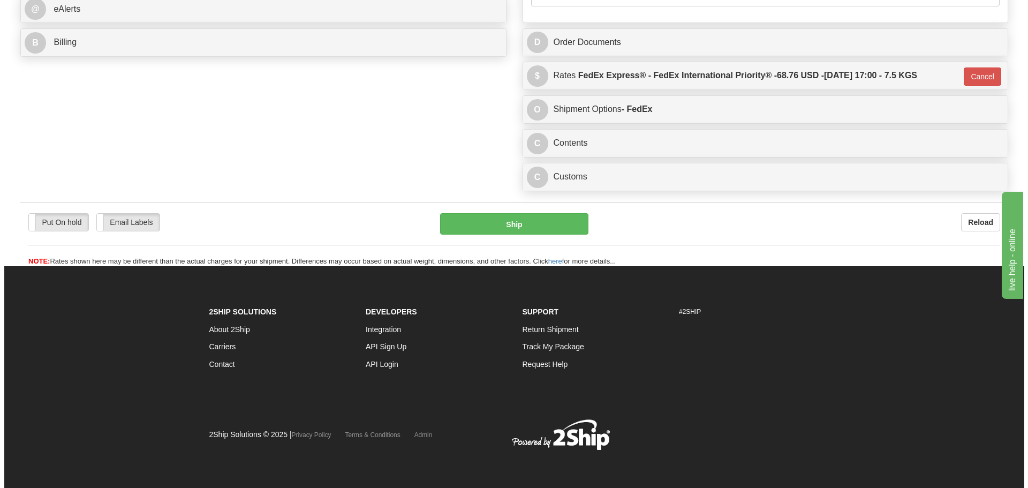
scroll to position [487, 0]
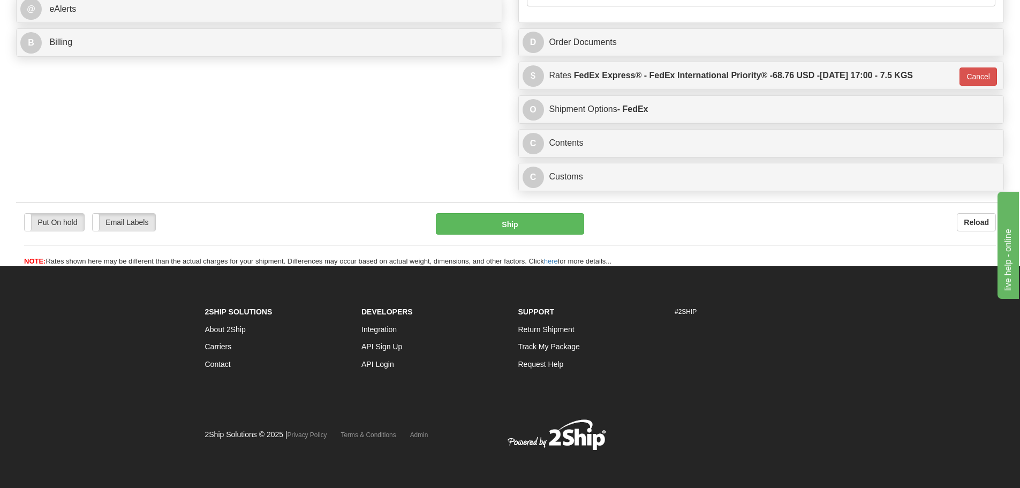
click at [589, 156] on div "C Contents Documents Commodities" at bounding box center [761, 143] width 485 height 27
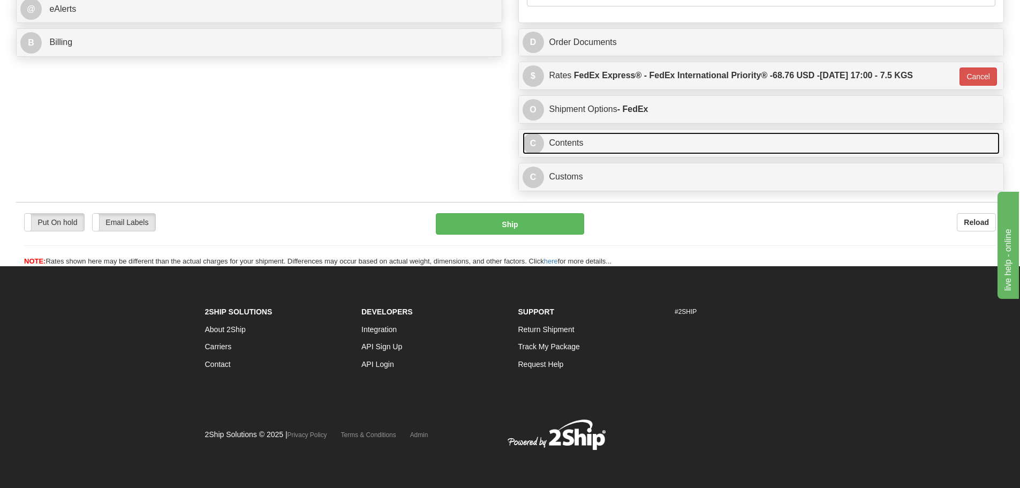
click at [570, 146] on link "C Contents" at bounding box center [762, 143] width 478 height 22
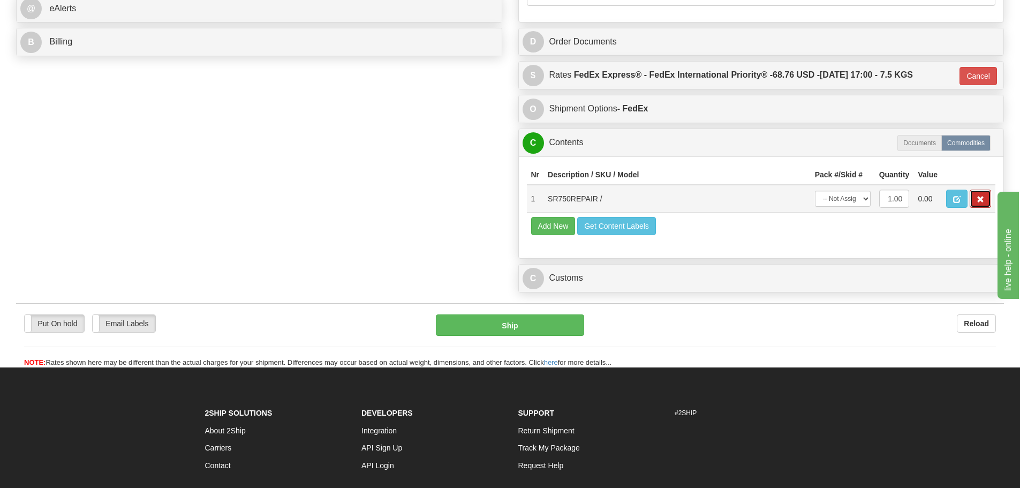
click at [980, 197] on span "button" at bounding box center [980, 199] width 7 height 7
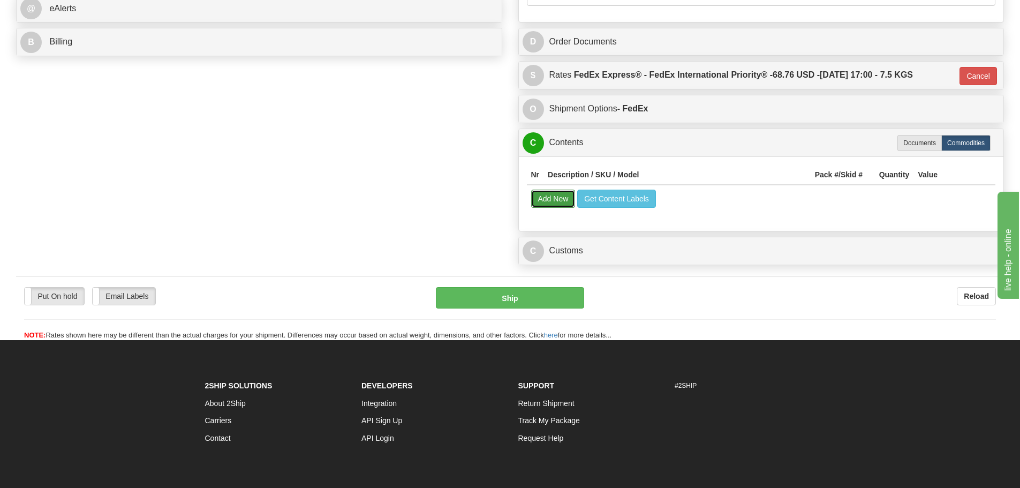
click at [575, 194] on button "Add New" at bounding box center [553, 199] width 44 height 18
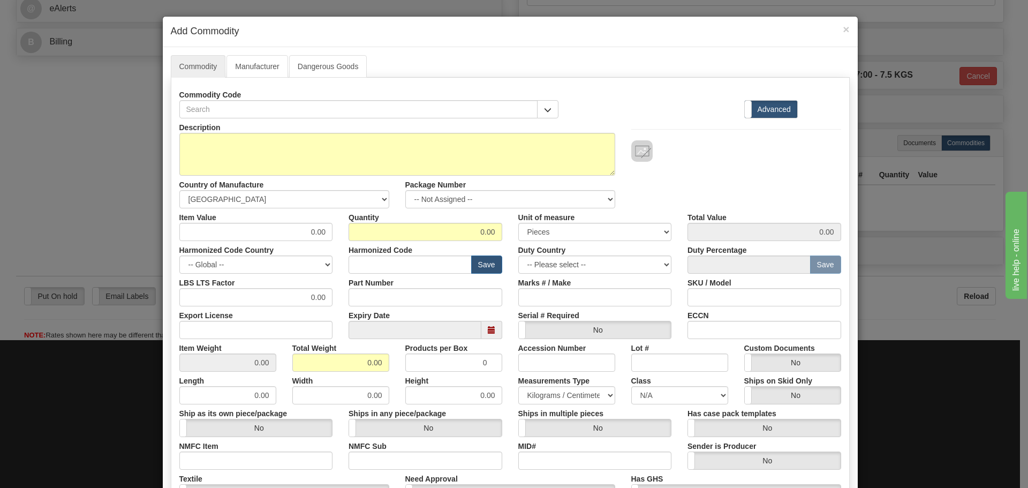
click at [333, 98] on div "Commodity Code" at bounding box center [369, 102] width 380 height 33
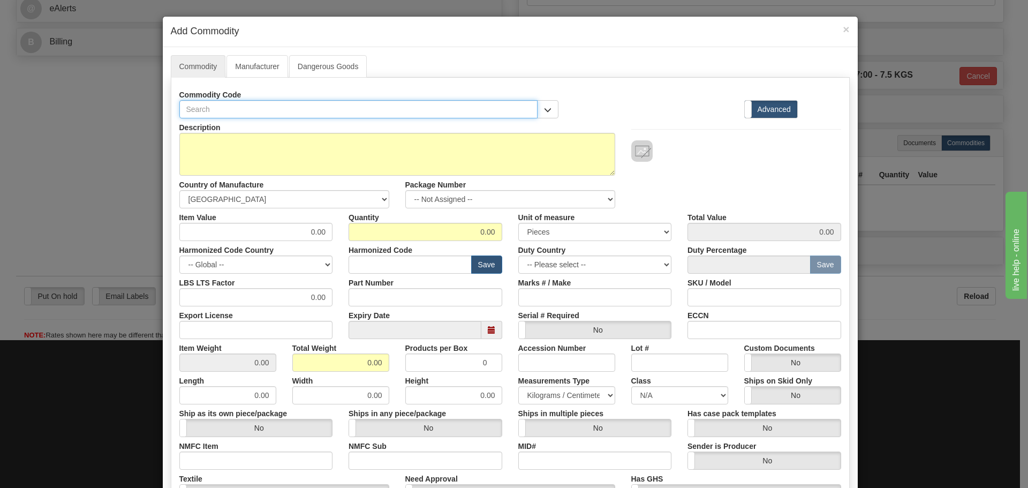
click at [329, 109] on input "text" at bounding box center [358, 109] width 359 height 18
paste input "750P5G5S5HIA20RE"
type input "750P5G5S5HIA20RE"
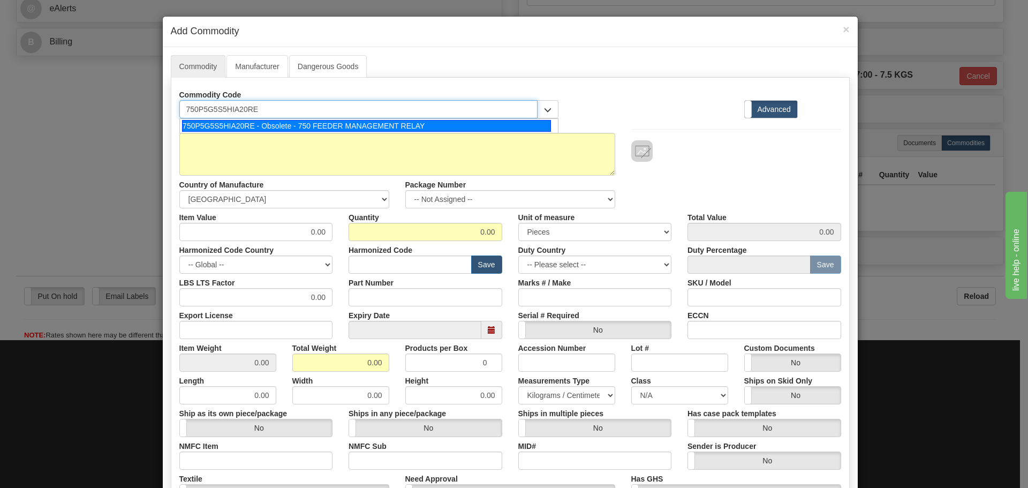
click at [306, 129] on div "750P5G5S5HIA20RE - Obsolete - 750 FEEDER MANAGEMENT RELAY" at bounding box center [366, 126] width 369 height 12
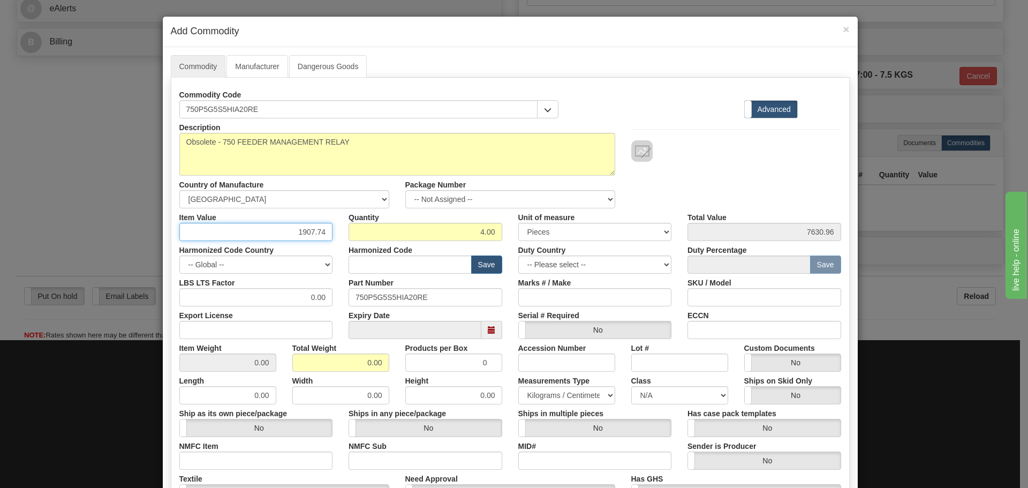
drag, startPoint x: 294, startPoint y: 228, endPoint x: 315, endPoint y: 246, distance: 27.7
click at [327, 247] on div "Description Obsolete - 750 FEEDER MANAGEMENT RELAY Country of Manufacture -- Un…" at bounding box center [510, 353] width 662 height 471
type input "75"
type input "300.00"
type input "1"
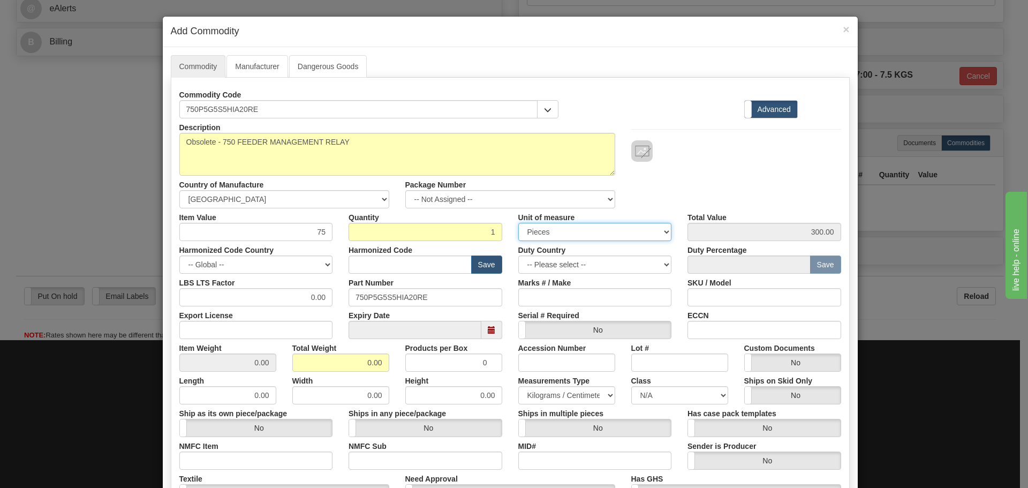
type input "75.00"
click at [398, 266] on input "text" at bounding box center [410, 264] width 123 height 18
type input "8537.10.9070"
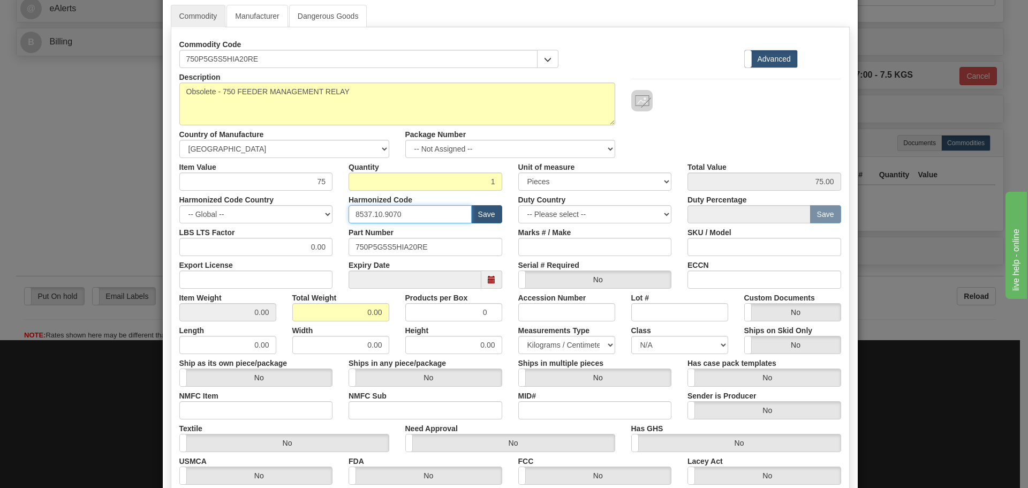
scroll to position [175, 0]
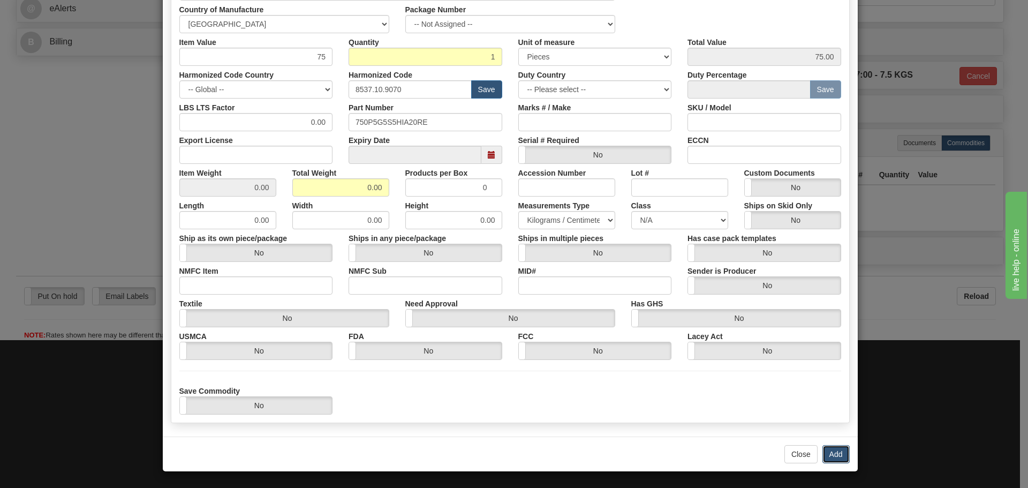
click at [839, 454] on button "Add" at bounding box center [836, 454] width 27 height 18
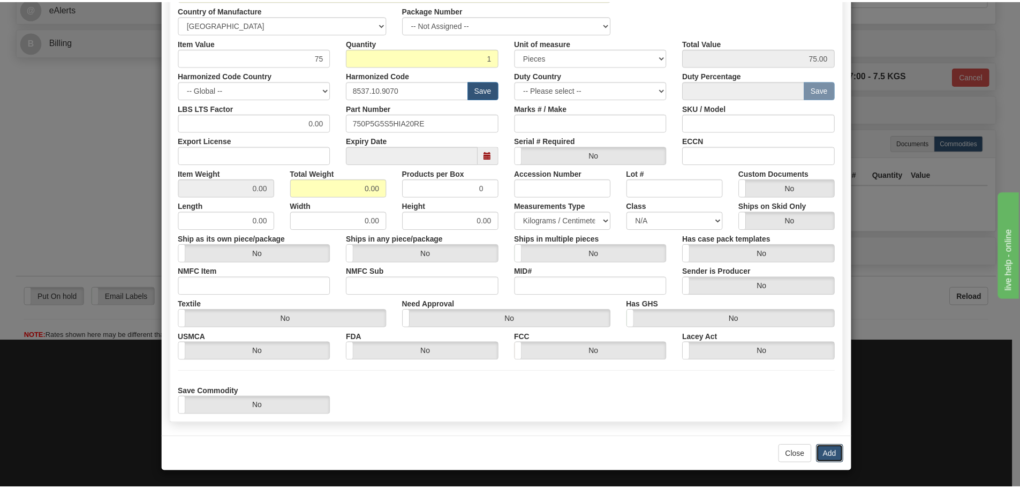
scroll to position [0, 0]
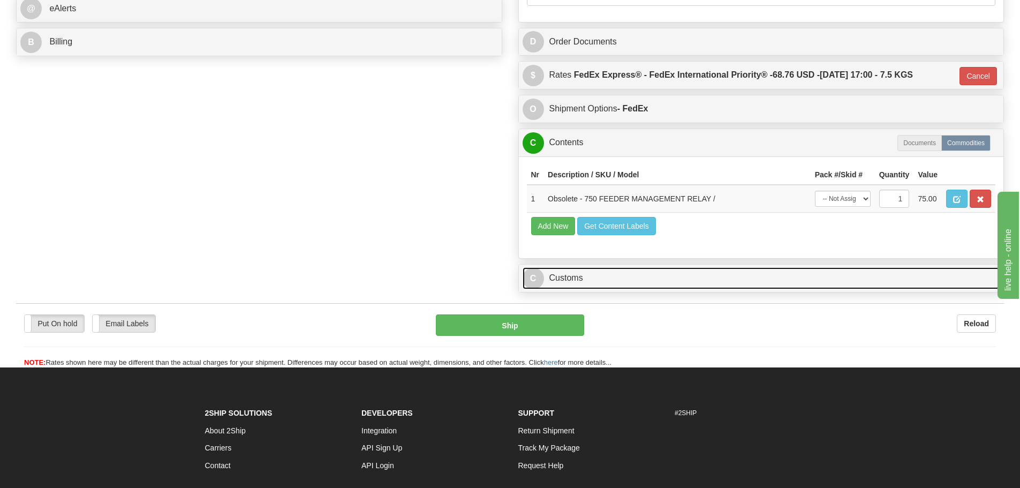
click at [695, 277] on link "C Customs" at bounding box center [762, 278] width 478 height 22
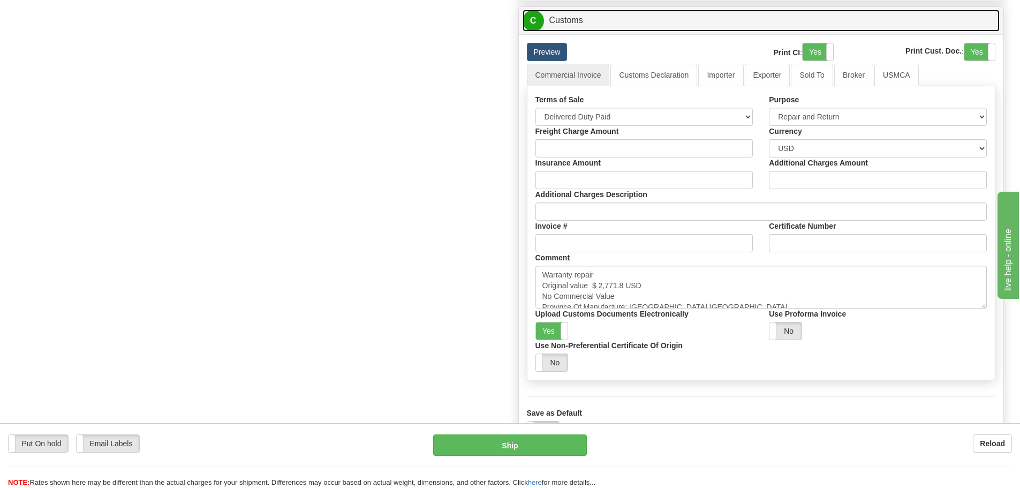
scroll to position [755, 0]
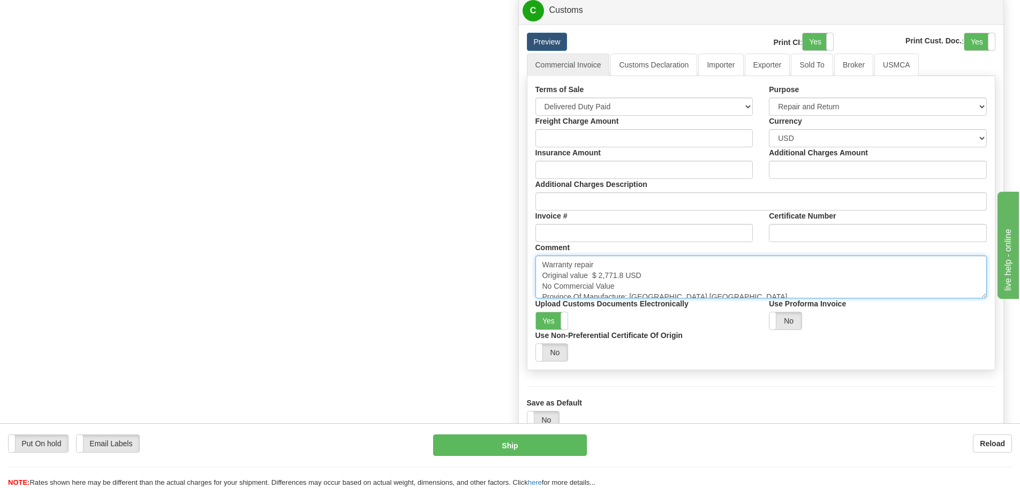
click at [715, 280] on textarea "Warranty repair Original value $ 2,771.8 USD No Commercial Value Province Of Ma…" at bounding box center [762, 276] width 452 height 43
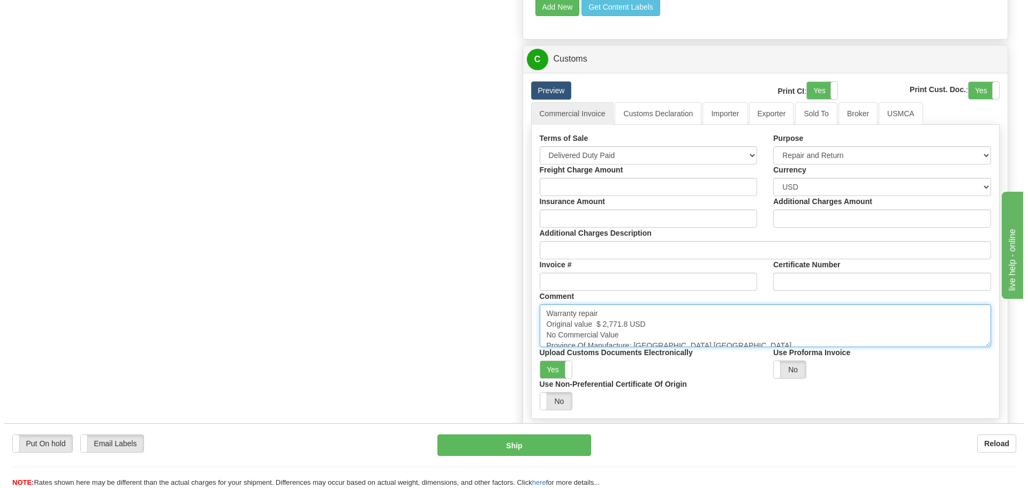
scroll to position [702, 0]
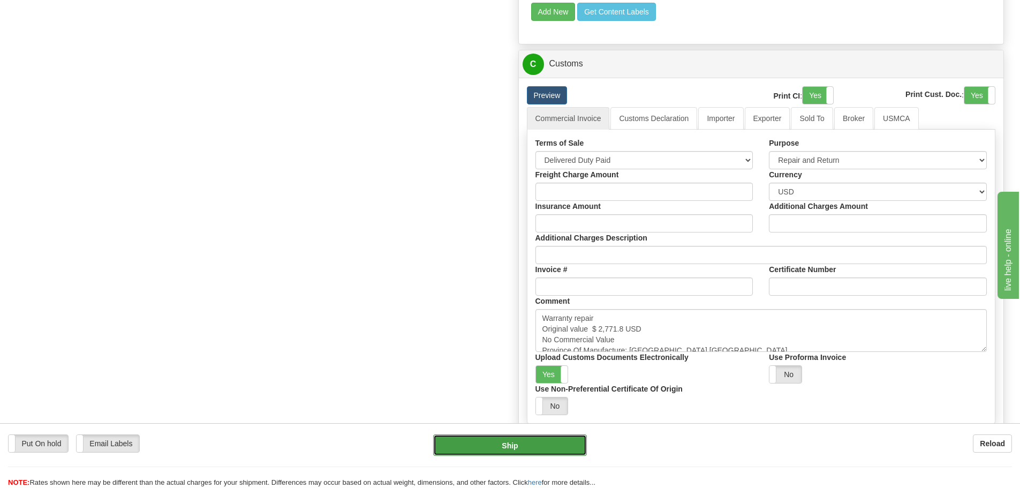
click at [447, 435] on button "Ship" at bounding box center [510, 444] width 154 height 21
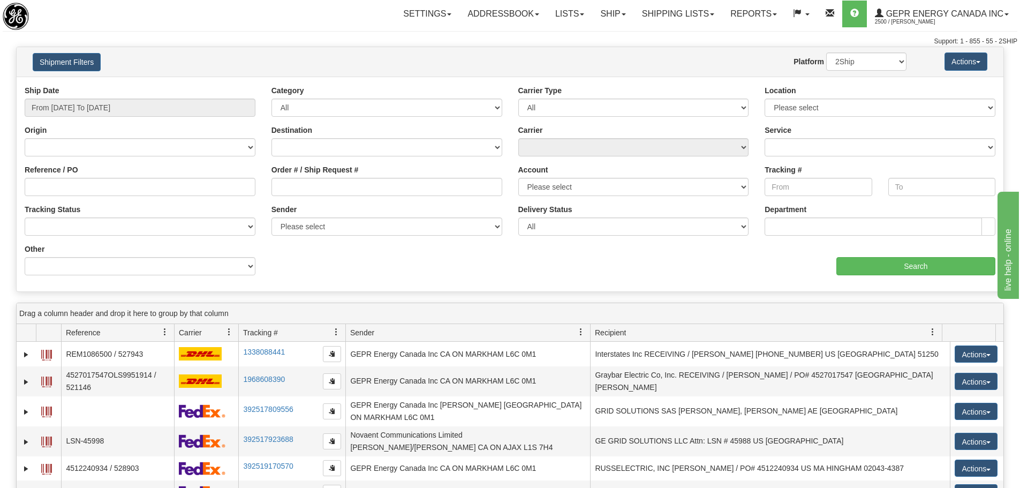
click at [365, 278] on div "Ship Date From [DATE] To [DATE] Category All Inbound Outbound Carrier Type All …" at bounding box center [510, 184] width 987 height 198
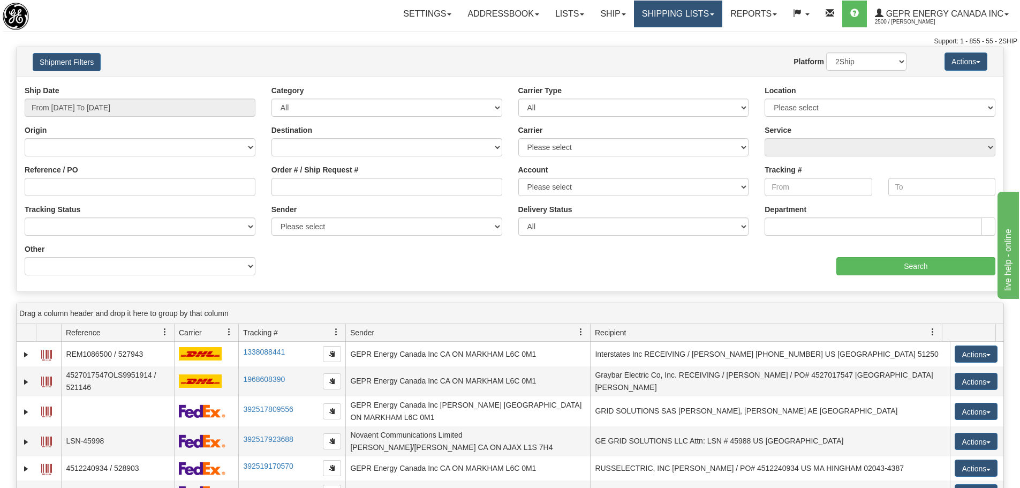
click at [652, 11] on link "Shipping lists" at bounding box center [678, 14] width 88 height 27
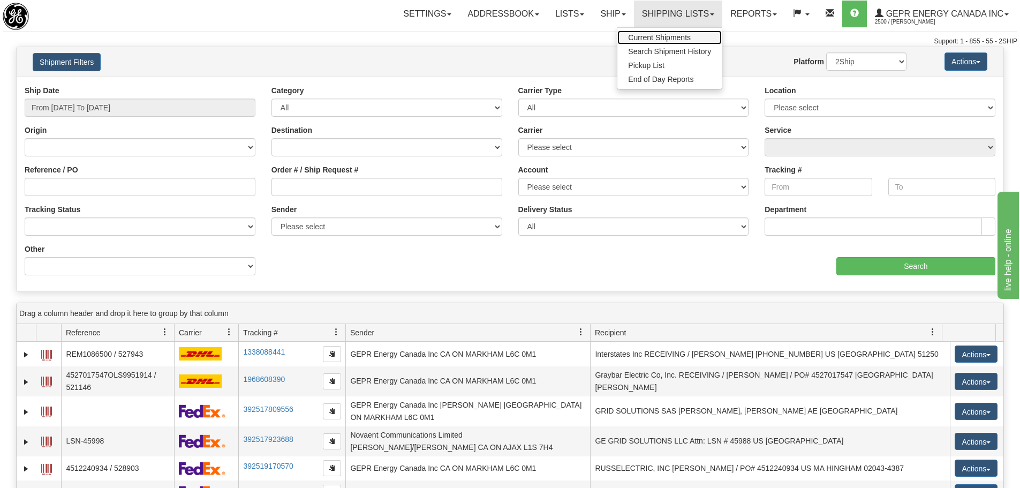
click at [650, 33] on link "Current Shipments" at bounding box center [669, 38] width 104 height 14
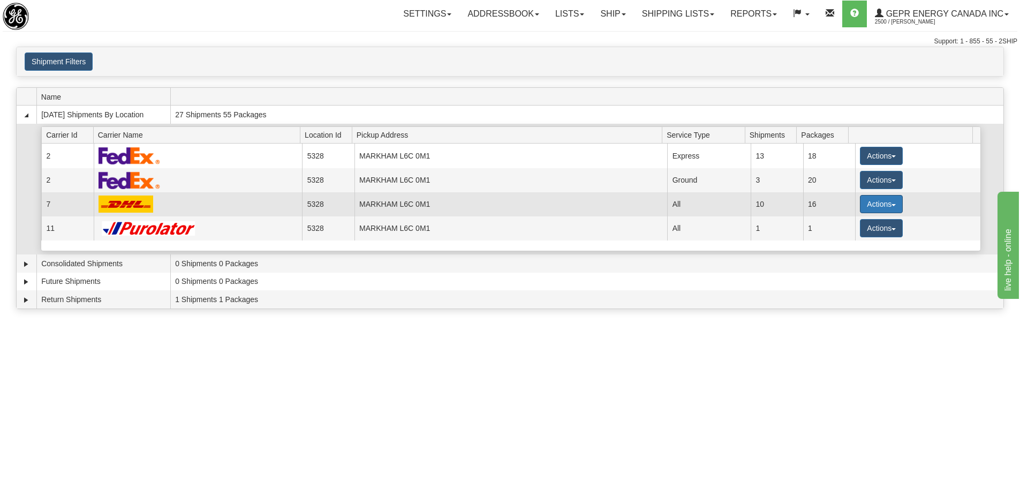
click at [860, 204] on button "Actions" at bounding box center [881, 204] width 43 height 18
click at [850, 228] on span "Details" at bounding box center [841, 223] width 29 height 7
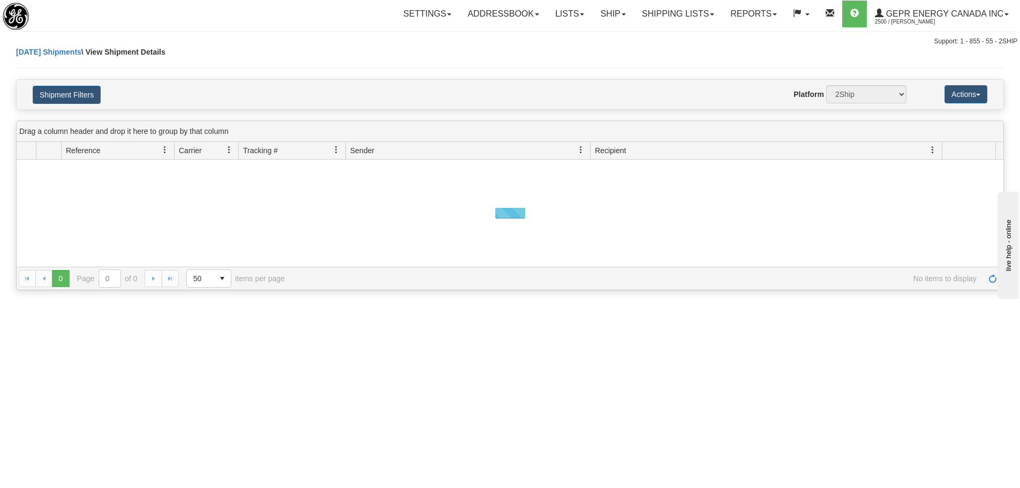
select select "5328"
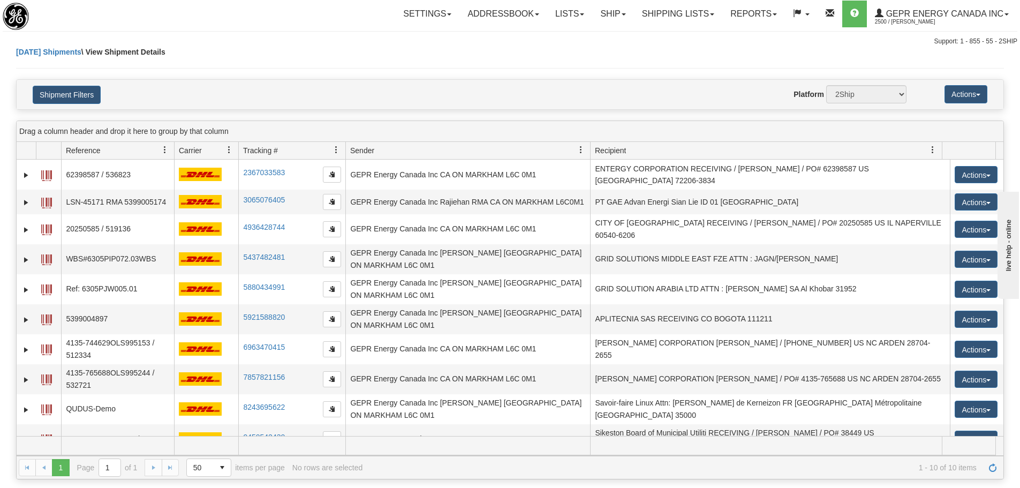
select select "7"
select select "12418"
click at [93, 92] on button "Shipment Filters" at bounding box center [67, 95] width 68 height 18
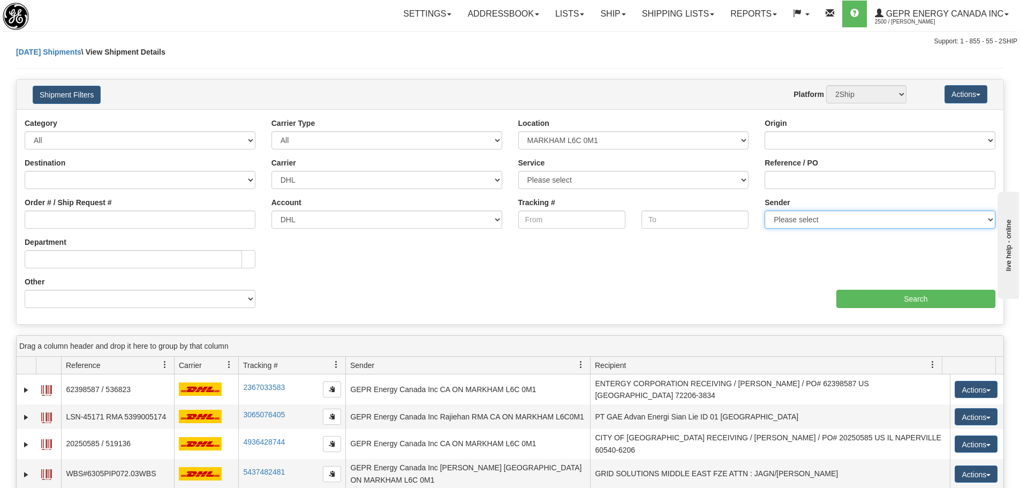
click at [800, 223] on select "Please select GEPR Energy Canada Inc, Rajiehan RMA, ([GEOGRAPHIC_DATA])" at bounding box center [880, 219] width 231 height 18
select select "210221"
click at [765, 210] on select "Please select GEPR Energy Canada Inc, Rajiehan RMA, ([GEOGRAPHIC_DATA])" at bounding box center [880, 219] width 231 height 18
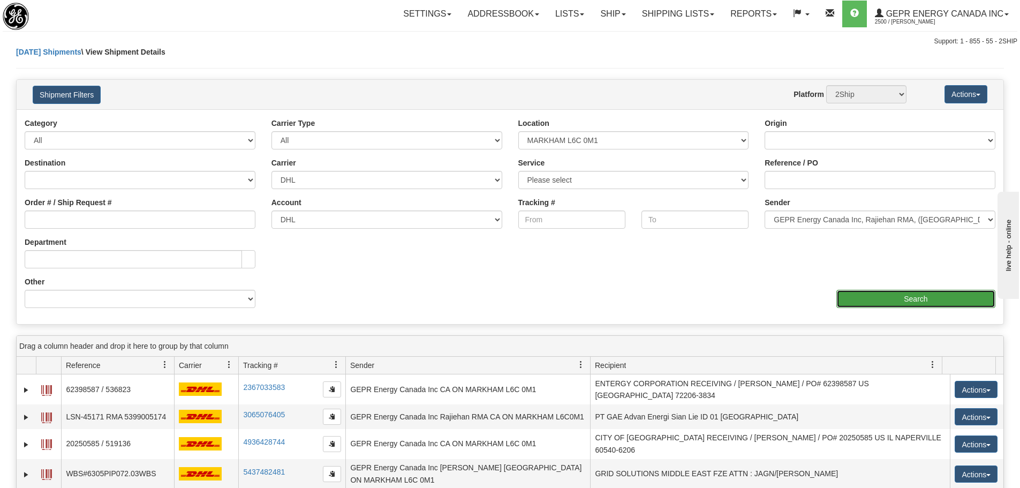
click at [887, 306] on input "Search" at bounding box center [916, 299] width 159 height 18
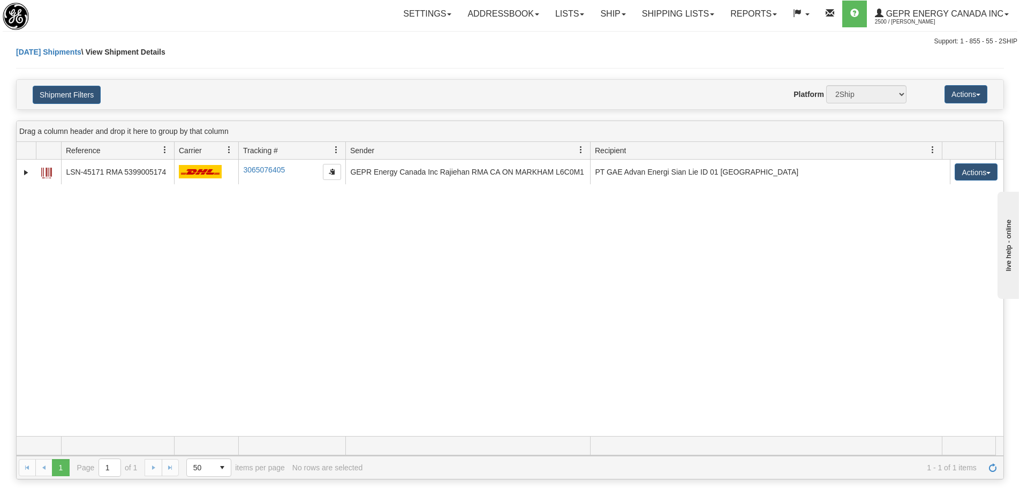
click at [673, 263] on div "31539042 2500 LSN-45171 RMA 5399005174 3065076405 3065076405 [DATE] [DATE] 03:5…" at bounding box center [510, 298] width 987 height 276
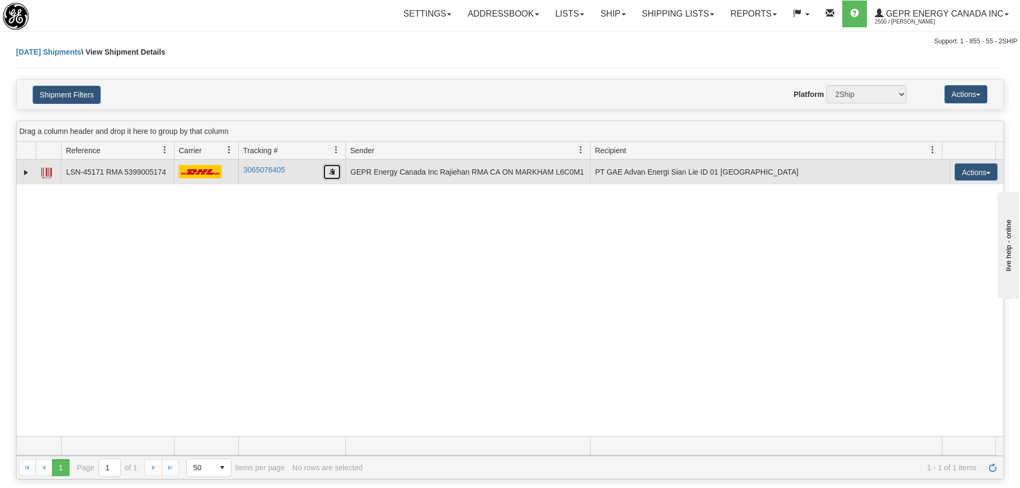
click at [328, 172] on button "button" at bounding box center [332, 172] width 18 height 16
click at [331, 171] on span "button" at bounding box center [332, 171] width 6 height 6
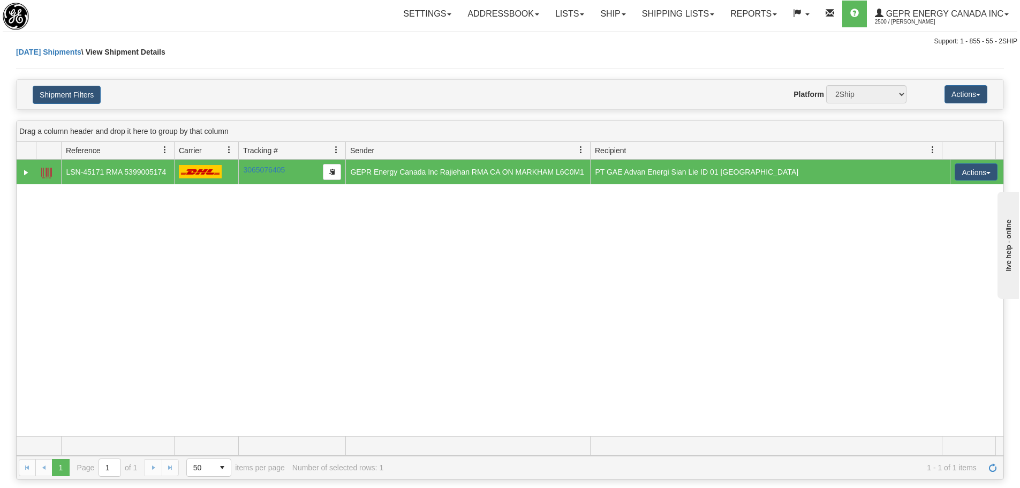
click at [612, 281] on div "31539042 2500 LSN-45171 RMA 5399005174 3065076405 3065076405 [DATE] [DATE] 03:5…" at bounding box center [510, 298] width 987 height 276
click at [187, 231] on div "31539042 2500 LSN-45171 RMA 5399005174 3065076405 3065076405 [DATE] [DATE] 03:5…" at bounding box center [510, 298] width 987 height 276
click at [246, 245] on div "31539042 2500 LSN-45171 RMA 5399005174 3065076405 3065076405 [DATE] [DATE] 03:5…" at bounding box center [510, 298] width 987 height 276
click at [27, 177] on link "Expand" at bounding box center [26, 172] width 11 height 11
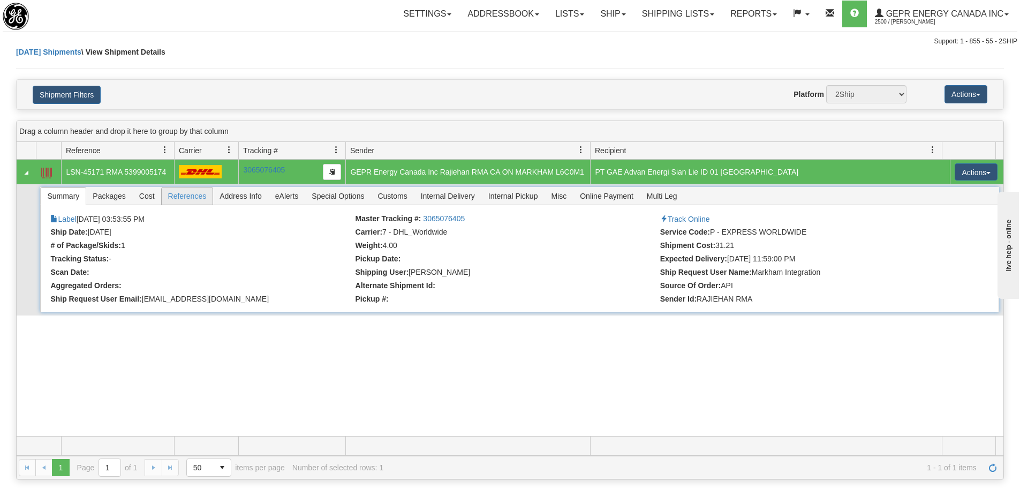
click at [191, 199] on span "References" at bounding box center [187, 195] width 51 height 17
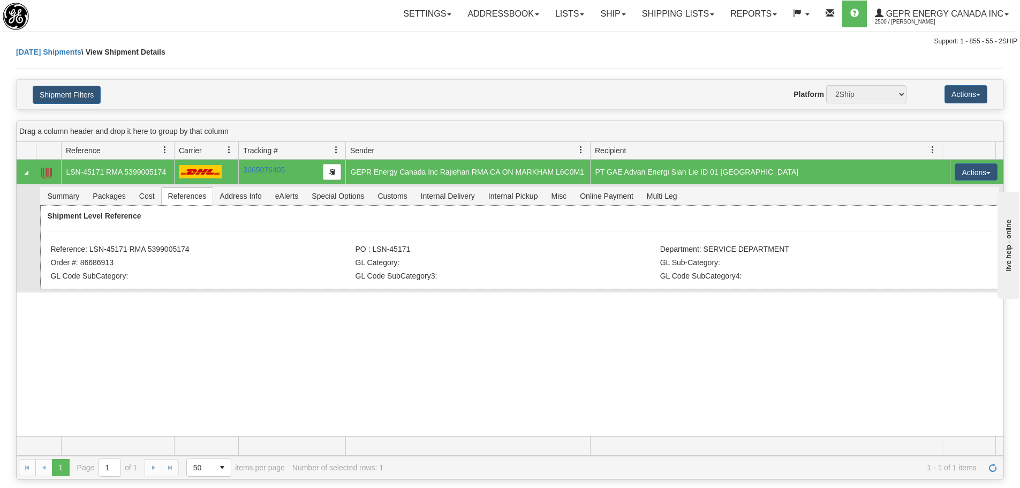
drag, startPoint x: 193, startPoint y: 249, endPoint x: 91, endPoint y: 247, distance: 101.8
click at [91, 251] on li "Reference: LSN-45171 RMA 5399005174" at bounding box center [201, 250] width 302 height 11
click at [201, 237] on div "Shipment Level Reference Reference: LSN-45171 RMA 5399005174 PO : LSN-45171 Dep…" at bounding box center [519, 247] width 959 height 84
drag, startPoint x: 195, startPoint y: 244, endPoint x: 212, endPoint y: 259, distance: 22.7
click at [157, 250] on div "Shipment Level Reference Reference: LSN-45171 RMA 5399005174 PO : LSN-45171 Dep…" at bounding box center [519, 247] width 959 height 84
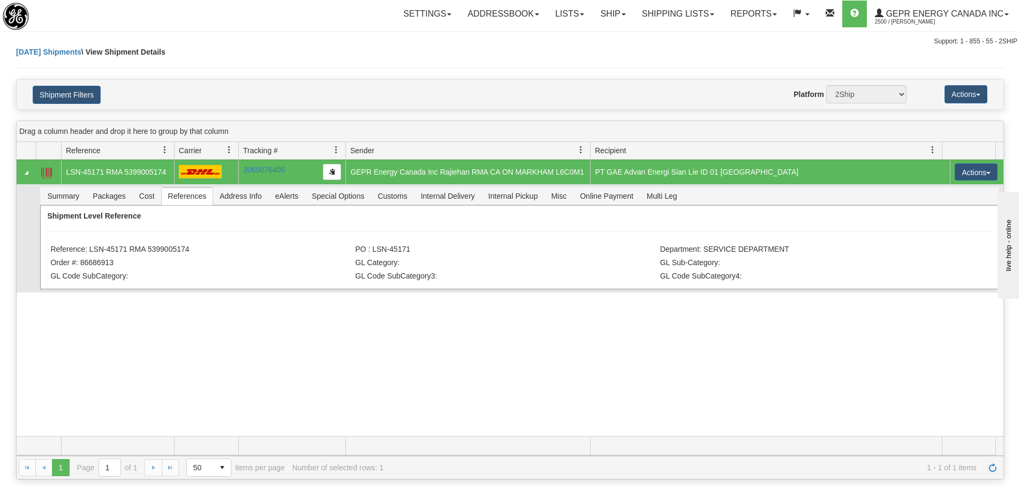
click at [219, 261] on li "Order #: 86686913" at bounding box center [201, 263] width 302 height 11
drag, startPoint x: 197, startPoint y: 247, endPoint x: 90, endPoint y: 253, distance: 106.7
click at [90, 253] on li "Reference: LSN-45171 RMA 5399005174" at bounding box center [201, 250] width 302 height 11
copy li "LSN-45171 RMA 5399005174"
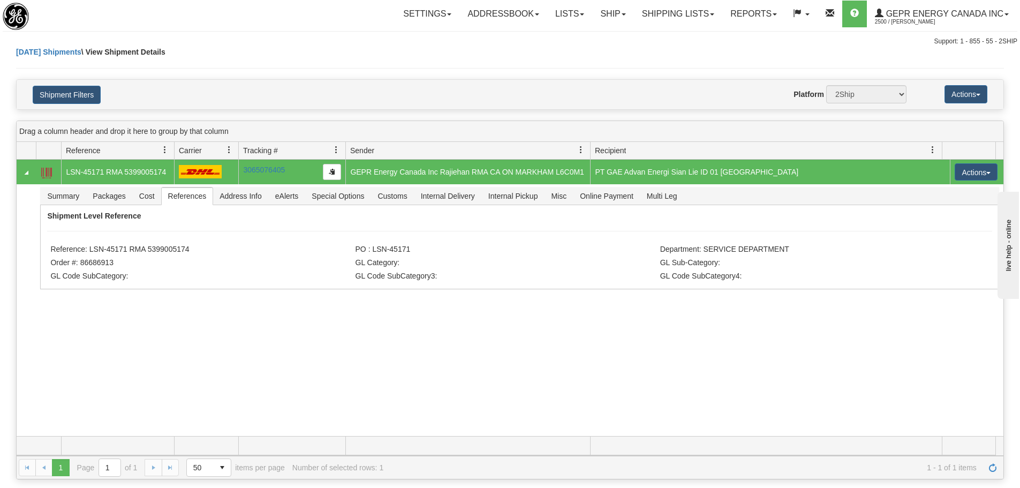
click at [259, 327] on div "31539042 2500 LSN-45171 RMA 5399005174 3065076405 3065076405 [DATE] [DATE] 03:5…" at bounding box center [510, 298] width 987 height 276
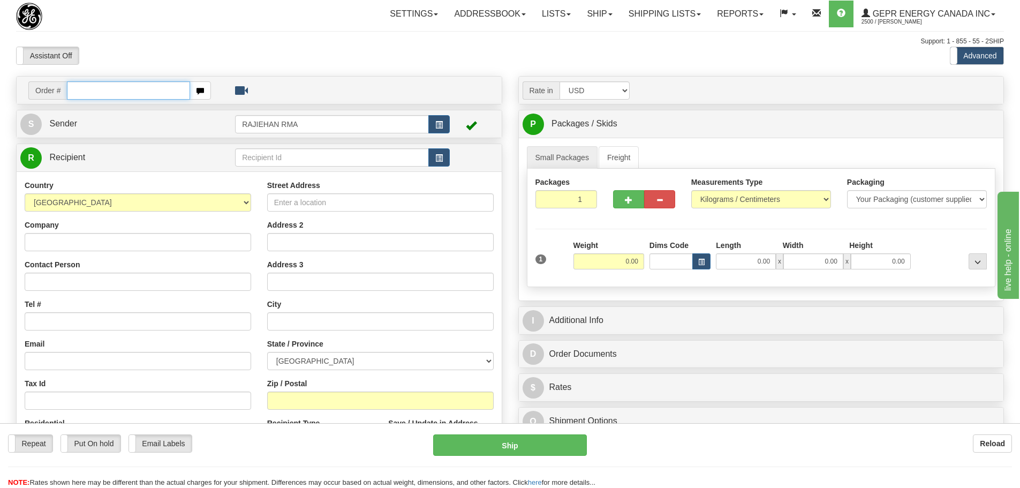
click at [168, 87] on input "text" at bounding box center [128, 90] width 123 height 18
paste input "86686933"
type input "86686933"
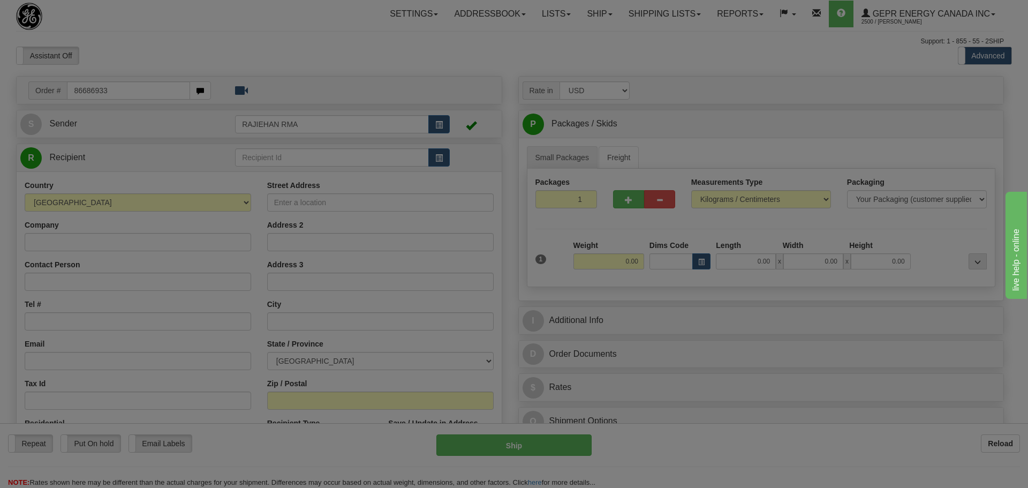
click at [178, 51] on body "Training Course Close Toggle navigation Settings Shipping Preferences New Recip…" at bounding box center [514, 244] width 1028 height 488
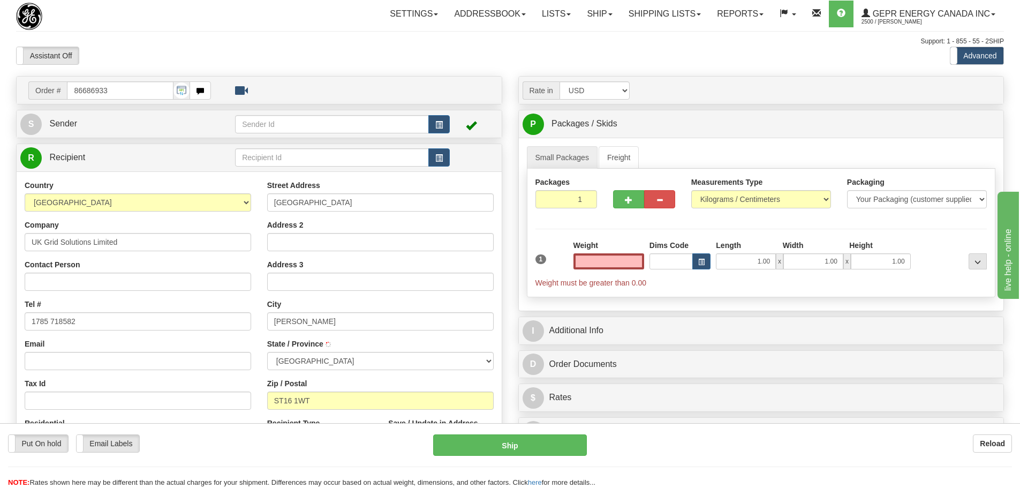
select select
type input "0.00"
click at [442, 125] on span "button" at bounding box center [438, 125] width 7 height 7
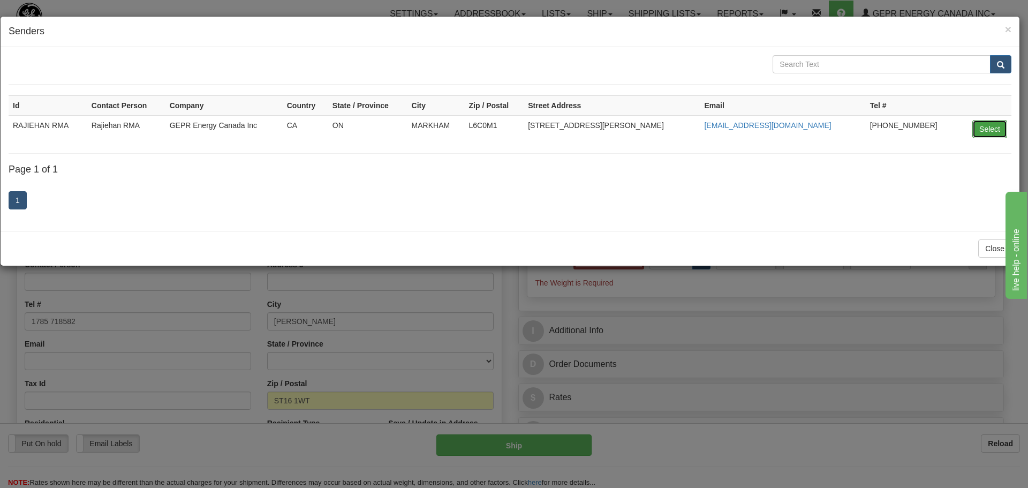
click at [977, 133] on button "Select" at bounding box center [990, 129] width 35 height 18
type input "RAJIEHAN RMA"
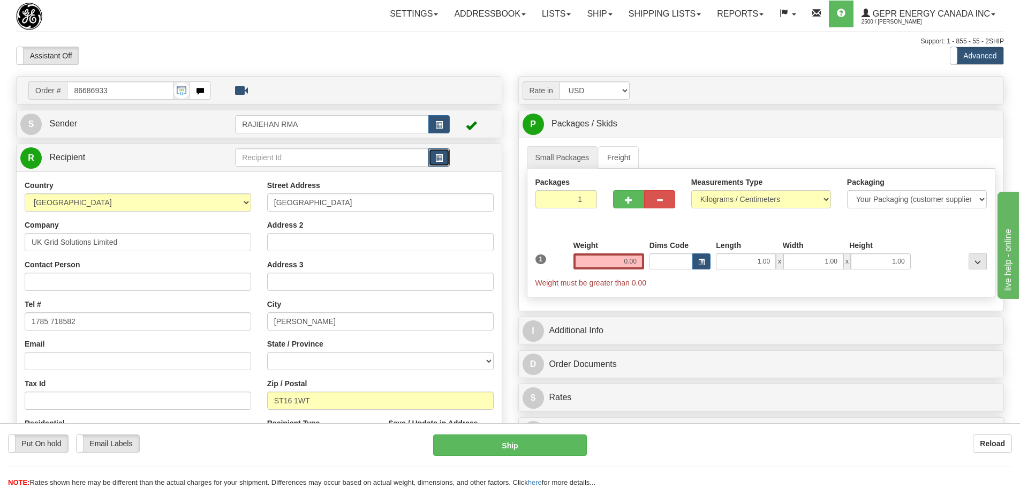
click at [430, 156] on button "button" at bounding box center [438, 157] width 21 height 18
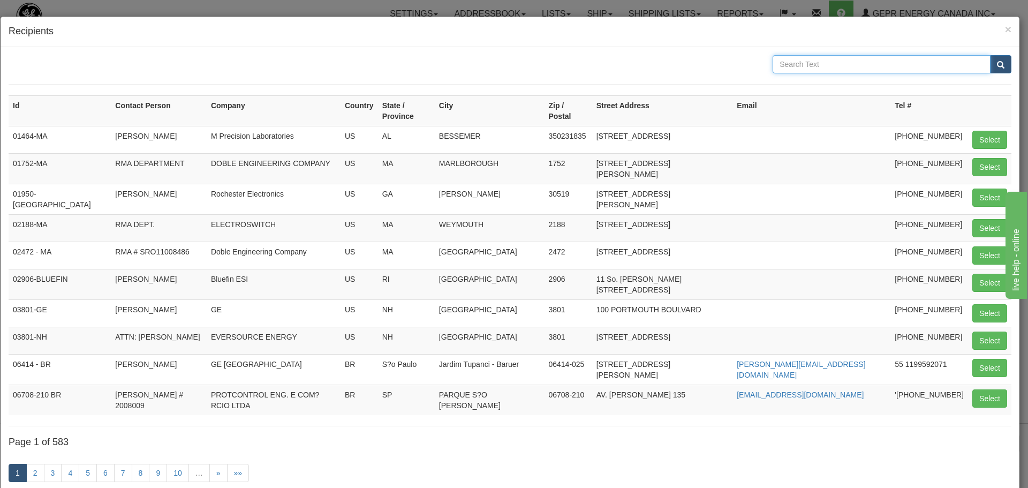
click at [888, 57] on input "text" at bounding box center [882, 64] width 218 height 18
type input "uk grid"
click at [990, 59] on button "submit" at bounding box center [1000, 64] width 21 height 18
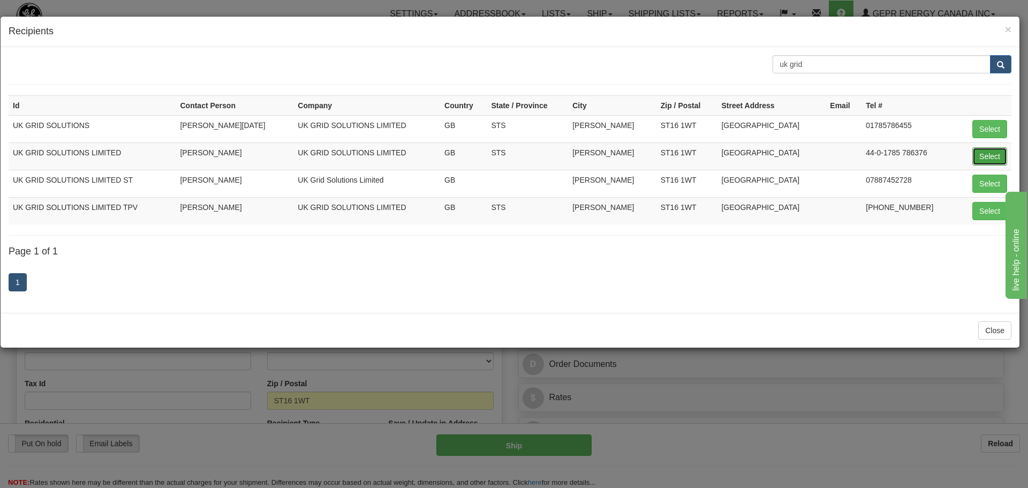
click at [992, 152] on button "Select" at bounding box center [990, 156] width 35 height 18
type input "UK GRID SOLUTIONS LIMITED"
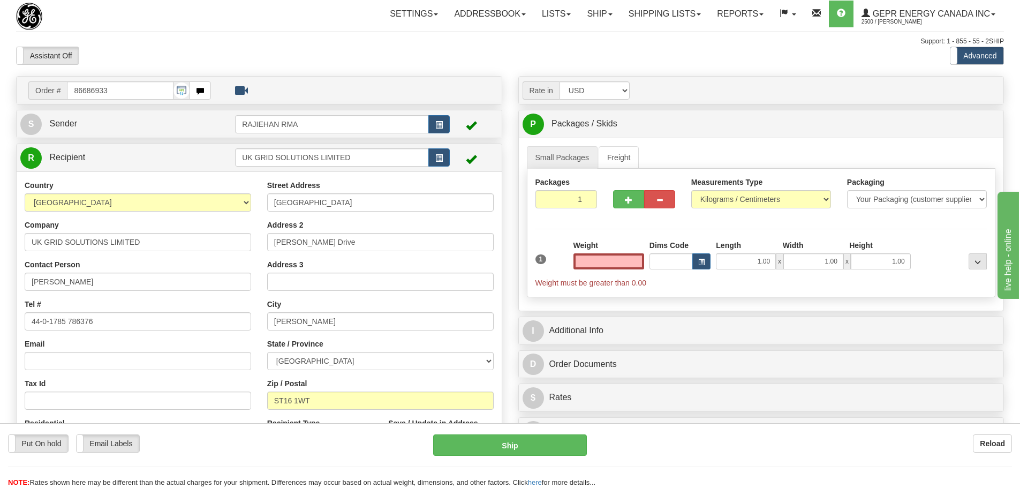
type input "0.00"
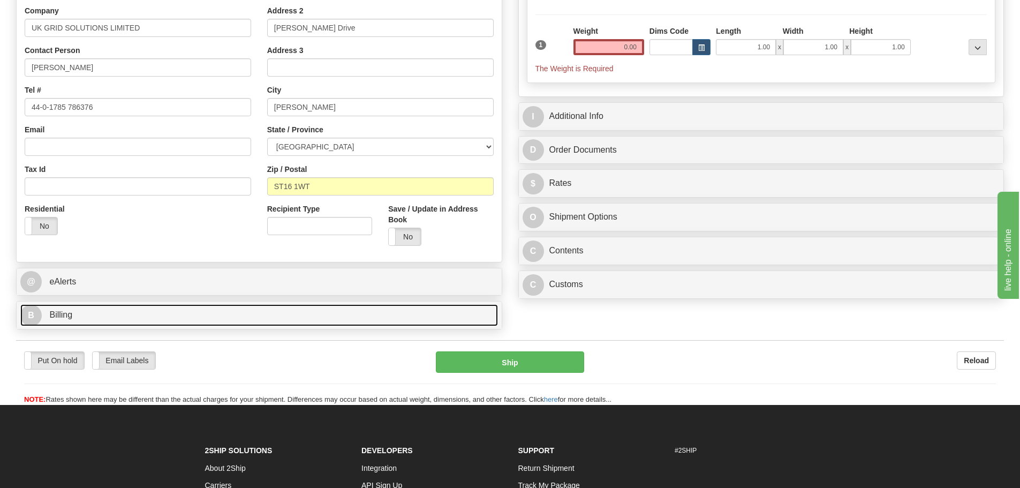
click at [154, 315] on link "B Billing" at bounding box center [259, 315] width 478 height 22
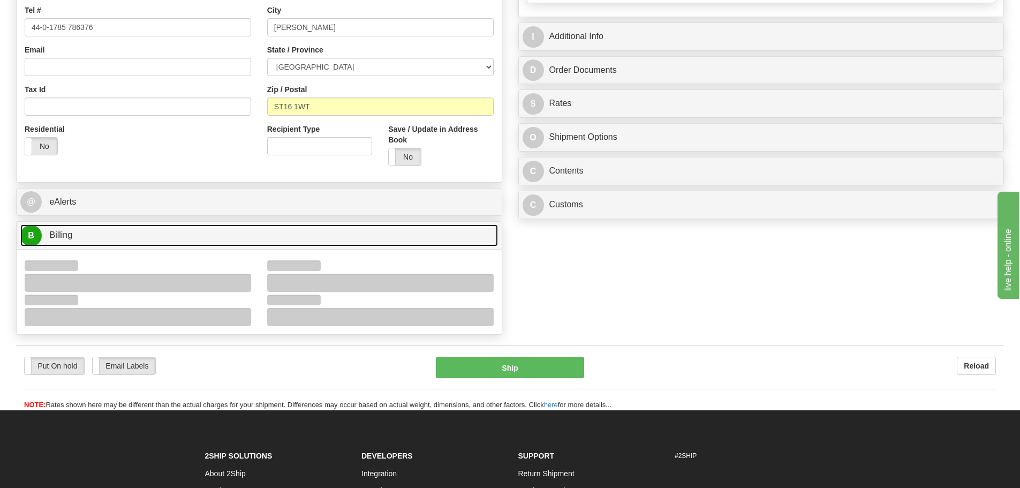
scroll to position [375, 0]
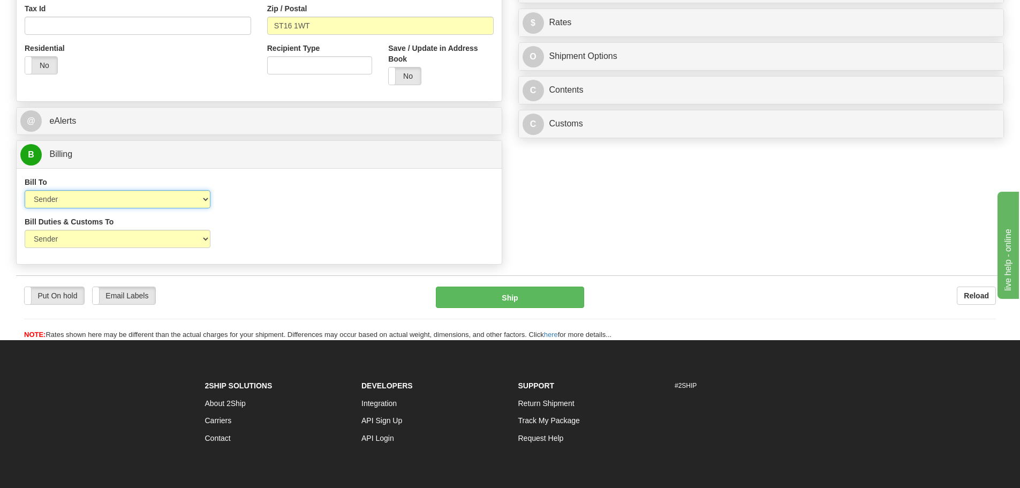
click at [177, 197] on select "Sender Recipient Third Party Collect" at bounding box center [118, 199] width 186 height 18
select select "2"
click at [25, 190] on select "Sender Recipient Third Party Collect" at bounding box center [118, 199] width 186 height 18
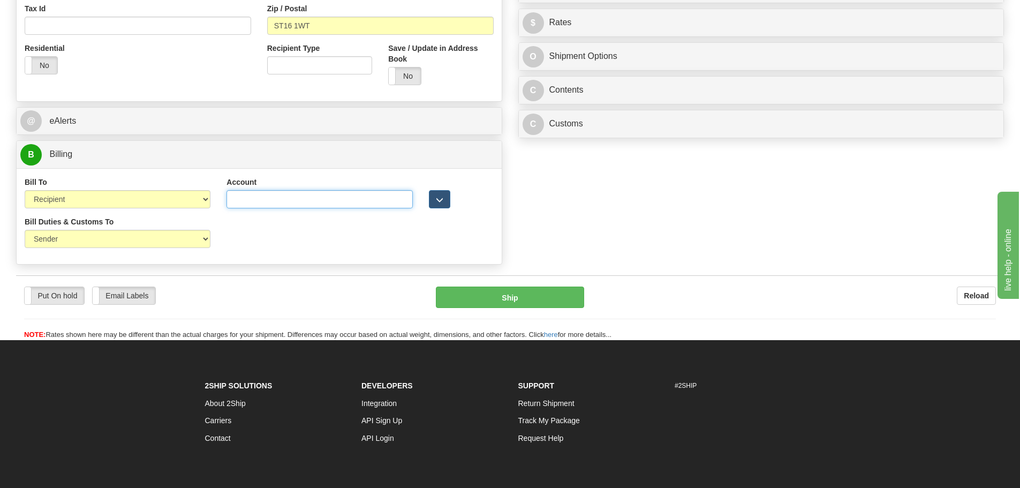
click at [240, 205] on input "Account" at bounding box center [320, 199] width 186 height 18
paste input "952619747"
click at [292, 202] on input "952619747" at bounding box center [320, 199] width 186 height 18
drag, startPoint x: 279, startPoint y: 201, endPoint x: 210, endPoint y: 203, distance: 69.1
click at [210, 203] on div "Bill To Sender Recipient Third Party Collect Account 952619747 3rd Party Accoun…" at bounding box center [259, 197] width 485 height 40
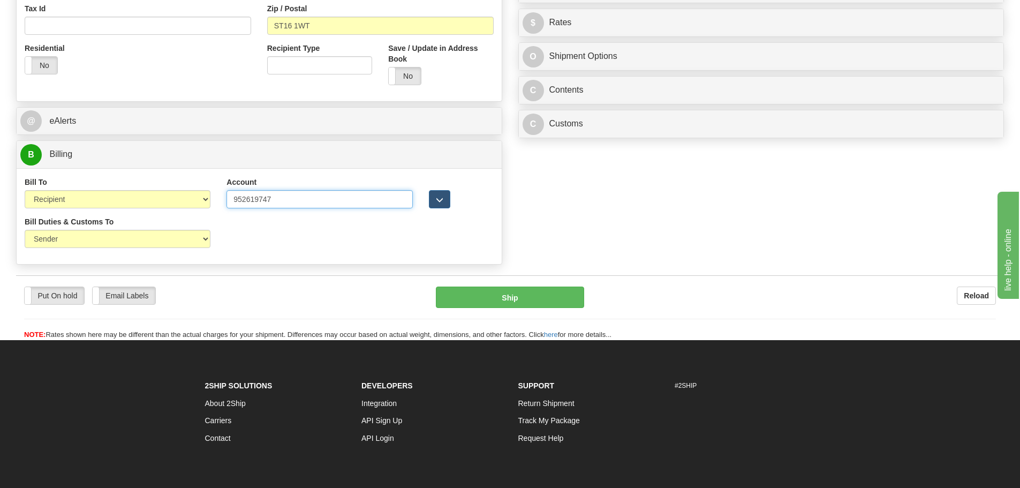
type input "952619747"
click at [156, 233] on select "Sender Recipient Third Party" at bounding box center [118, 239] width 186 height 18
select select "2"
click at [25, 230] on select "Sender Recipient Third Party" at bounding box center [118, 239] width 186 height 18
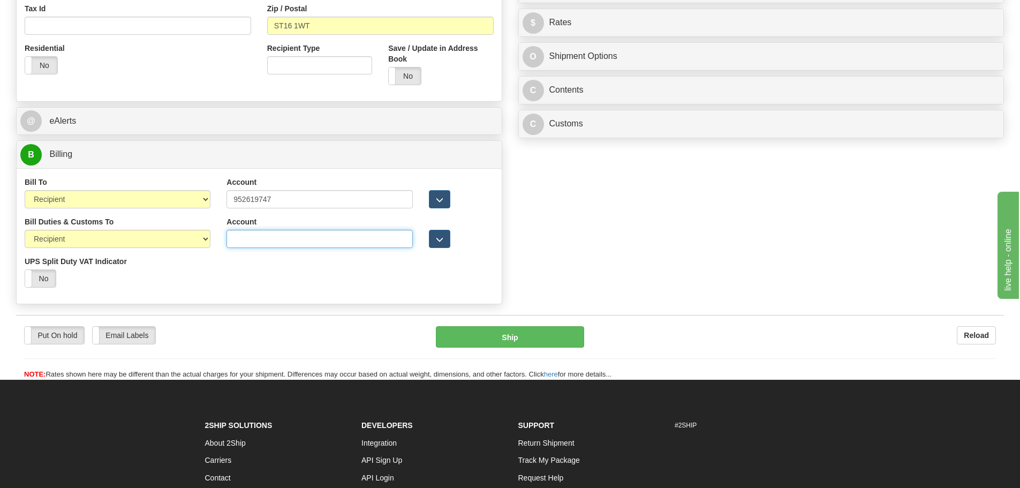
click at [249, 238] on input "Account" at bounding box center [320, 239] width 186 height 18
paste input "952619747"
type input "952619747"
click at [227, 257] on div "Bill Duties & Customs To Sender Recipient Third Party UPS Split Duty VAT Indica…" at bounding box center [259, 255] width 485 height 79
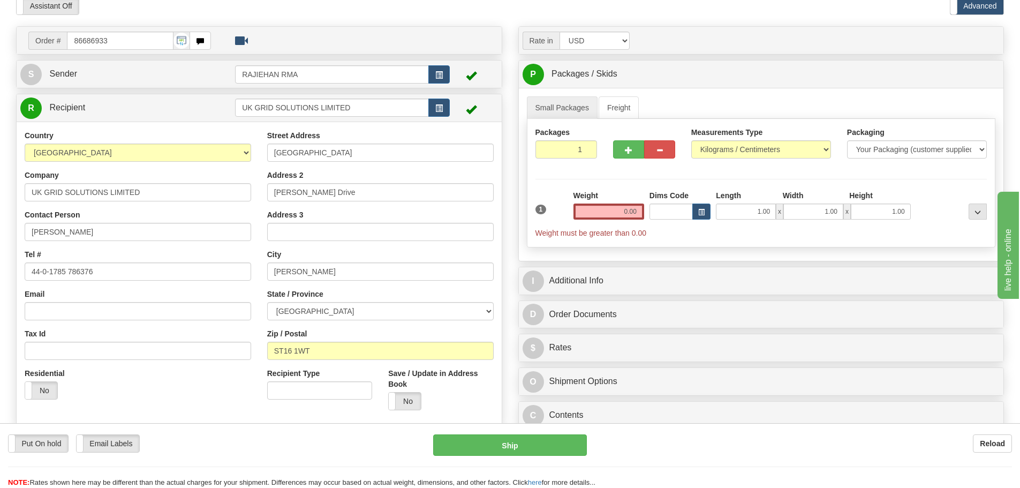
scroll to position [0, 0]
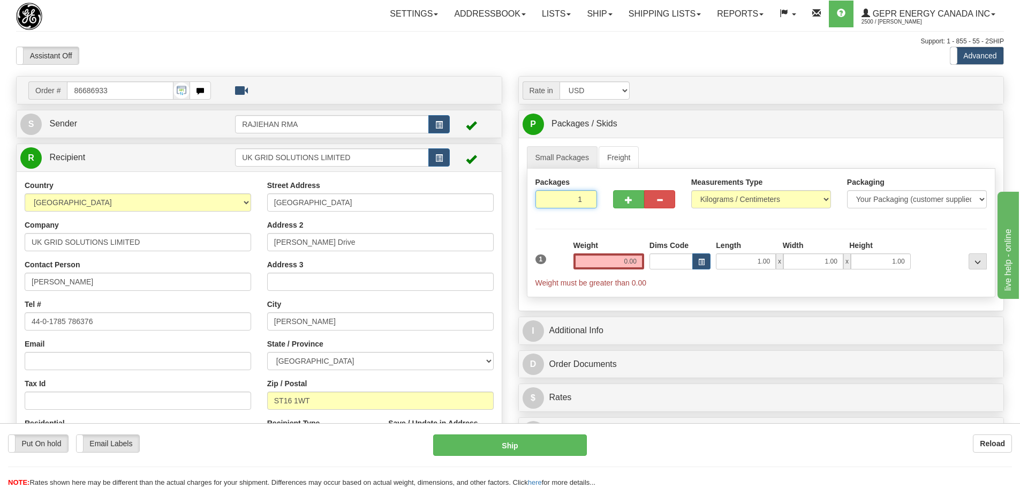
drag, startPoint x: 572, startPoint y: 201, endPoint x: 588, endPoint y: 208, distance: 17.5
click at [588, 208] on input "1" at bounding box center [567, 199] width 62 height 18
type input "3"
click at [562, 229] on div "Packages 3 1 Measurements Type" at bounding box center [761, 233] width 469 height 129
drag, startPoint x: 614, startPoint y: 266, endPoint x: 661, endPoint y: 268, distance: 47.2
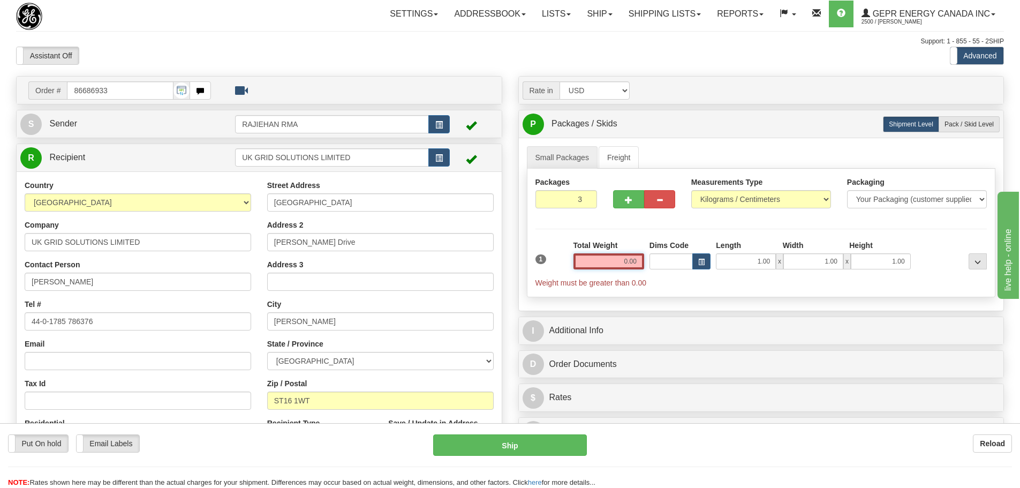
click at [661, 268] on div "1 Total Weight 0.00 Dims Code x" at bounding box center [761, 264] width 457 height 48
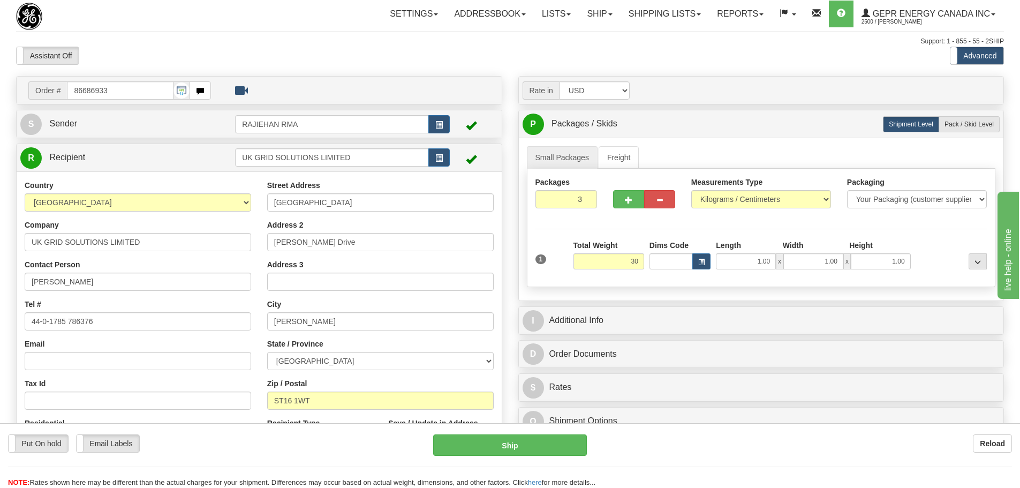
type input "30.00"
click at [645, 241] on div "1 Total Weight 30.00 Dims Code x" at bounding box center [761, 259] width 457 height 38
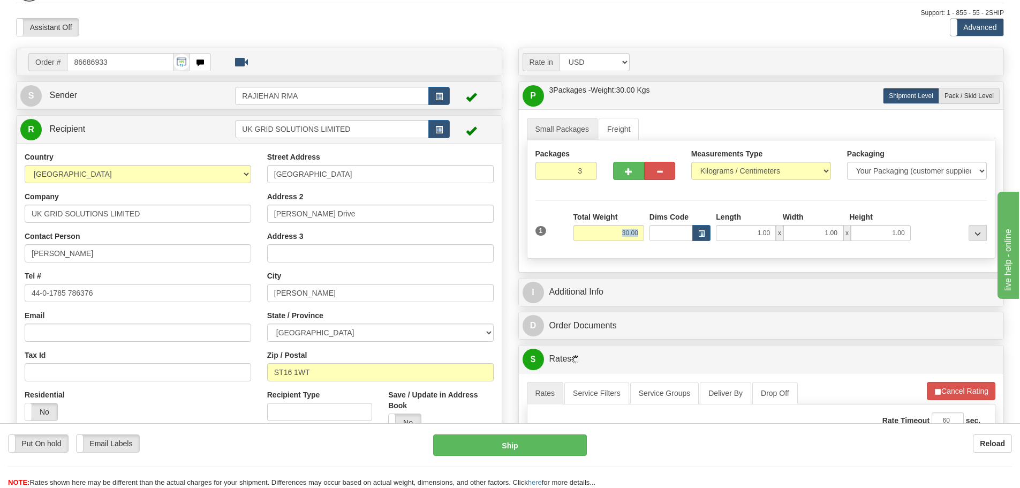
scroll to position [54, 0]
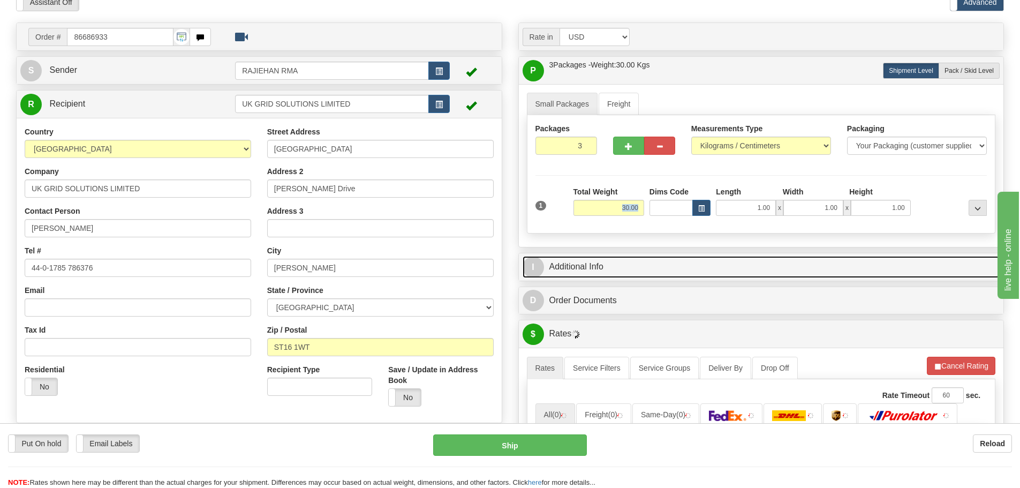
click at [596, 269] on link "I Additional Info" at bounding box center [762, 267] width 478 height 22
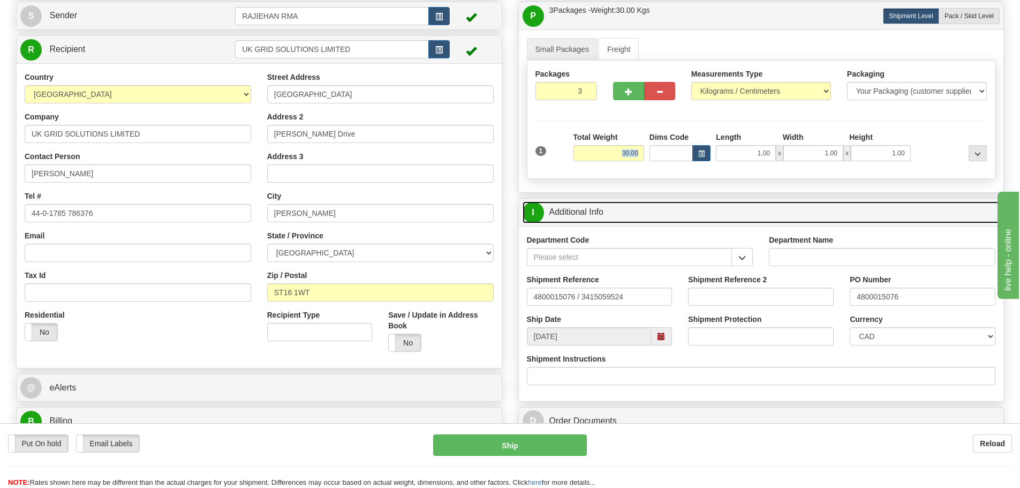
scroll to position [161, 0]
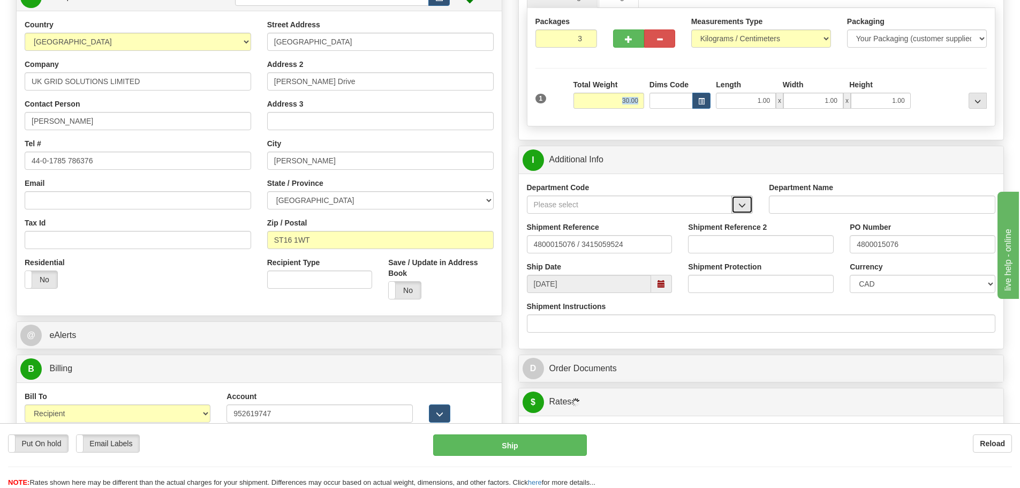
click at [751, 203] on button "button" at bounding box center [742, 204] width 21 height 18
click at [703, 219] on div "SER" at bounding box center [627, 221] width 195 height 12
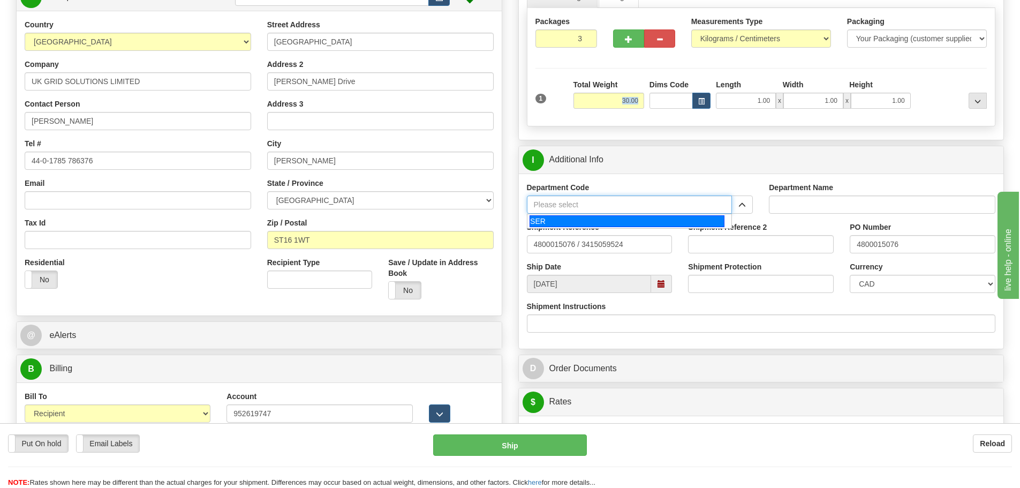
type input "SER"
type input "SERVICE DEPARTMENT"
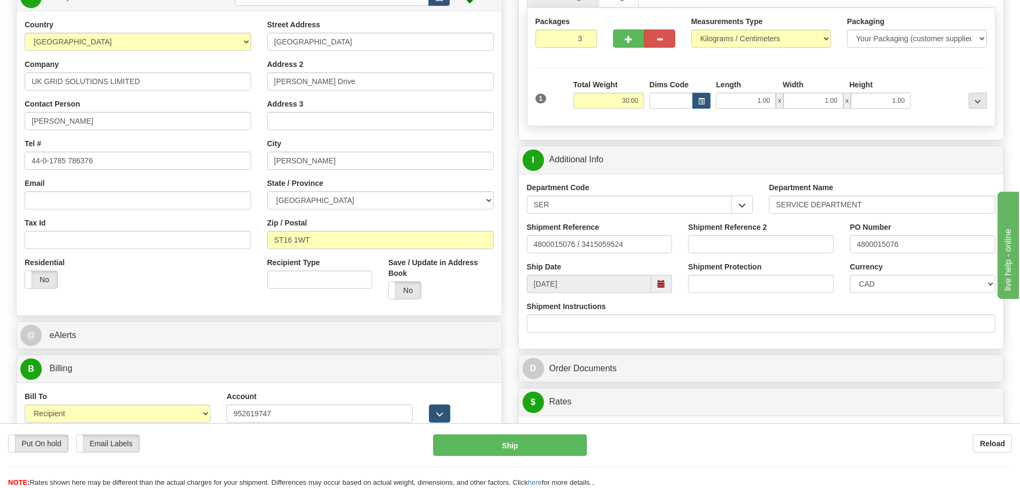
click at [660, 233] on div "Shipment Reference 4800015076 / 3415059524" at bounding box center [600, 238] width 146 height 32
click at [630, 239] on input "4800015076 / 3415059524" at bounding box center [600, 244] width 146 height 18
drag, startPoint x: 582, startPoint y: 248, endPoint x: 356, endPoint y: 258, distance: 226.2
paste input "LSN-43800"
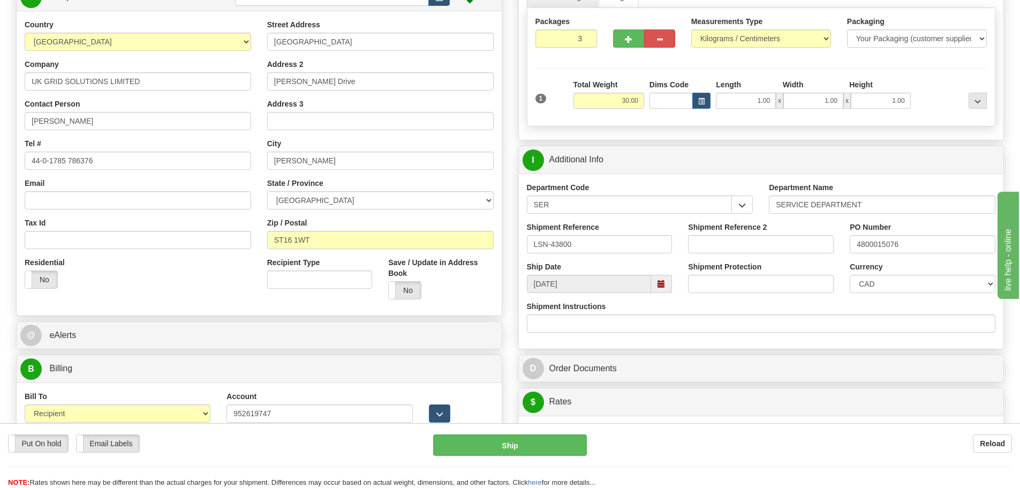
click at [356, 257] on div "Recipient Type" at bounding box center [319, 273] width 105 height 32
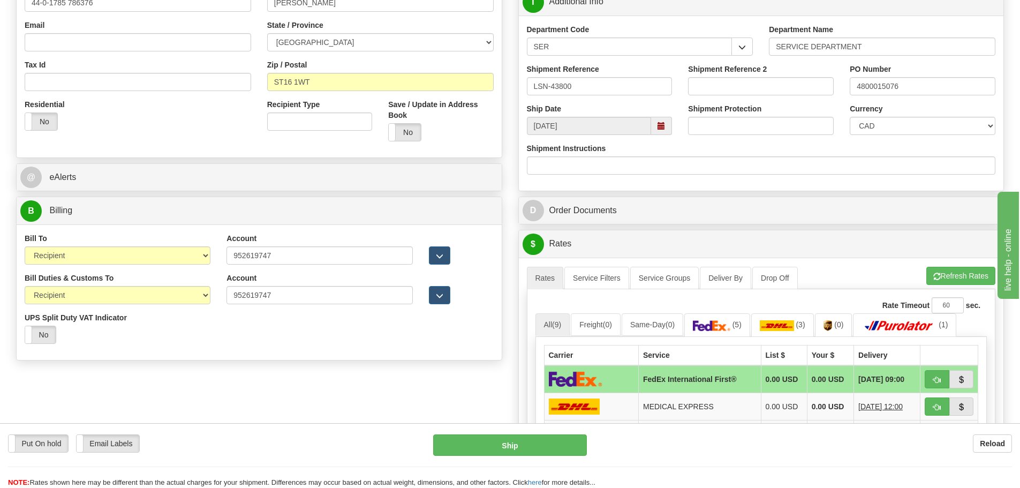
scroll to position [266, 0]
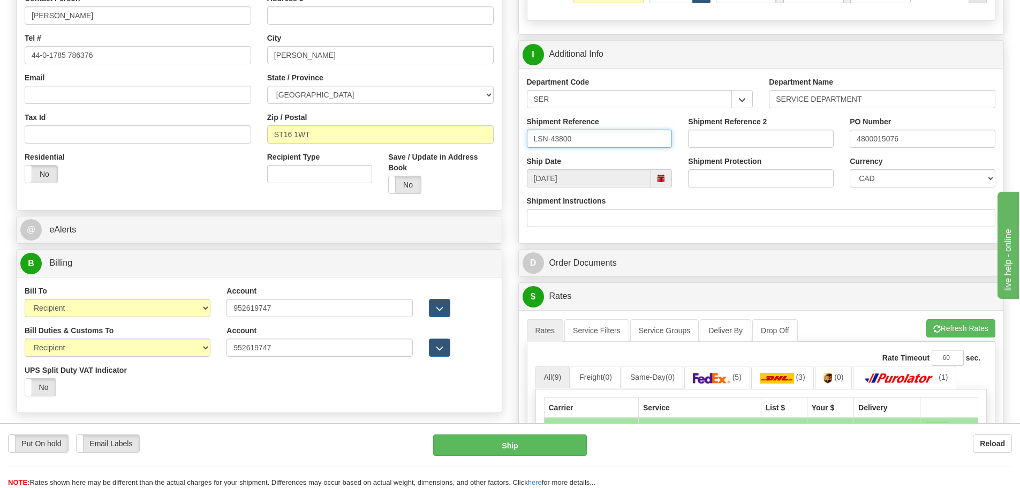
click at [590, 142] on input "LSN-43800" at bounding box center [600, 139] width 146 height 18
click at [612, 147] on input "LSN-43800 RMA" at bounding box center [600, 139] width 146 height 18
paste input "5399005007"
type input "LSN-43800 RMA 5399005007"
click at [922, 185] on select "CAD USD EUR ZAR RON ANG ARN AUD AUS AWG BBD BFR BGN BHD BMD BND BRC BRL CHP CKZ…" at bounding box center [923, 178] width 146 height 18
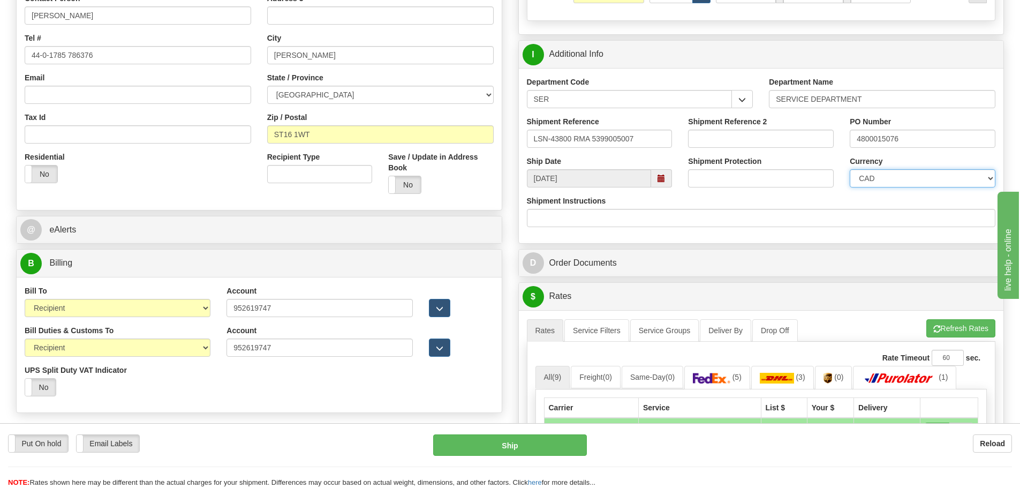
select select "1"
click at [850, 169] on select "CAD USD EUR ZAR RON ANG ARN AUD AUS AWG BBD BFR BGN BHD BMD BND BRC BRL CHP CKZ…" at bounding box center [923, 178] width 146 height 18
drag, startPoint x: 929, startPoint y: 138, endPoint x: 700, endPoint y: 131, distance: 228.8
click at [700, 133] on div "Shipment Reference LSN-43800 RMA 5399005007 Shipment Reference 2 PO Number 4800…" at bounding box center [761, 136] width 485 height 40
paste input "400069073"
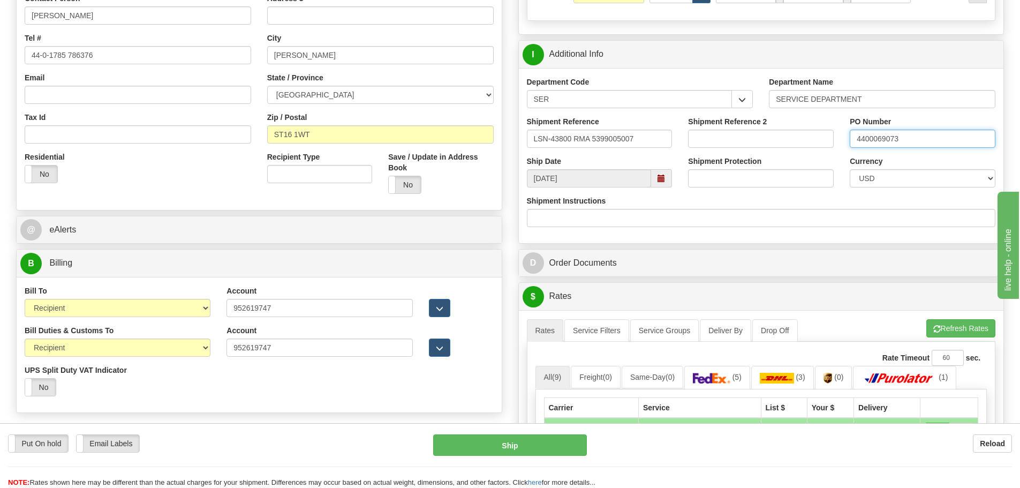
type input "4400069073"
click at [833, 159] on div "Shipment Protection" at bounding box center [761, 172] width 146 height 32
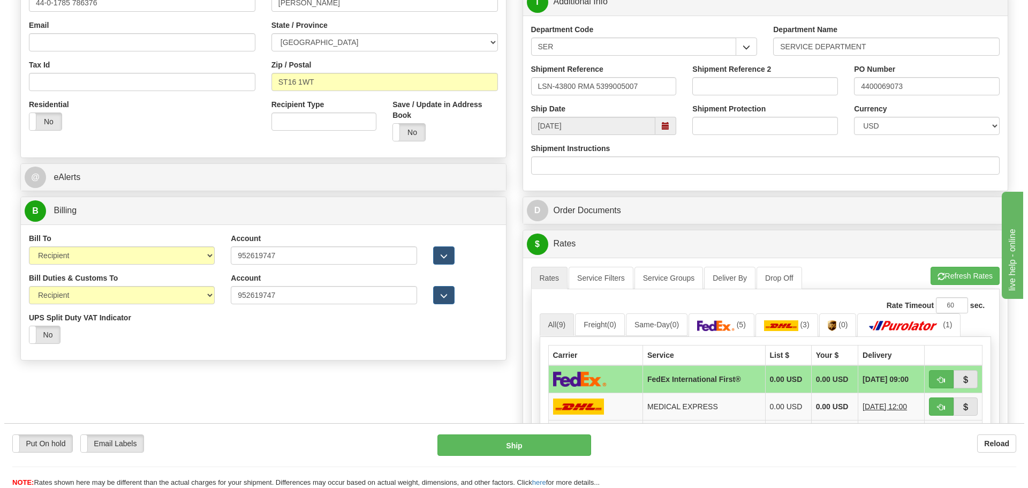
scroll to position [427, 0]
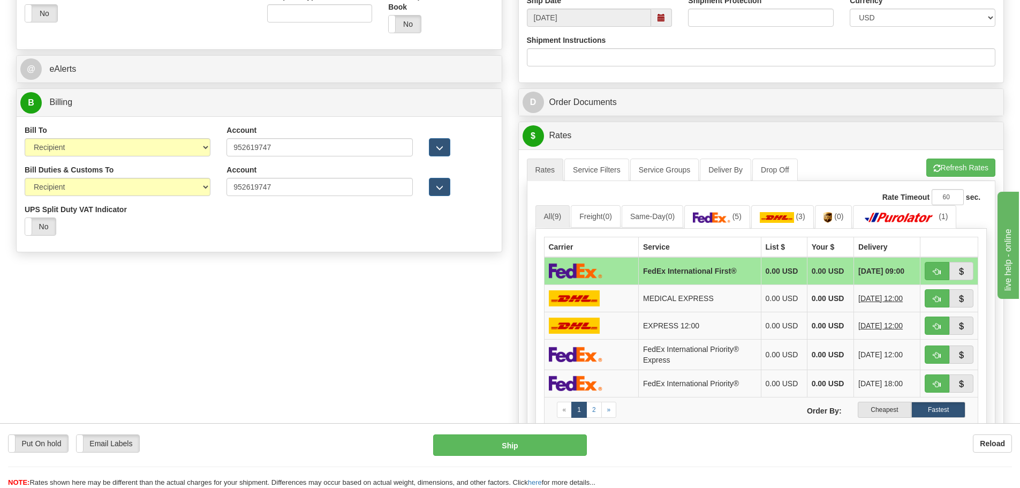
click at [772, 231] on div "Carrier Service List $ Your $ Delivery FedEx International First® 0.00 USD 0.00…" at bounding box center [762, 341] width 452 height 225
click at [779, 219] on img at bounding box center [777, 217] width 34 height 11
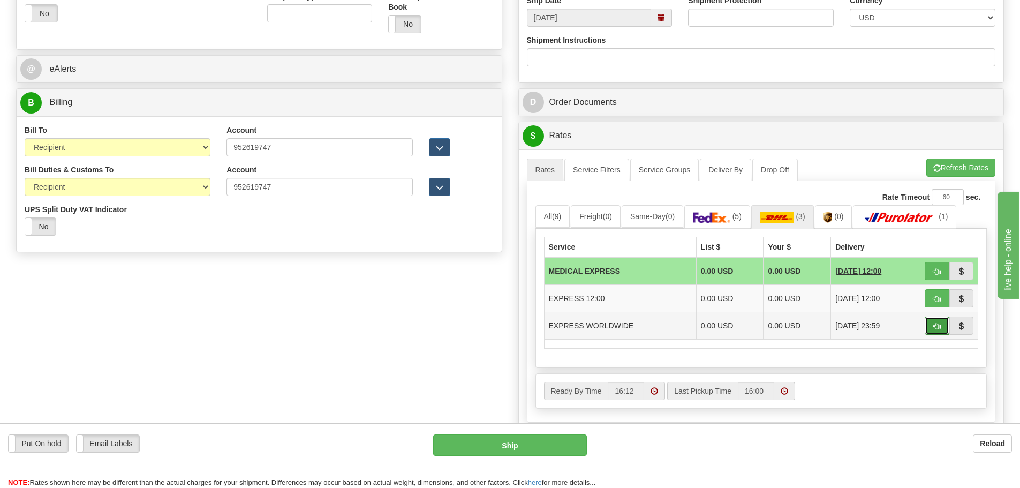
click at [941, 330] on button "button" at bounding box center [937, 326] width 25 height 18
type input "P"
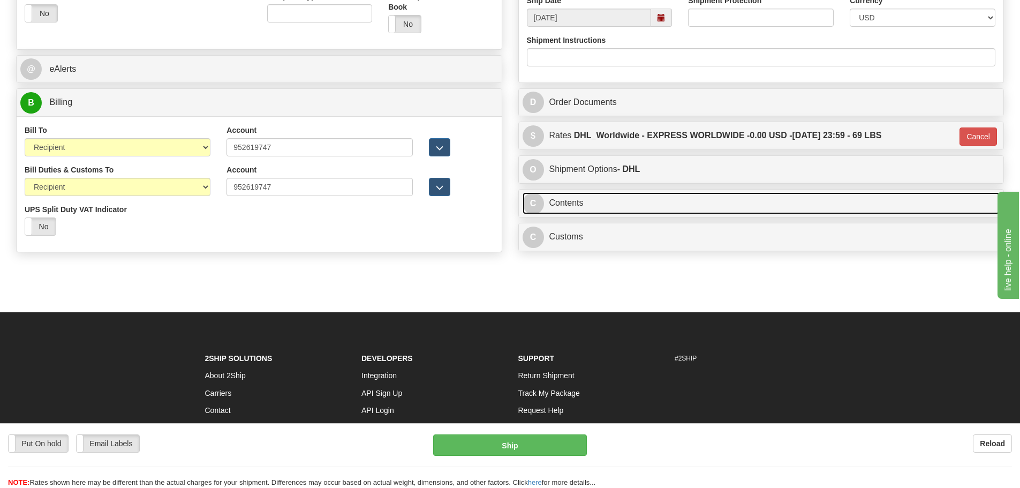
click at [560, 204] on link "C Contents" at bounding box center [762, 203] width 478 height 22
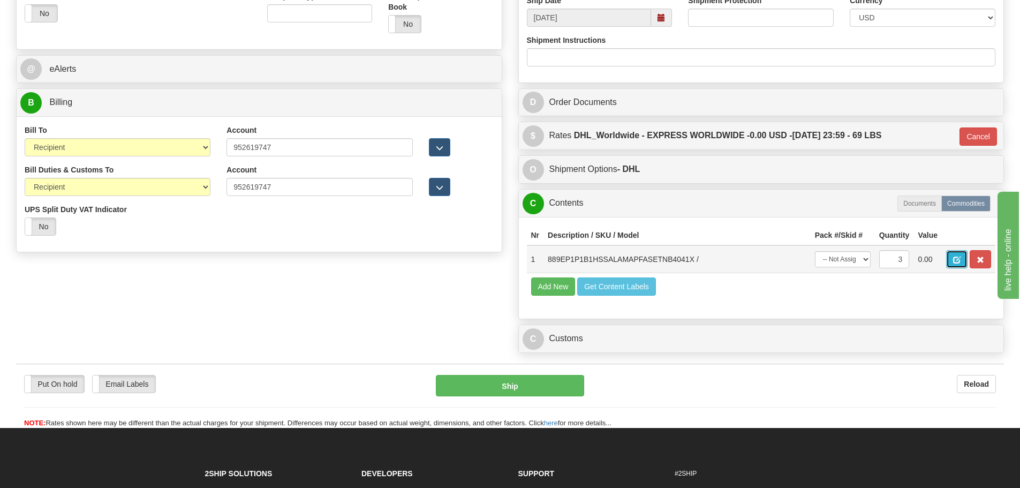
click at [961, 262] on button "button" at bounding box center [956, 259] width 21 height 18
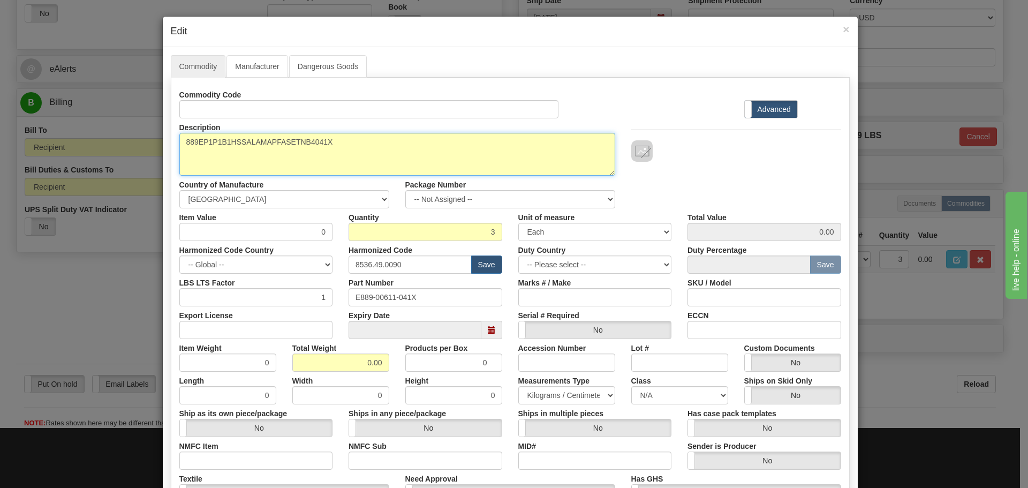
drag, startPoint x: 396, startPoint y: 140, endPoint x: 129, endPoint y: 156, distance: 267.7
click at [129, 156] on div "× Edit Commodity Manufacturer Dangerous Goods Commodity Code Standard Advanced …" at bounding box center [514, 244] width 1028 height 488
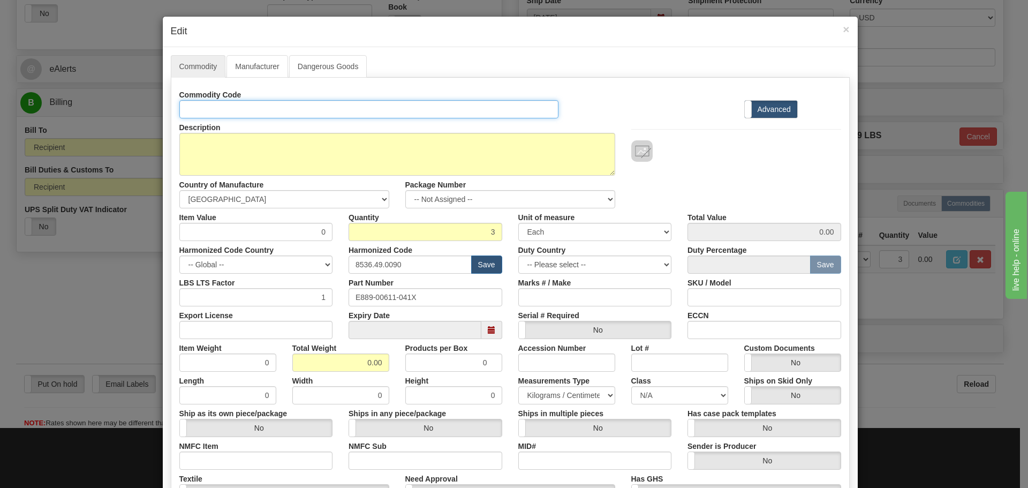
click at [239, 104] on input "Id" at bounding box center [369, 109] width 380 height 18
paste input "889EP1P1B1HSSALAMAPFASETNB4041X"
type input "889EP1P1B1HSSALAMAPFASETNB4041X"
drag, startPoint x: 450, startPoint y: 296, endPoint x: 347, endPoint y: 298, distance: 102.8
click at [349, 298] on input "E889-00611-041X" at bounding box center [426, 297] width 154 height 18
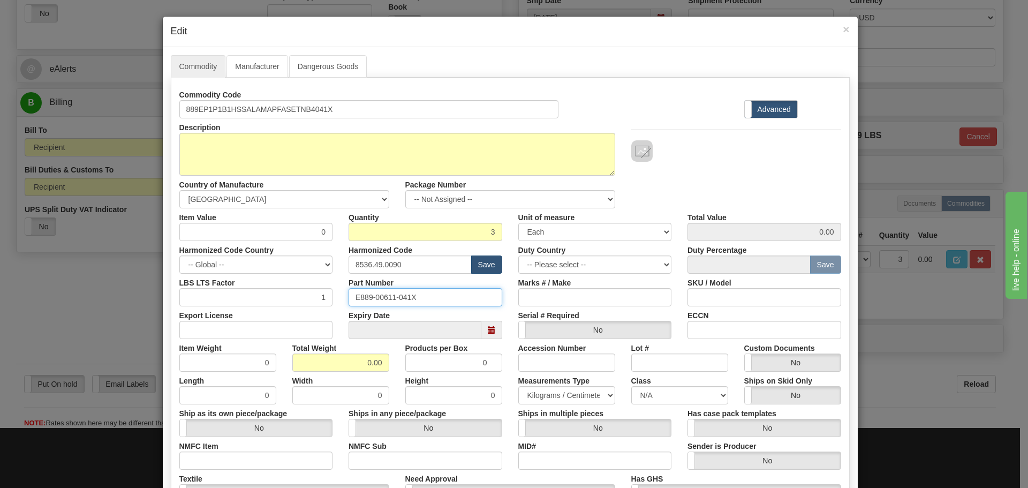
paste input "889EP1P1B1HSSALAMAPFASETNB4"
click at [413, 291] on input "889EP1P1B1HSSALAMAPFASETNB4041X" at bounding box center [426, 297] width 154 height 18
paste input "text"
type input "889EP1P1B1HSSALAMAPFASETNB4041X"
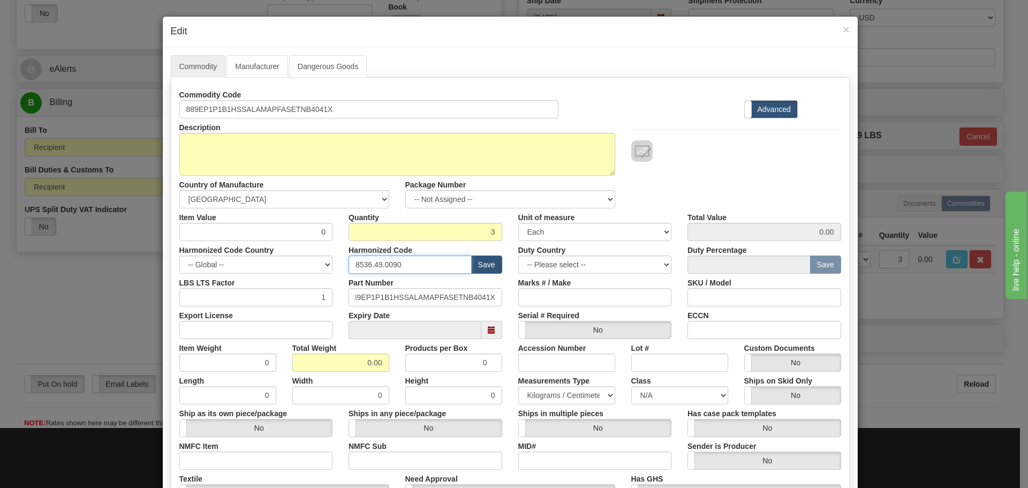
click at [421, 270] on input "8536.49.0090" at bounding box center [410, 264] width 123 height 18
drag, startPoint x: 383, startPoint y: 272, endPoint x: 342, endPoint y: 272, distance: 41.2
click at [342, 272] on div "Harmonized Code 8536.49.0090 Save" at bounding box center [426, 257] width 170 height 33
drag, startPoint x: 302, startPoint y: 229, endPoint x: 337, endPoint y: 237, distance: 36.1
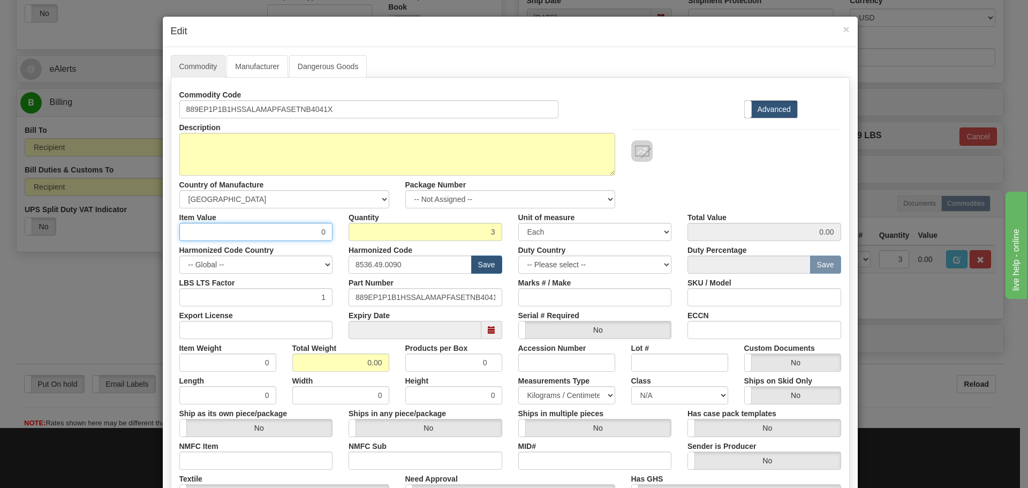
click at [337, 237] on div "Item Value 0 Quantity 3 Unit of measure 3 Thousand Square Inches Adjustments 56…" at bounding box center [510, 224] width 678 height 33
click at [310, 241] on div "Harmonized Code Country -- Global -- AFGHANISTAN ALAND ISLANDS ALBANIA ALGERIA …" at bounding box center [256, 257] width 170 height 33
drag, startPoint x: 310, startPoint y: 232, endPoint x: 331, endPoint y: 240, distance: 22.9
click at [331, 240] on div "Commodity Code 889EP1P1B1HSSALAMAPFASETNB4041X Standard Advanced Description 88…" at bounding box center [510, 310] width 662 height 449
type input "558.24"
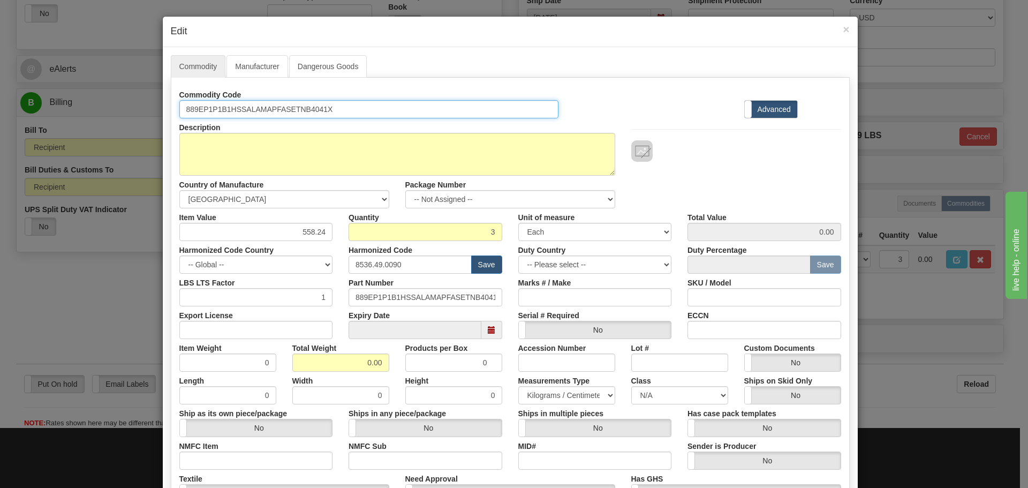
type input "1674.72"
drag, startPoint x: 342, startPoint y: 115, endPoint x: 177, endPoint y: 133, distance: 166.0
click at [179, 133] on div "Commodity Code 889EP1P1B1HSSALAMAPFASETNB4041X Standard Advanced Description 88…" at bounding box center [510, 310] width 662 height 449
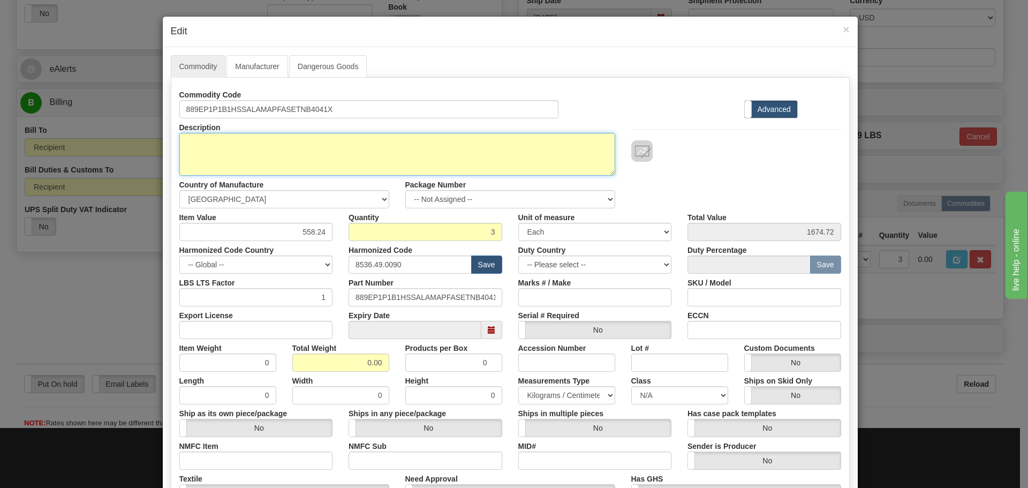
click at [295, 159] on textarea "889EP1P1B1HSSALAMAPFASETNB4041X" at bounding box center [397, 154] width 436 height 43
paste textarea "889 Generator Protection Relay"
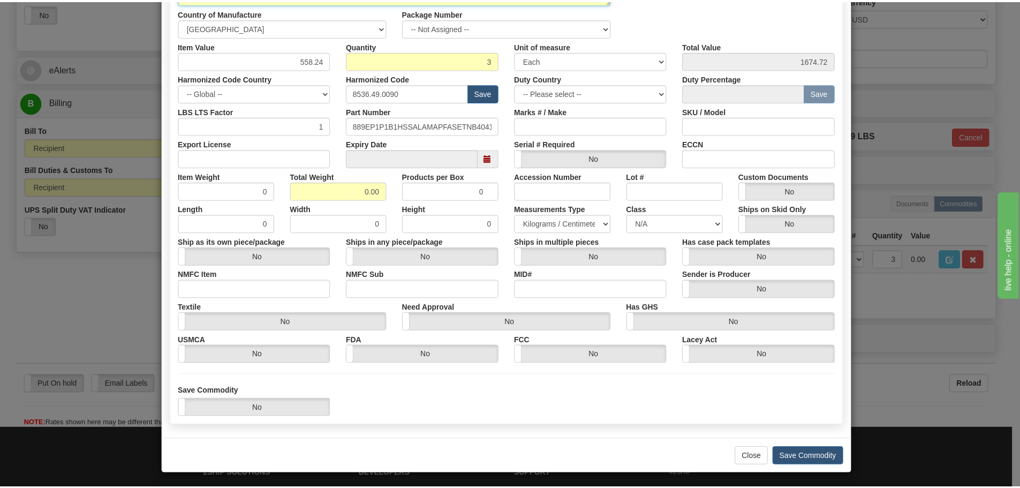
scroll to position [174, 0]
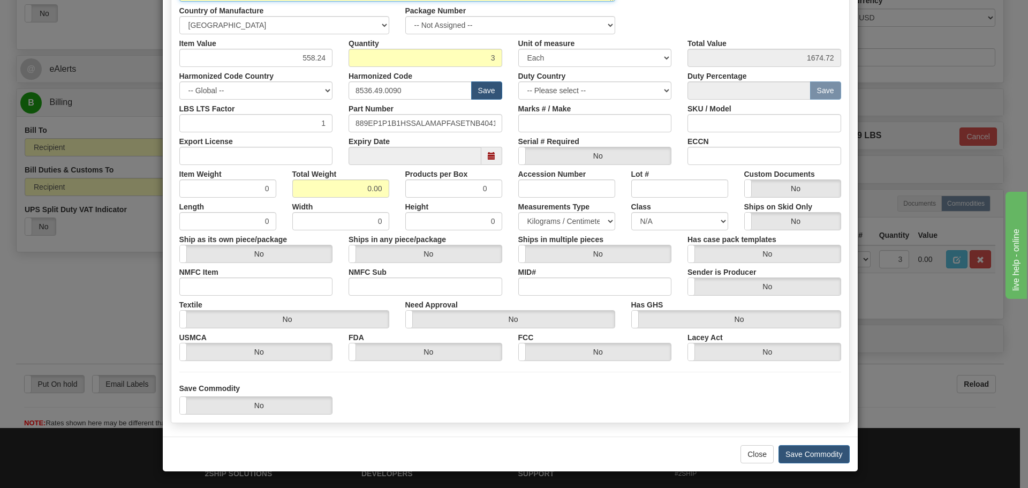
type textarea "889 Generator Protection Relay"
drag, startPoint x: 389, startPoint y: 184, endPoint x: 408, endPoint y: 184, distance: 18.2
click at [408, 184] on div "Item Weight 0 Total Weight 0.00 Products per Box 0 Accession Number Lot # Custo…" at bounding box center [510, 181] width 678 height 33
type input "30"
type input "10.0000"
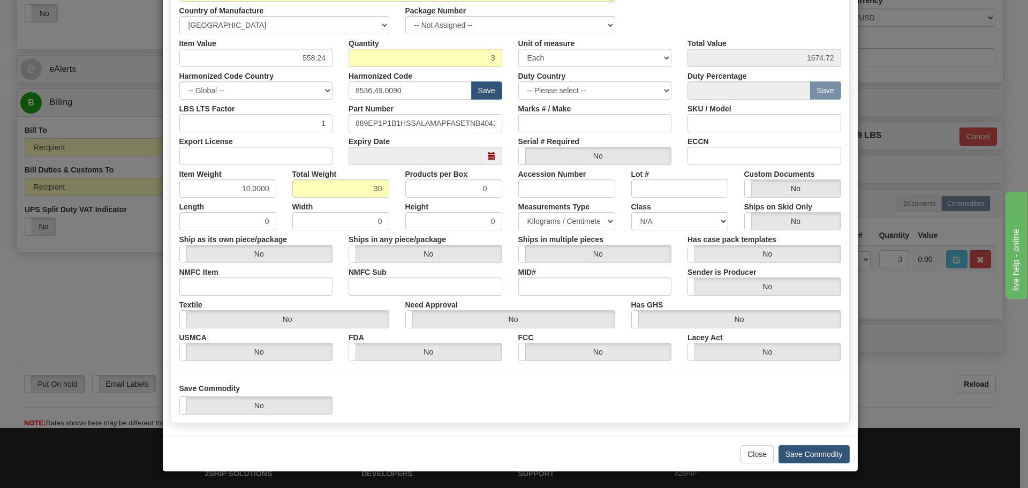
click at [389, 177] on div "Total Weight 30" at bounding box center [340, 181] width 113 height 33
click at [804, 454] on button "Save Commodity" at bounding box center [814, 454] width 71 height 18
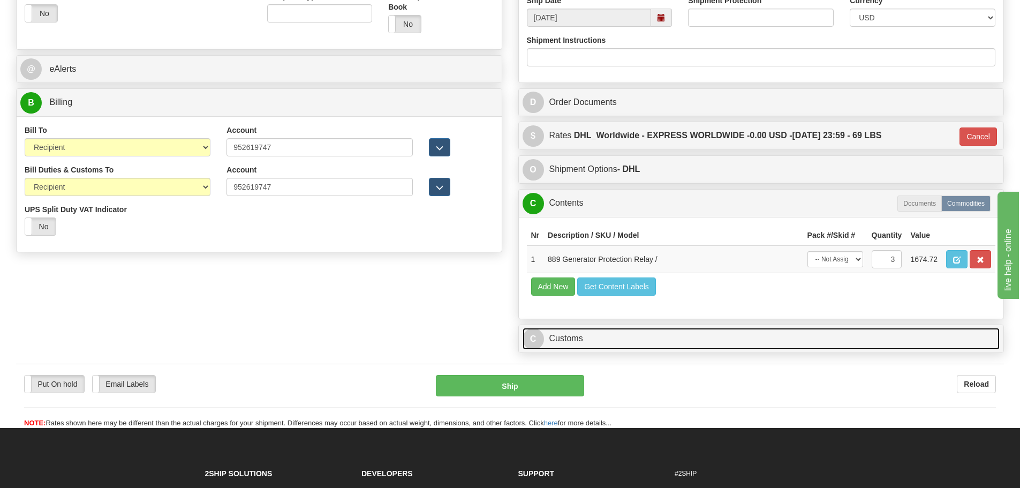
click at [661, 341] on link "C Customs" at bounding box center [762, 339] width 478 height 22
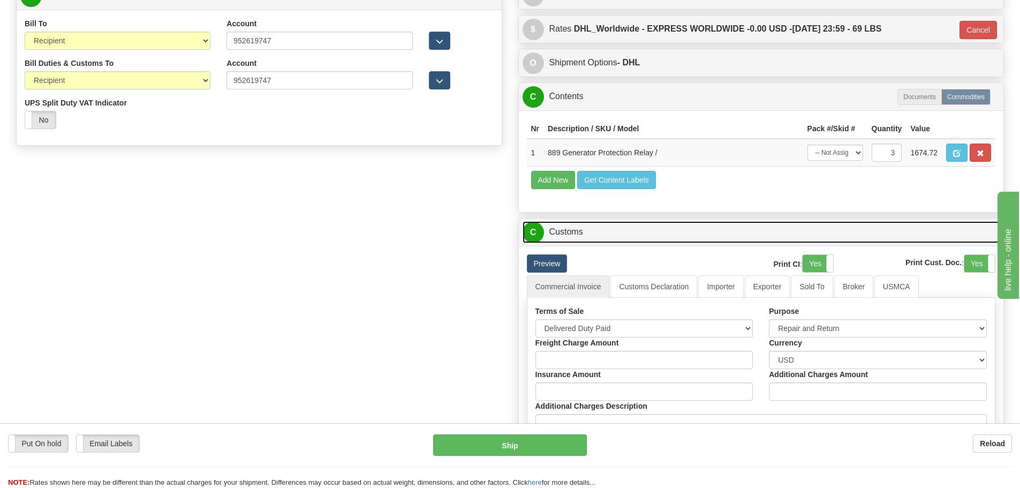
scroll to position [534, 0]
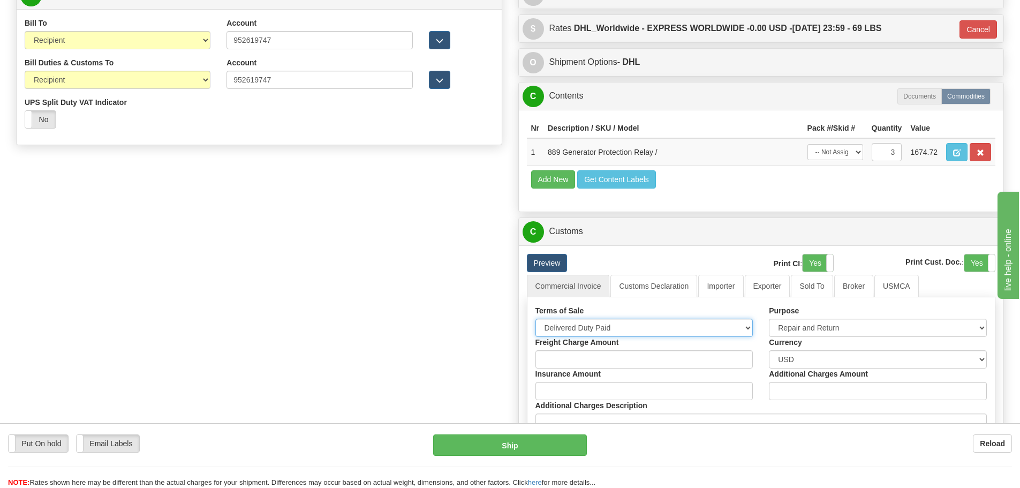
click at [713, 325] on select "Free Carrier Free On Board Ex Works Delivered Duty Unpaid Delivered Duty Paid C…" at bounding box center [645, 328] width 218 height 18
select select "15"
click at [536, 319] on select "Free Carrier Free On Board Ex Works Delivered Duty Unpaid Delivered Duty Paid C…" at bounding box center [645, 328] width 218 height 18
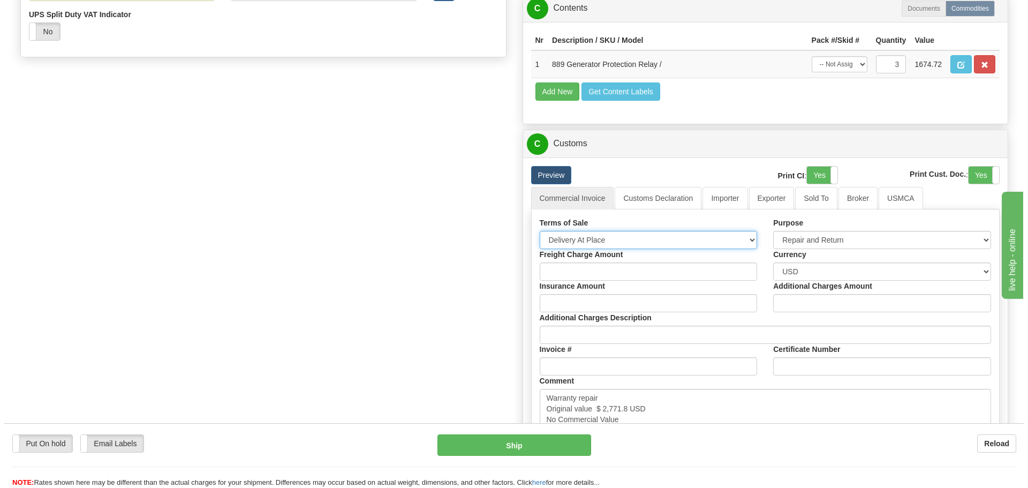
scroll to position [695, 0]
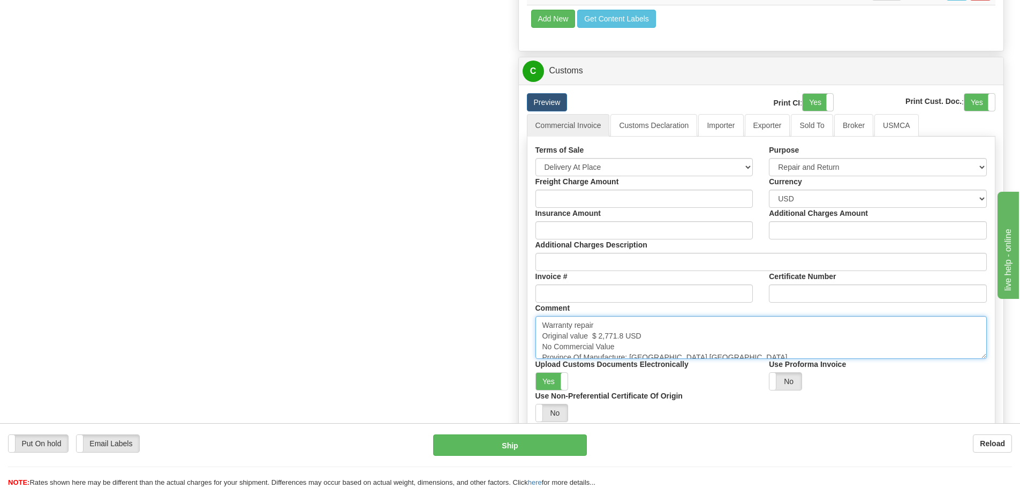
click at [727, 337] on textarea "Warranty repair Original value $ 2,771.8 USD No Commercial Value Province Of Ma…" at bounding box center [762, 337] width 452 height 43
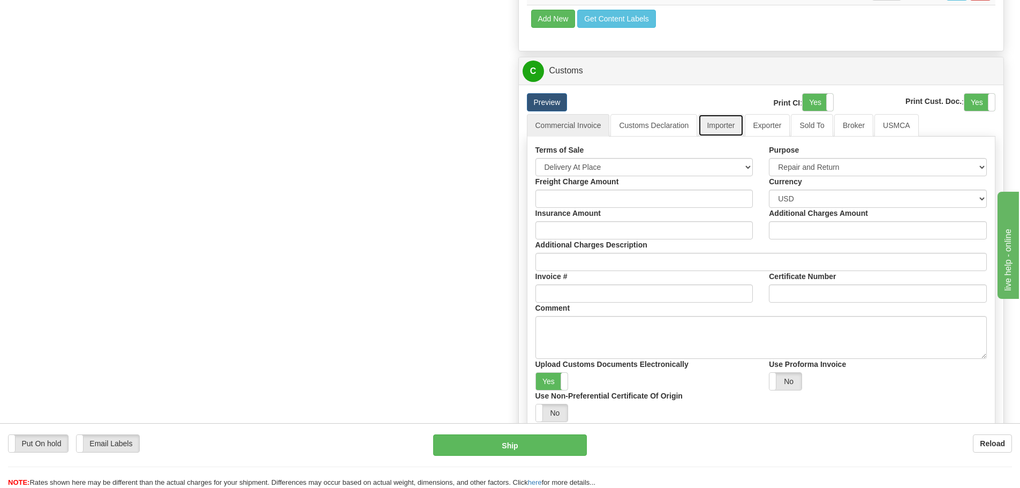
click at [739, 128] on link "Importer" at bounding box center [720, 125] width 45 height 22
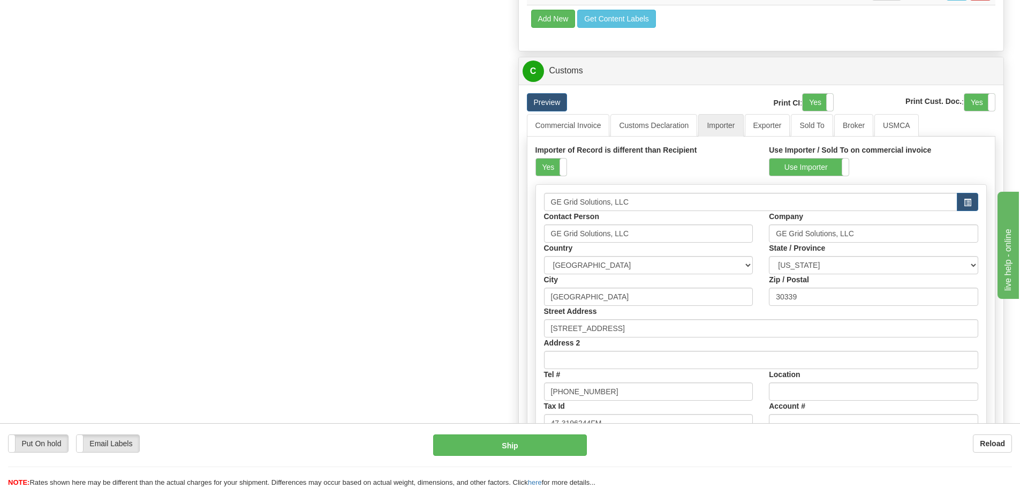
click at [569, 156] on div "Importer of Record is different than Recipient Yes No" at bounding box center [645, 161] width 218 height 32
click at [562, 164] on span at bounding box center [567, 167] width 14 height 17
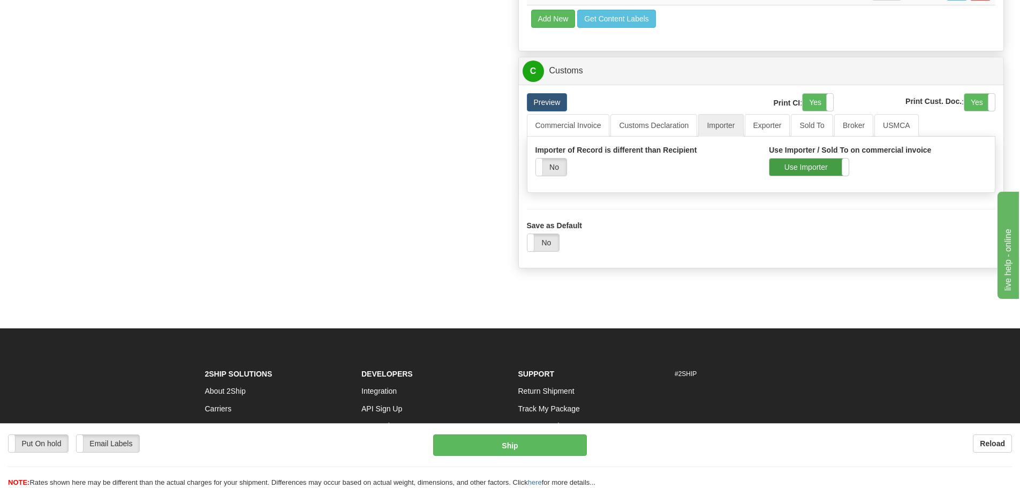
click at [779, 164] on label "Use Importer" at bounding box center [809, 167] width 79 height 17
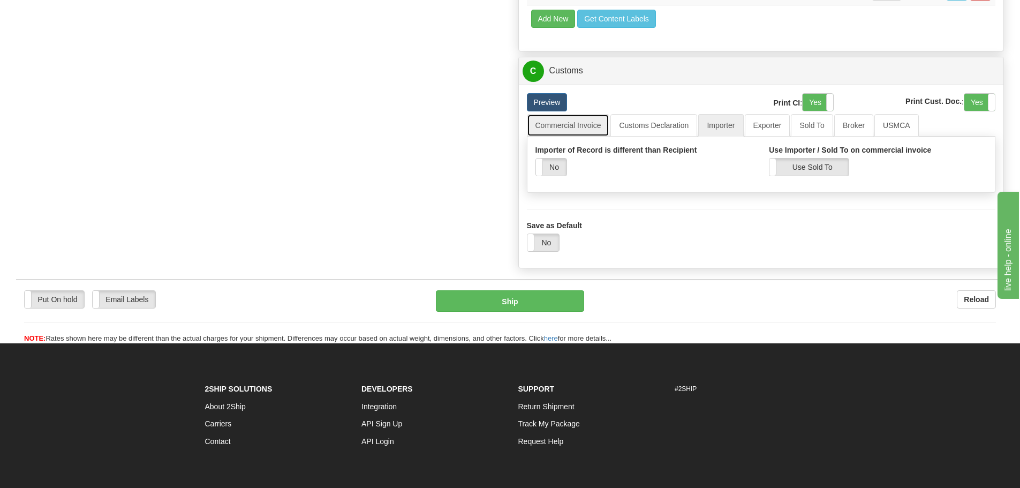
click at [584, 125] on link "Commercial Invoice" at bounding box center [568, 125] width 83 height 22
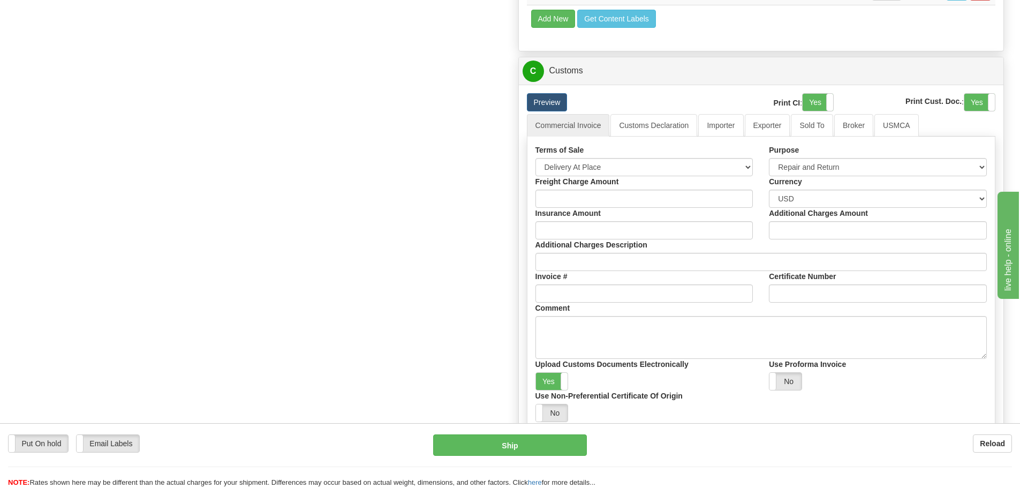
drag, startPoint x: 476, startPoint y: 194, endPoint x: 471, endPoint y: 191, distance: 6.2
click at [495, 448] on button "Ship" at bounding box center [510, 444] width 154 height 21
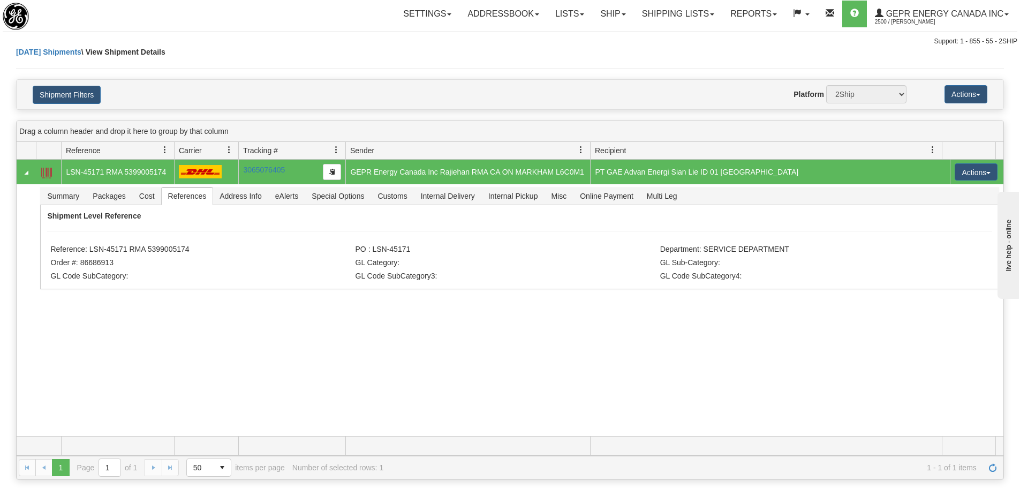
click at [483, 327] on div "31539042 2500 LSN-45171 RMA 5399005174 3065076405 3065076405 [DATE] [DATE] 03:5…" at bounding box center [510, 298] width 987 height 276
click at [996, 473] on link "Refresh" at bounding box center [992, 467] width 17 height 17
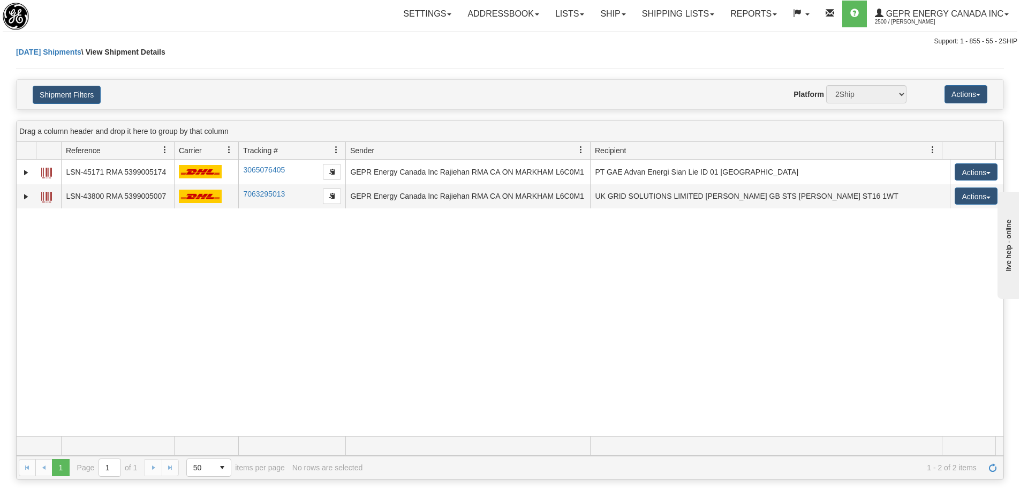
drag, startPoint x: 263, startPoint y: 318, endPoint x: 185, endPoint y: 266, distance: 94.3
click at [250, 311] on div "31539042 2500 LSN-45171 RMA 5399005174 3065076405 3065076405 [DATE] [DATE] 03:5…" at bounding box center [510, 298] width 987 height 276
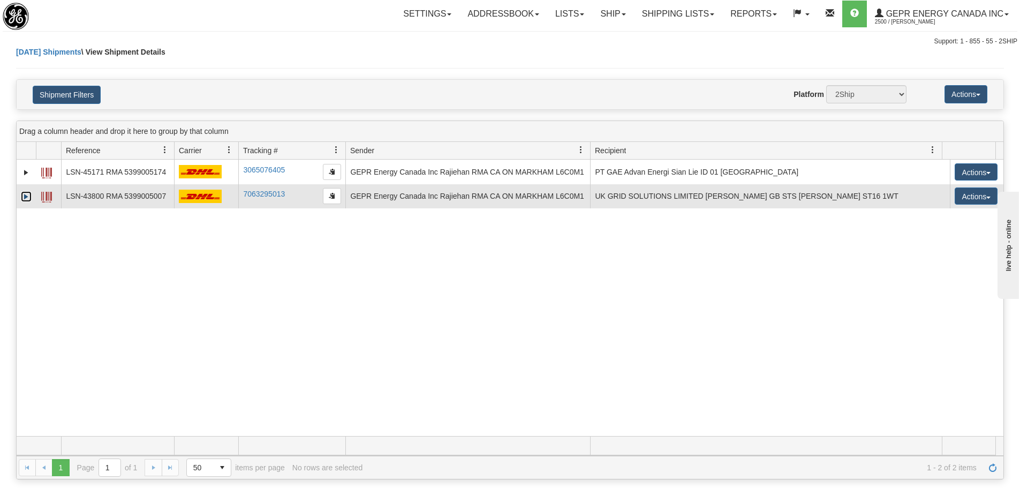
click at [27, 194] on link "Expand" at bounding box center [26, 196] width 11 height 11
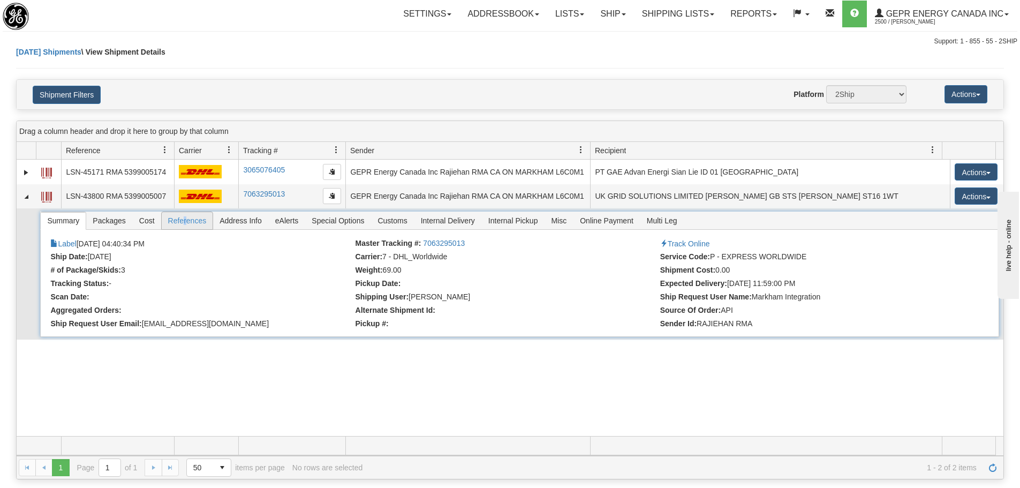
click at [185, 219] on span "References" at bounding box center [187, 220] width 51 height 17
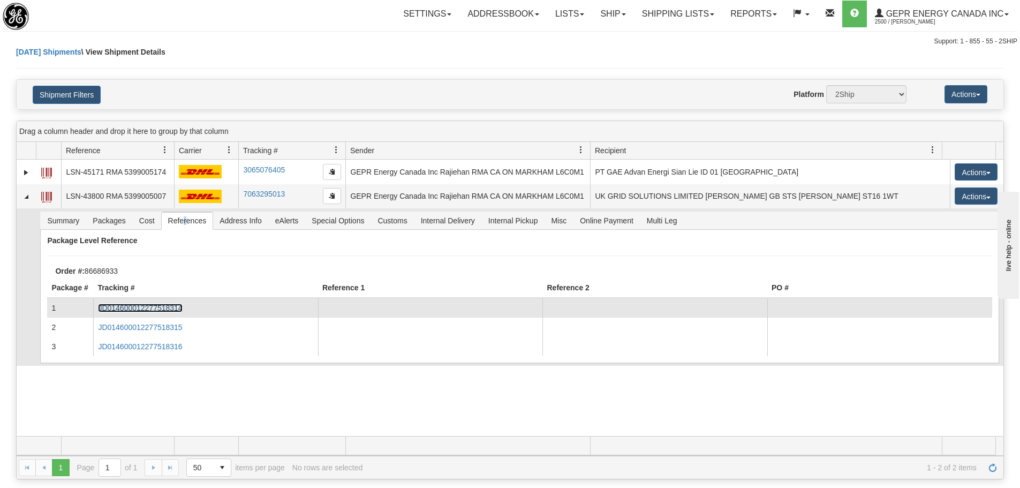
click at [140, 305] on link "JD014600012277518314" at bounding box center [140, 308] width 84 height 9
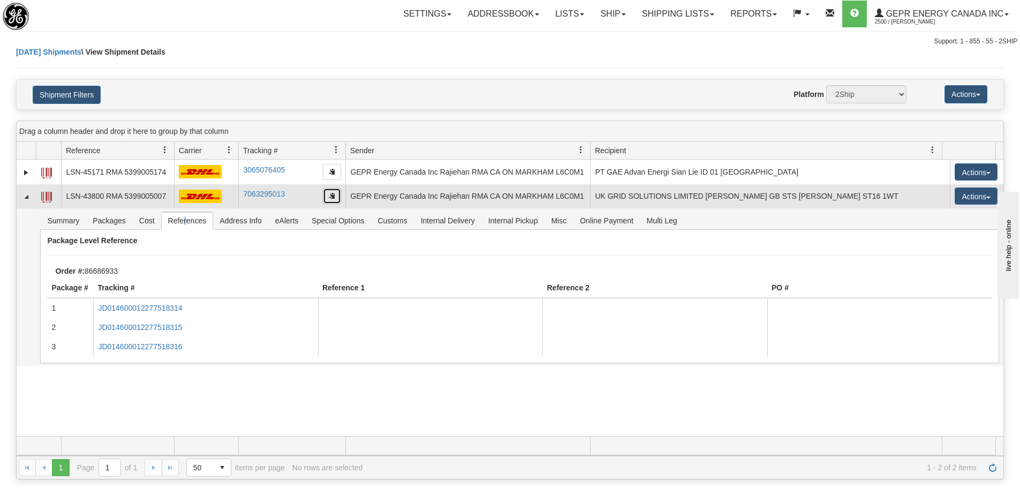
click at [338, 199] on button "button" at bounding box center [332, 196] width 18 height 16
click at [329, 194] on span "button" at bounding box center [332, 195] width 6 height 6
copy span "r"
